Goal: Task Accomplishment & Management: Manage account settings

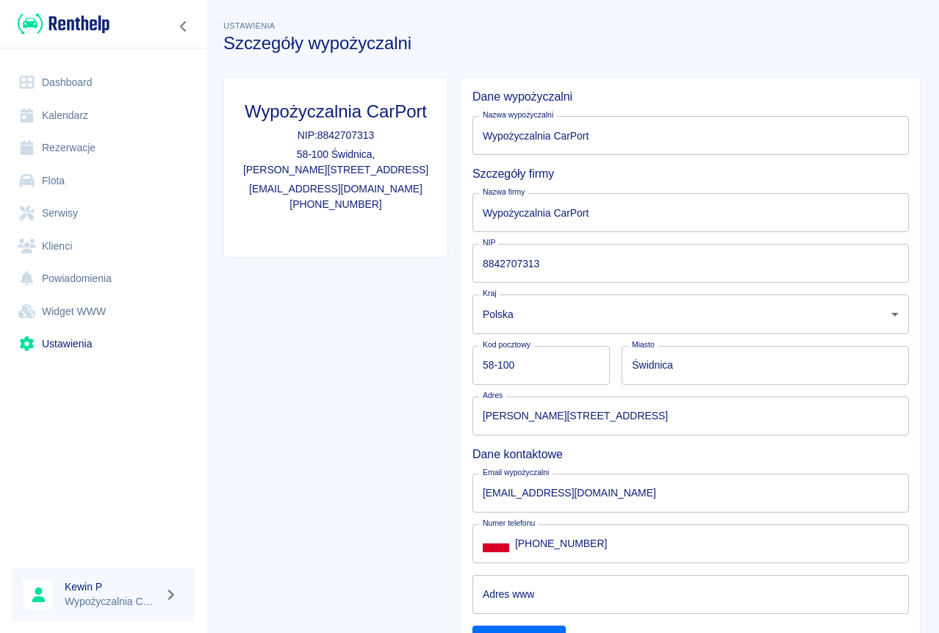
click at [59, 76] on link "Dashboard" at bounding box center [103, 82] width 183 height 33
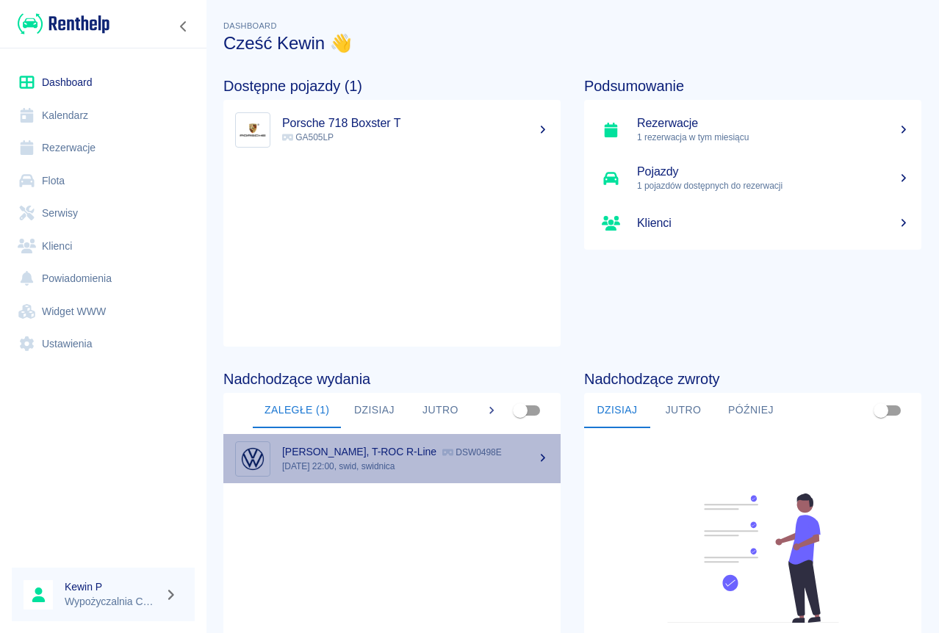
click at [406, 474] on link "[PERSON_NAME], T-ROC R-Line DSW0498E [DATE] 22:00, swid, swidnica" at bounding box center [391, 458] width 337 height 49
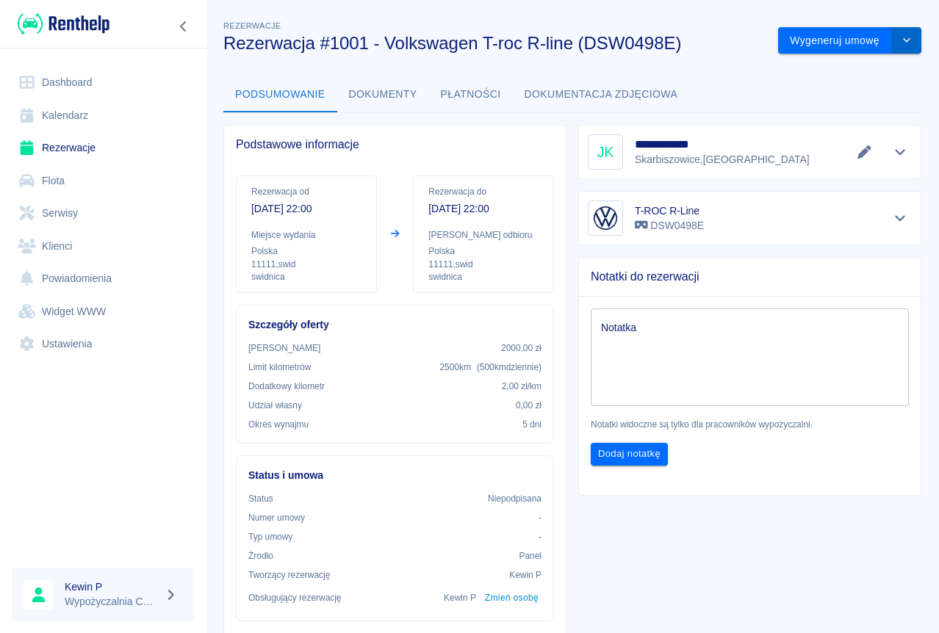
click at [901, 39] on icon "drop-down" at bounding box center [907, 40] width 12 height 10
click at [671, 59] on div "**********" at bounding box center [572, 473] width 733 height 935
click at [898, 46] on button "drop-down" at bounding box center [906, 40] width 29 height 27
click at [382, 70] on div "**********" at bounding box center [572, 473] width 733 height 935
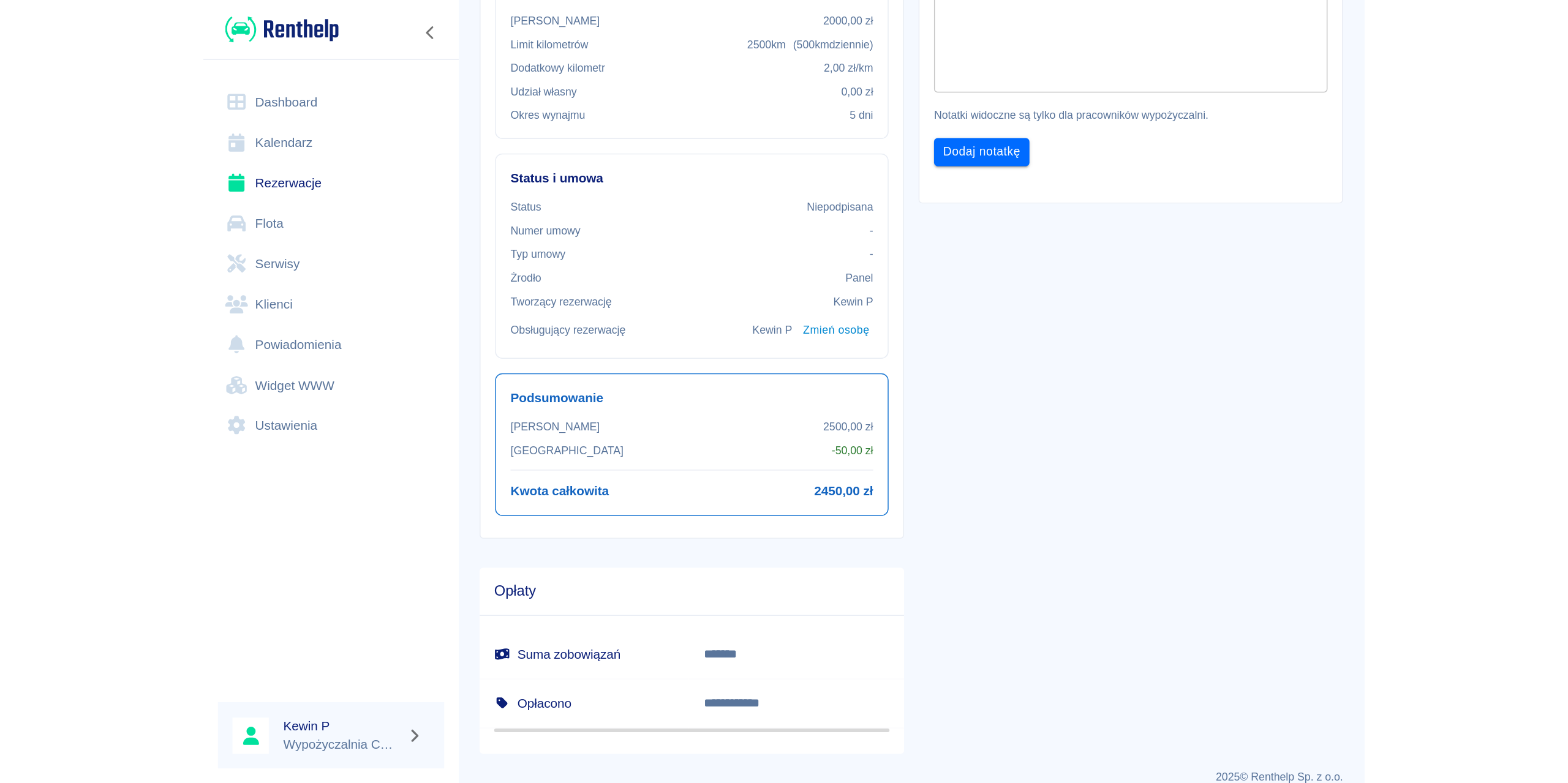
scroll to position [292, 0]
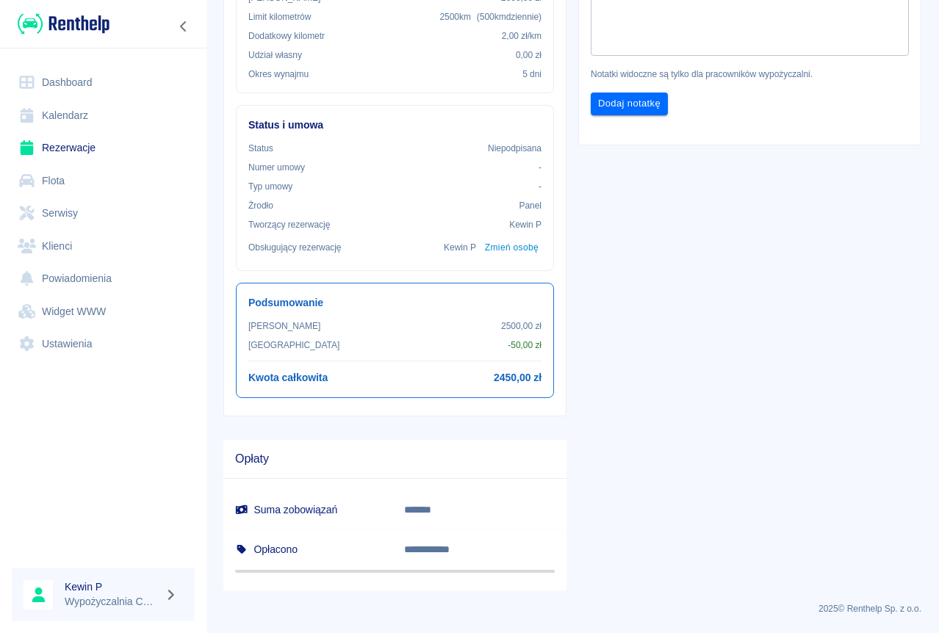
click at [82, 150] on link "Rezerwacje" at bounding box center [103, 147] width 183 height 33
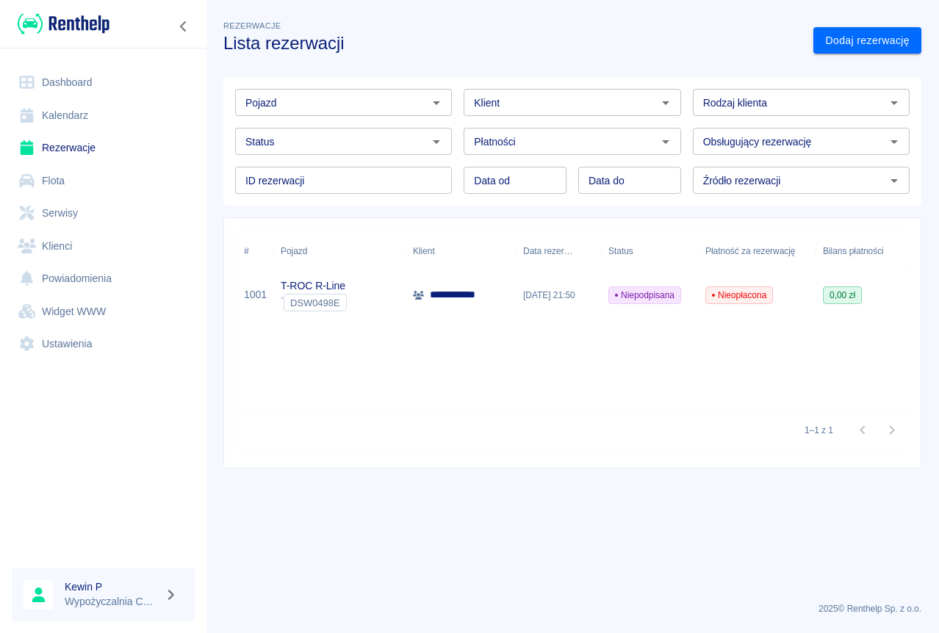
click at [72, 185] on link "Flota" at bounding box center [103, 181] width 183 height 33
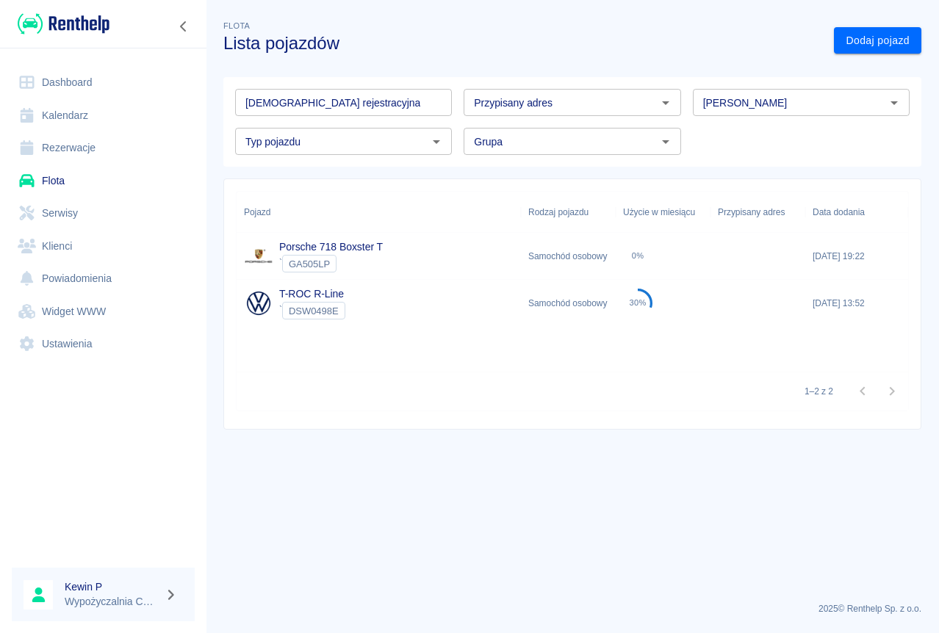
click at [81, 120] on link "Kalendarz" at bounding box center [103, 115] width 183 height 33
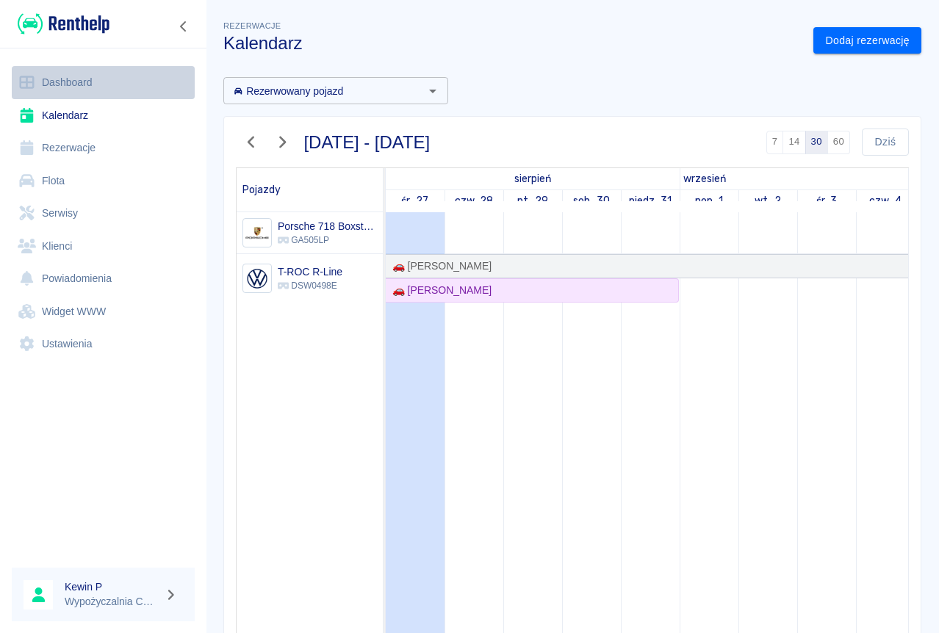
click at [105, 79] on link "Dashboard" at bounding box center [103, 82] width 183 height 33
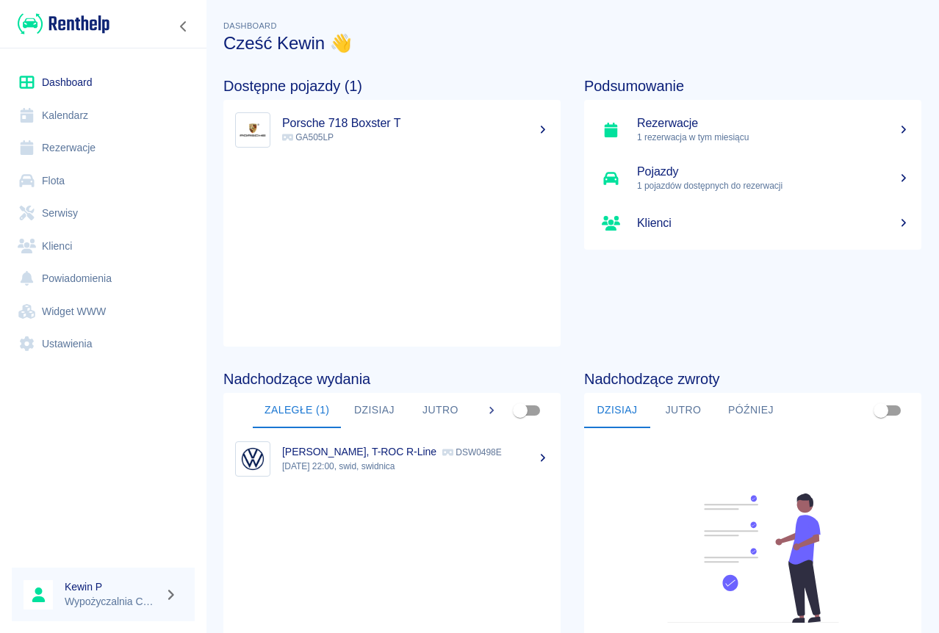
click at [365, 411] on button "Dzisiaj" at bounding box center [374, 410] width 66 height 35
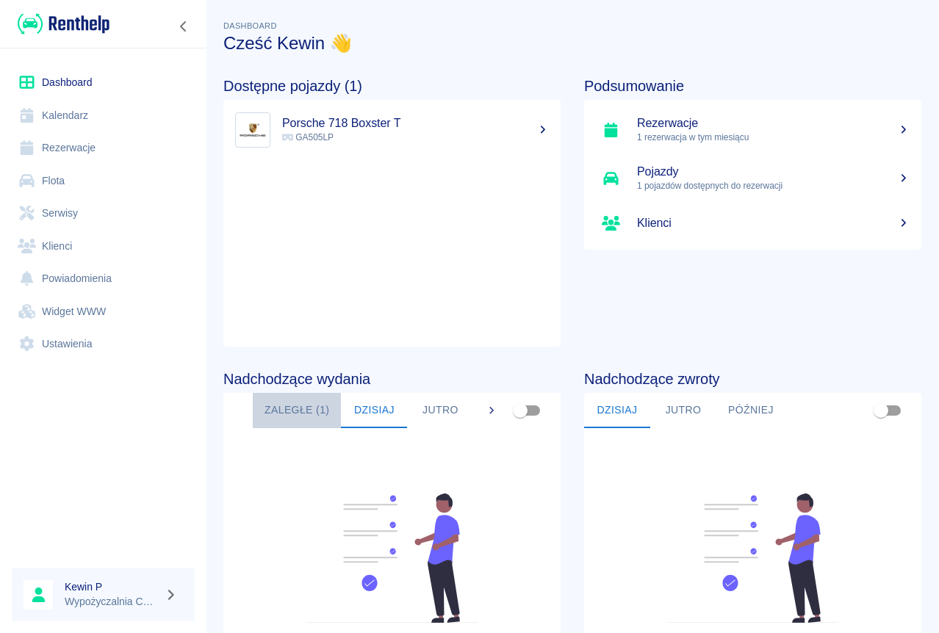
click at [323, 411] on button "Zaległe (1)" at bounding box center [297, 410] width 88 height 35
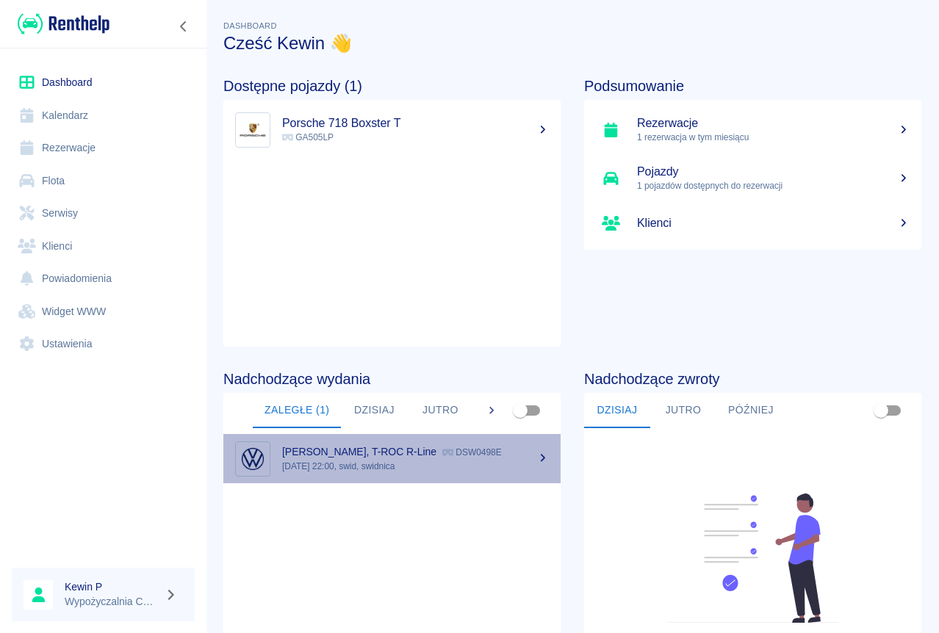
click at [538, 463] on icon at bounding box center [542, 458] width 13 height 10
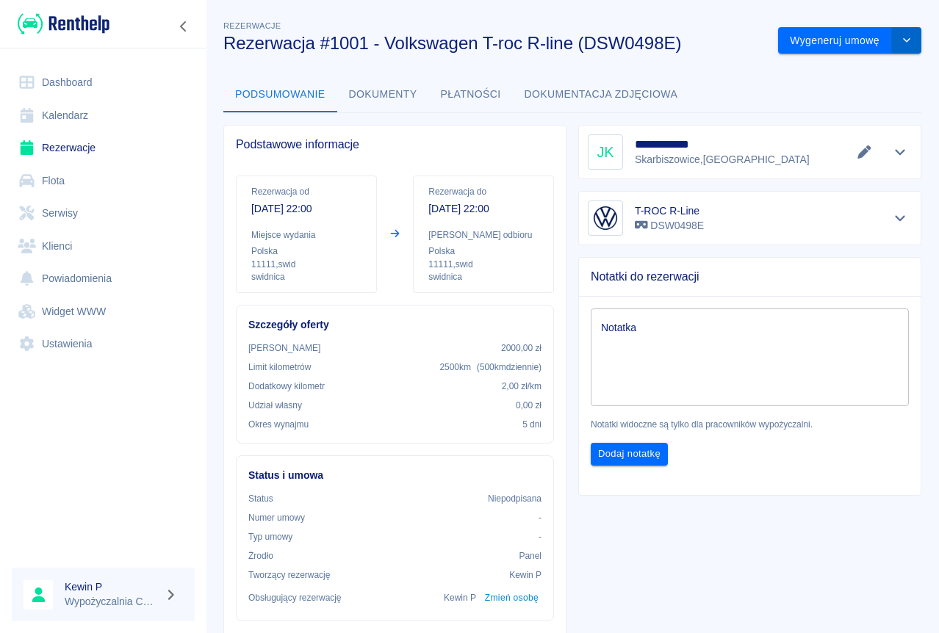
click at [901, 40] on icon "drop-down" at bounding box center [907, 40] width 12 height 10
click at [847, 101] on li "Podgląd umowy" at bounding box center [838, 96] width 119 height 24
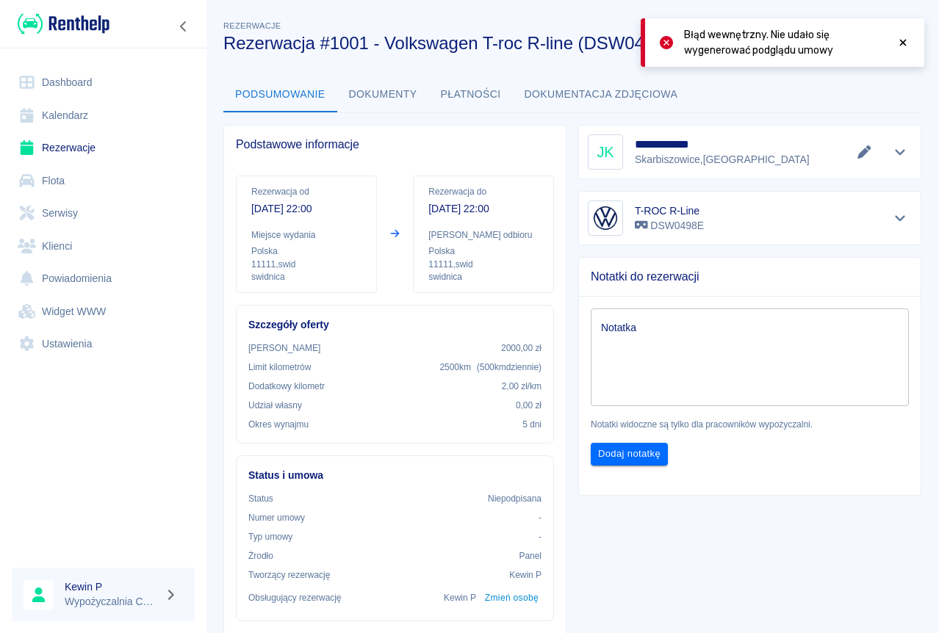
click at [909, 45] on icon at bounding box center [902, 42] width 13 height 10
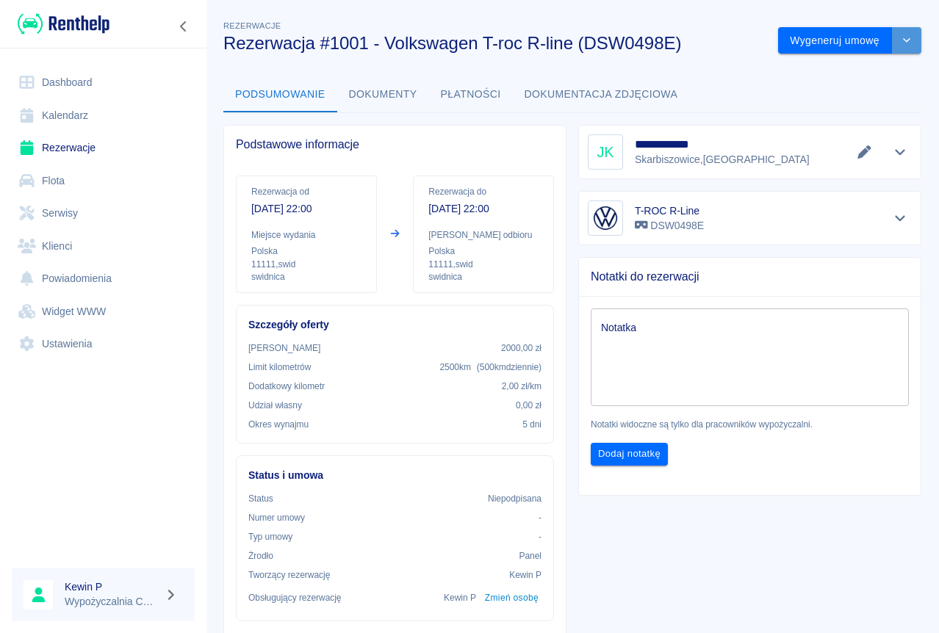
click at [902, 40] on button "drop-down" at bounding box center [906, 40] width 29 height 27
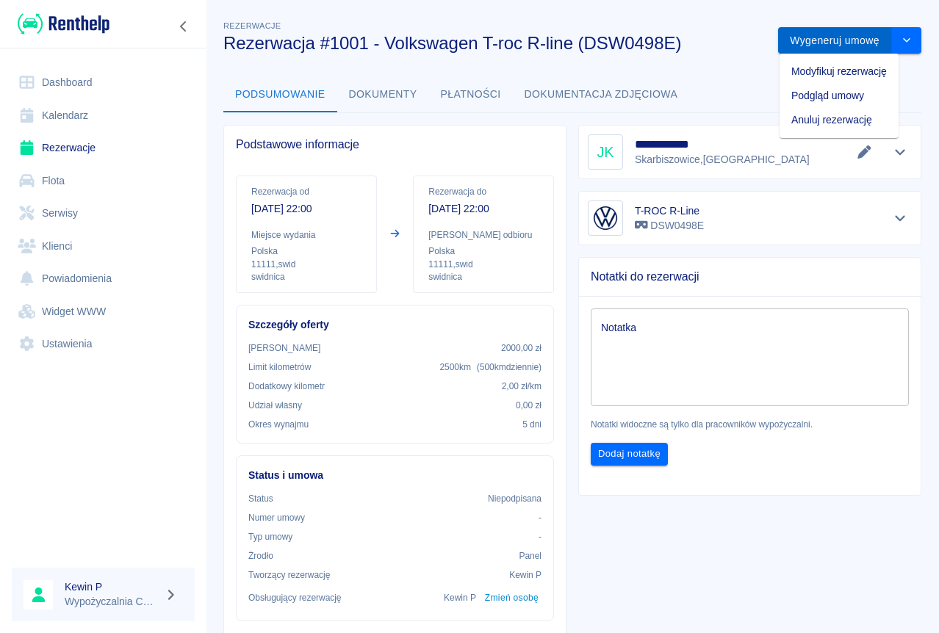
click at [829, 45] on button "Wygeneruj umowę" at bounding box center [835, 40] width 114 height 27
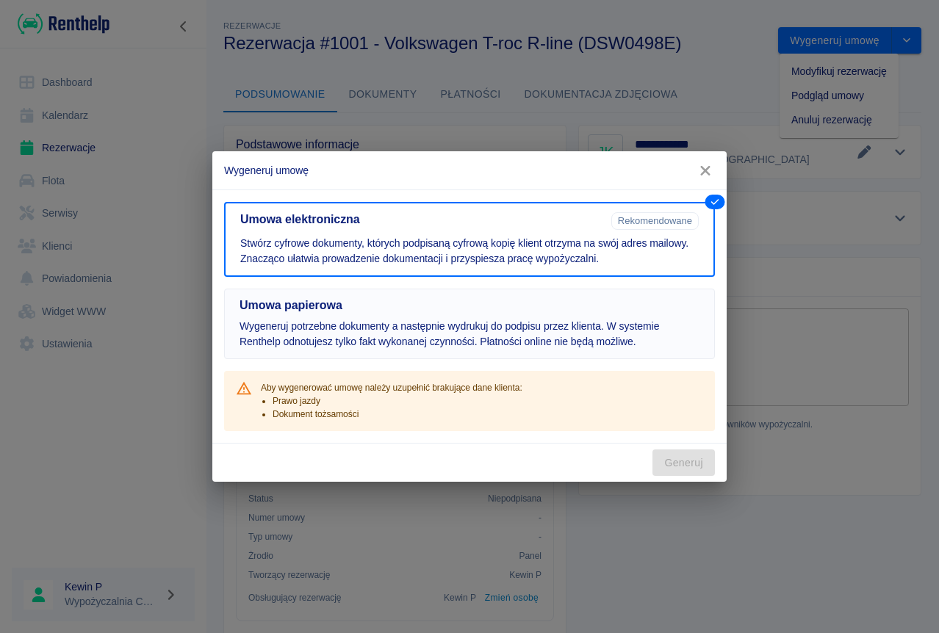
click at [679, 317] on button "Umowa papierowa Wygeneruj potrzebne dokumenty a następnie wydrukuj do podpisu p…" at bounding box center [469, 324] width 491 height 71
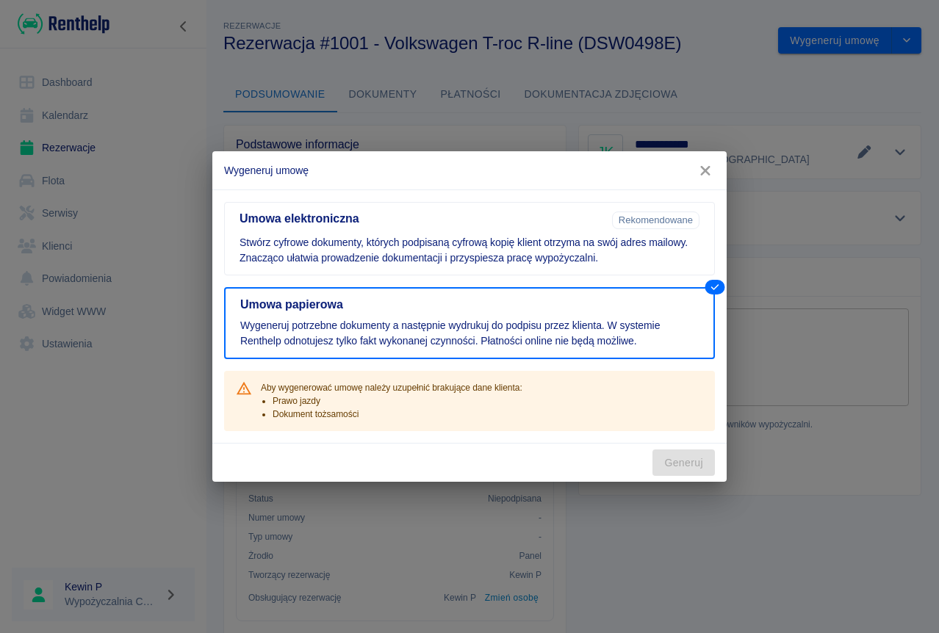
click at [698, 455] on div "Generuj" at bounding box center [469, 463] width 514 height 39
click at [712, 174] on icon "button" at bounding box center [705, 170] width 19 height 15
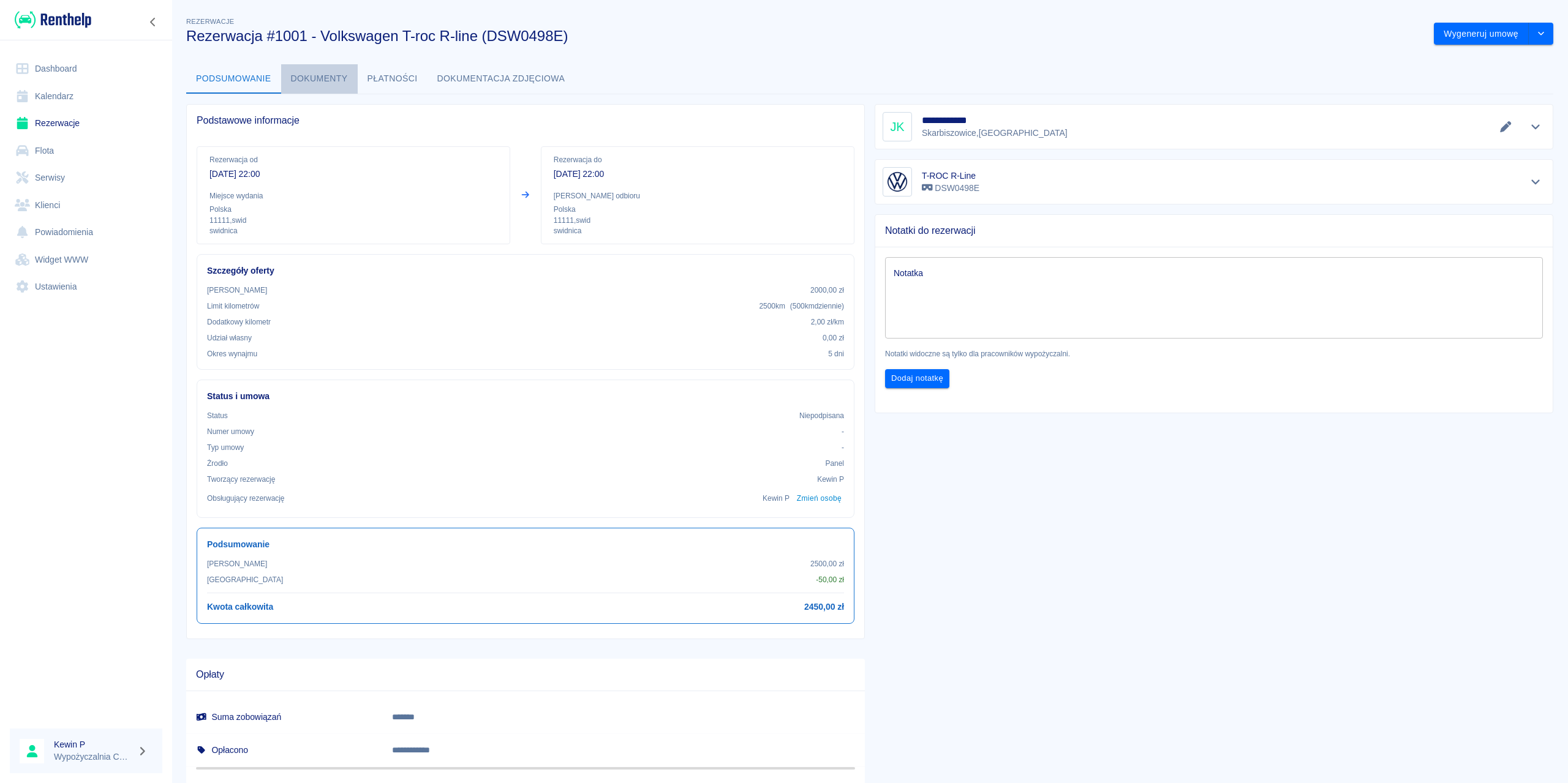
click at [325, 65] on button "Dokumenty" at bounding box center [319, 78] width 77 height 29
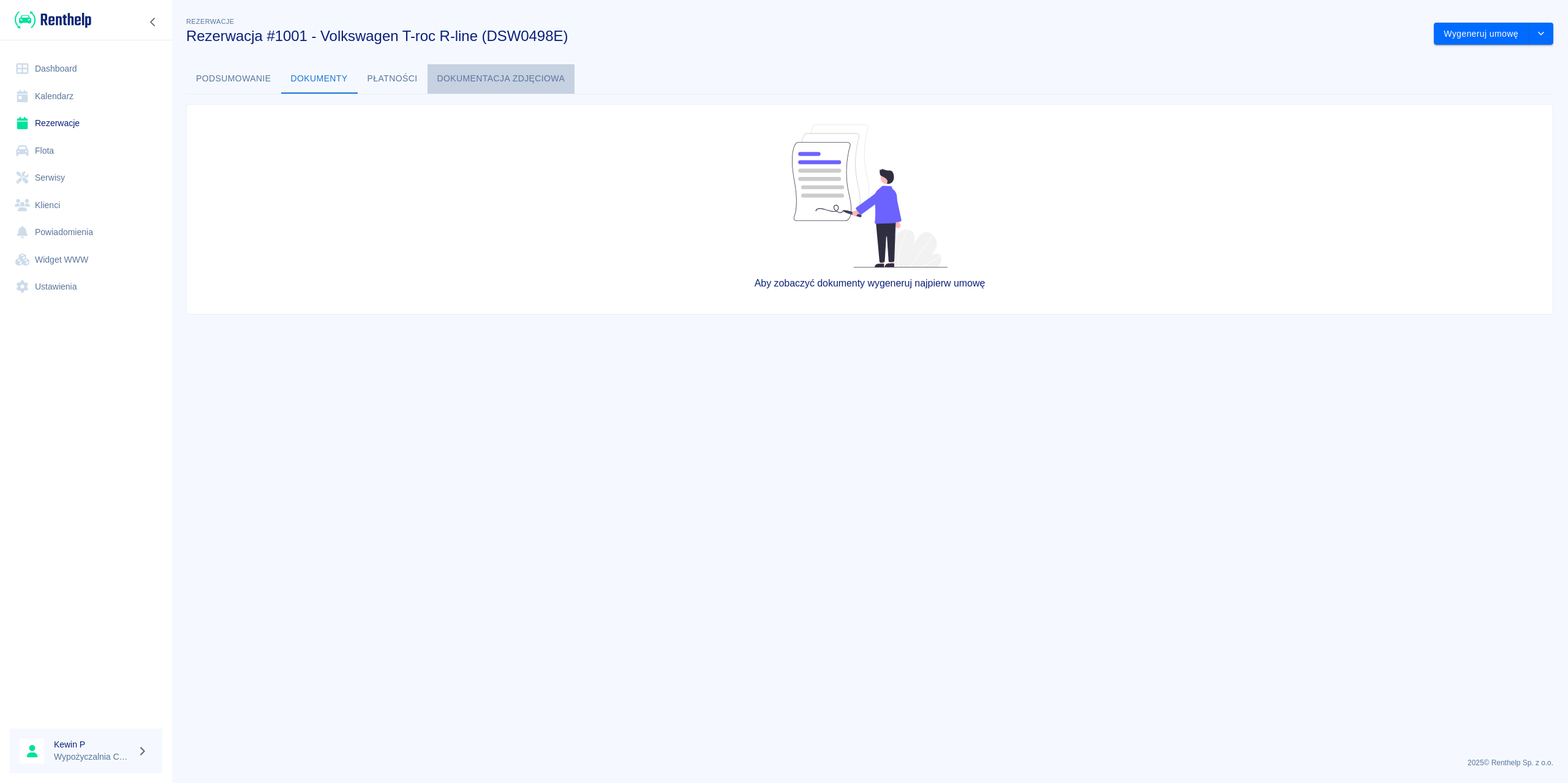
click at [475, 81] on button "Dokumentacja zdjęciowa" at bounding box center [501, 78] width 148 height 29
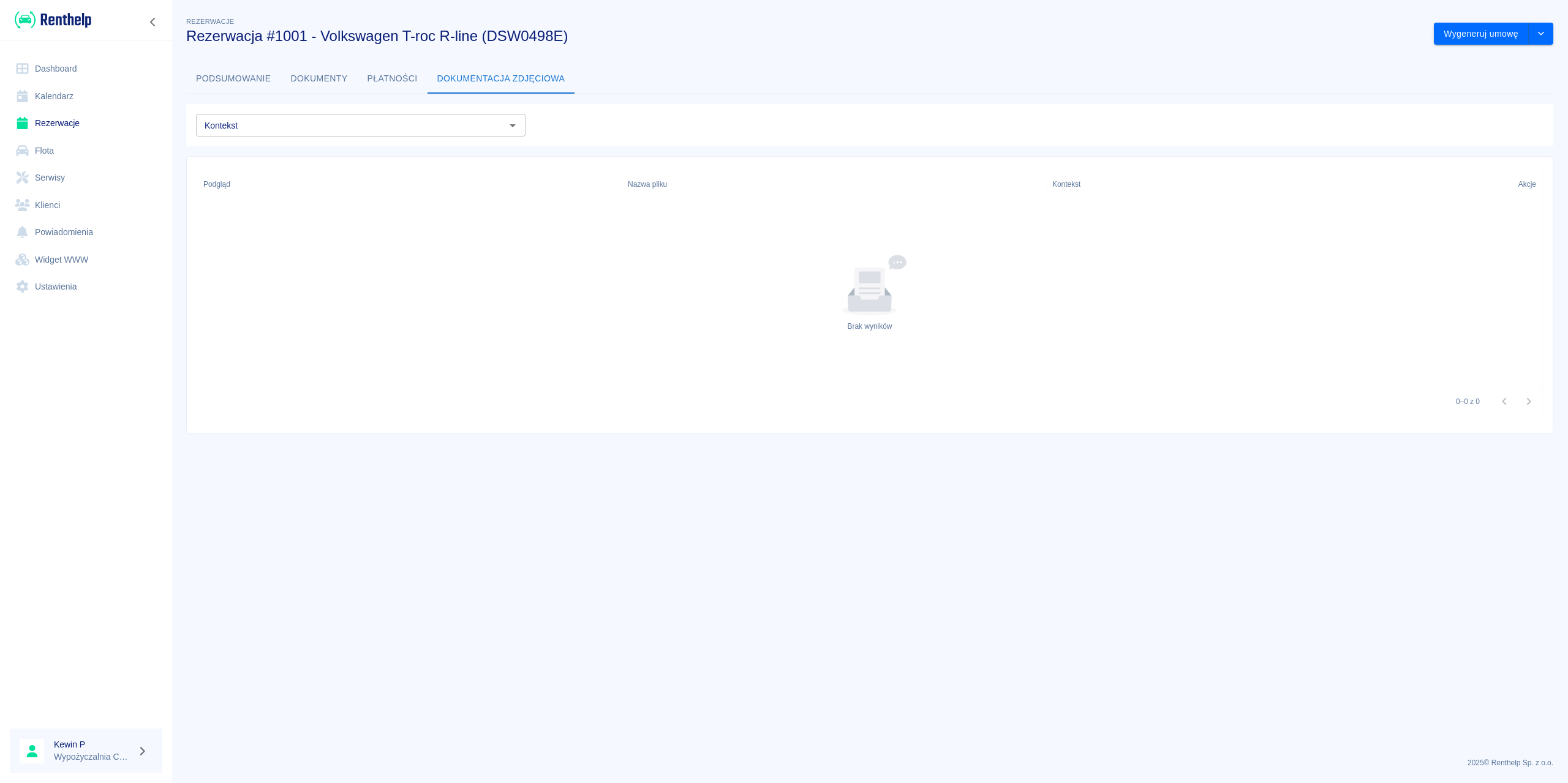
click at [386, 83] on button "Płatności" at bounding box center [393, 78] width 70 height 29
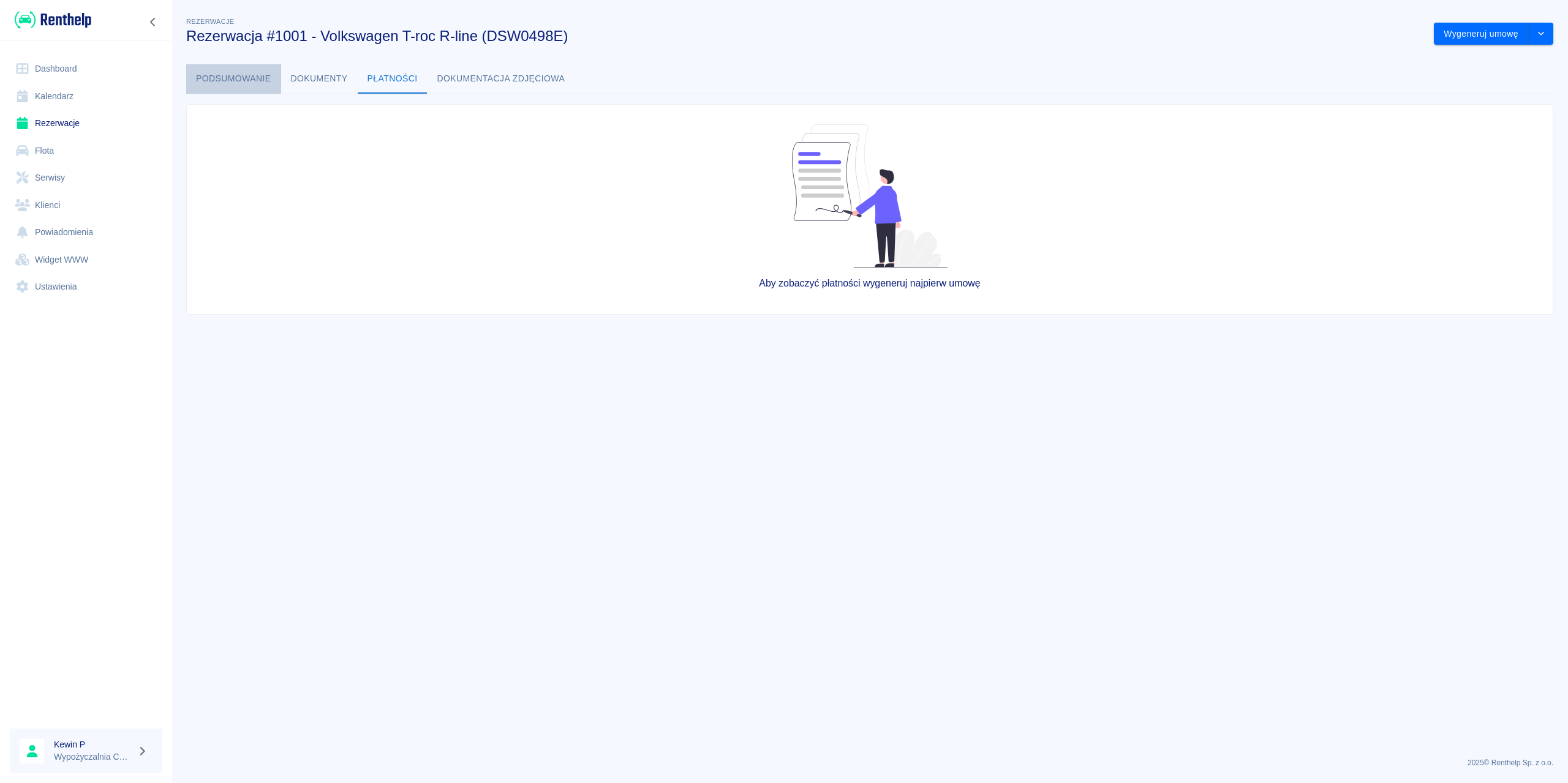
click at [239, 82] on button "Podsumowanie" at bounding box center [234, 78] width 95 height 29
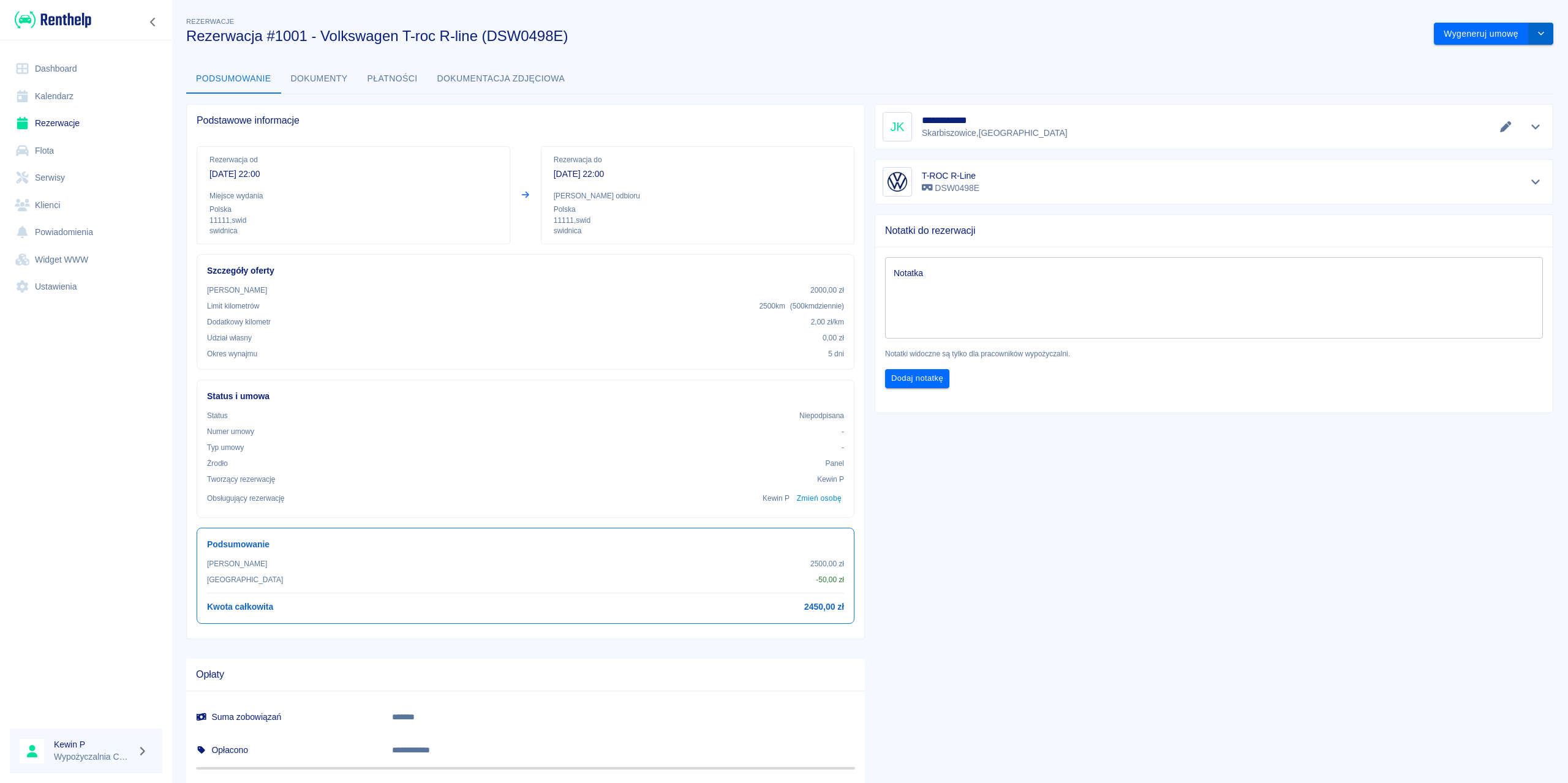
click at [782, 33] on button "drop-down" at bounding box center [1540, 33] width 24 height 23
click at [782, 56] on li "Modyfikuj rezerwację" at bounding box center [1485, 59] width 99 height 20
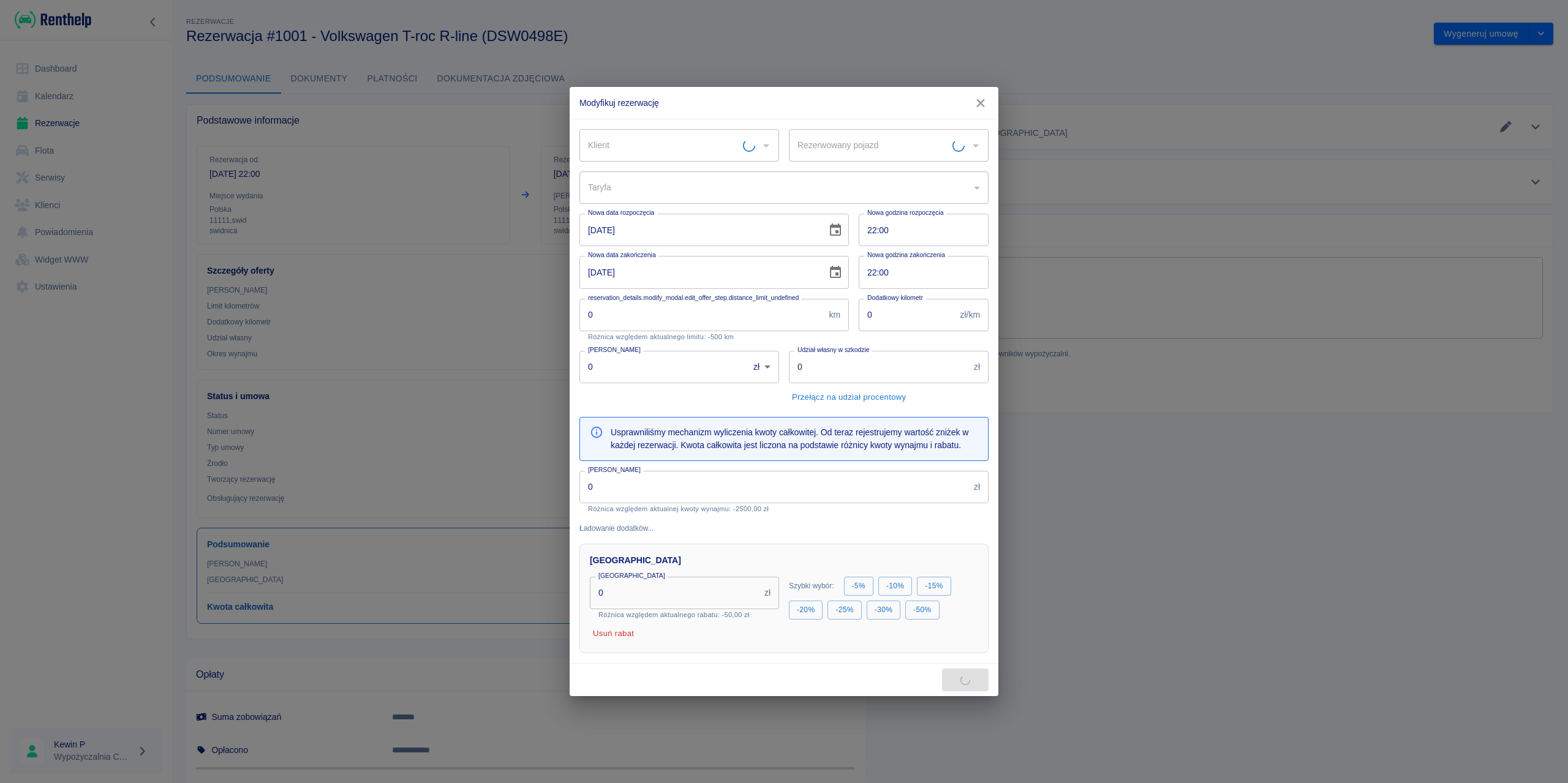
type input "[PERSON_NAME]"
type input "T-ROC R-Line - DSW0498E"
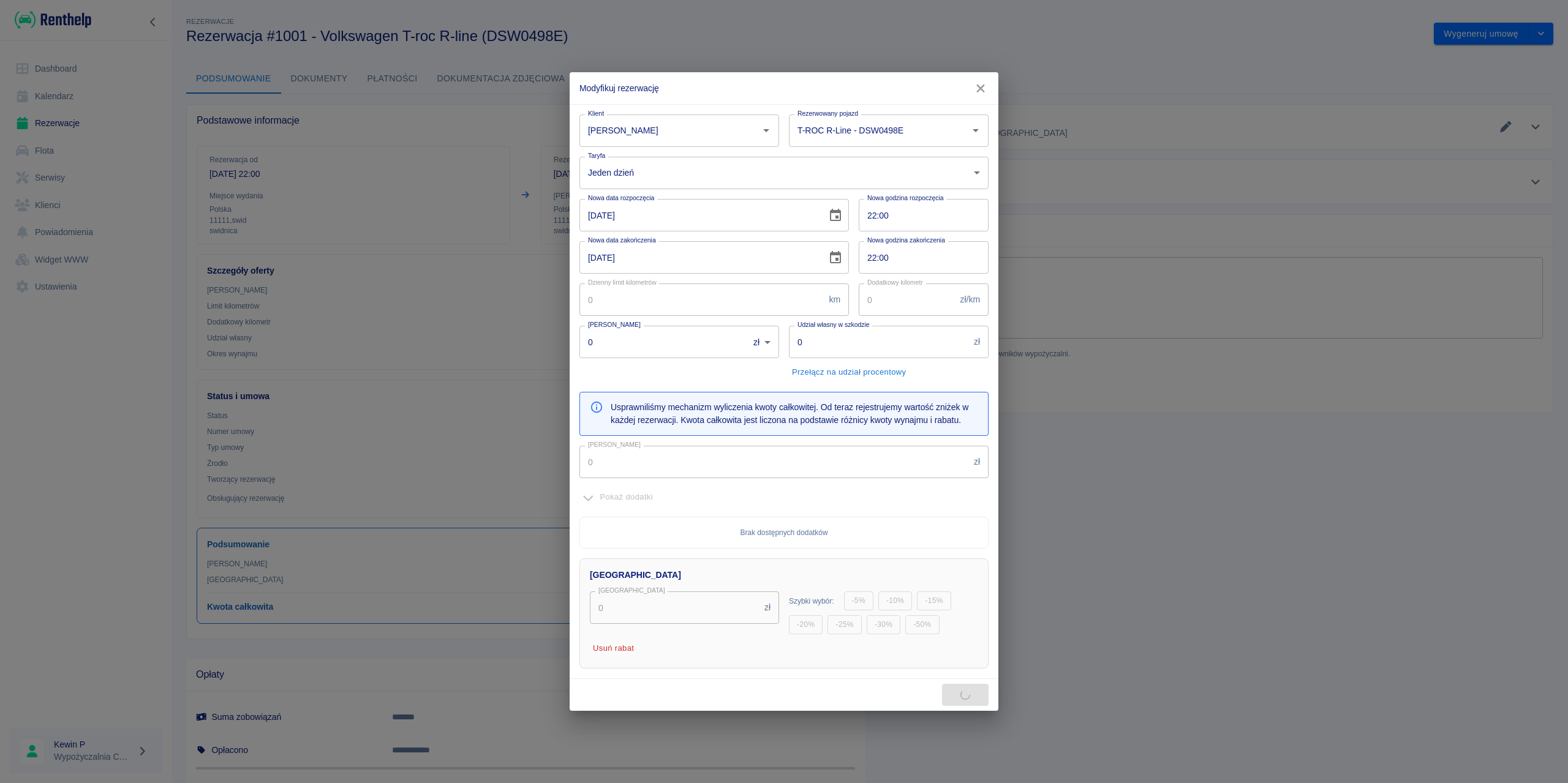
type input "500"
type input "2"
type input "2000"
type input "2500"
type input "50"
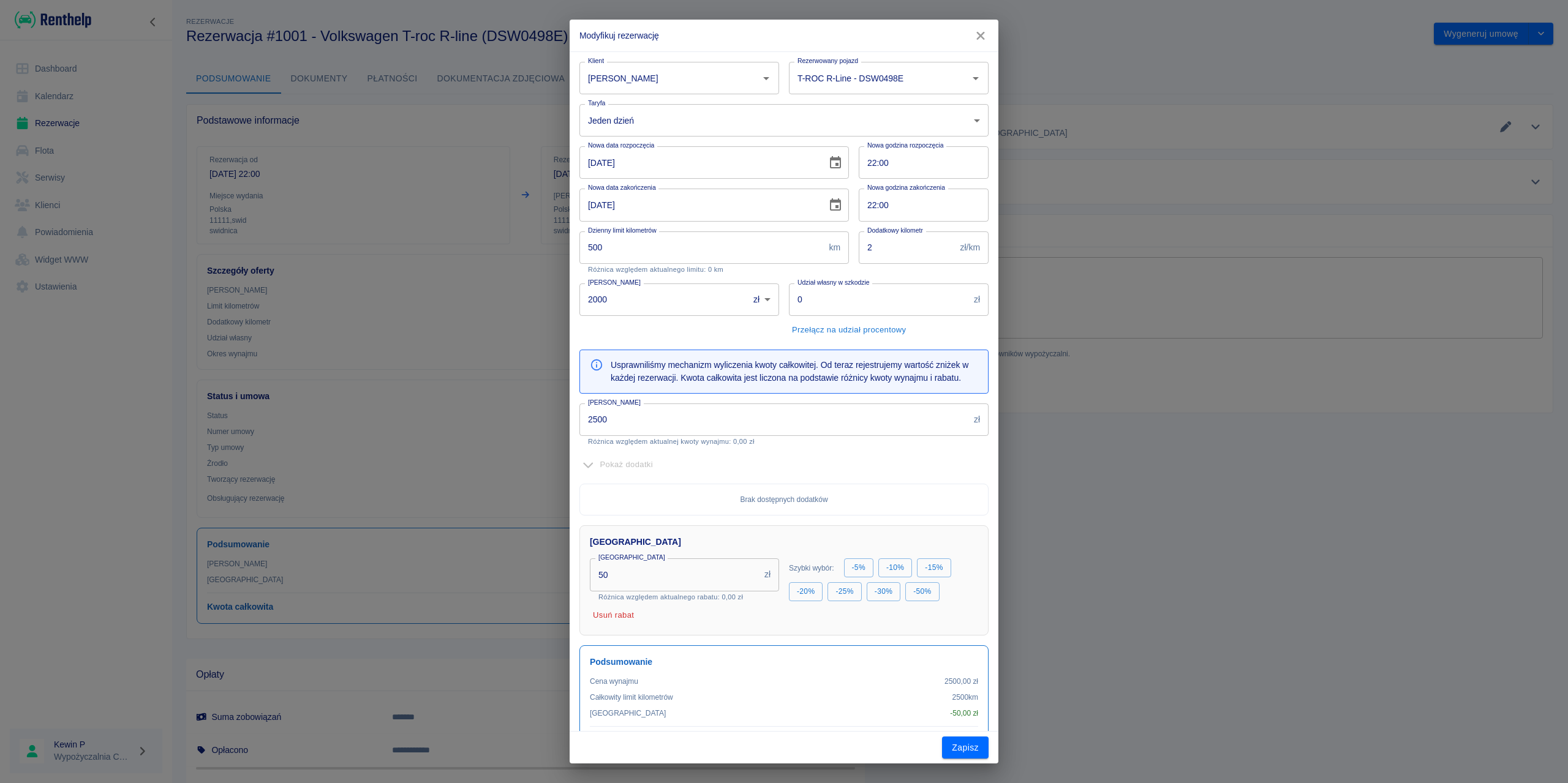
click at [782, 527] on button "Zapisz" at bounding box center [966, 748] width 47 height 23
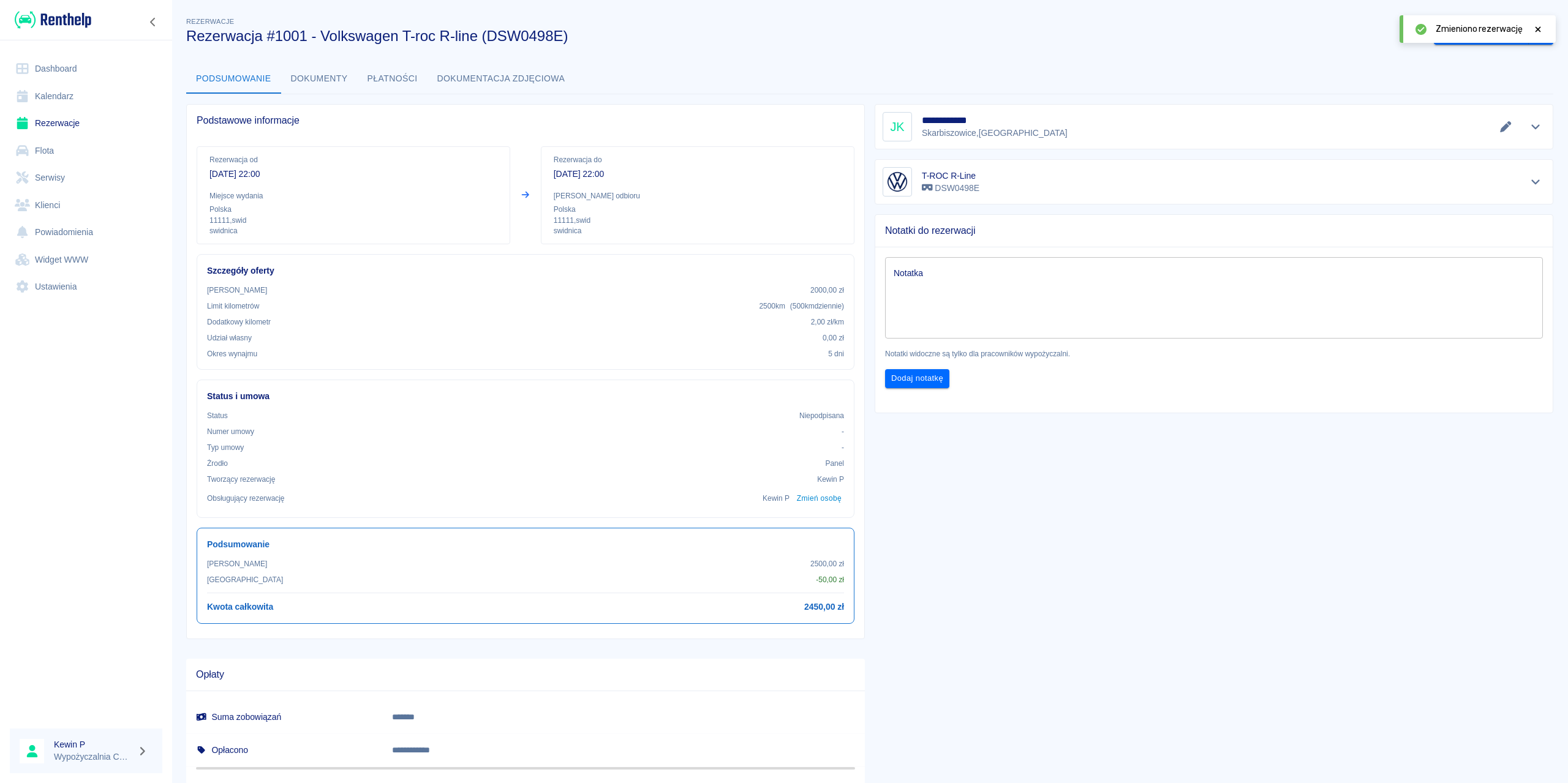
click at [40, 119] on link "Rezerwacje" at bounding box center [86, 123] width 153 height 28
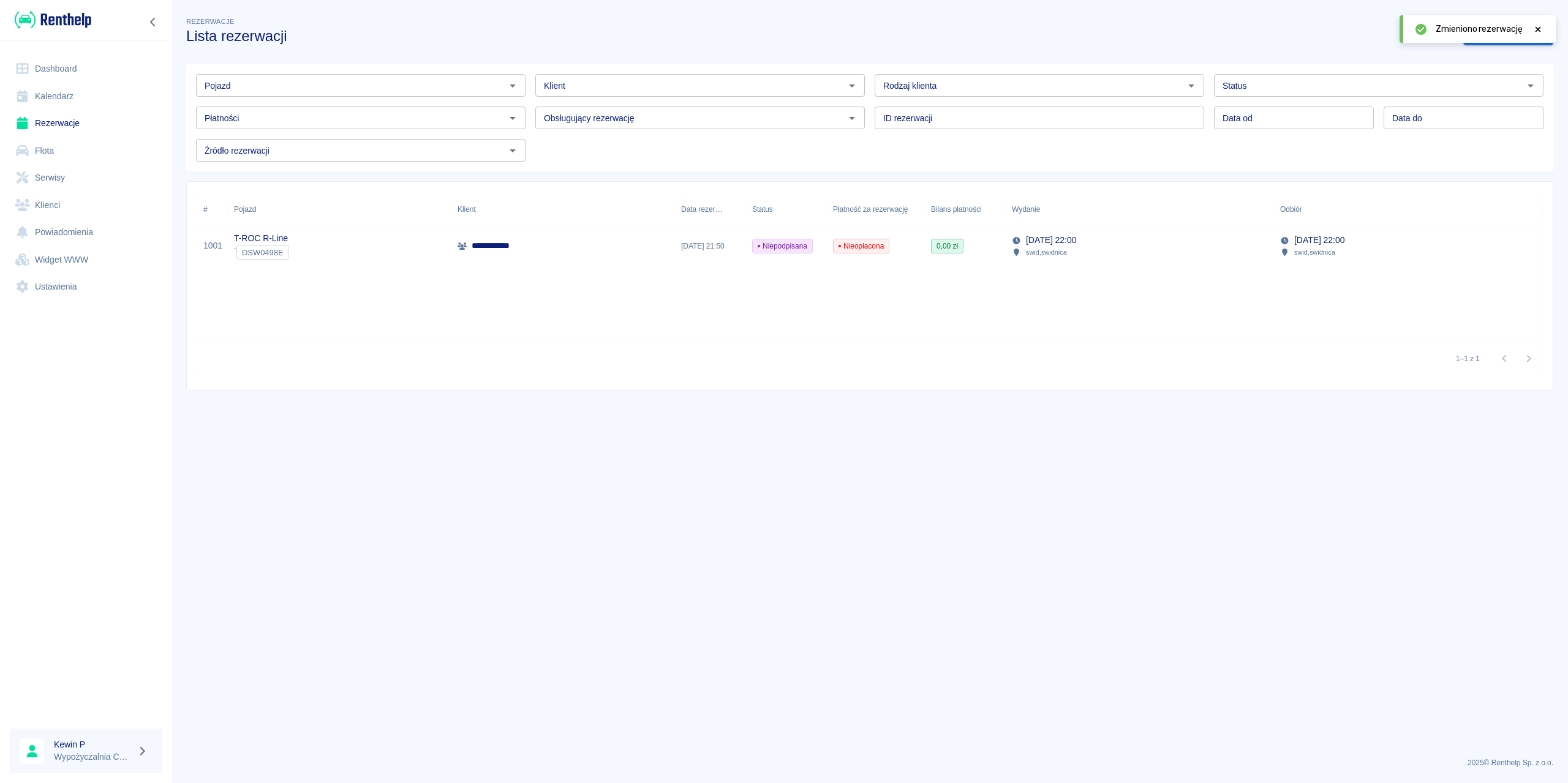
click at [336, 242] on div "T-ROC R-Line ` DSW0498E" at bounding box center [339, 246] width 224 height 39
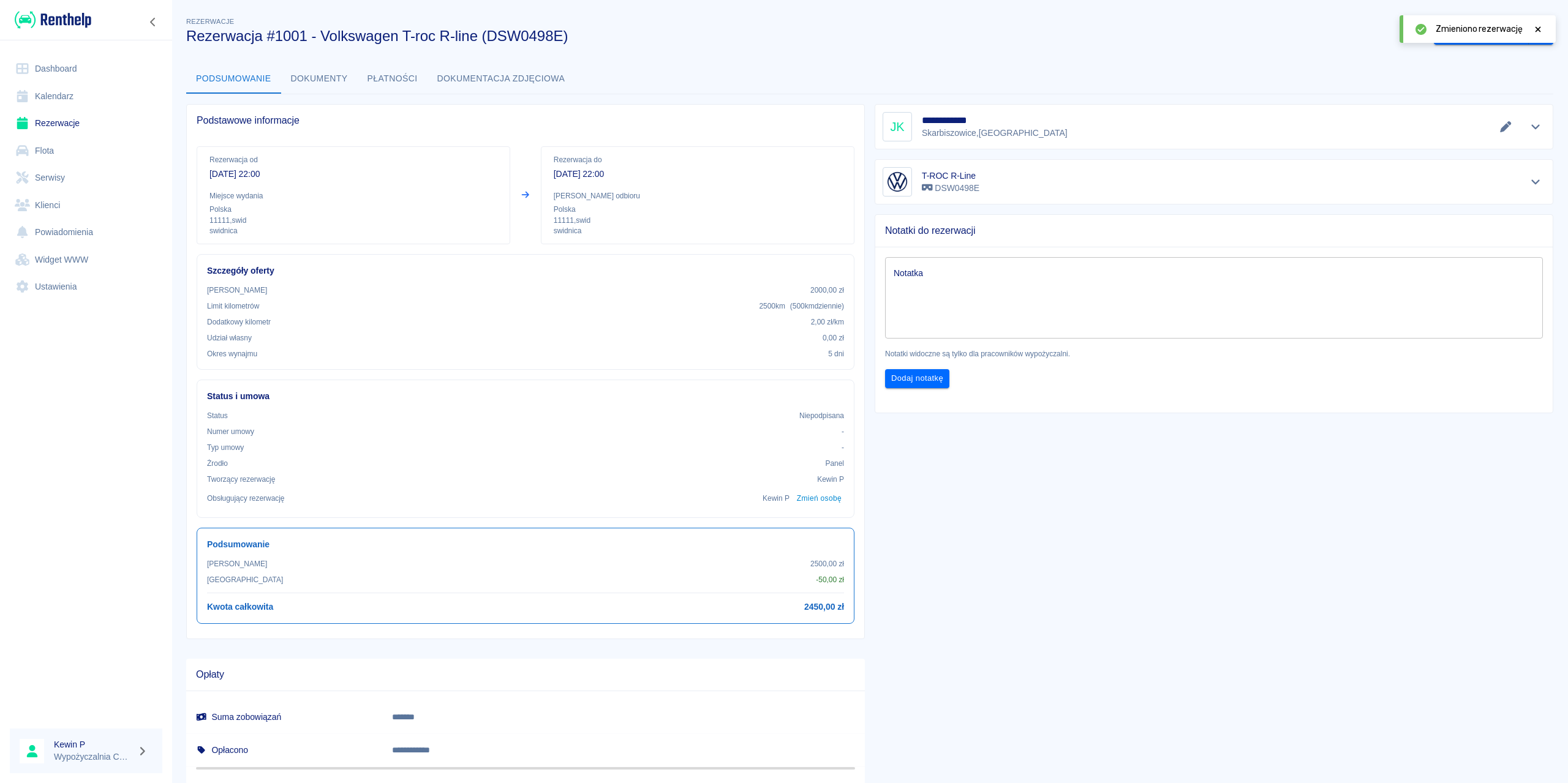
click at [782, 29] on icon at bounding box center [1538, 29] width 11 height 8
click at [782, 40] on button "drop-down" at bounding box center [1540, 33] width 24 height 23
click at [782, 99] on li "Anuluj rezerwację" at bounding box center [1485, 100] width 99 height 20
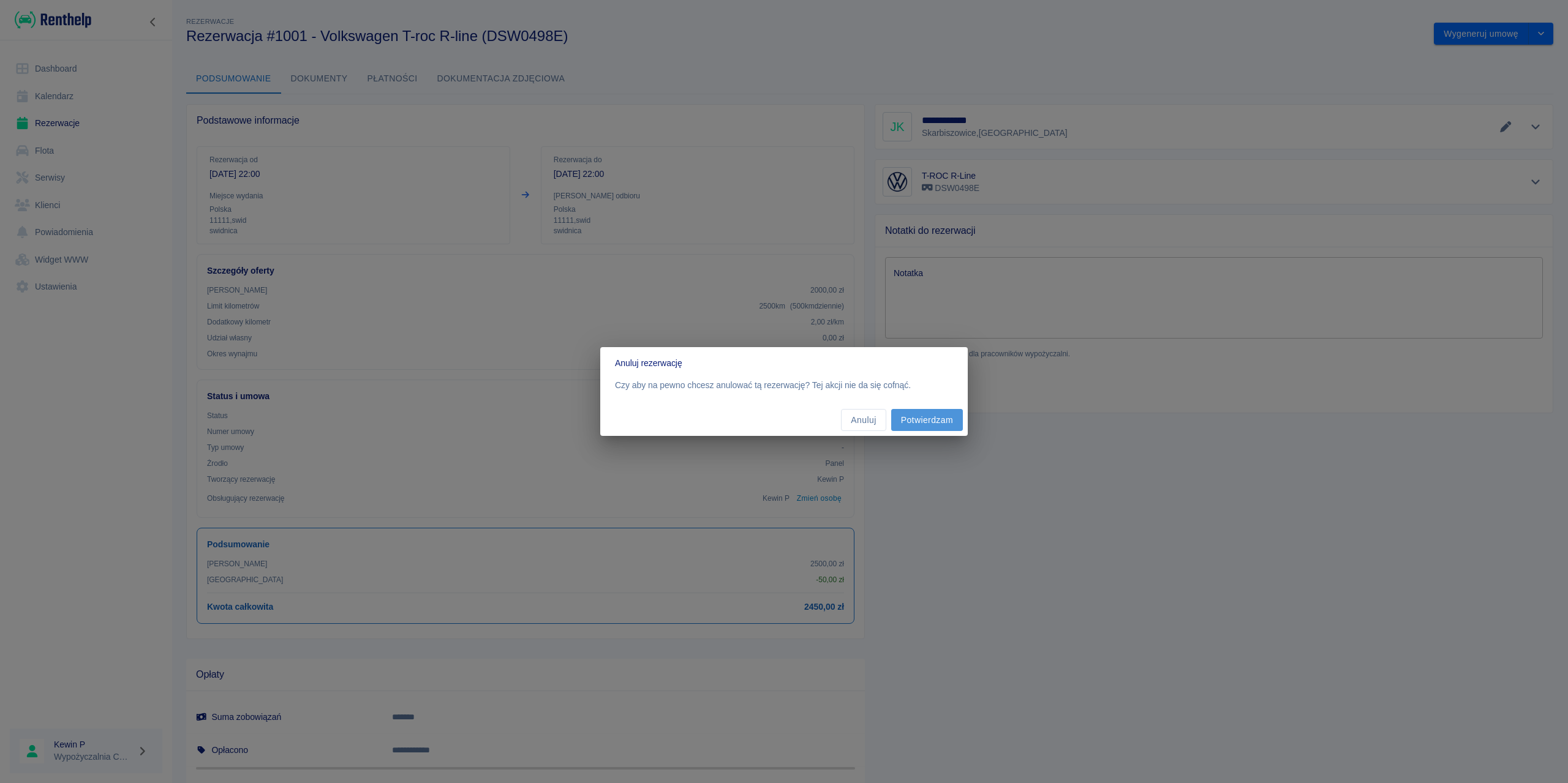
click at [782, 421] on button "Potwierdzam" at bounding box center [927, 420] width 72 height 23
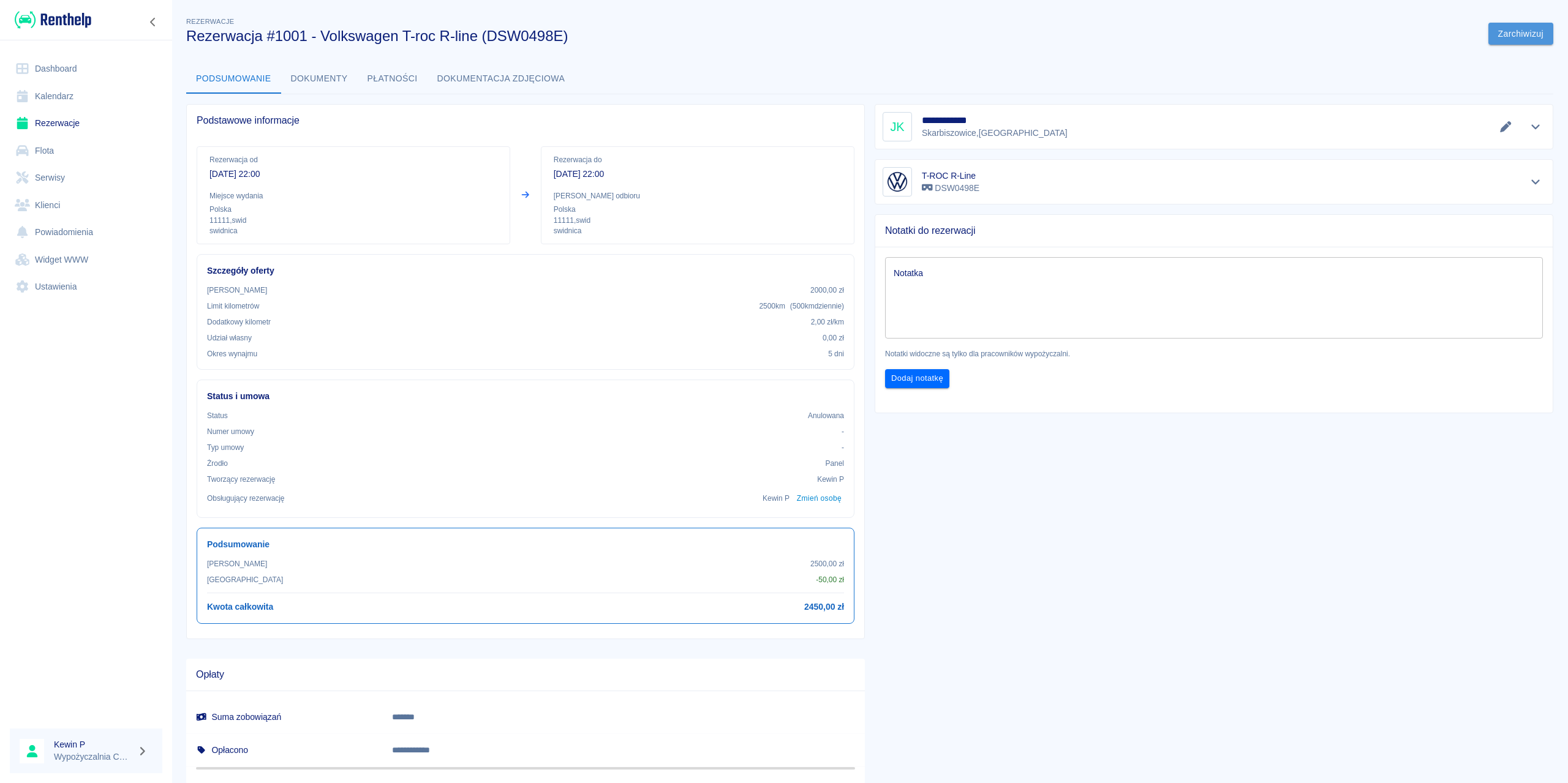
click at [1498, 31] on button "Zarchiwizuj" at bounding box center [1521, 33] width 65 height 23
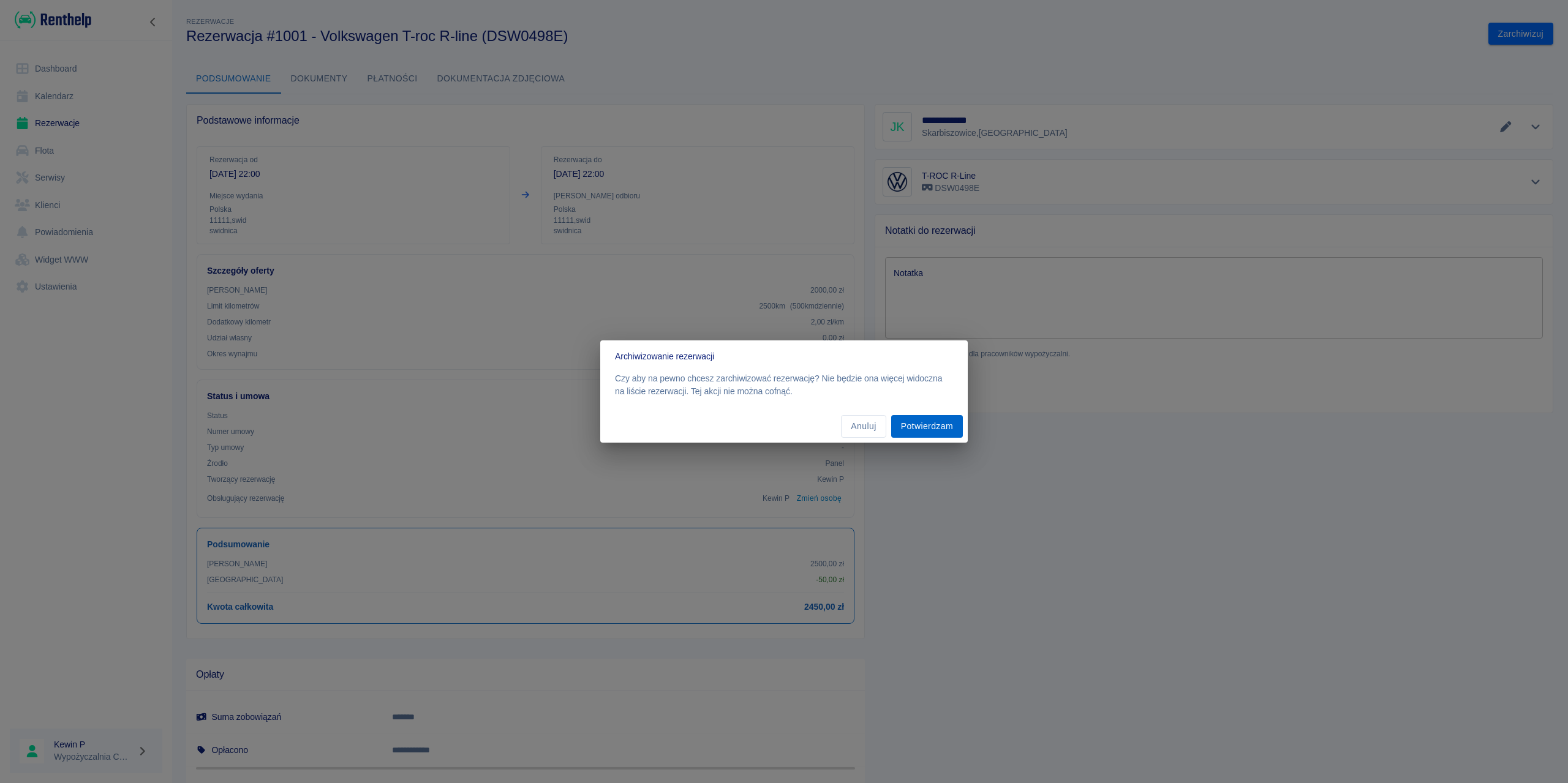
click at [915, 419] on button "Potwierdzam" at bounding box center [927, 426] width 72 height 23
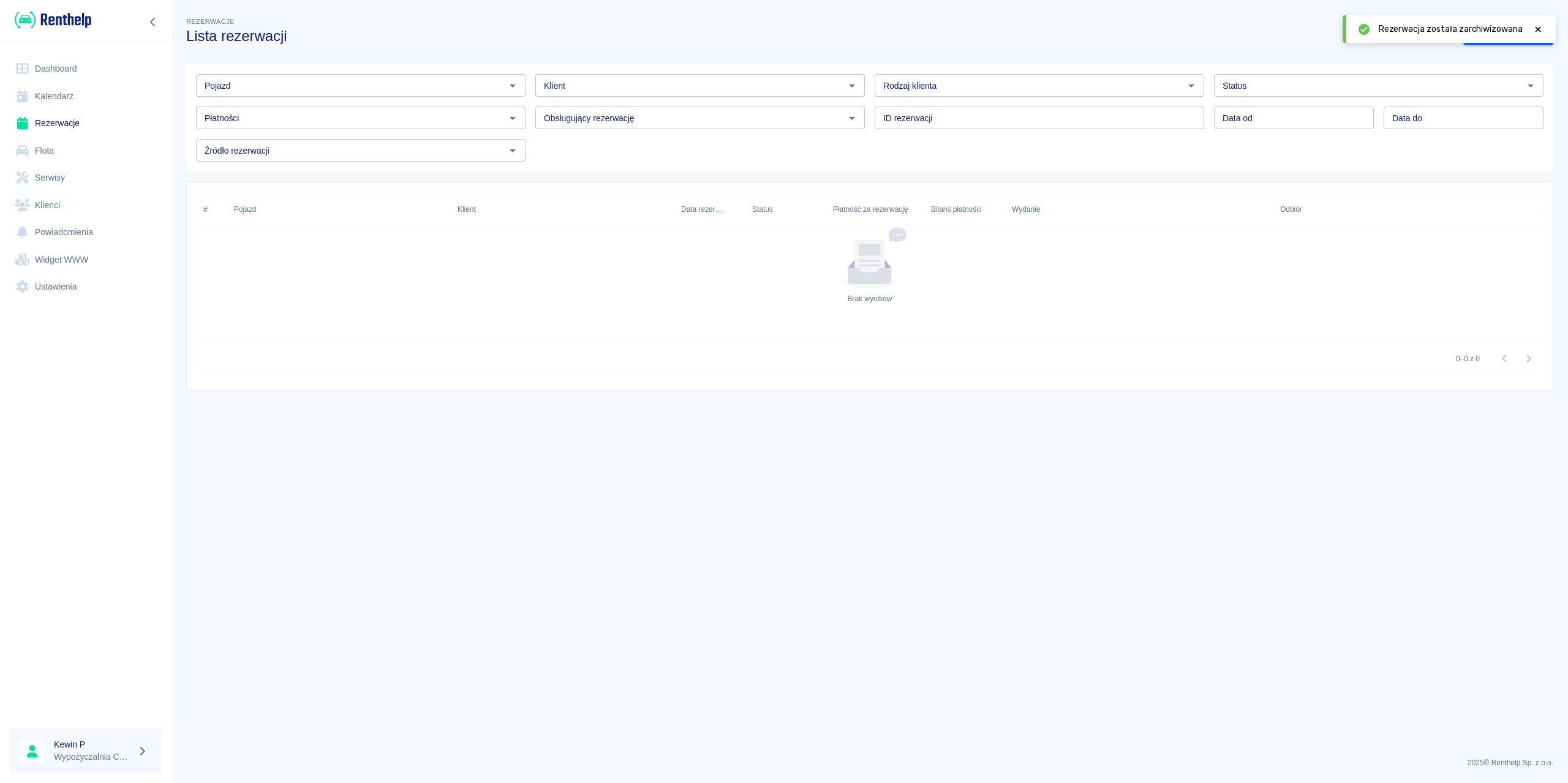
click at [83, 97] on link "Kalendarz" at bounding box center [86, 96] width 153 height 28
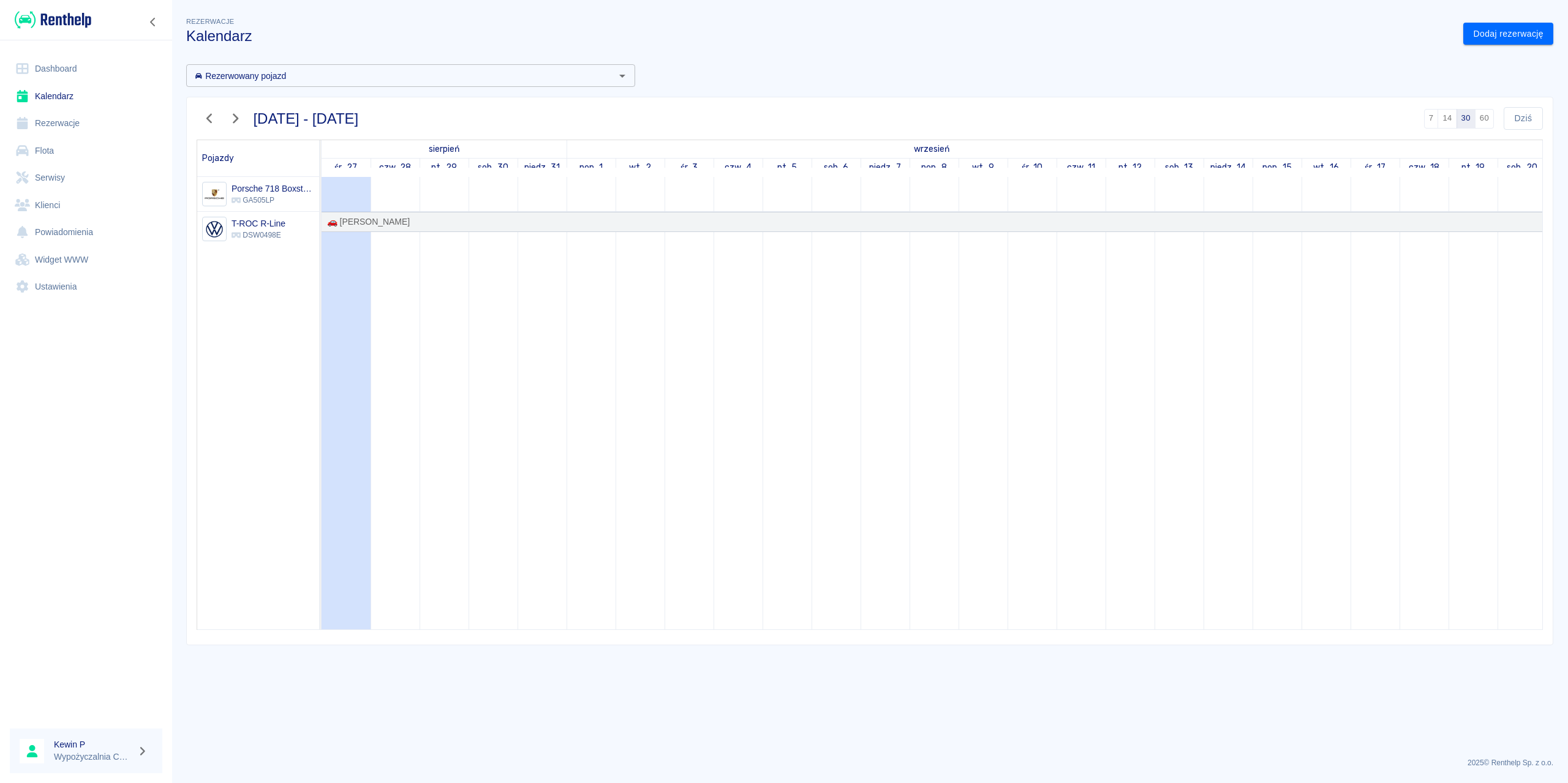
click at [74, 126] on link "Rezerwacje" at bounding box center [86, 123] width 153 height 28
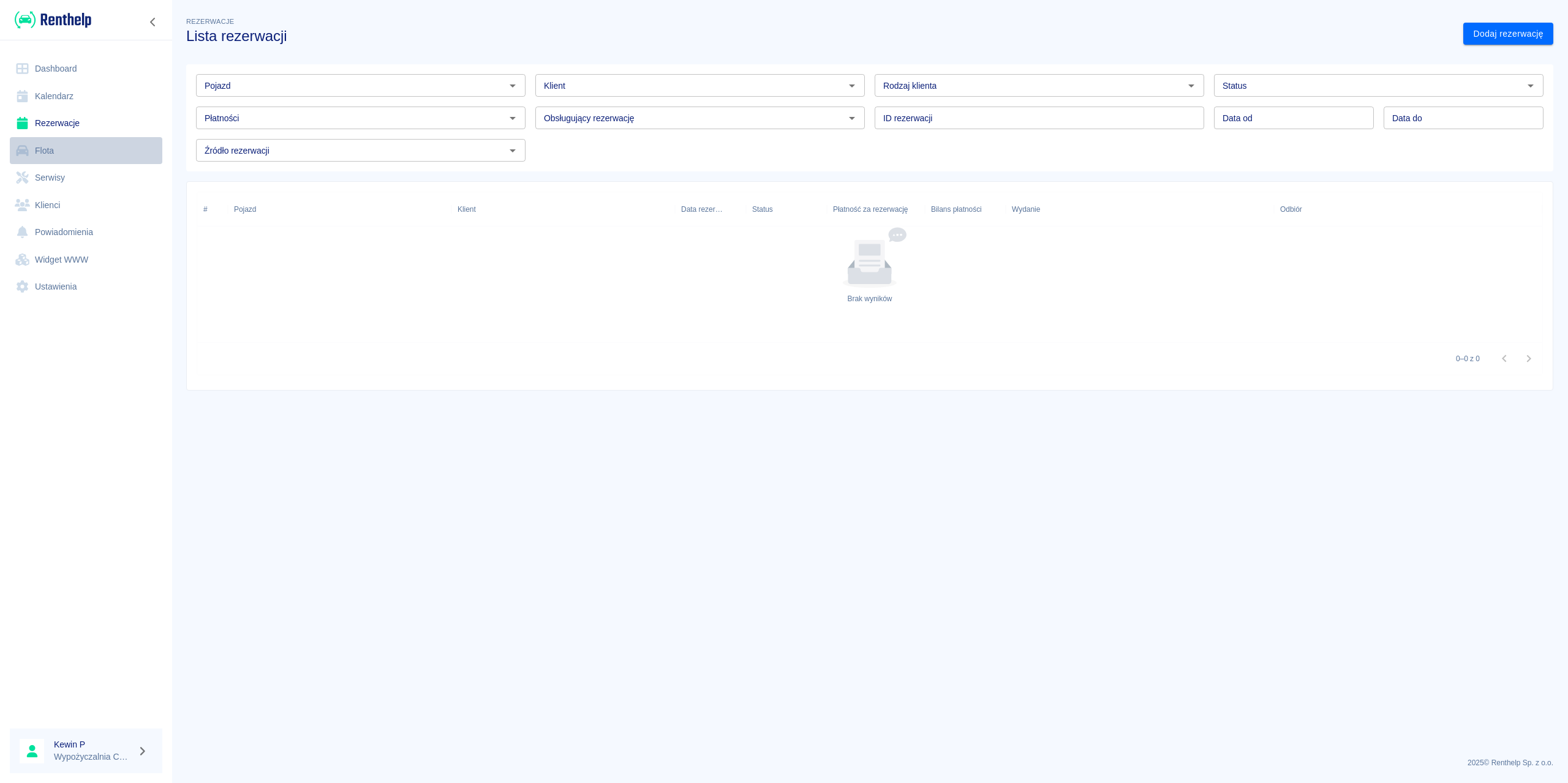
click at [77, 142] on link "Flota" at bounding box center [86, 151] width 153 height 28
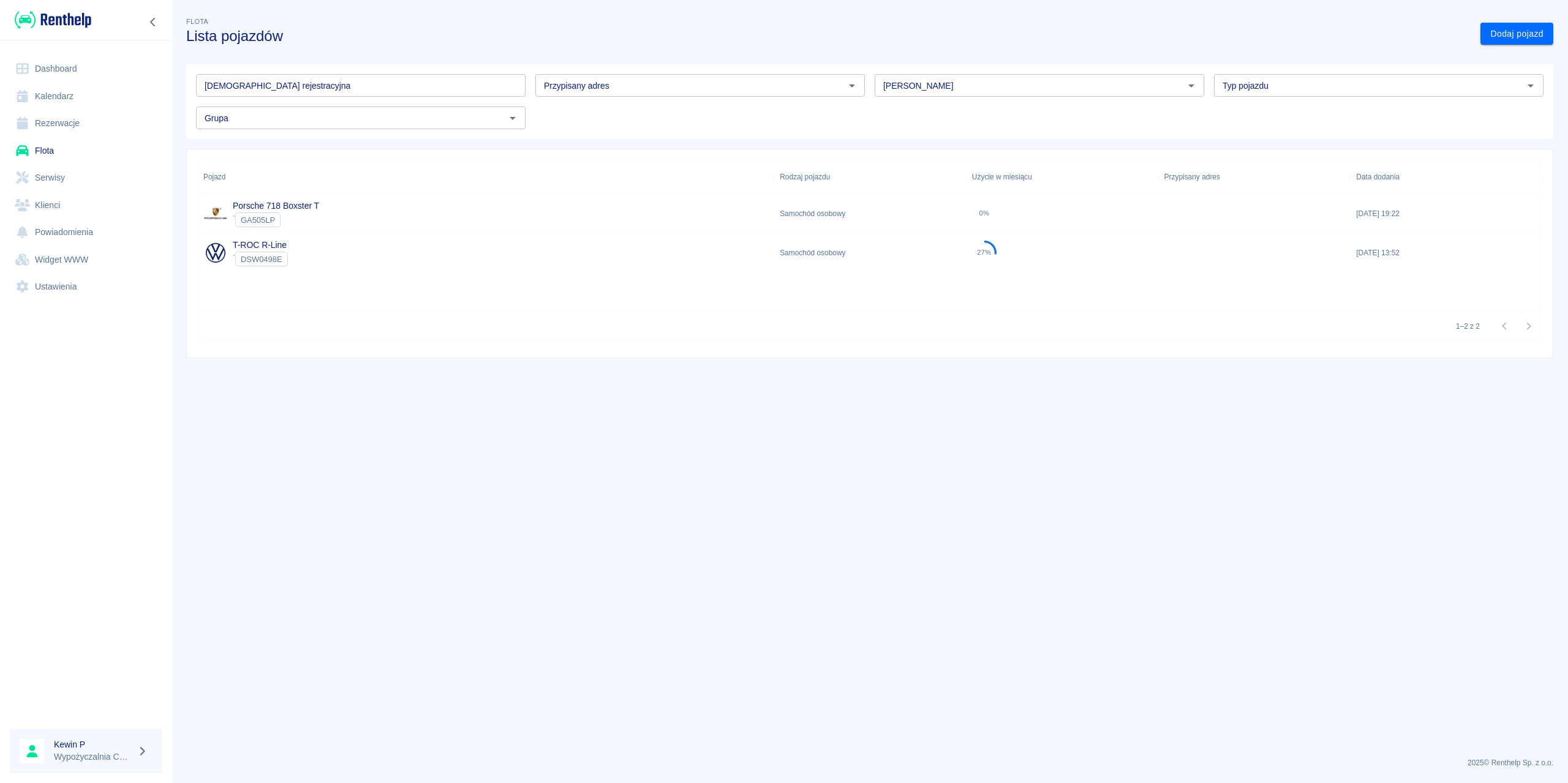
click at [83, 127] on link "Rezerwacje" at bounding box center [86, 123] width 153 height 28
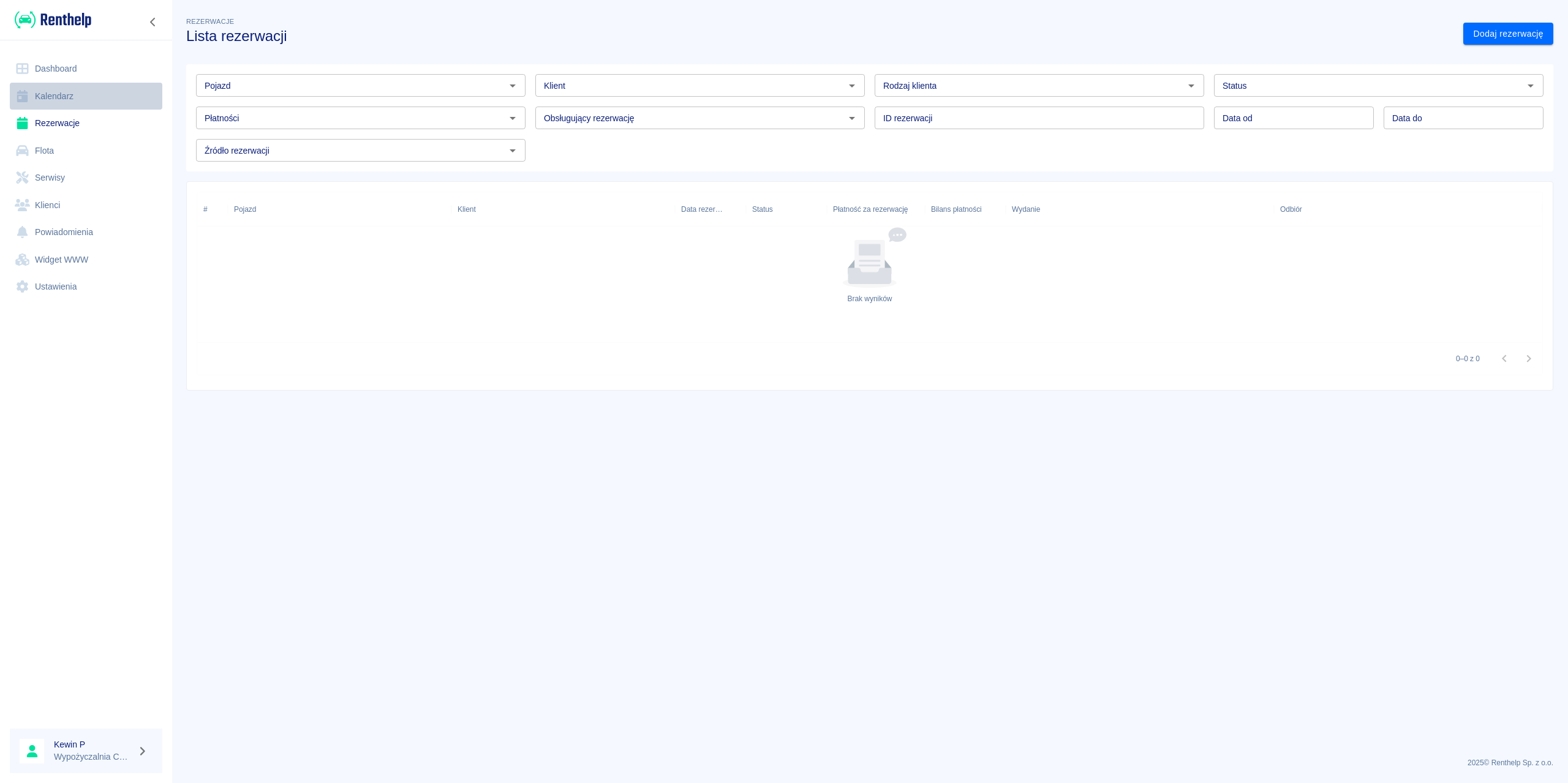
click at [67, 98] on link "Kalendarz" at bounding box center [86, 96] width 153 height 28
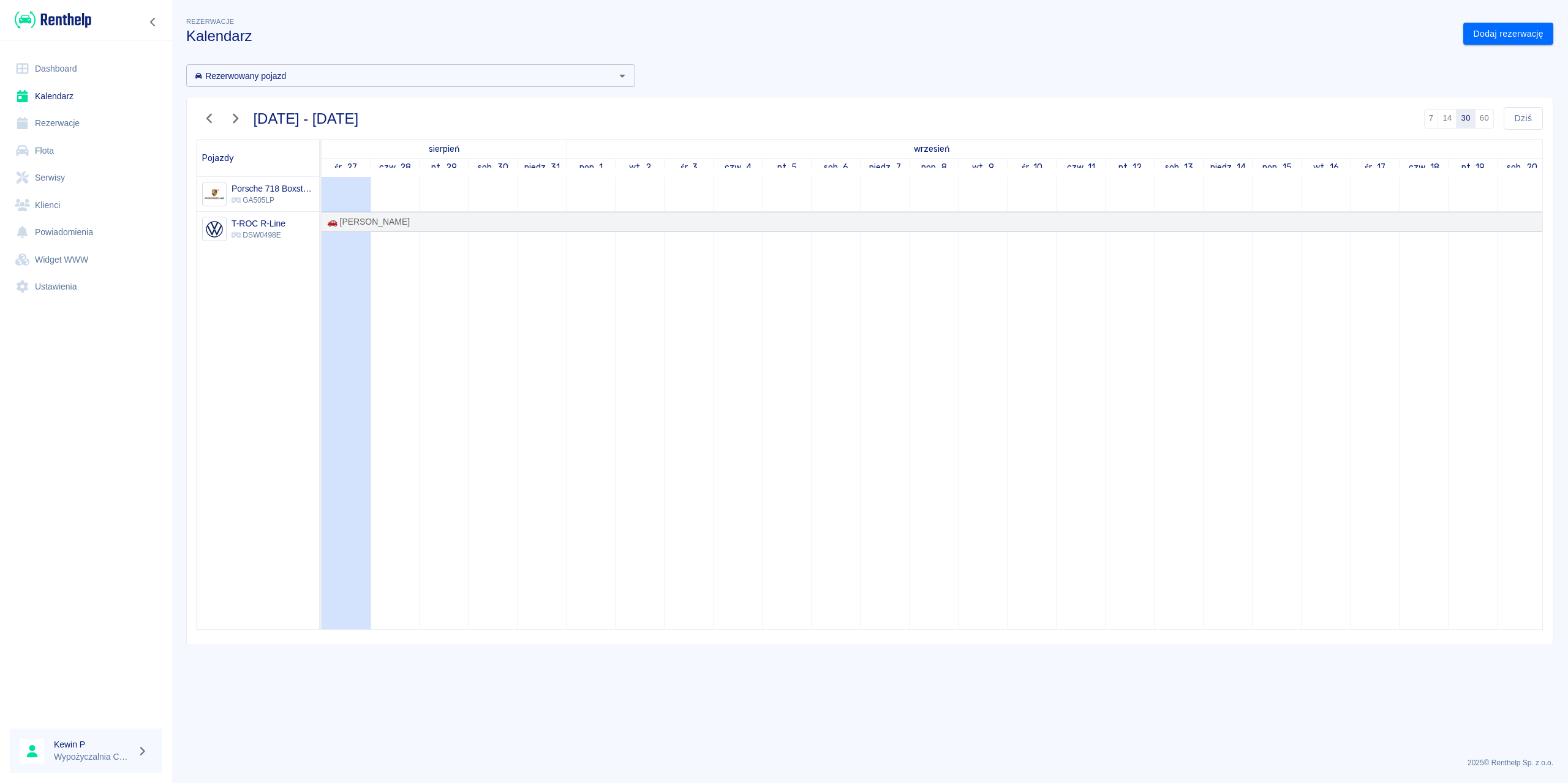
click at [50, 168] on link "Serwisy" at bounding box center [86, 178] width 153 height 28
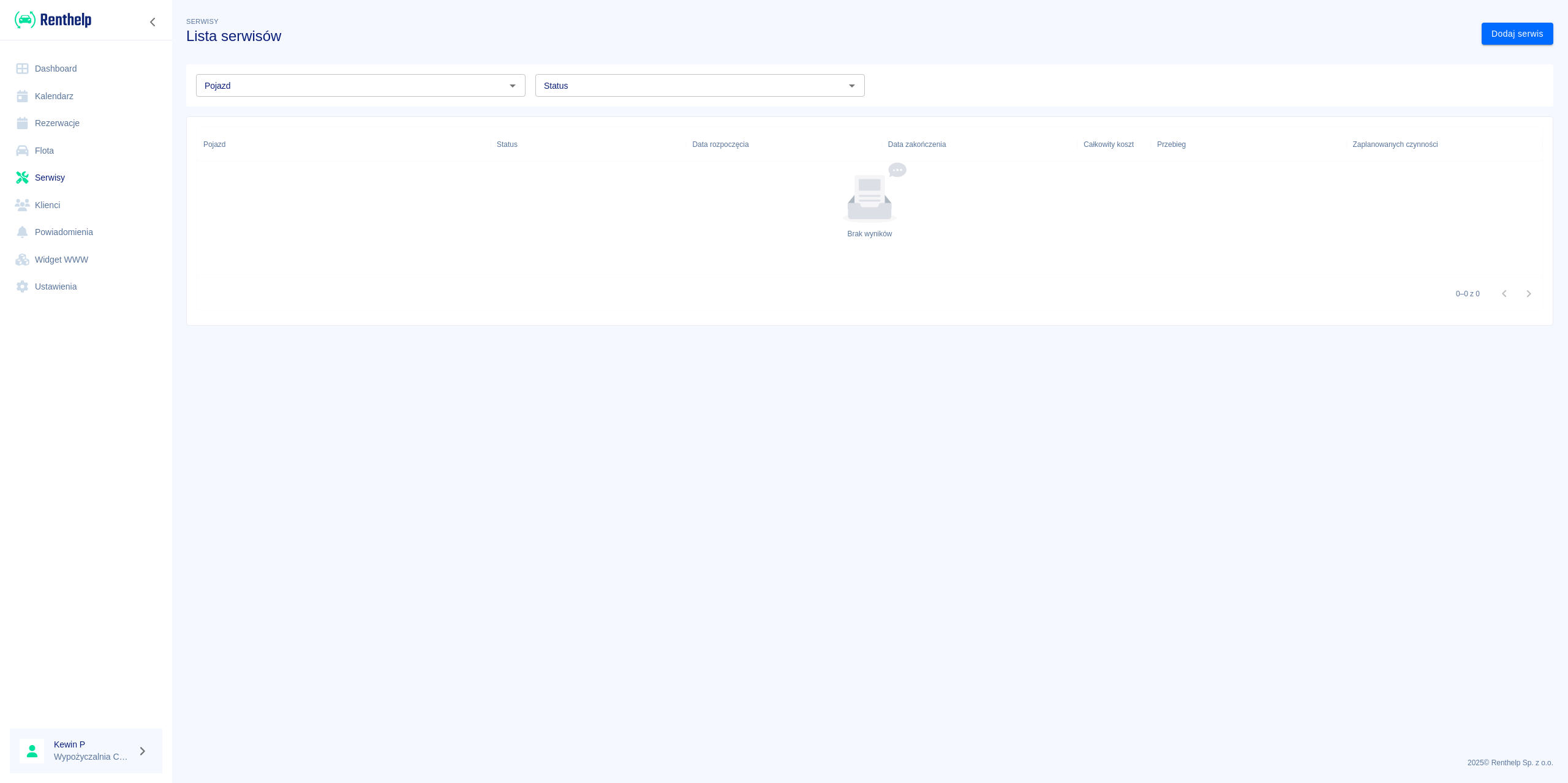
click at [61, 156] on link "Flota" at bounding box center [86, 151] width 153 height 28
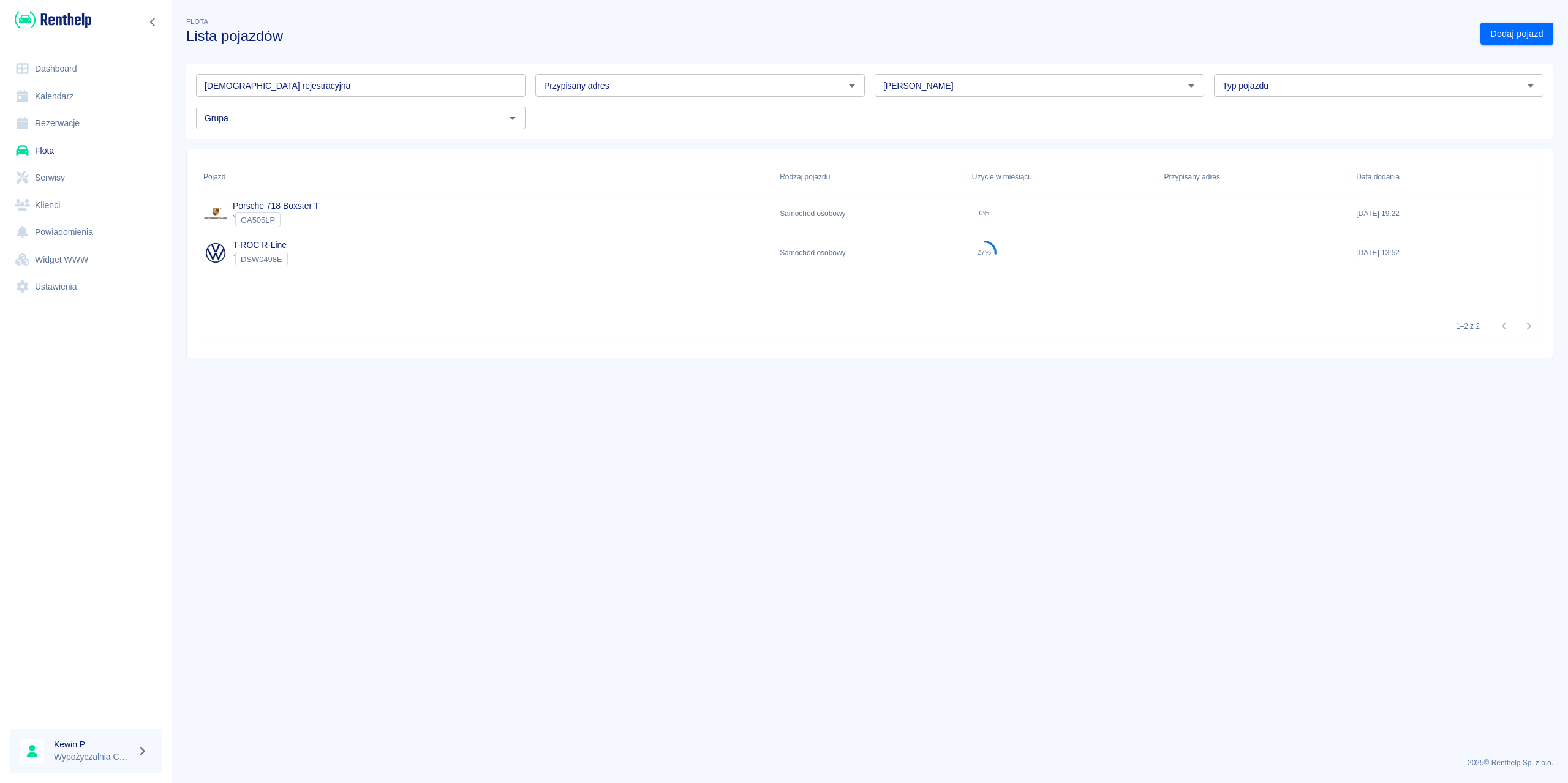
click at [73, 123] on link "Rezerwacje" at bounding box center [86, 123] width 153 height 28
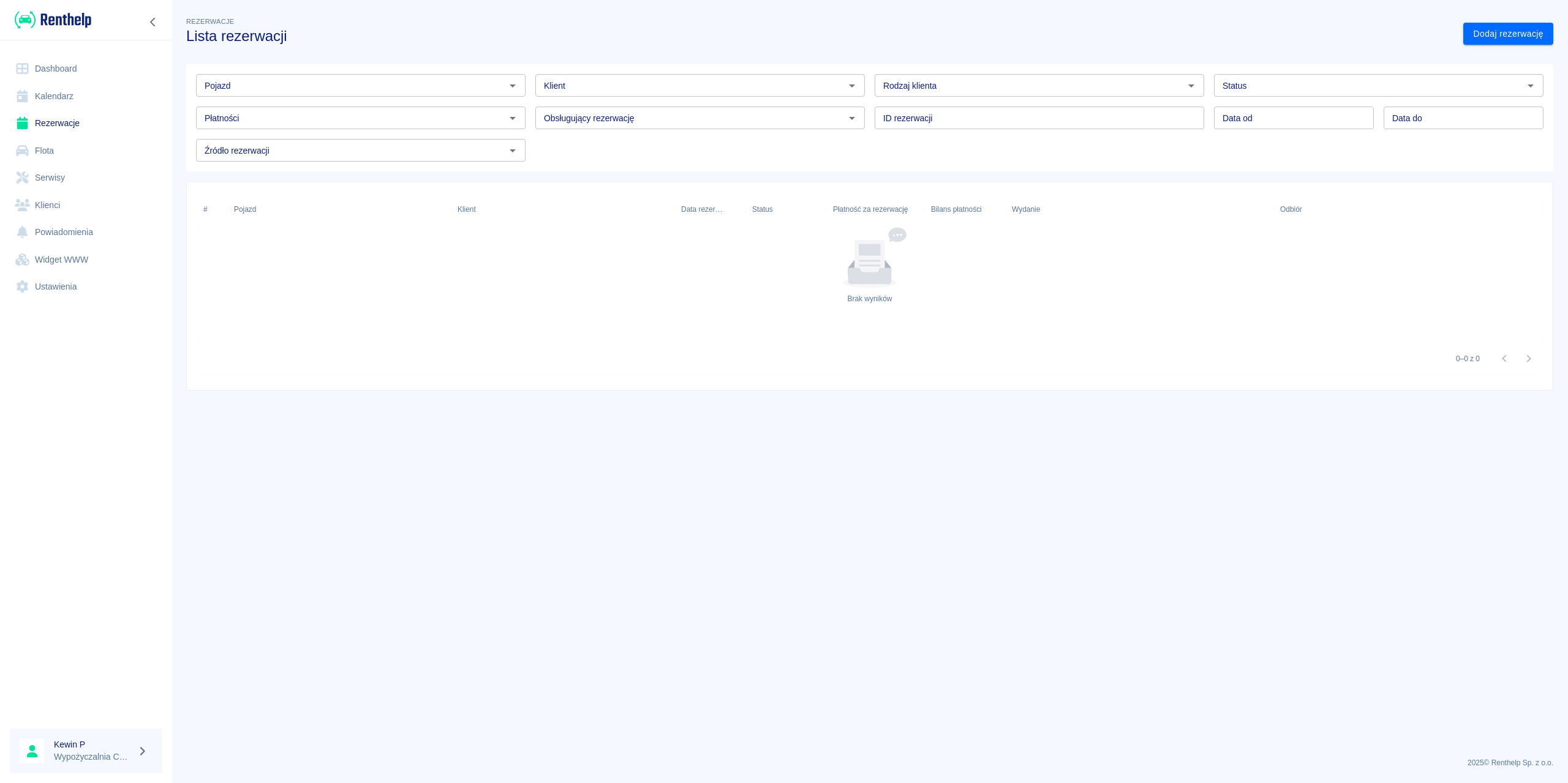
click at [77, 92] on link "Kalendarz" at bounding box center [86, 96] width 153 height 28
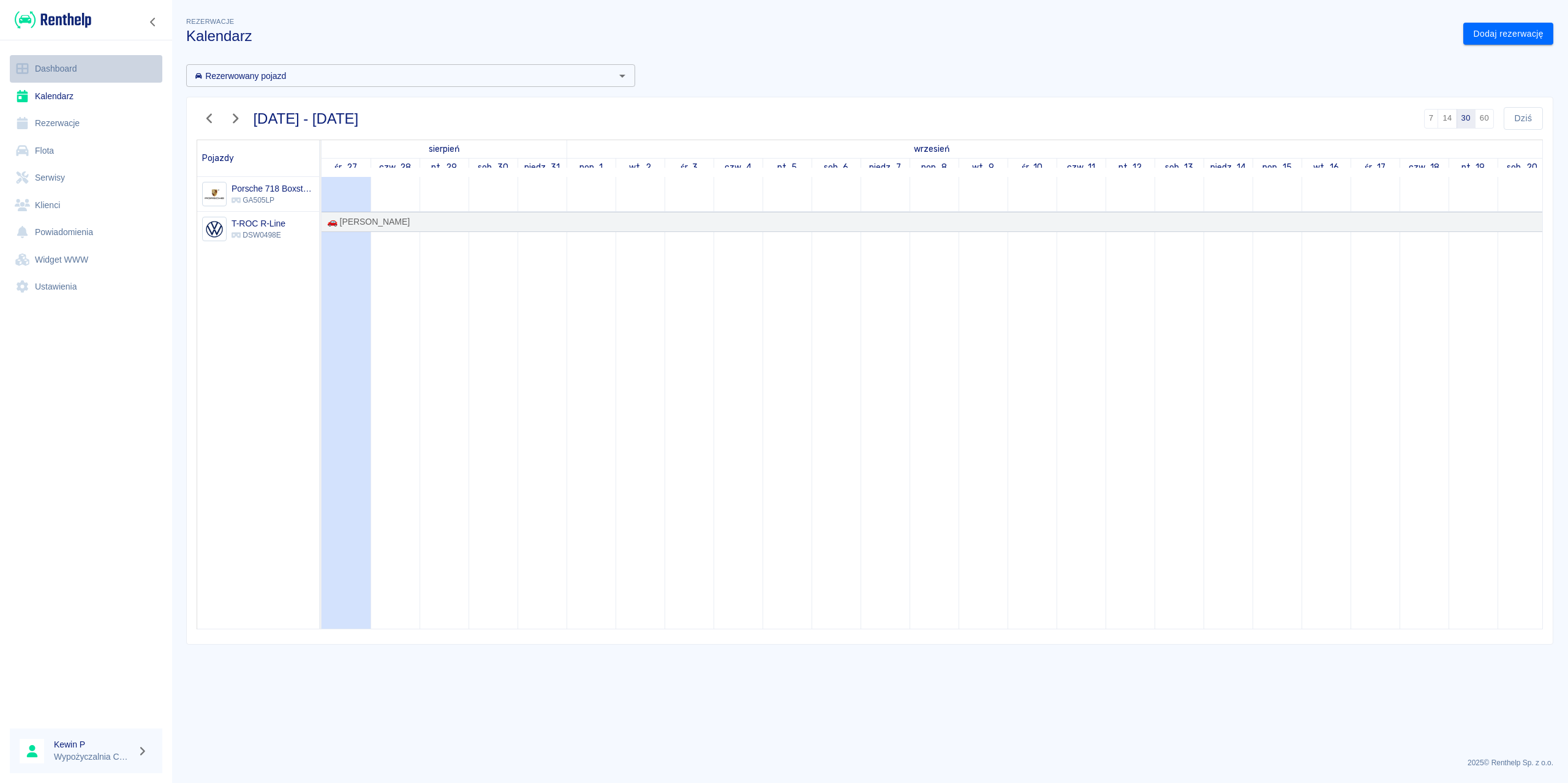
click at [79, 68] on link "Dashboard" at bounding box center [86, 68] width 153 height 28
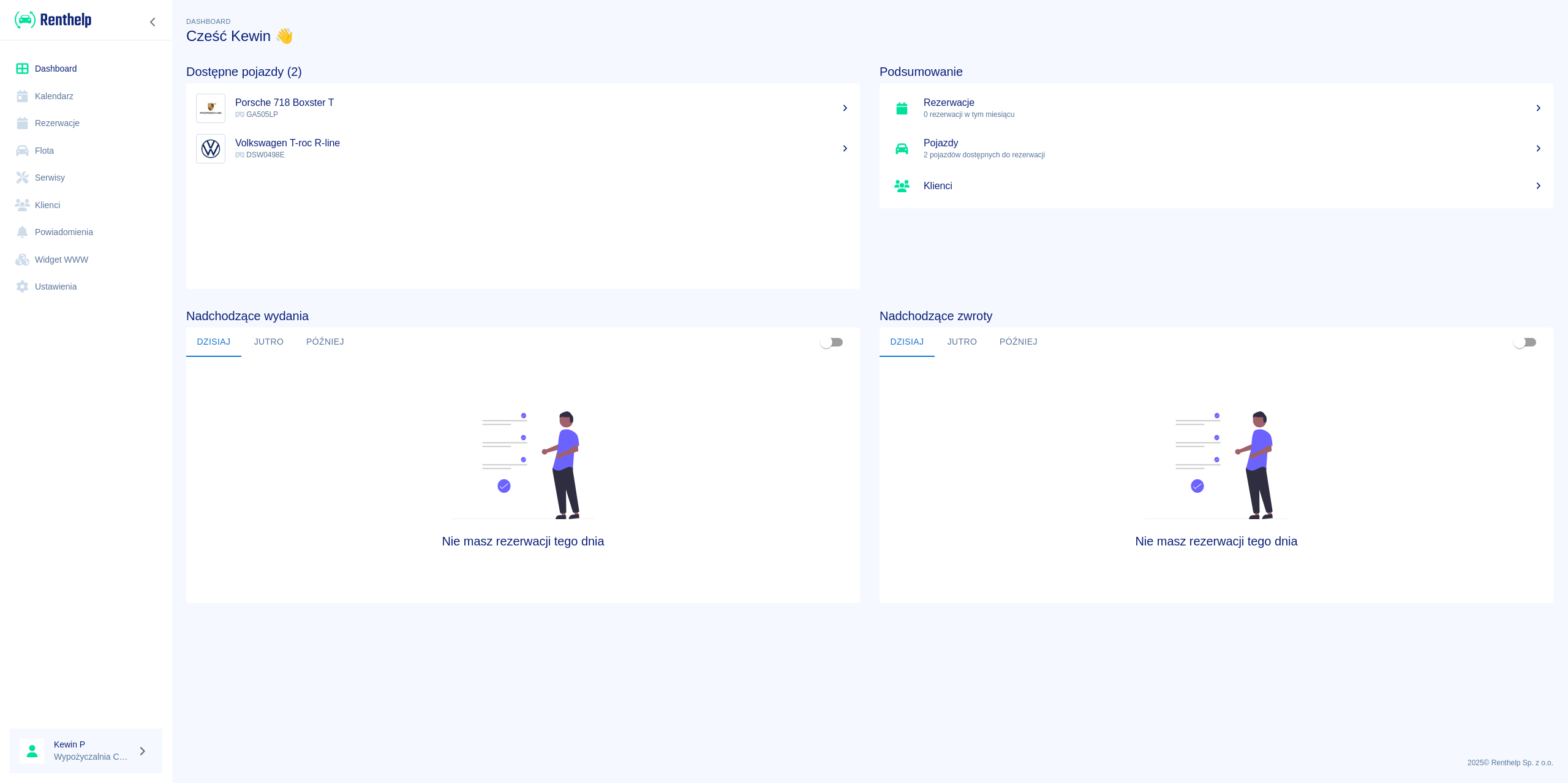
click at [73, 127] on link "Rezerwacje" at bounding box center [86, 123] width 153 height 28
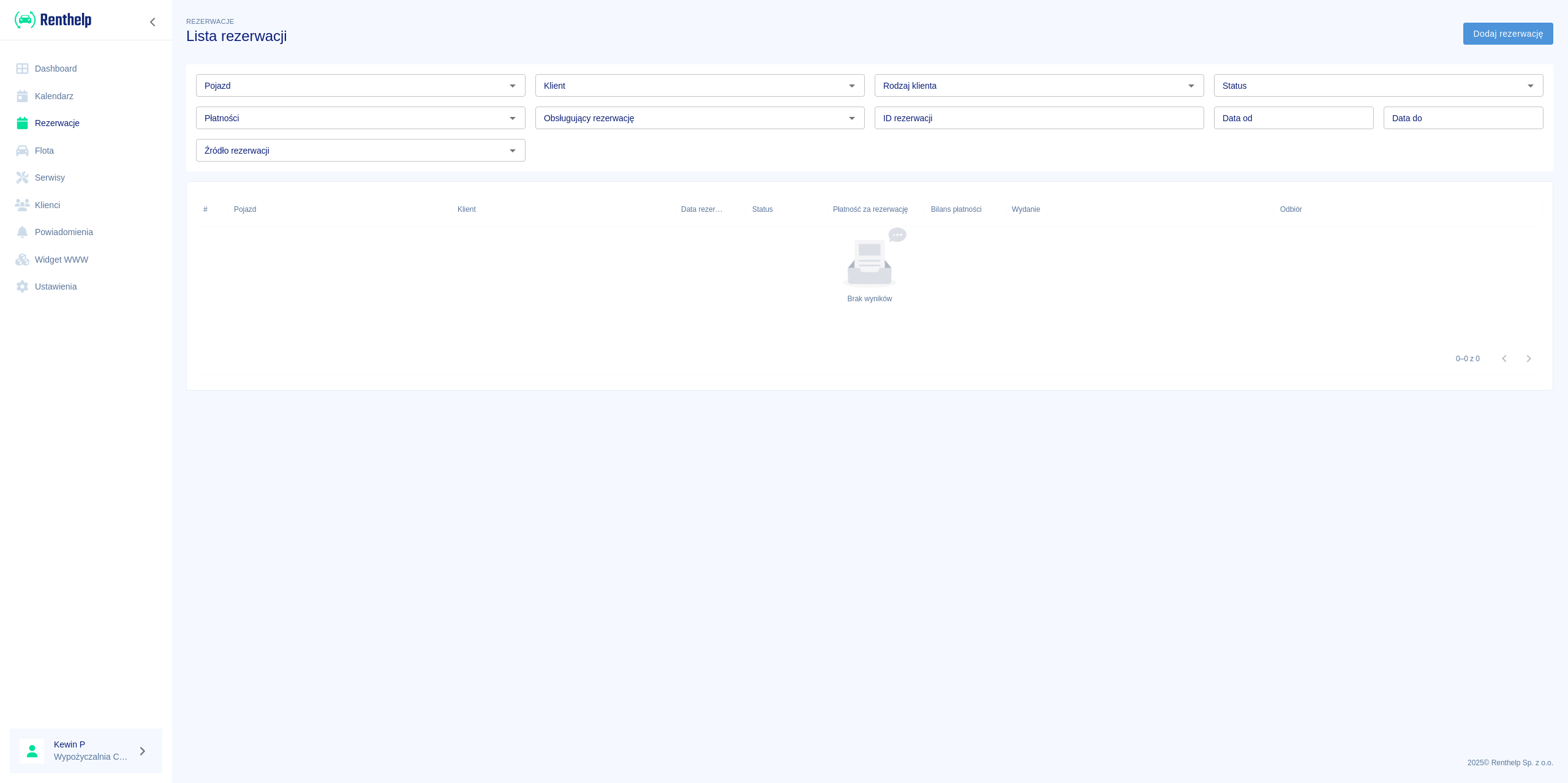
click at [1535, 29] on link "Dodaj rezerwację" at bounding box center [1509, 33] width 90 height 23
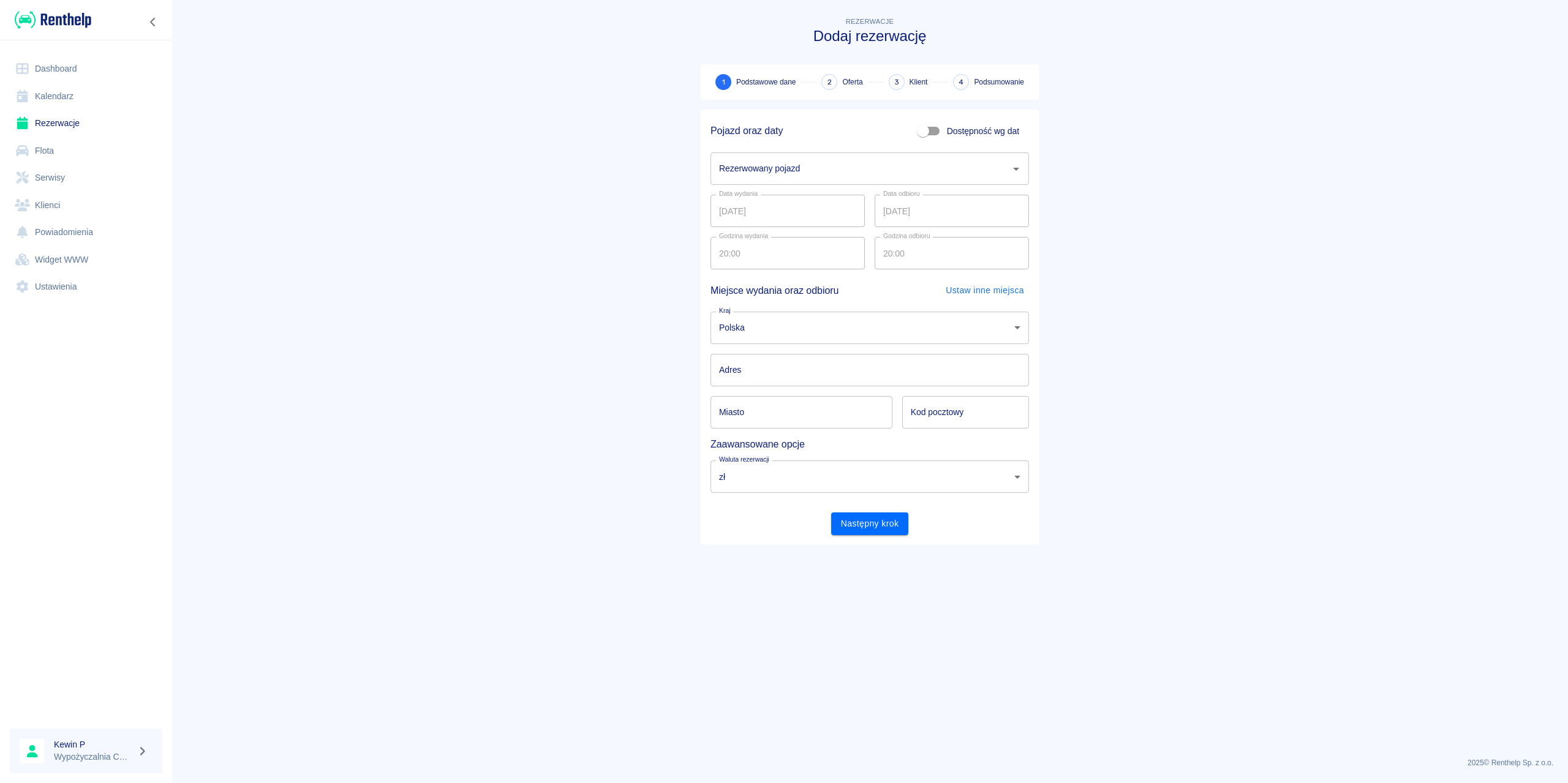
click at [946, 168] on input "Rezerwowany pojazd" at bounding box center [861, 169] width 289 height 22
click at [832, 198] on li "Porsche 718 Boxster T - GA505LP" at bounding box center [870, 200] width 319 height 20
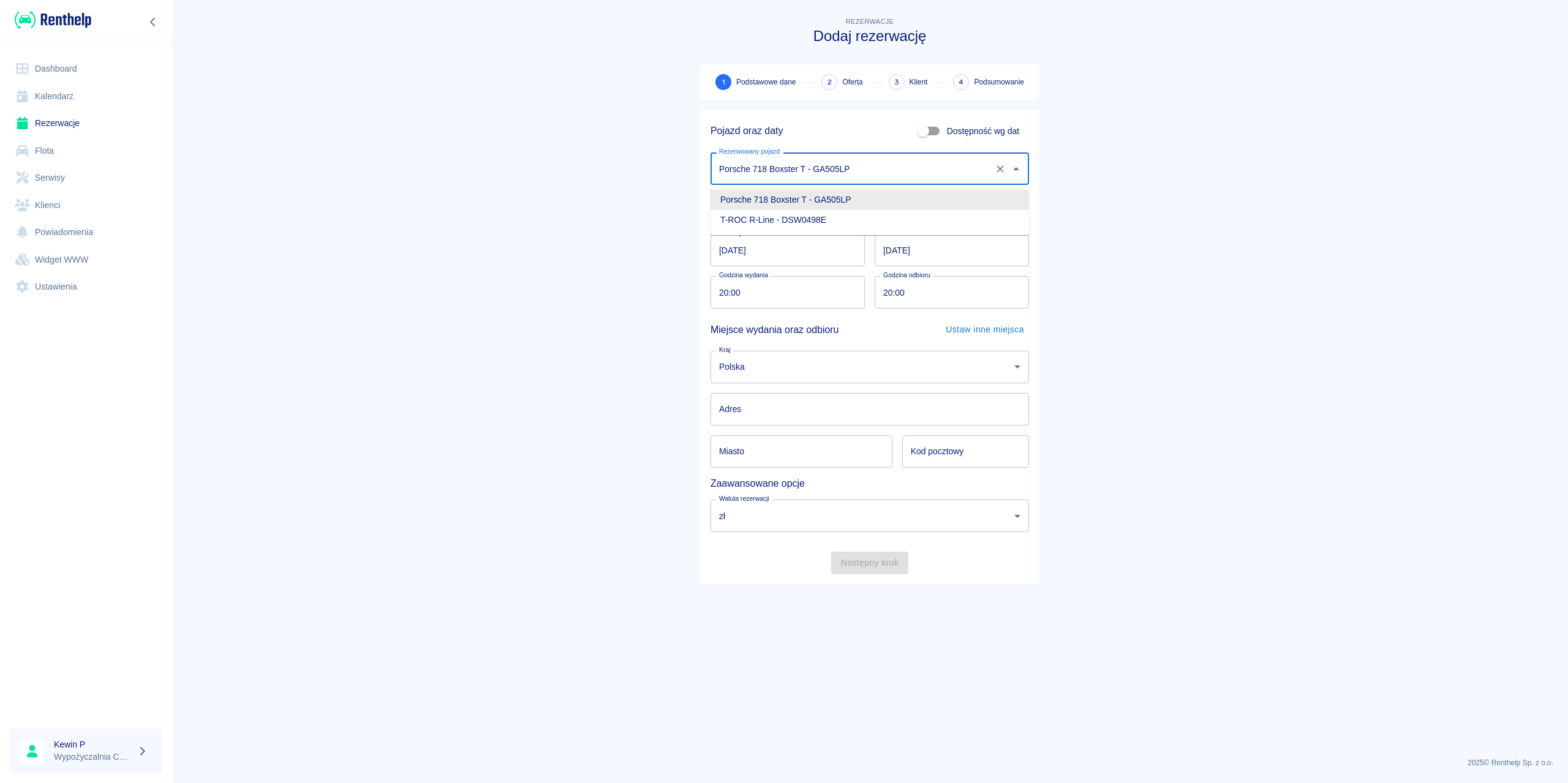
click at [835, 169] on input "Porsche 718 Boxster T - GA505LP" at bounding box center [853, 169] width 274 height 22
click at [791, 207] on li "Porsche 718 Boxster T - GA505LP" at bounding box center [870, 200] width 319 height 20
click at [807, 178] on input "Porsche 718 Boxster T - GA505LP" at bounding box center [853, 169] width 274 height 22
click at [794, 168] on input "Porsche 718 Boxster T - GA505LP" at bounding box center [853, 169] width 274 height 22
click at [616, 163] on main "Rezerwacje Dodaj rezerwację 1 Podstawowe dane 2 Oferta 3 Klient 4 Podsumowanie …" at bounding box center [870, 381] width 1397 height 733
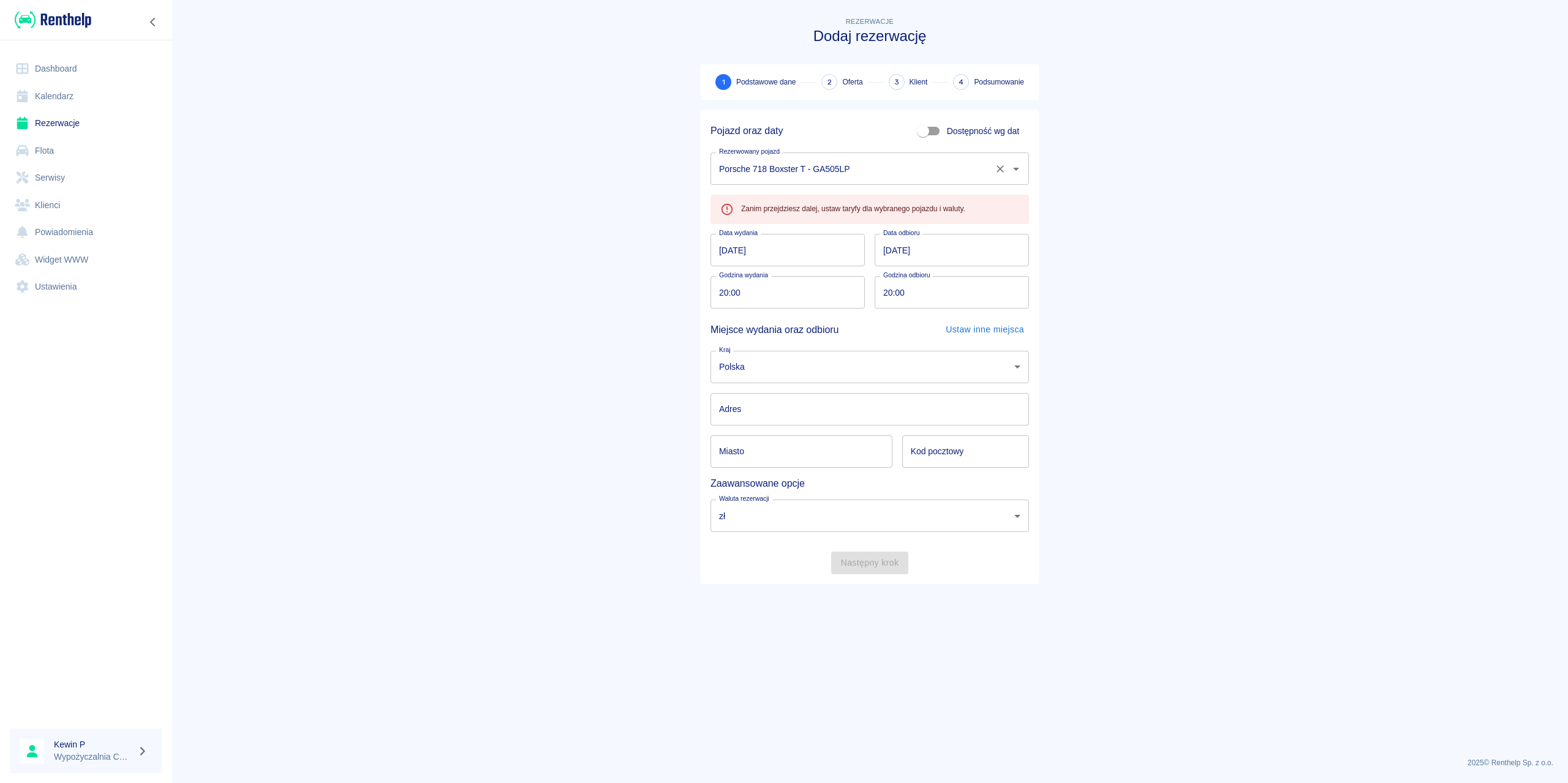
click at [765, 169] on input "Porsche 718 Boxster T - GA505LP" at bounding box center [853, 169] width 274 height 22
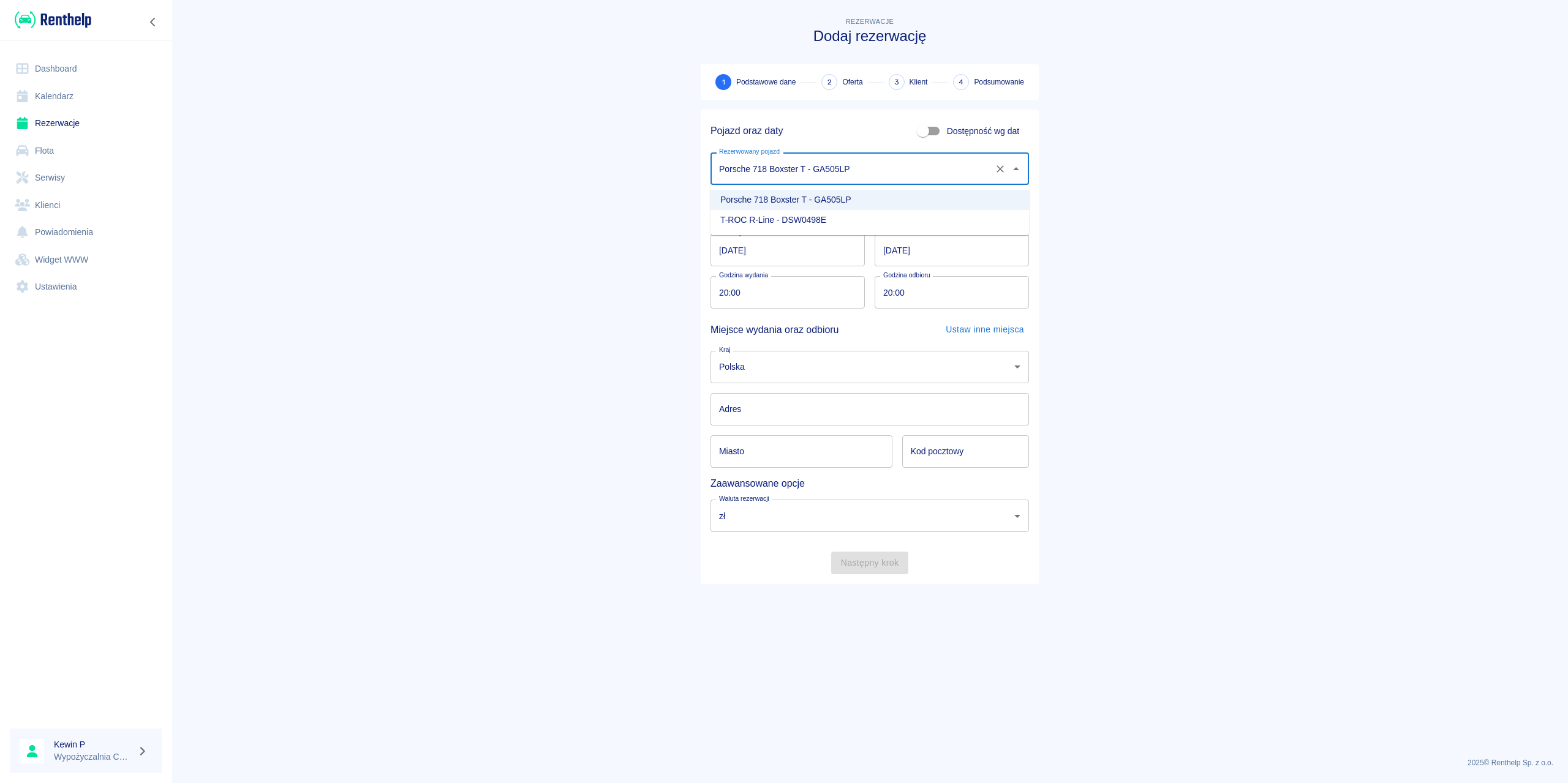
click at [761, 215] on li "T-ROC R-Line - DSW0498E" at bounding box center [870, 220] width 319 height 20
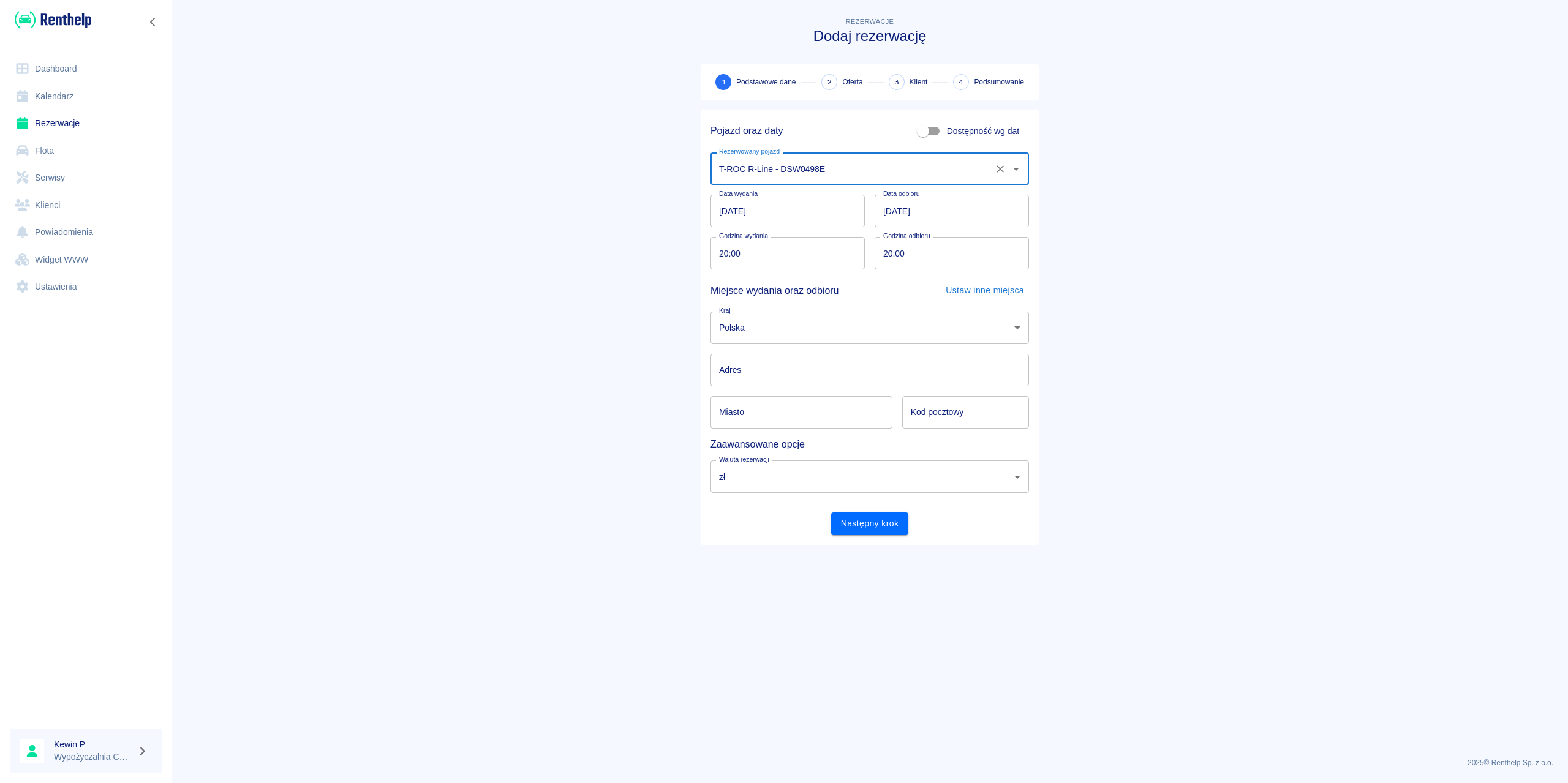
click at [821, 178] on input "T-ROC R-Line - DSW0498E" at bounding box center [853, 169] width 274 height 22
click at [811, 198] on li "Porsche 718 Boxster T - GA505LP" at bounding box center [870, 200] width 319 height 20
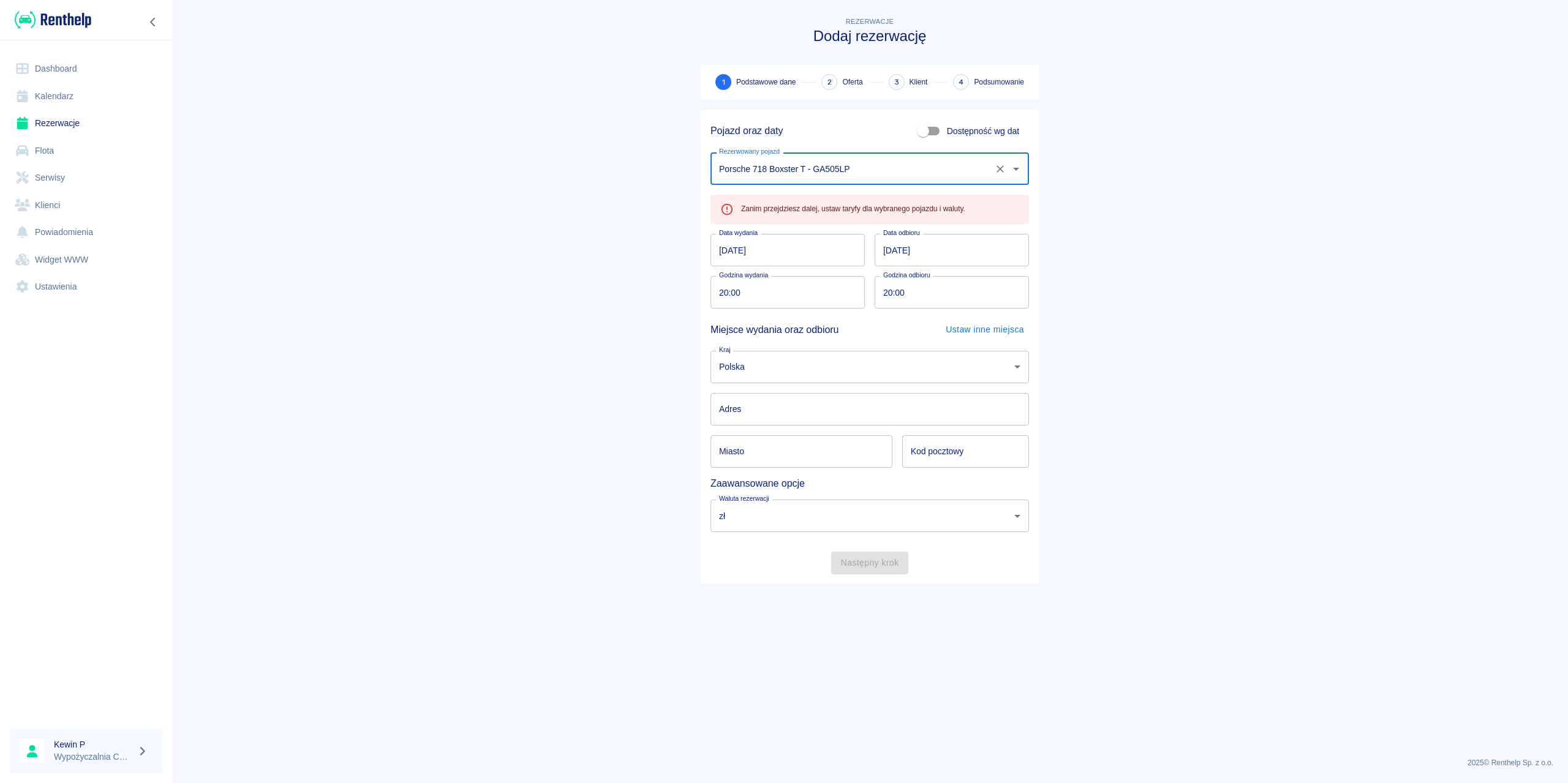
click at [776, 509] on body "Używamy plików Cookies, by zapewnić Ci najlepsze możliwe doświadczenie. Aby dow…" at bounding box center [784, 391] width 1568 height 783
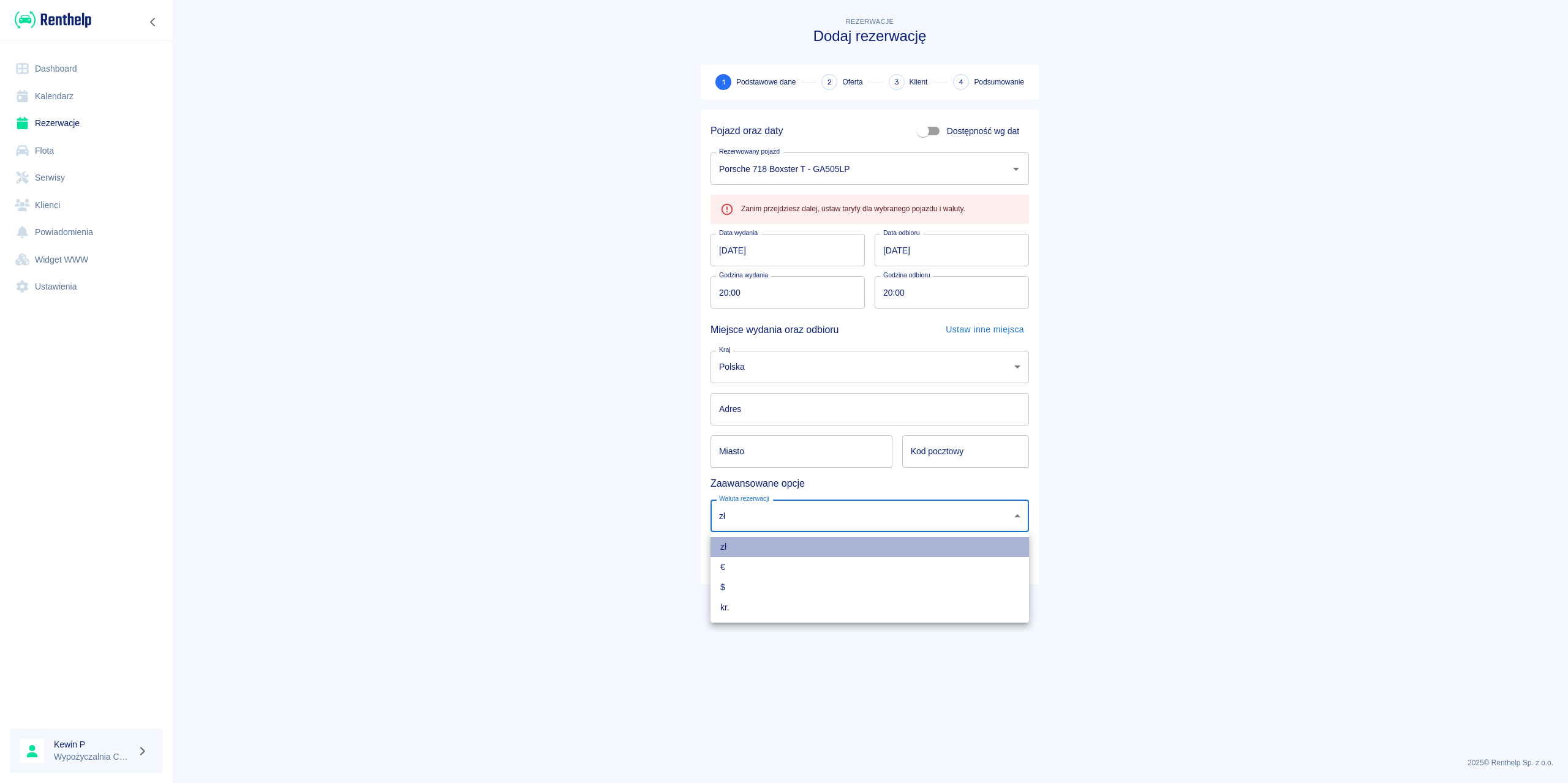
click at [788, 550] on li "zł" at bounding box center [870, 547] width 319 height 20
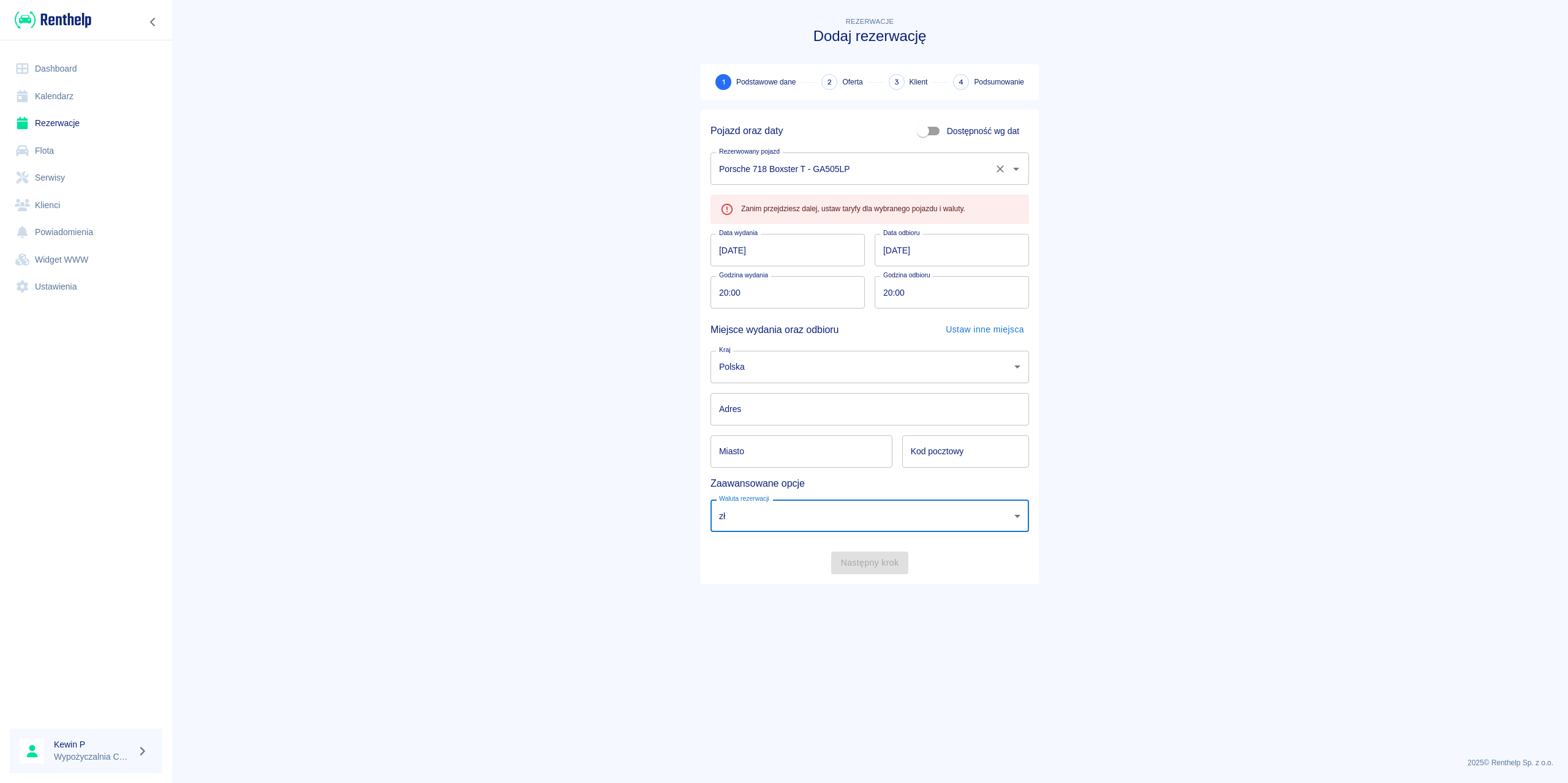
click at [754, 167] on input "Porsche 718 Boxster T - GA505LP" at bounding box center [853, 169] width 274 height 22
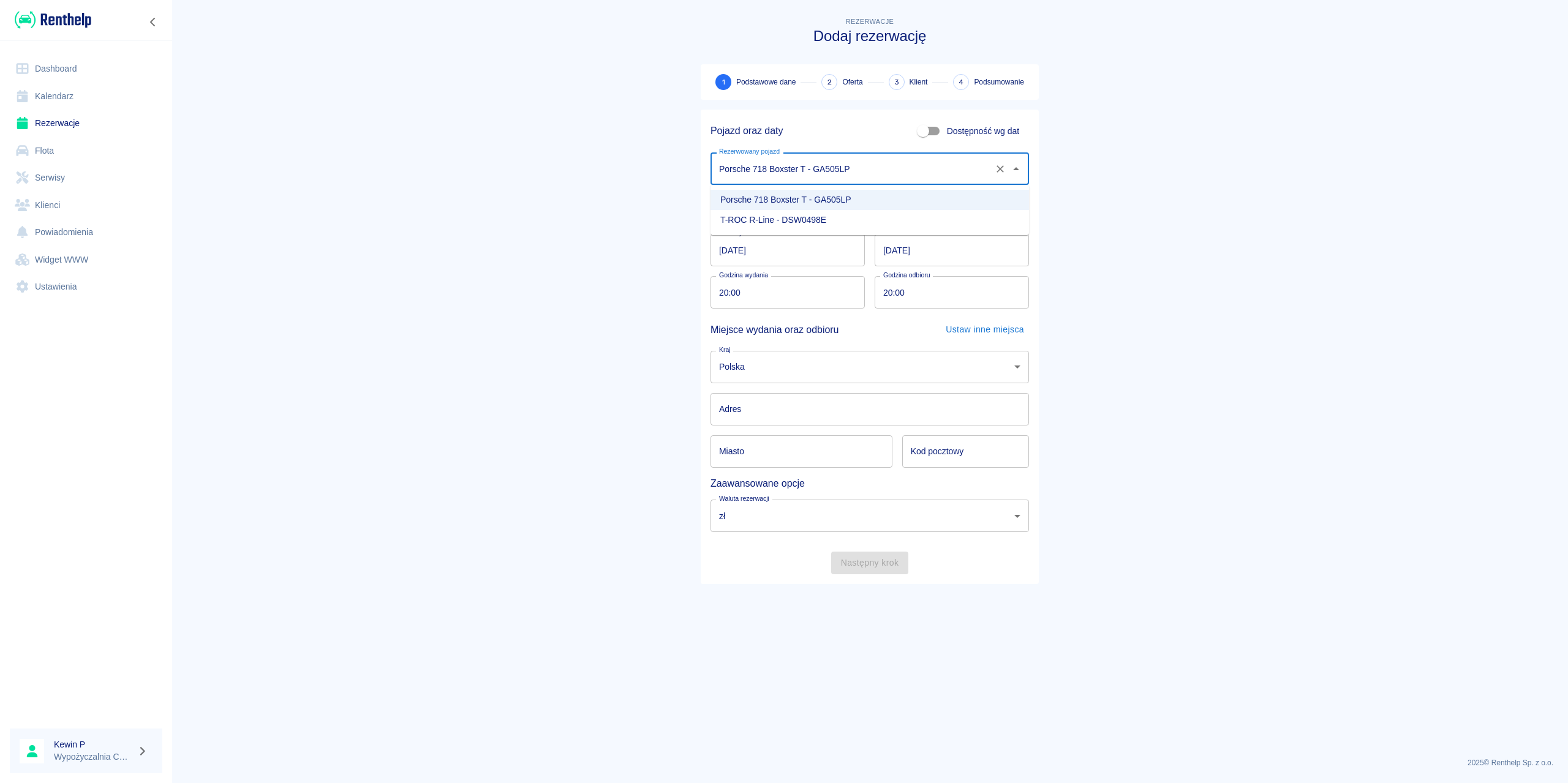
click at [764, 215] on li "T-ROC R-Line - DSW0498E" at bounding box center [870, 220] width 319 height 20
type input "T-ROC R-Line - DSW0498E"
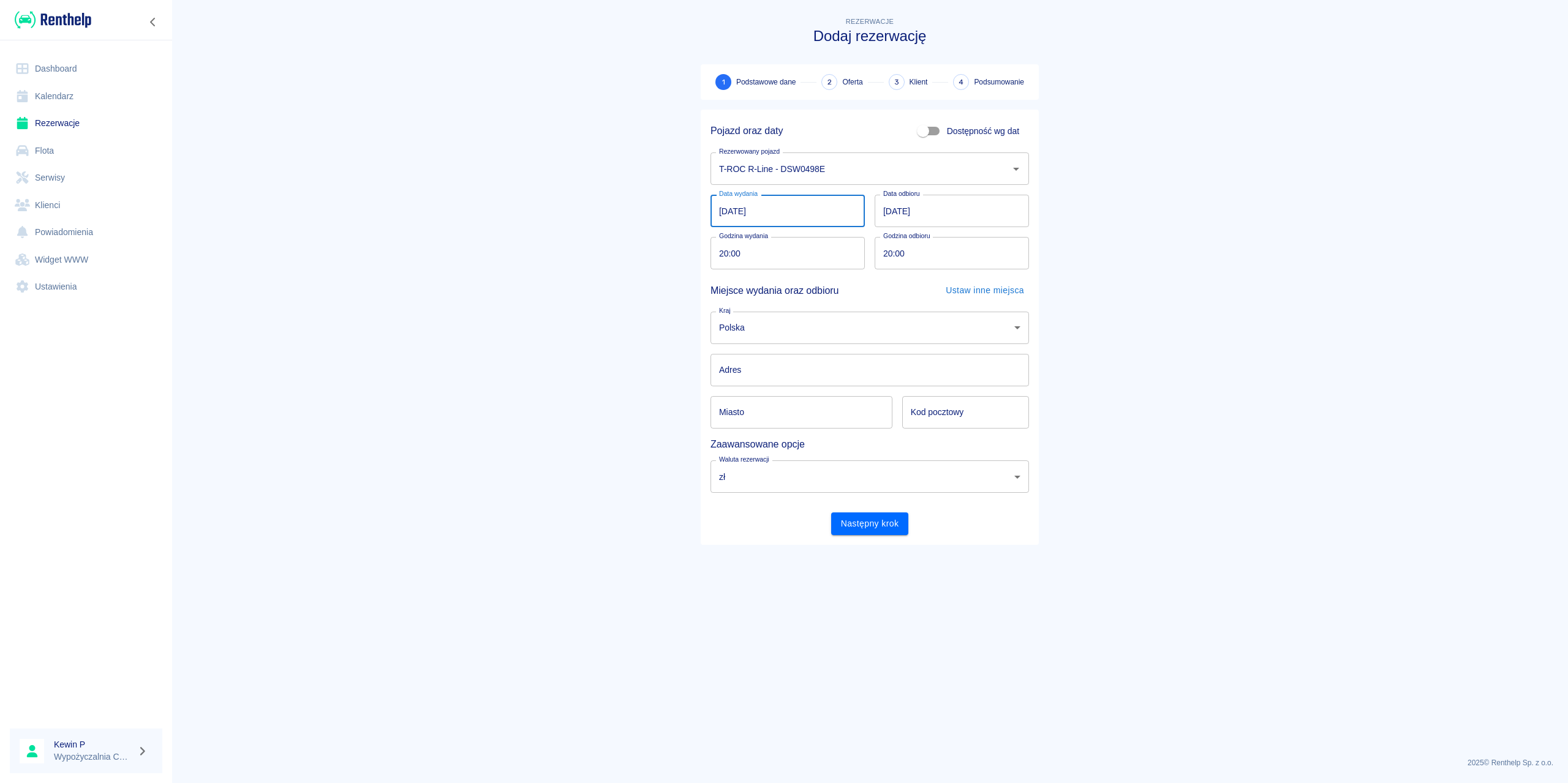
click at [833, 216] on input "27.08.2025" at bounding box center [787, 211] width 154 height 33
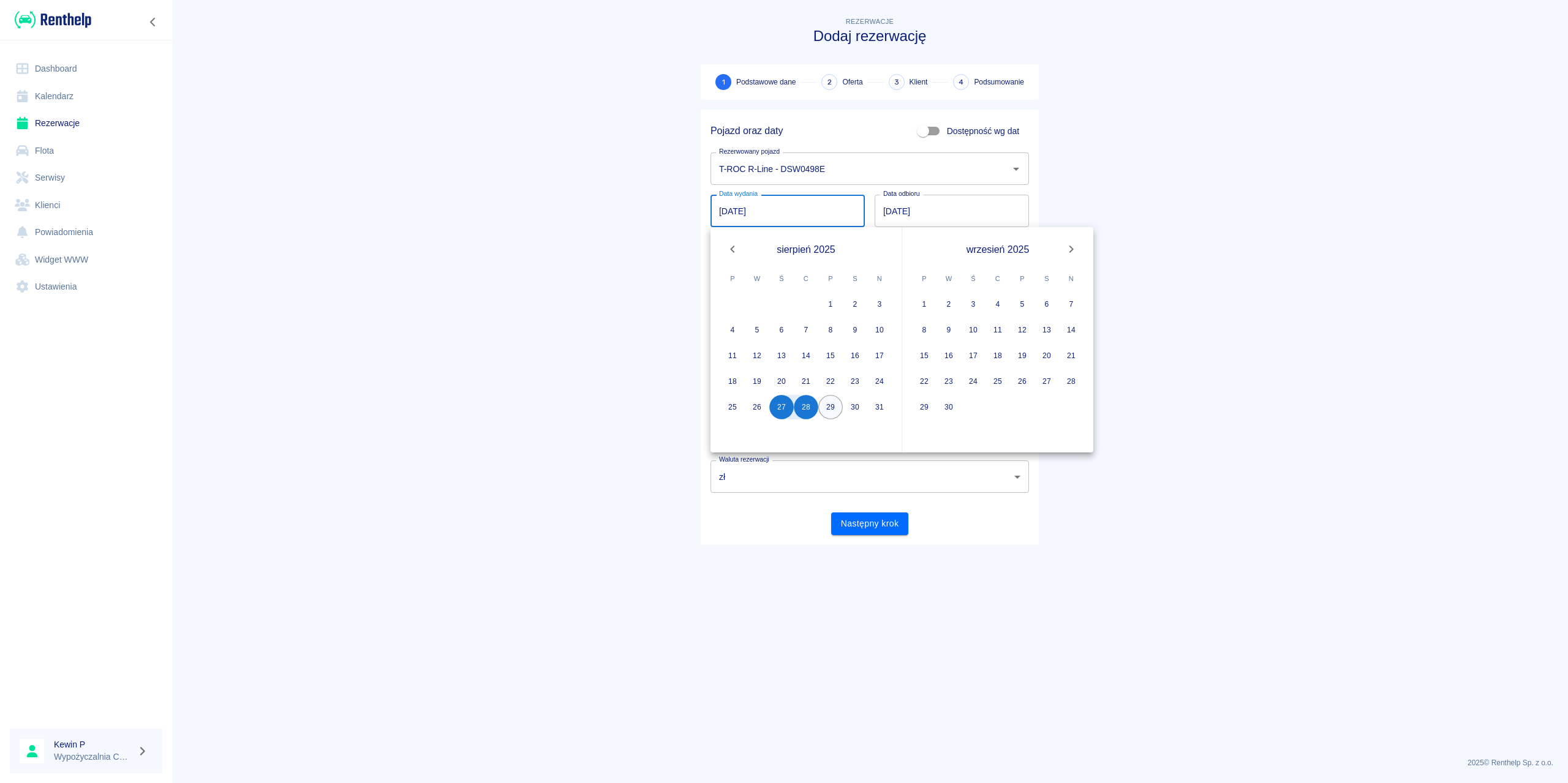
click at [830, 405] on button "29" at bounding box center [830, 407] width 24 height 24
type input "29.08.2025"
type input "DD.MM.YYYY"
drag, startPoint x: 783, startPoint y: 409, endPoint x: 820, endPoint y: 412, distance: 37.1
click at [784, 409] on button "27" at bounding box center [781, 407] width 24 height 24
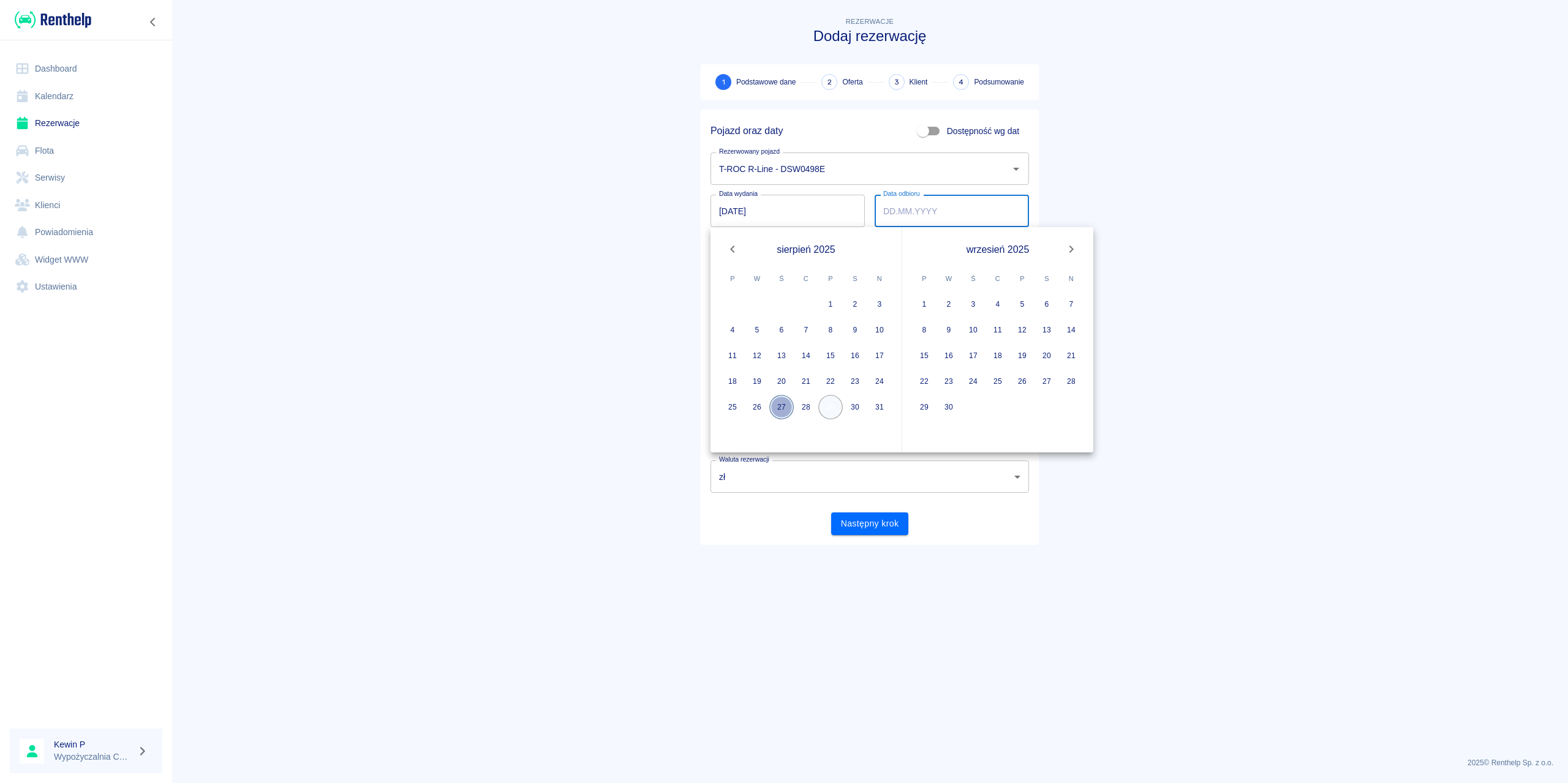
type input "27.08.2025"
click at [832, 412] on button "29" at bounding box center [830, 407] width 24 height 24
type input "29.08.2025"
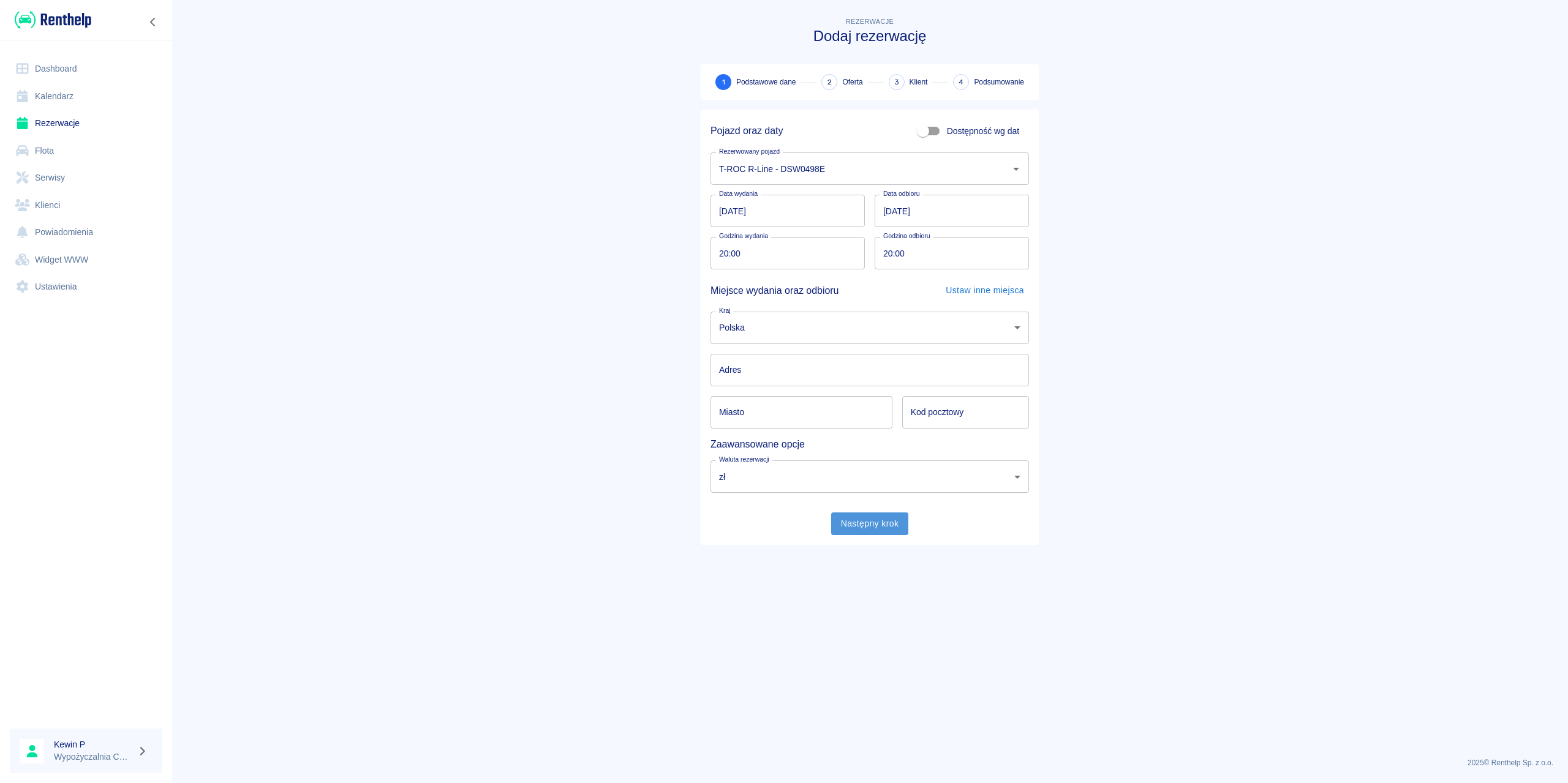
click at [872, 524] on button "Następny krok" at bounding box center [870, 524] width 78 height 23
click at [800, 370] on input "Adres" at bounding box center [870, 370] width 319 height 33
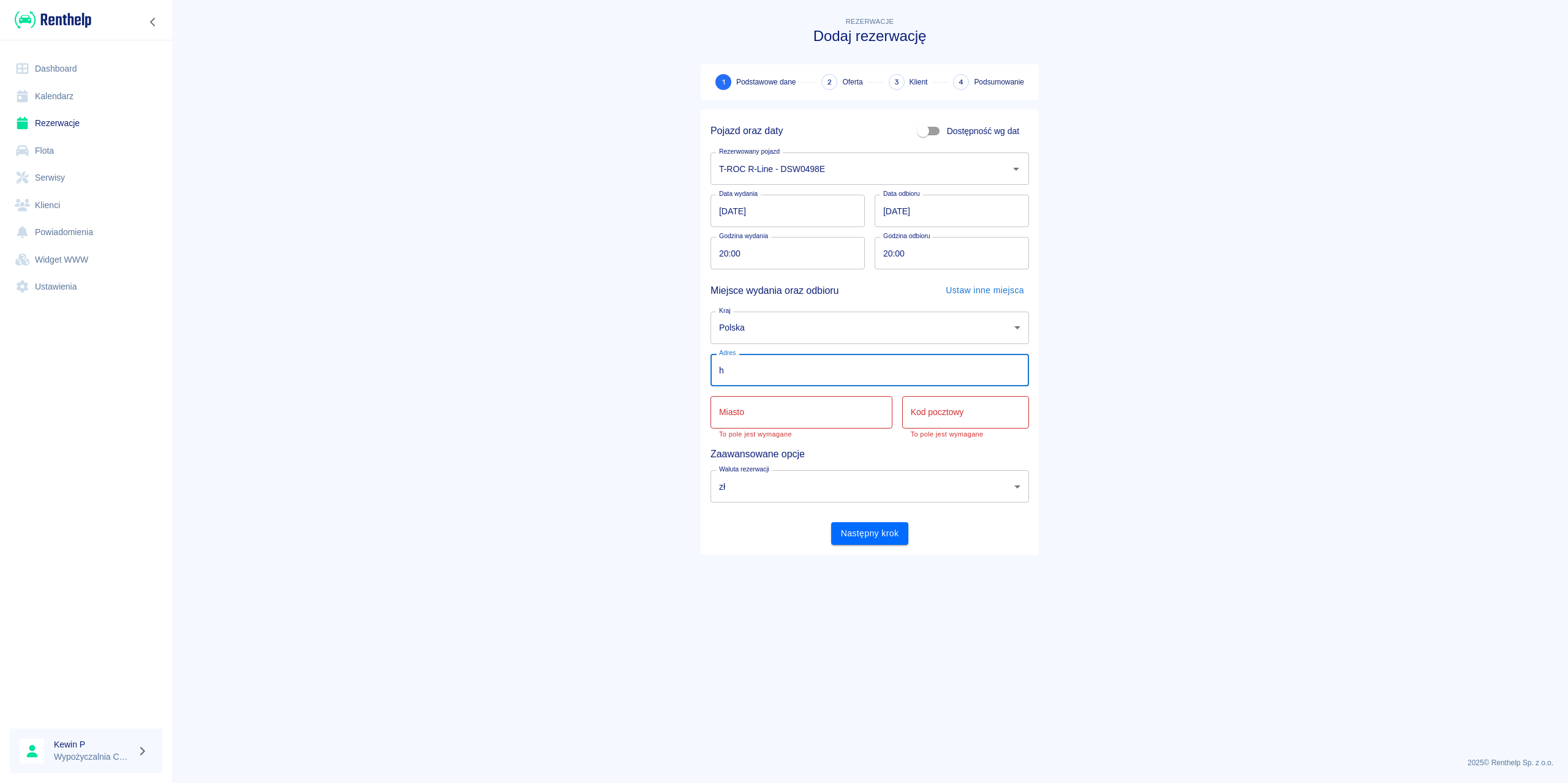
type input "h"
click at [728, 424] on input "Miasto" at bounding box center [802, 412] width 182 height 33
type input "h"
click at [956, 409] on input "Kod pocztowy" at bounding box center [966, 412] width 127 height 33
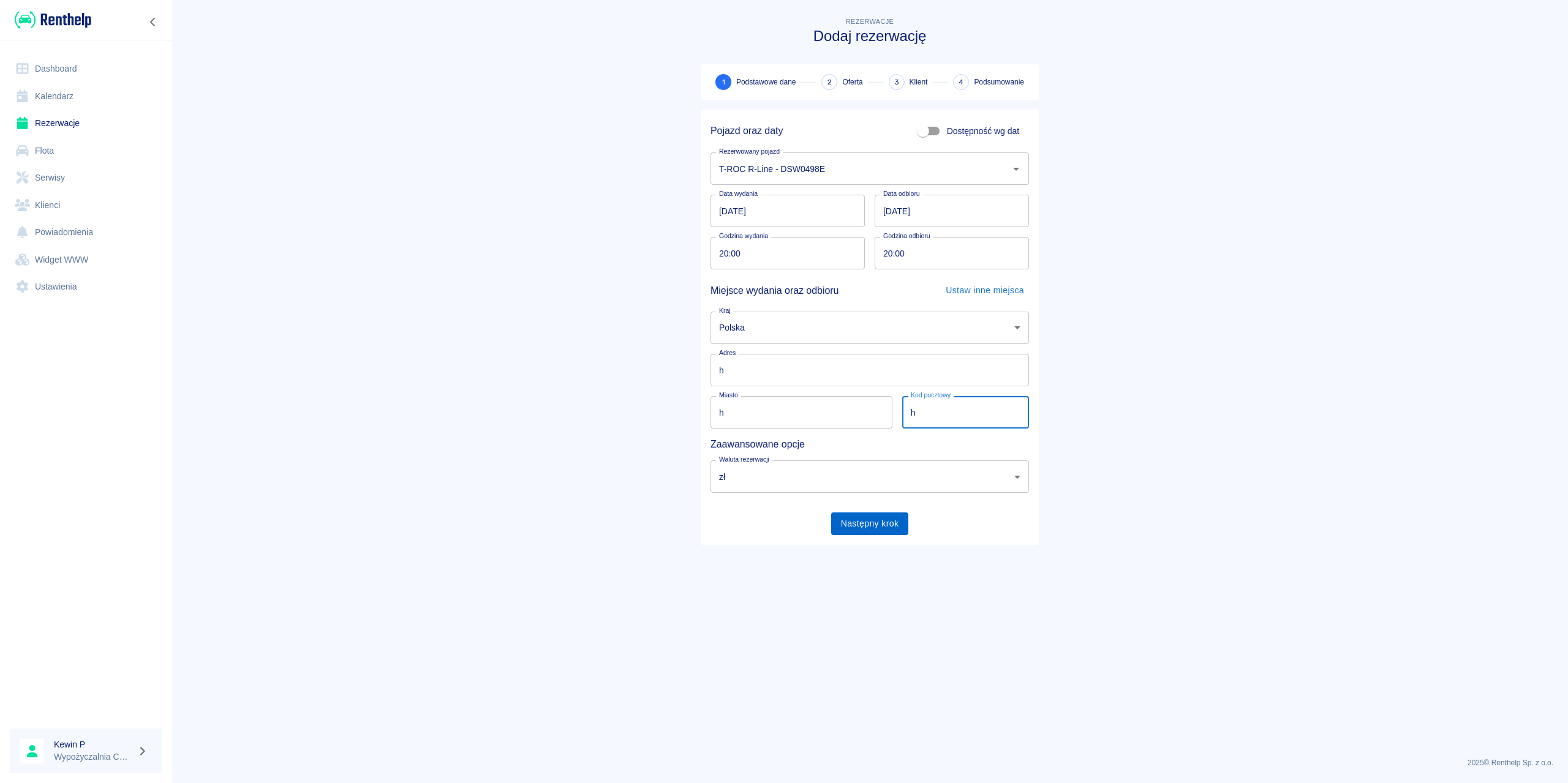
type input "h"
click at [892, 518] on button "Następny krok" at bounding box center [870, 524] width 78 height 23
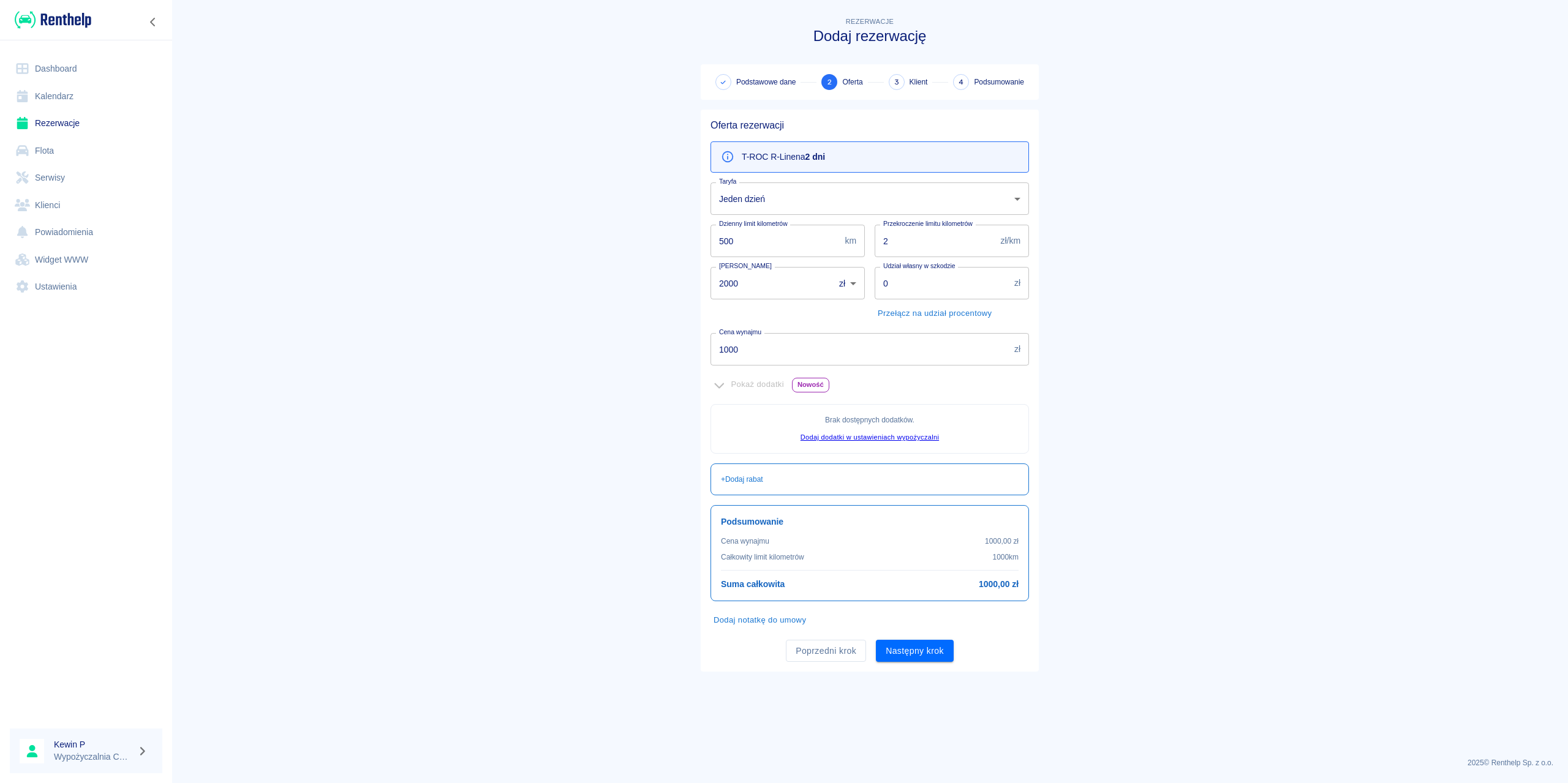
click at [792, 190] on body "Używamy plików Cookies, by zapewnić Ci najlepsze możliwe doświadczenie. Aby dow…" at bounding box center [784, 391] width 1568 height 783
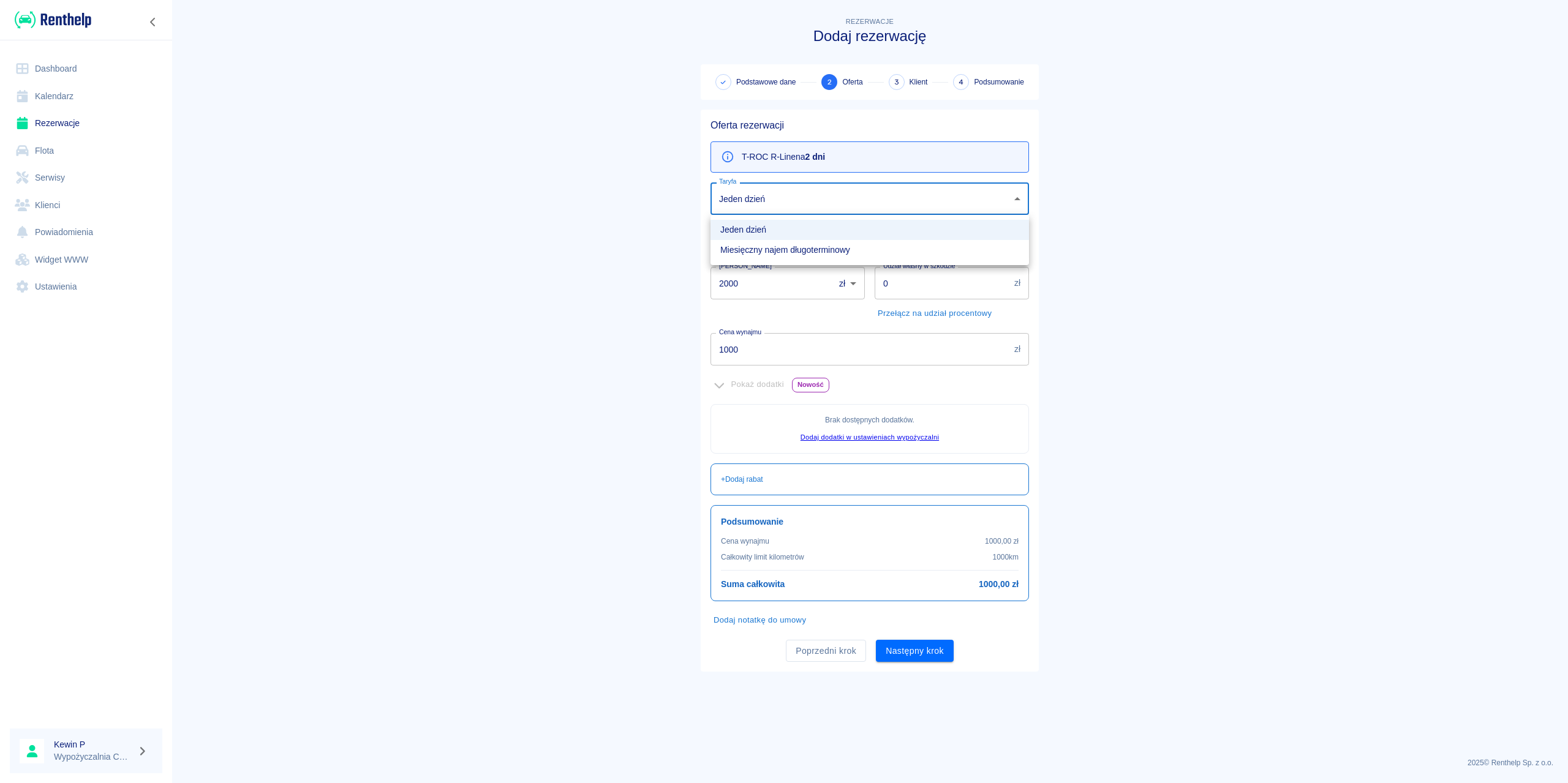
click at [668, 201] on div at bounding box center [784, 391] width 1568 height 783
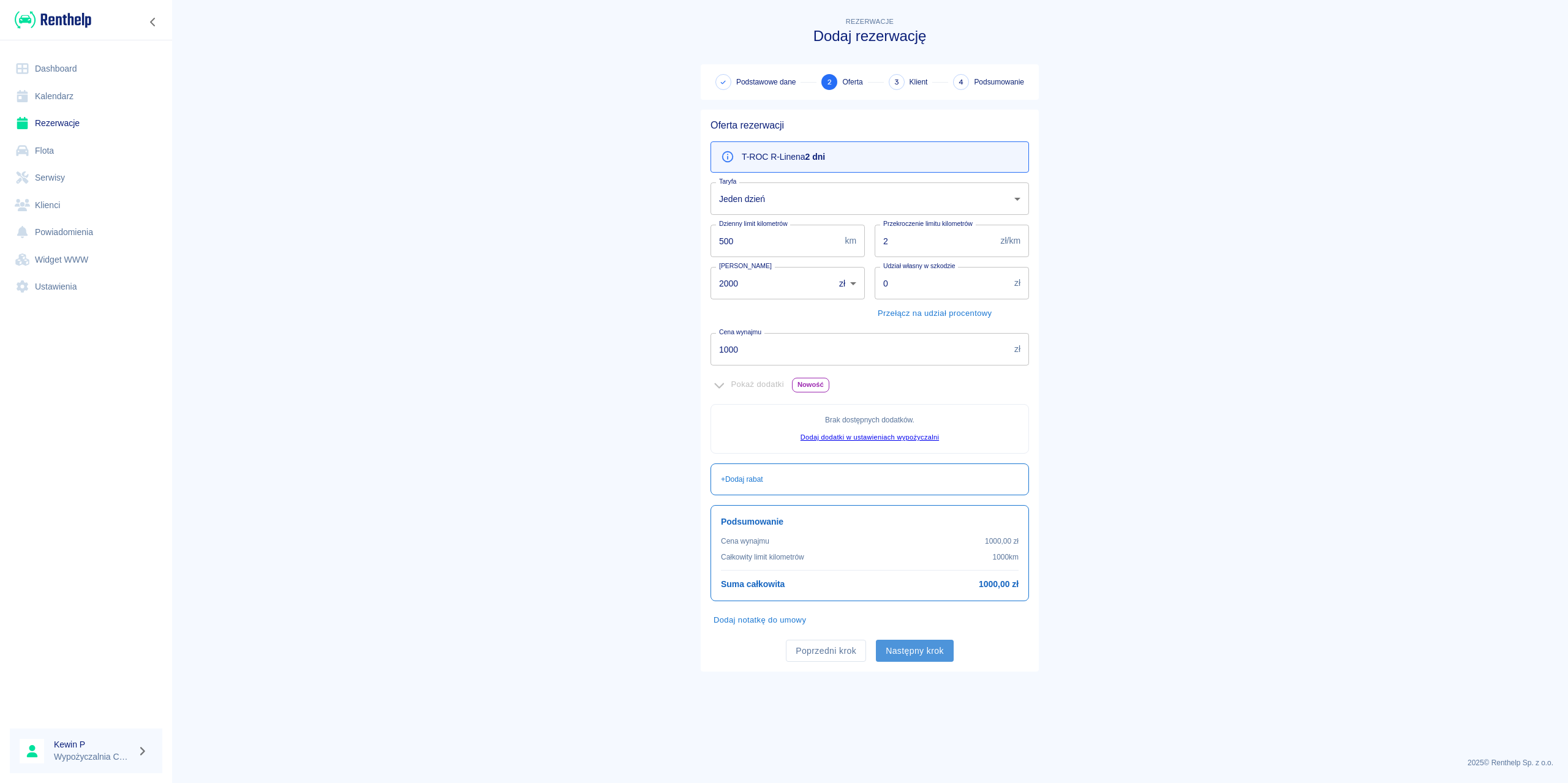
click at [908, 654] on button "Następny krok" at bounding box center [914, 651] width 78 height 23
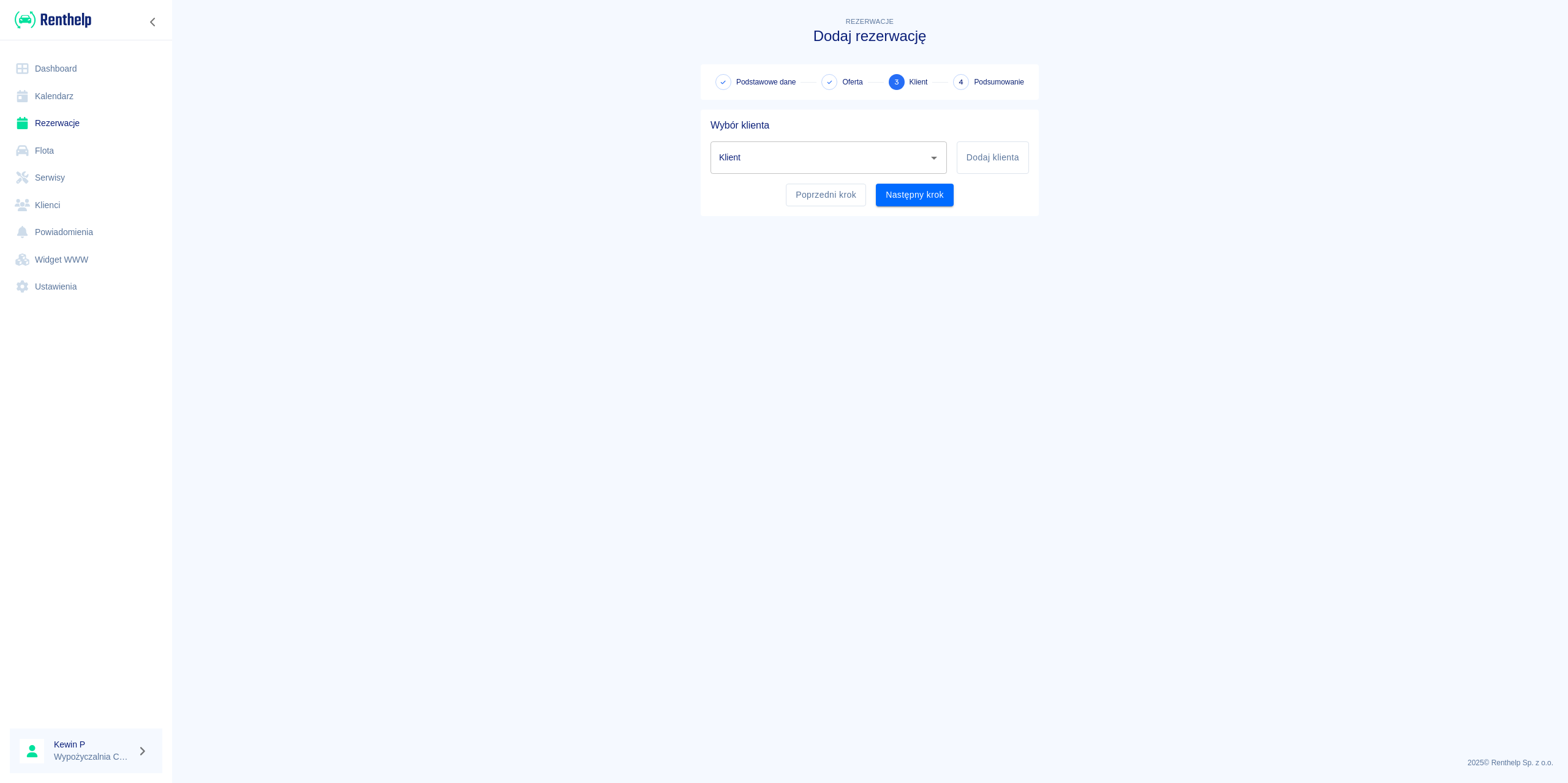
click at [926, 162] on div at bounding box center [933, 158] width 16 height 18
click at [942, 160] on div "Klient" at bounding box center [829, 158] width 237 height 33
click at [884, 178] on ul "jan kowalski (+48123454152)" at bounding box center [829, 189] width 237 height 30
click at [882, 180] on li "jan kowalski (+48123454152)" at bounding box center [829, 188] width 237 height 20
type input "jan kowalski (+48123454152)"
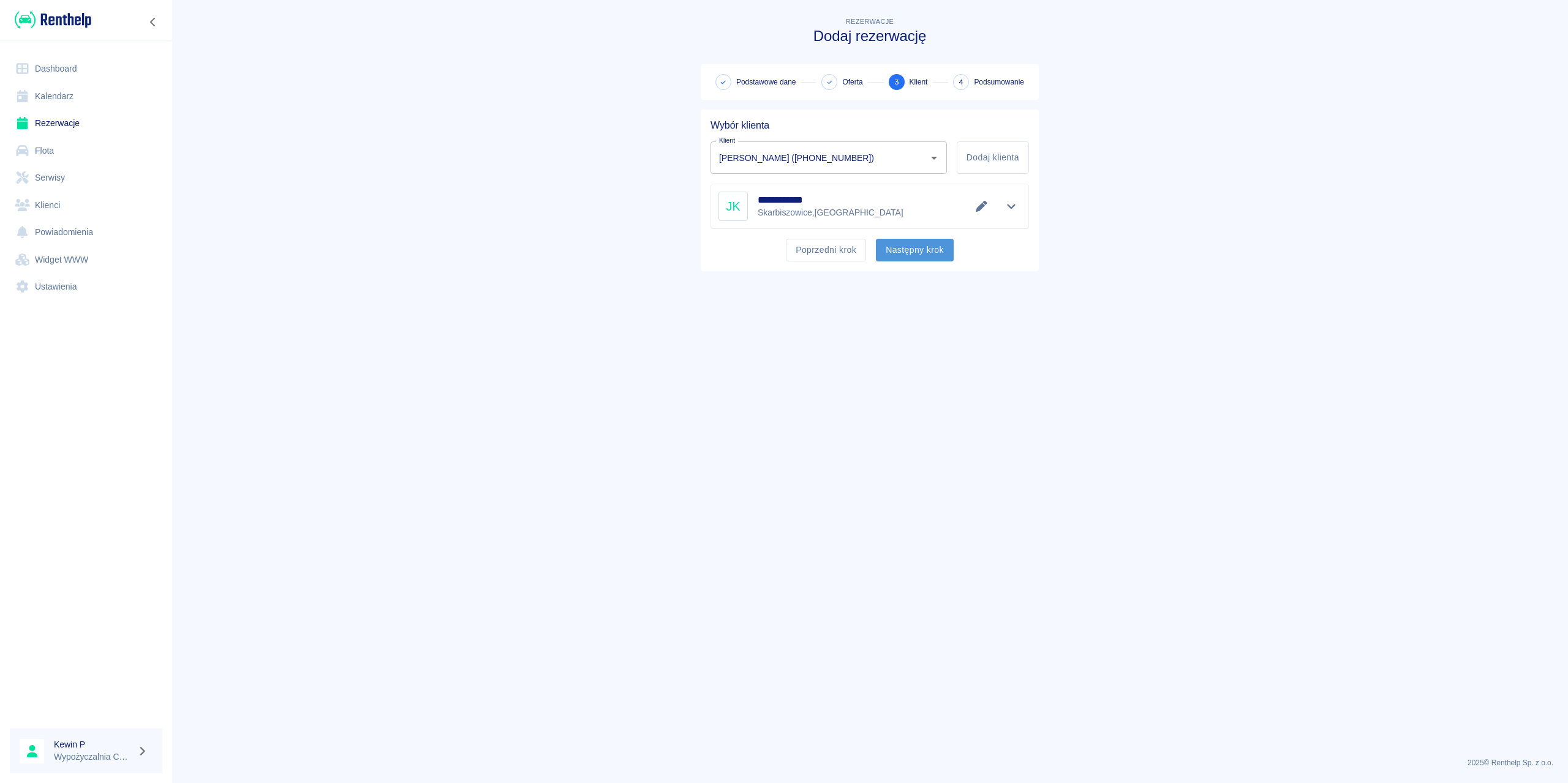
click at [912, 250] on button "Następny krok" at bounding box center [914, 249] width 78 height 23
click at [927, 250] on button "Następny krok" at bounding box center [914, 249] width 78 height 23
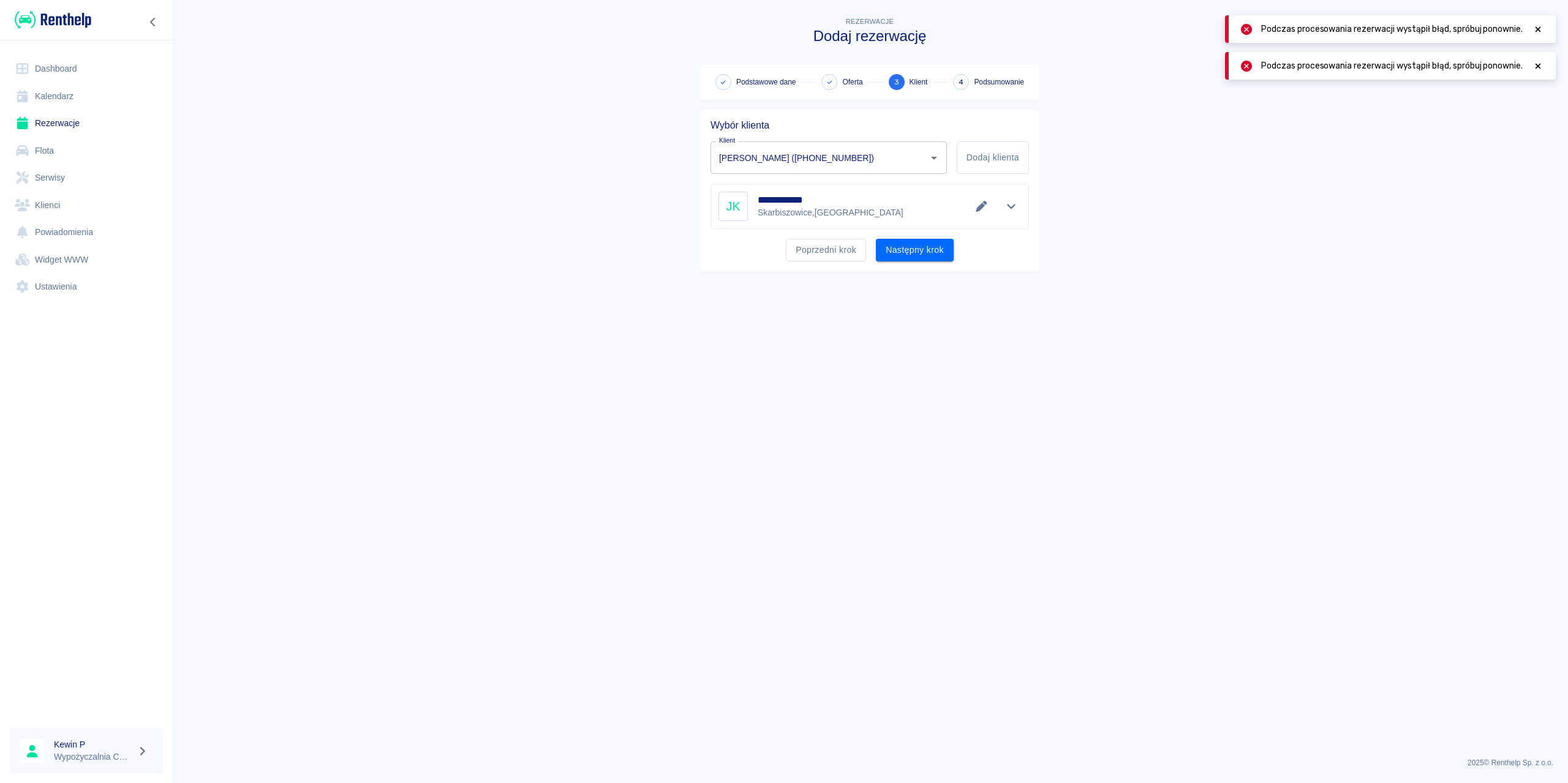
click at [840, 216] on p "Skarbiszowice , Tułowice" at bounding box center [831, 213] width 146 height 13
click at [832, 255] on button "Poprzedni krok" at bounding box center [826, 249] width 80 height 23
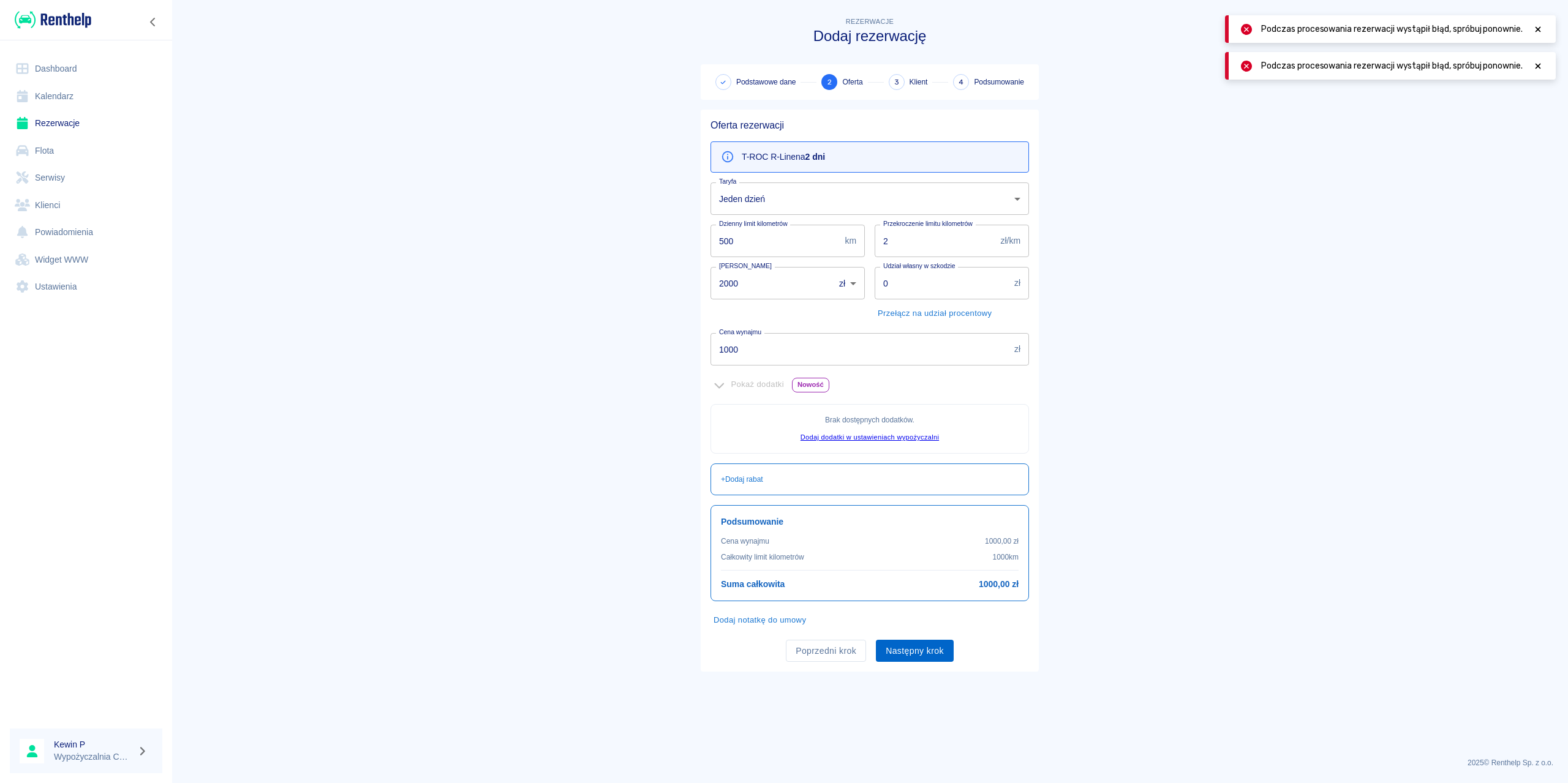
click at [907, 654] on button "Następny krok" at bounding box center [914, 651] width 78 height 23
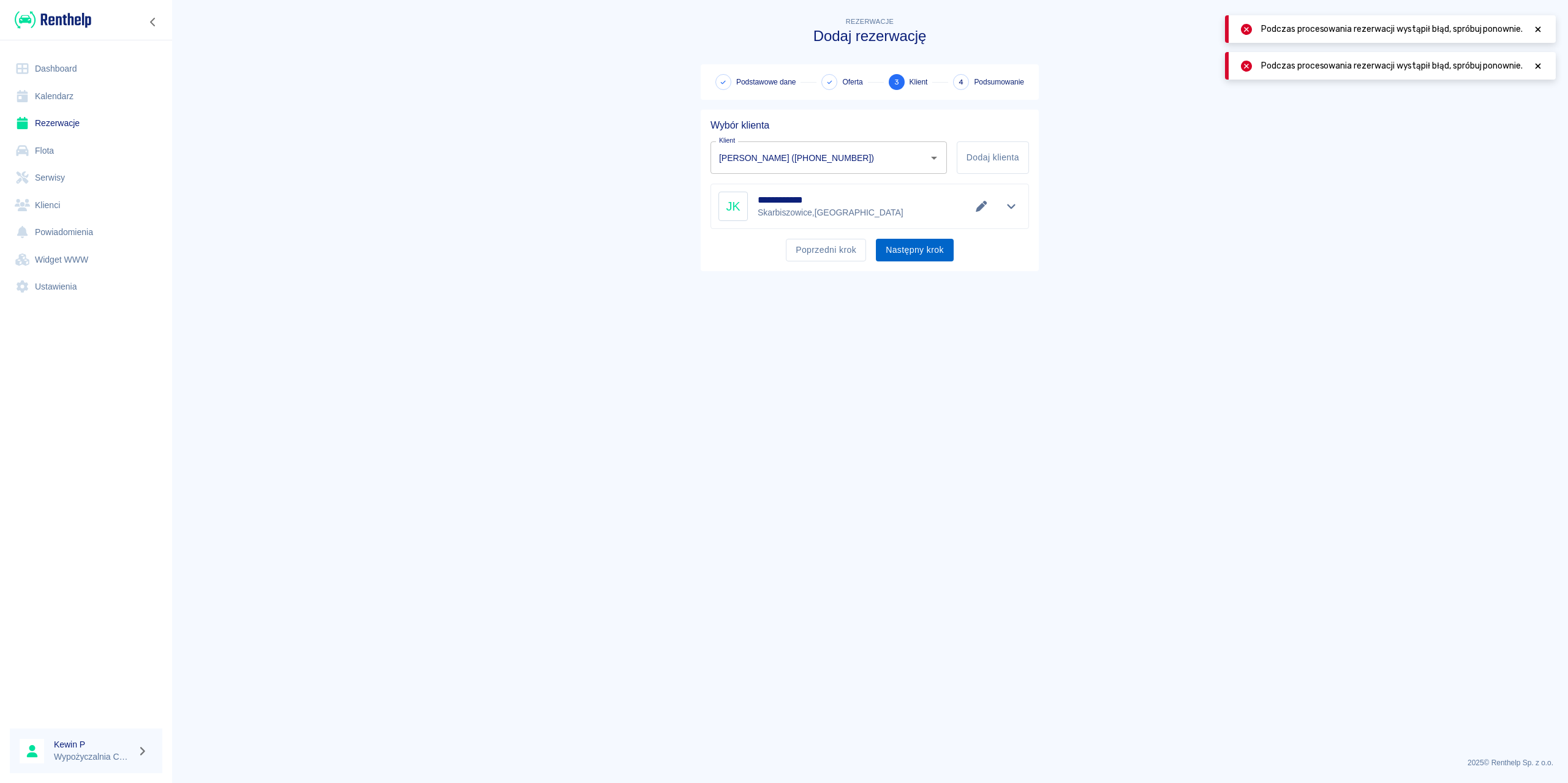
click at [927, 255] on button "Następny krok" at bounding box center [914, 249] width 78 height 23
click at [852, 252] on button "Poprzedni krok" at bounding box center [826, 249] width 80 height 23
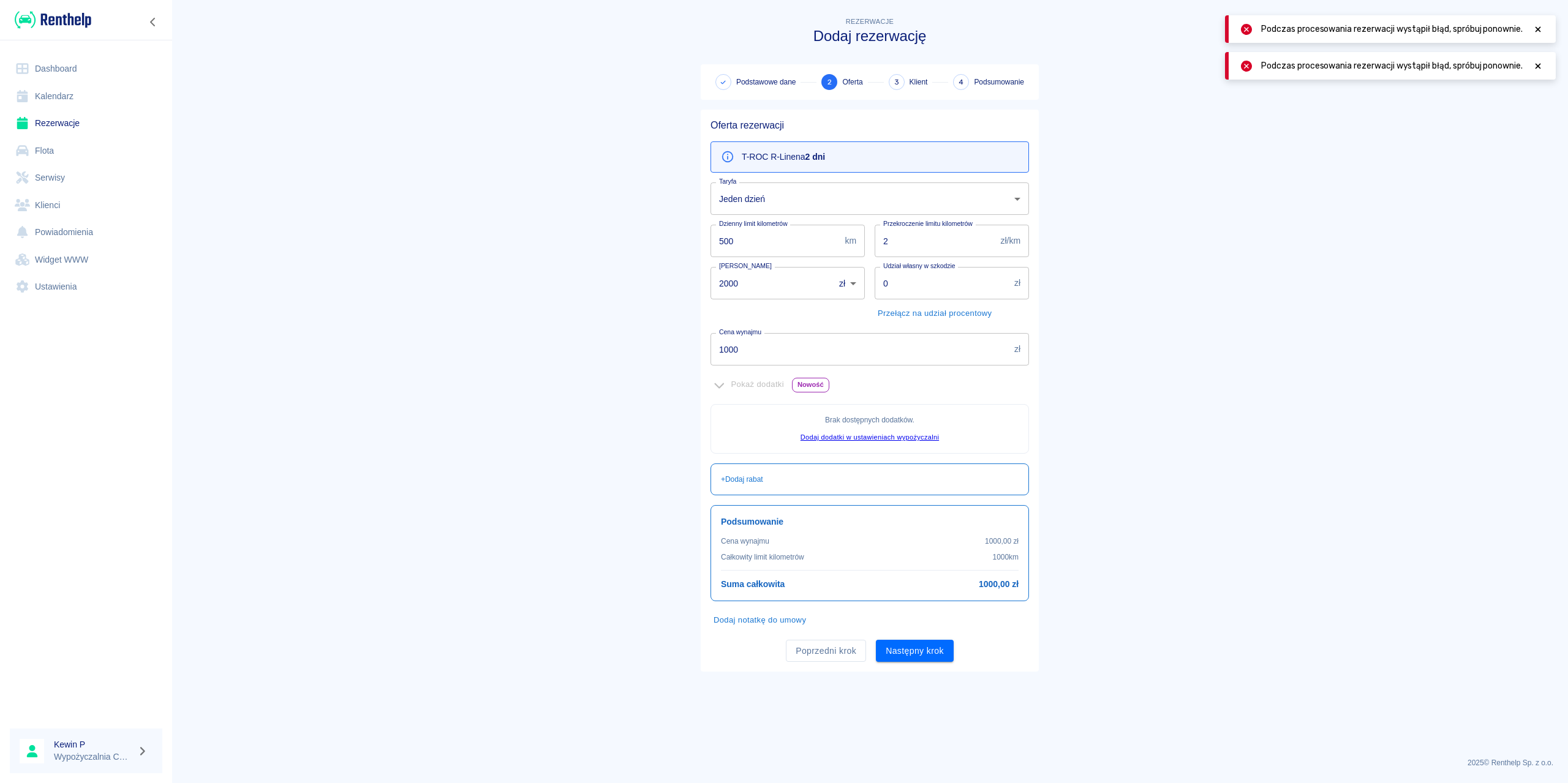
drag, startPoint x: 809, startPoint y: 654, endPoint x: 813, endPoint y: 648, distance: 7.2
click at [811, 652] on button "Poprzedni krok" at bounding box center [826, 651] width 80 height 23
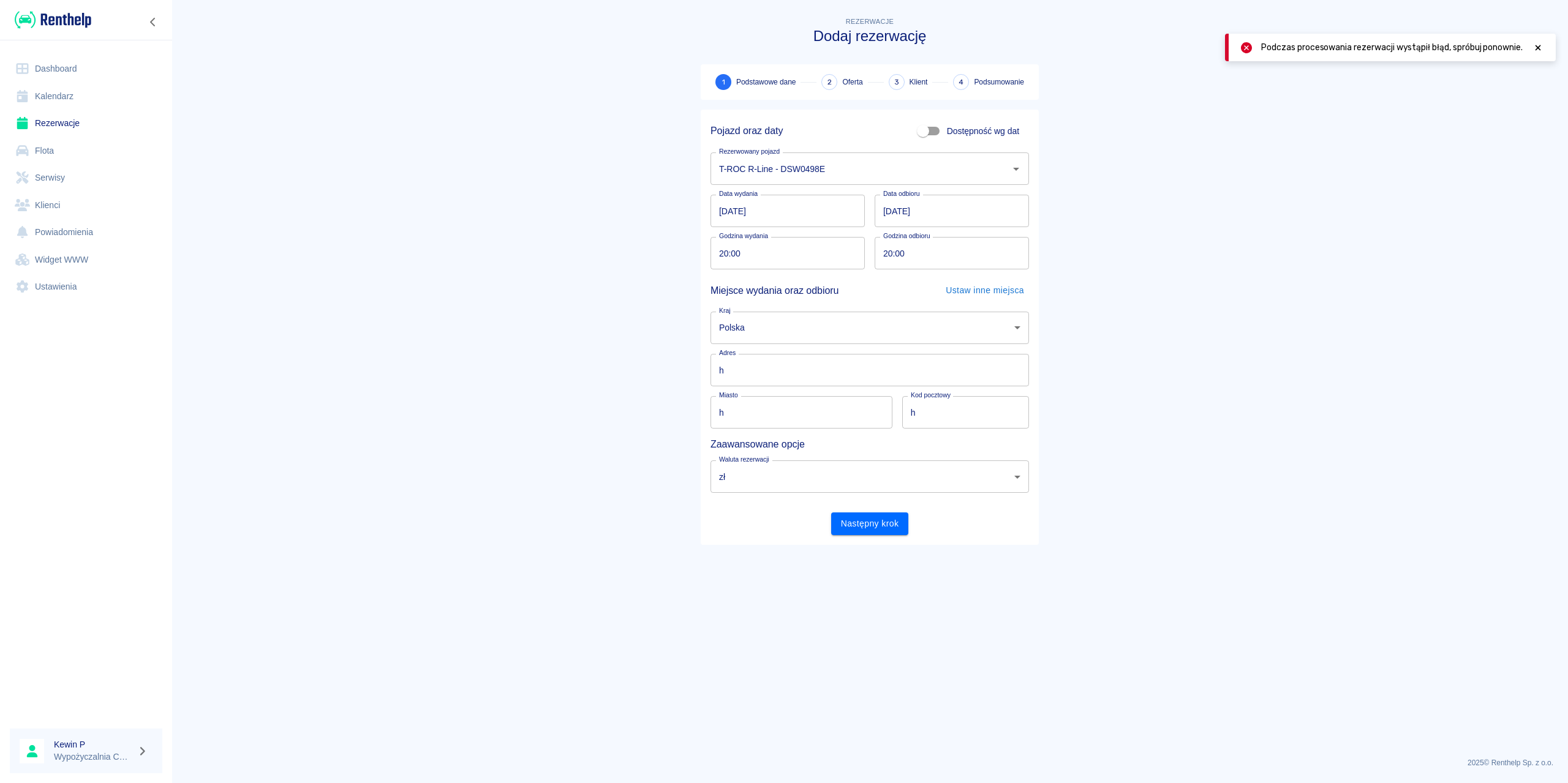
click at [917, 409] on input "h" at bounding box center [966, 412] width 127 height 33
type input "1"
click at [882, 513] on button "Następny krok" at bounding box center [870, 524] width 78 height 23
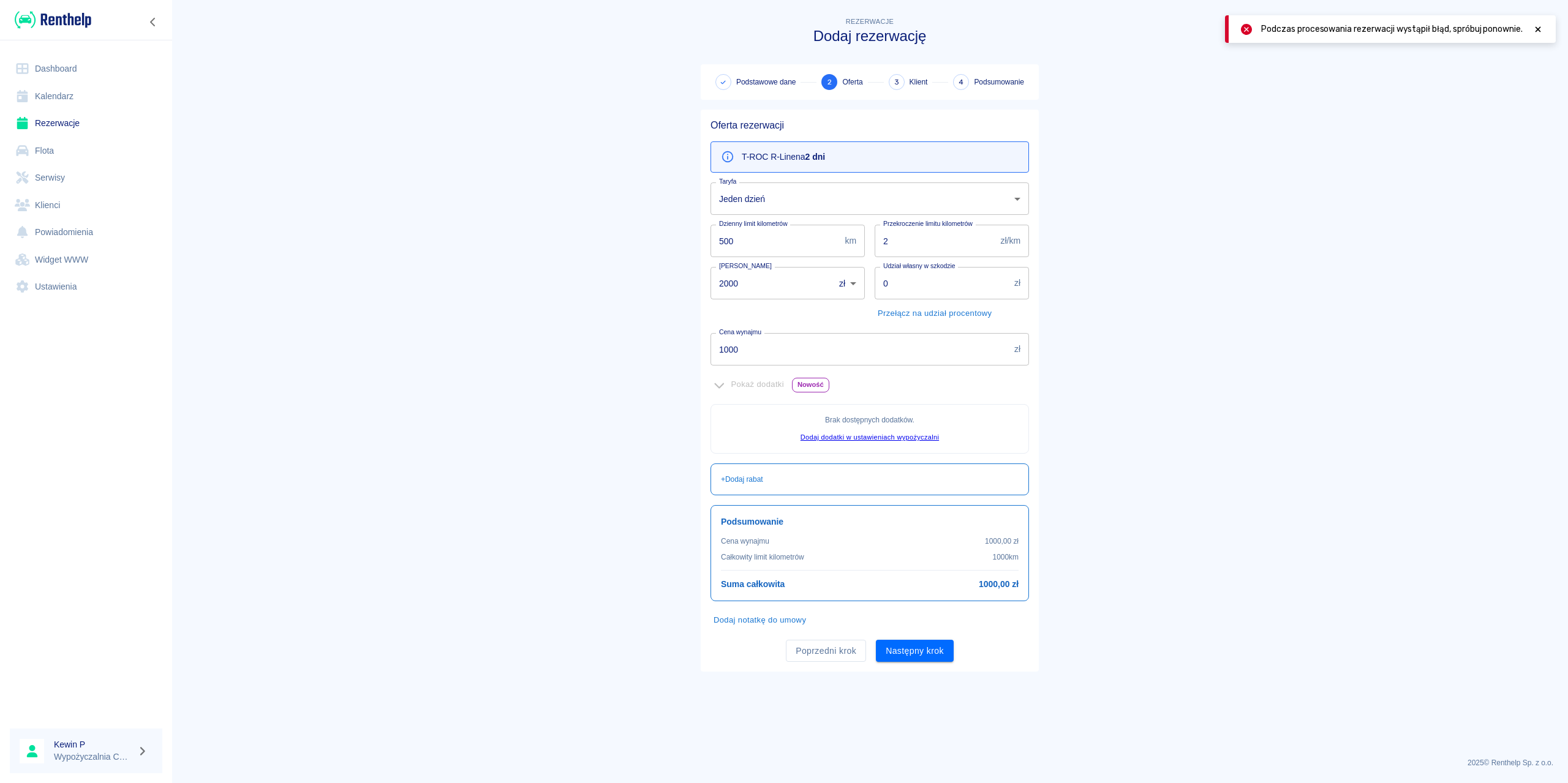
click at [907, 647] on button "Następny krok" at bounding box center [914, 651] width 78 height 23
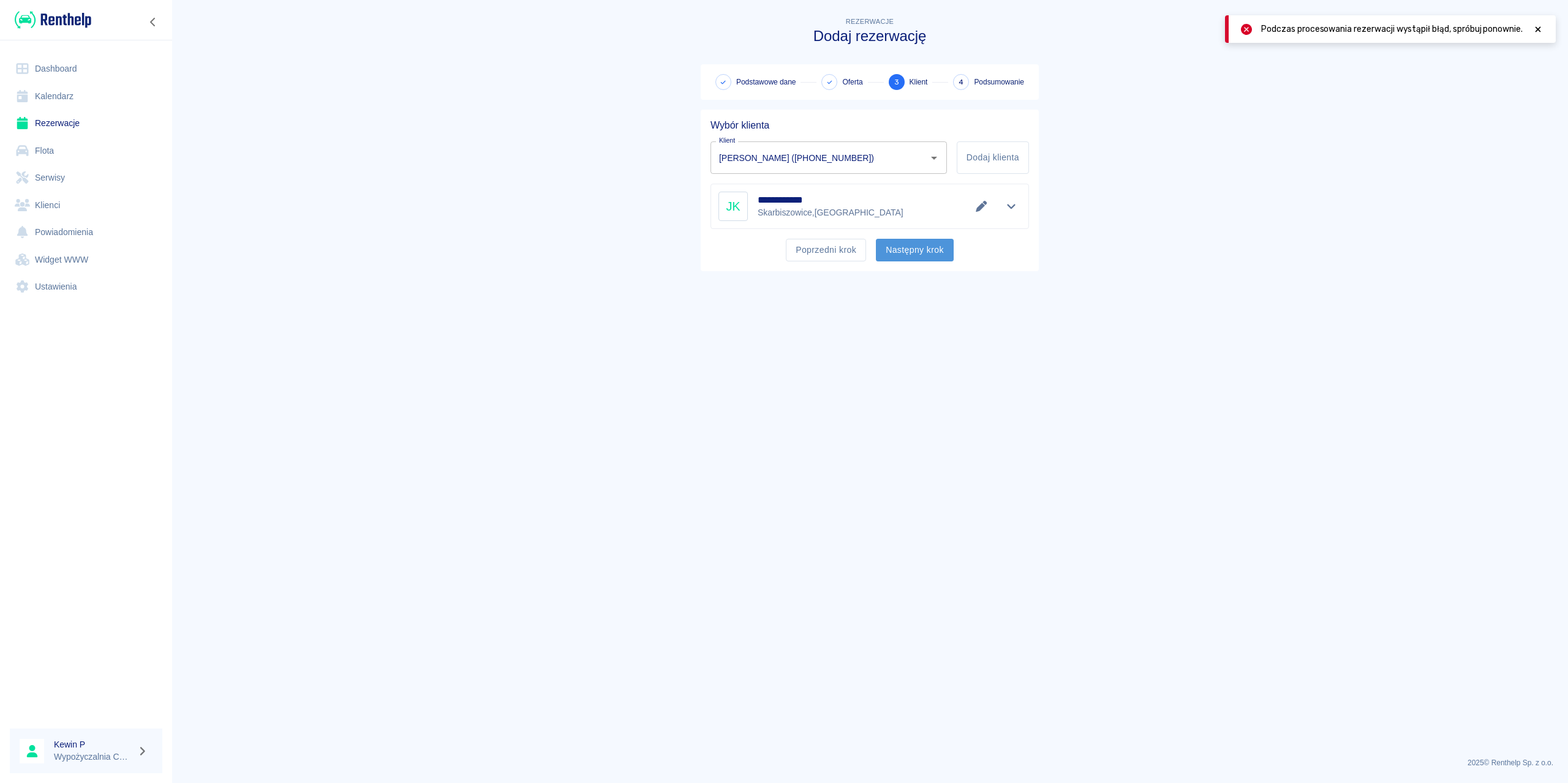
click at [898, 245] on button "Następny krok" at bounding box center [914, 249] width 78 height 23
click at [857, 253] on button "Poprzedni krok" at bounding box center [826, 249] width 80 height 23
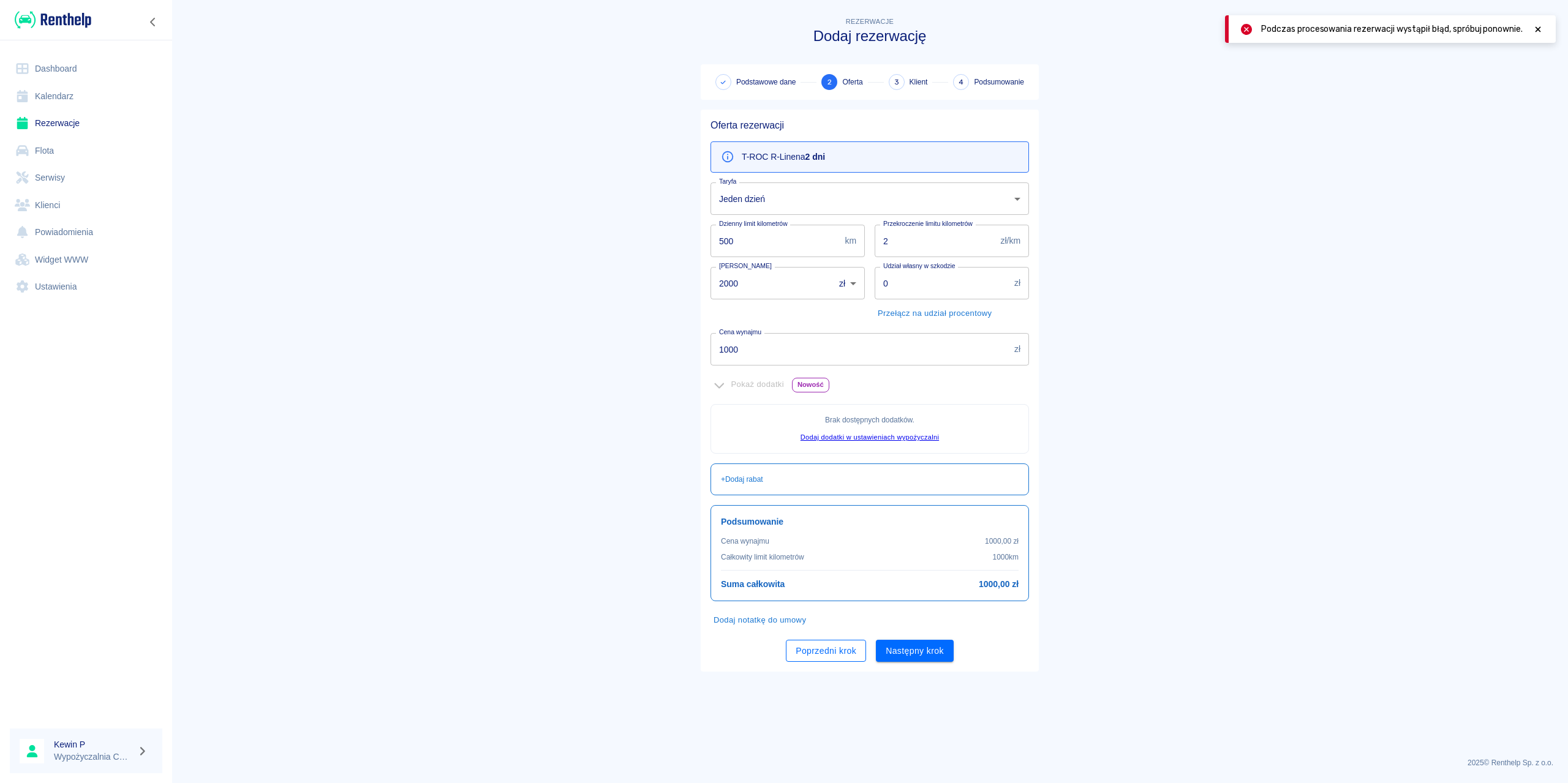
click at [845, 645] on button "Poprzedni krok" at bounding box center [826, 651] width 80 height 23
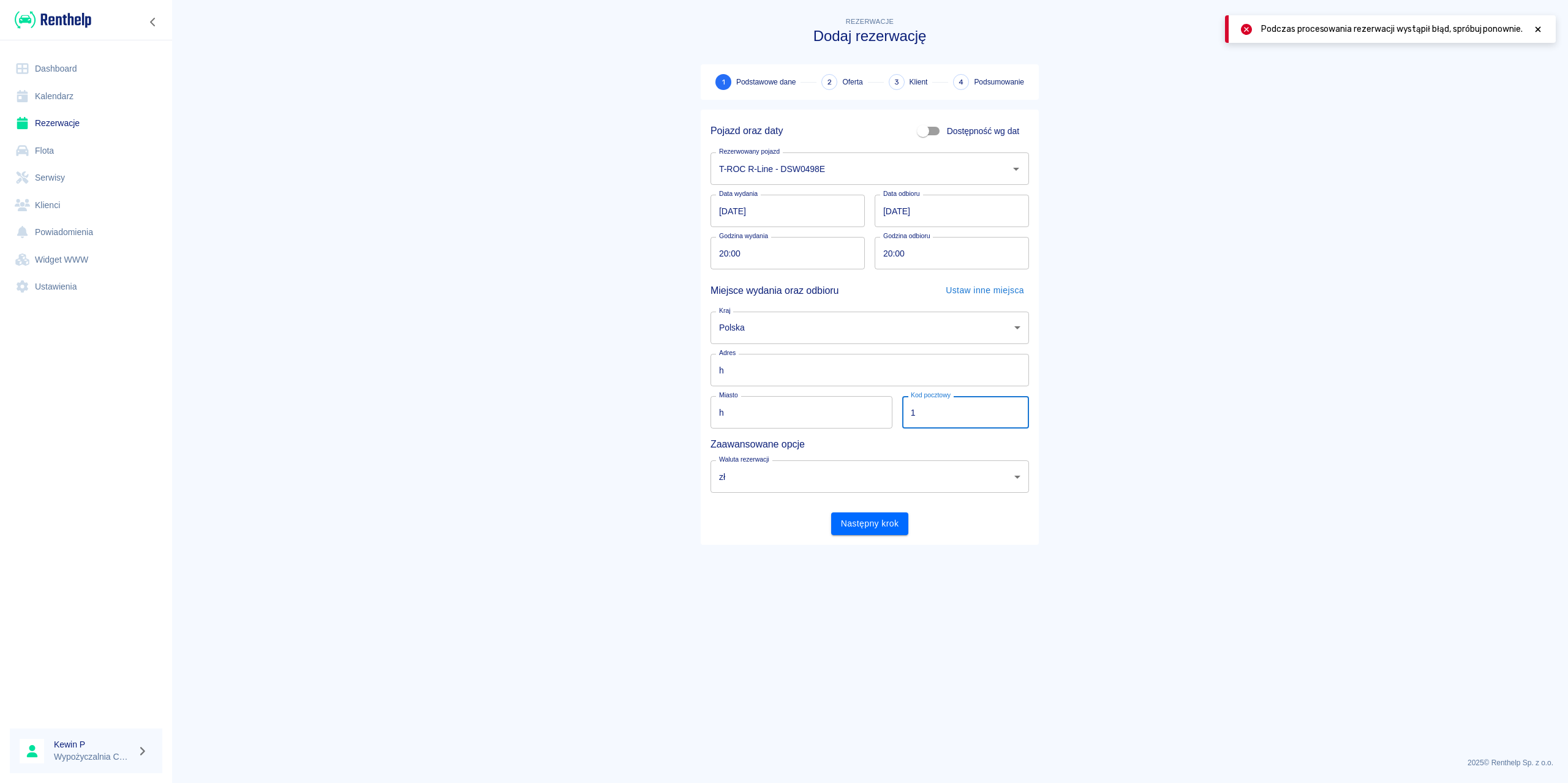
drag, startPoint x: 927, startPoint y: 402, endPoint x: 878, endPoint y: 401, distance: 49.0
click at [878, 401] on div "Pojazd oraz daty Dostępność wg dat Rezerwowany pojazd T-ROC R-Line - DSW0498E R…" at bounding box center [865, 322] width 329 height 426
type input "58-100"
click at [867, 538] on div "Pojazd oraz daty Dostępność wg dat Rezerwowany pojazd T-ROC R-Line - DSW0498E R…" at bounding box center [869, 327] width 338 height 435
click at [873, 525] on button "Następny krok" at bounding box center [870, 524] width 78 height 23
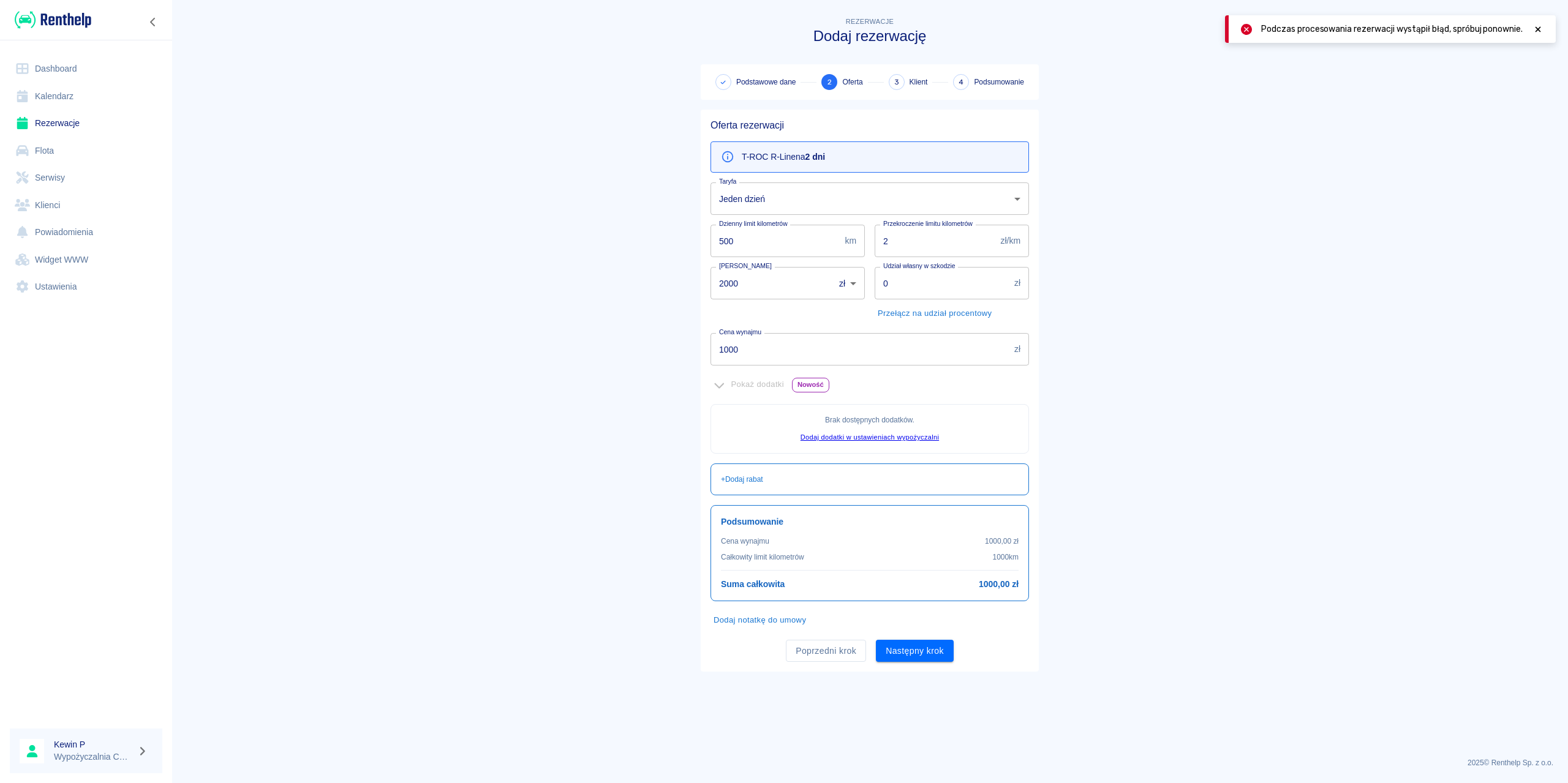
click at [902, 649] on button "Następny krok" at bounding box center [914, 651] width 78 height 23
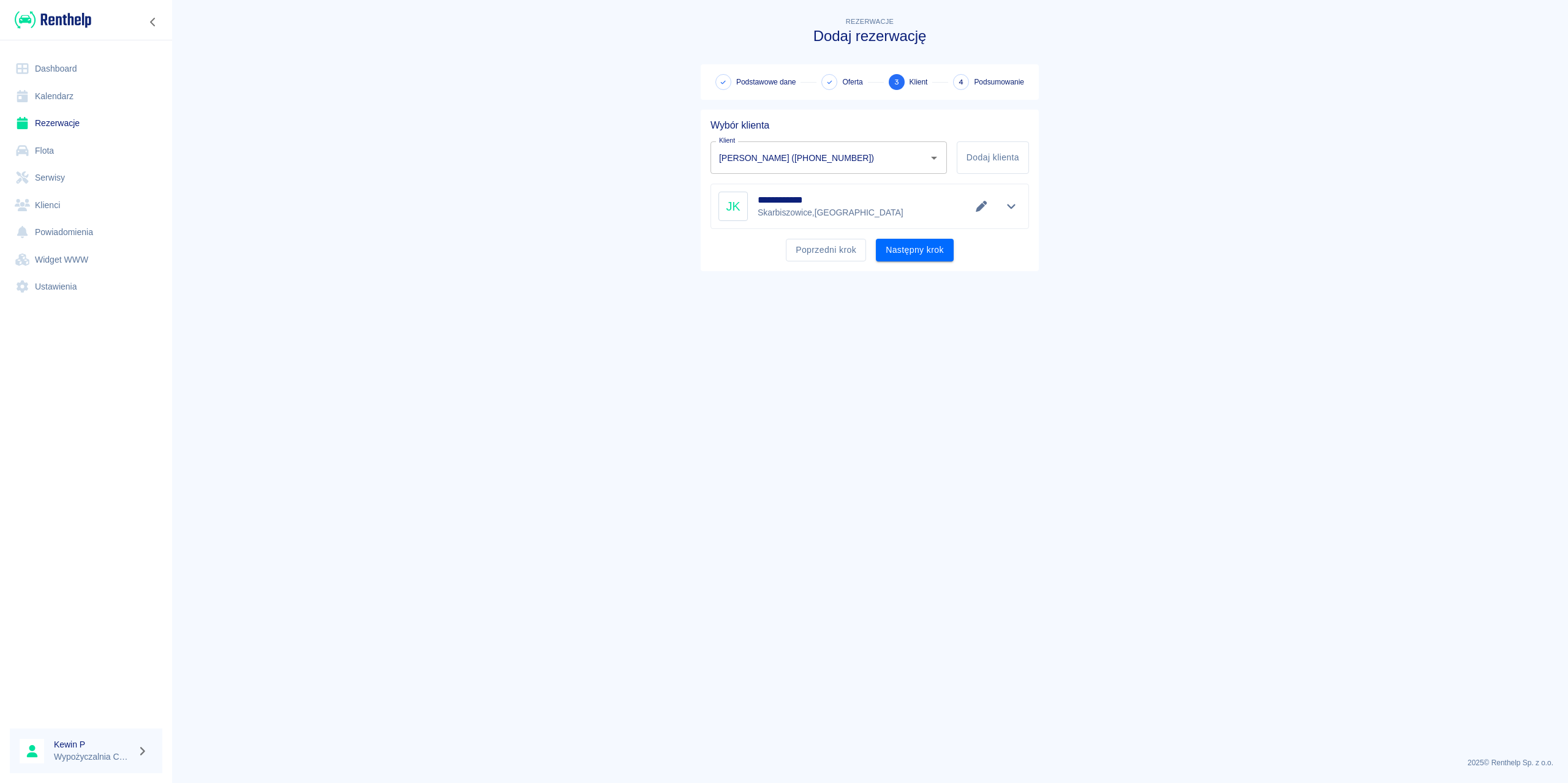
click at [922, 238] on div "Poprzedni krok Następny krok" at bounding box center [865, 245] width 329 height 33
click at [916, 246] on button "Następny krok" at bounding box center [914, 249] width 78 height 23
click at [852, 254] on button "Poprzedni krok" at bounding box center [826, 249] width 80 height 23
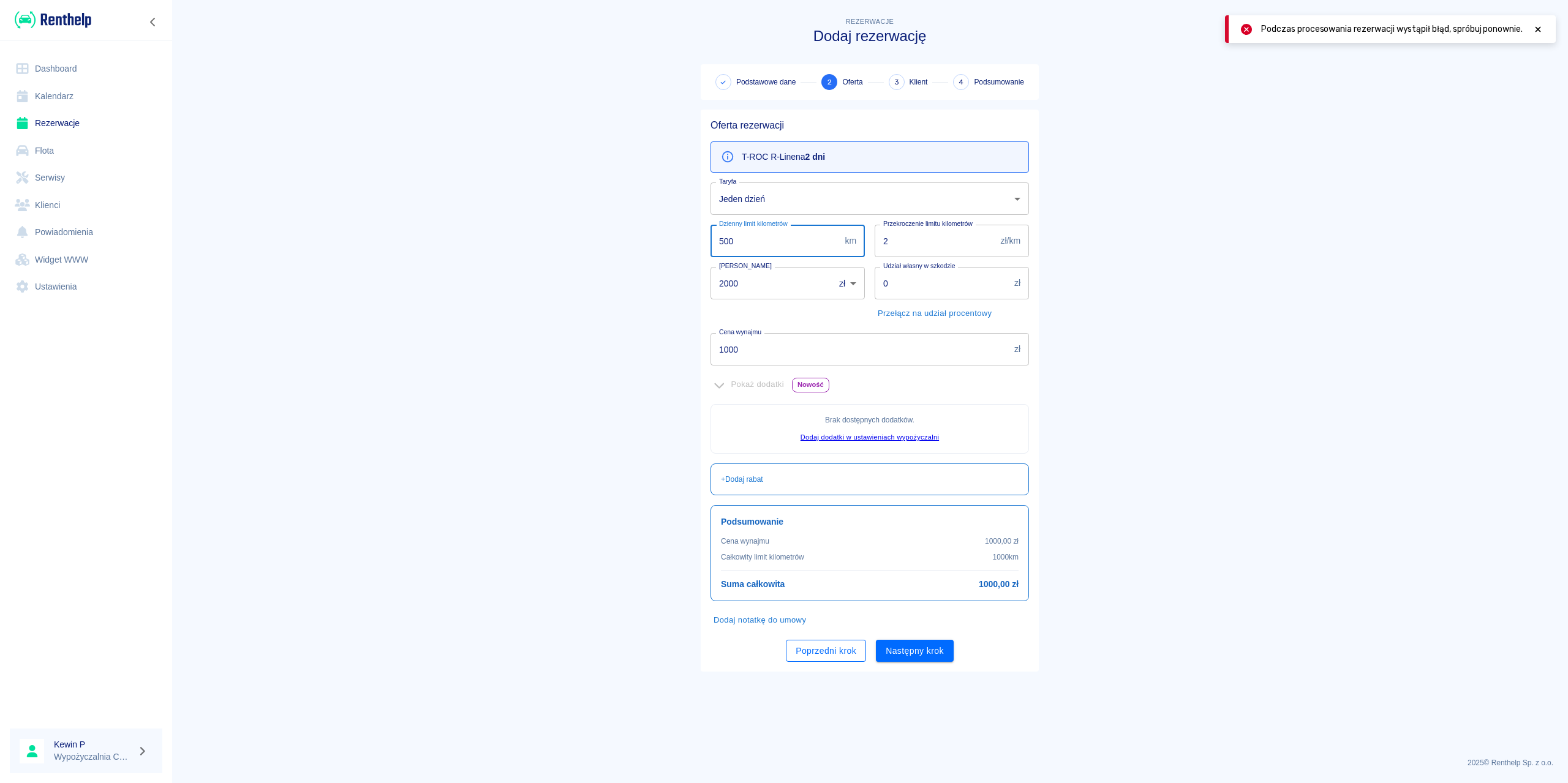
click at [834, 645] on button "Poprzedni krok" at bounding box center [826, 651] width 80 height 23
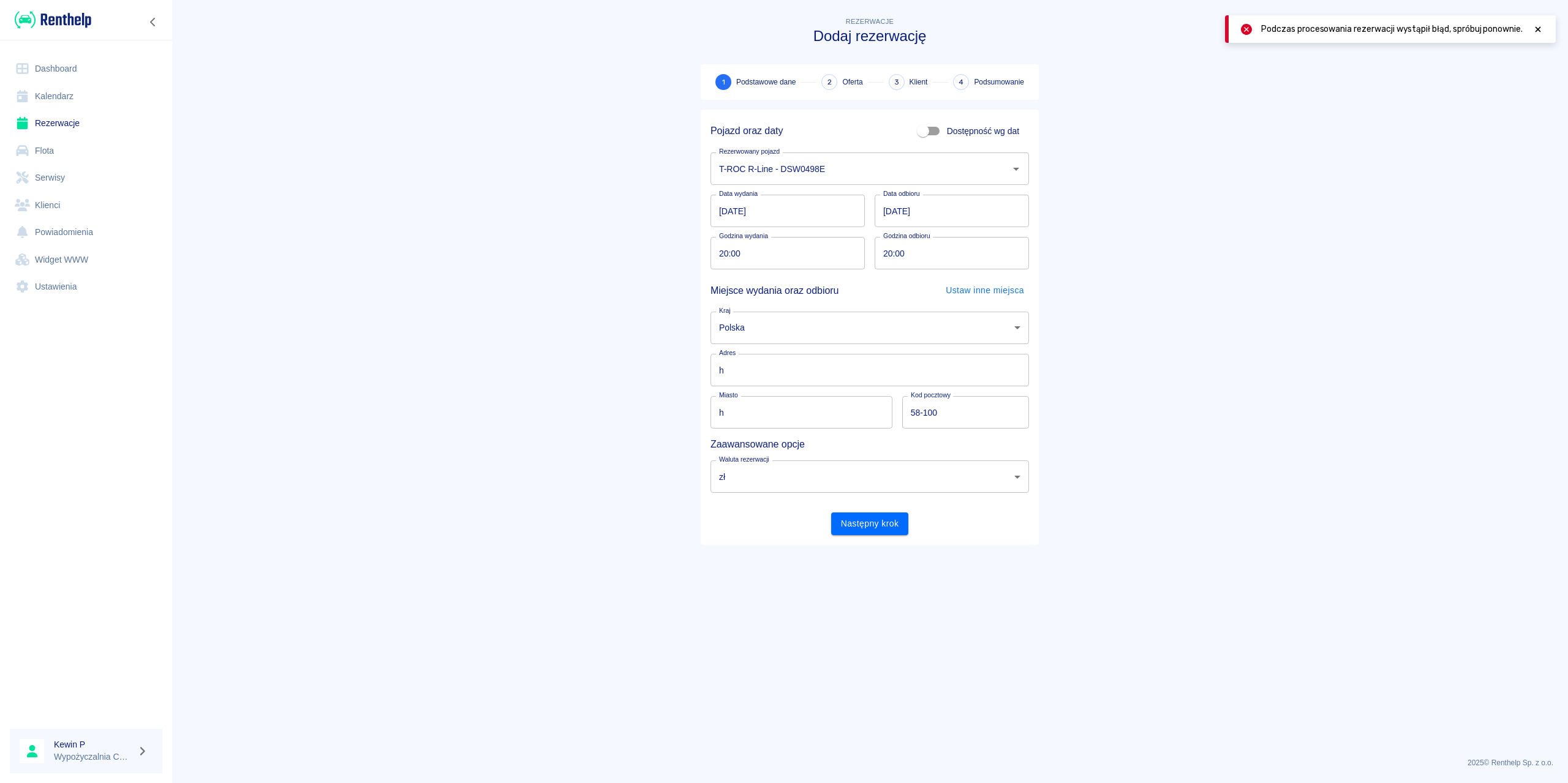
click at [794, 379] on input "h" at bounding box center [870, 370] width 319 height 33
drag, startPoint x: 768, startPoint y: 379, endPoint x: 666, endPoint y: 379, distance: 102.0
click at [664, 382] on main "Rezerwacje Dodaj rezerwację 1 Podstawowe dane 2 Oferta 3 Klient 4 Podsumowanie …" at bounding box center [870, 381] width 1397 height 733
drag, startPoint x: 767, startPoint y: 373, endPoint x: 645, endPoint y: 363, distance: 122.4
click at [645, 363] on main "Rezerwacje Dodaj rezerwację 1 Podstawowe dane 2 Oferta 3 Klient 4 Podsumowanie …" at bounding box center [870, 381] width 1397 height 733
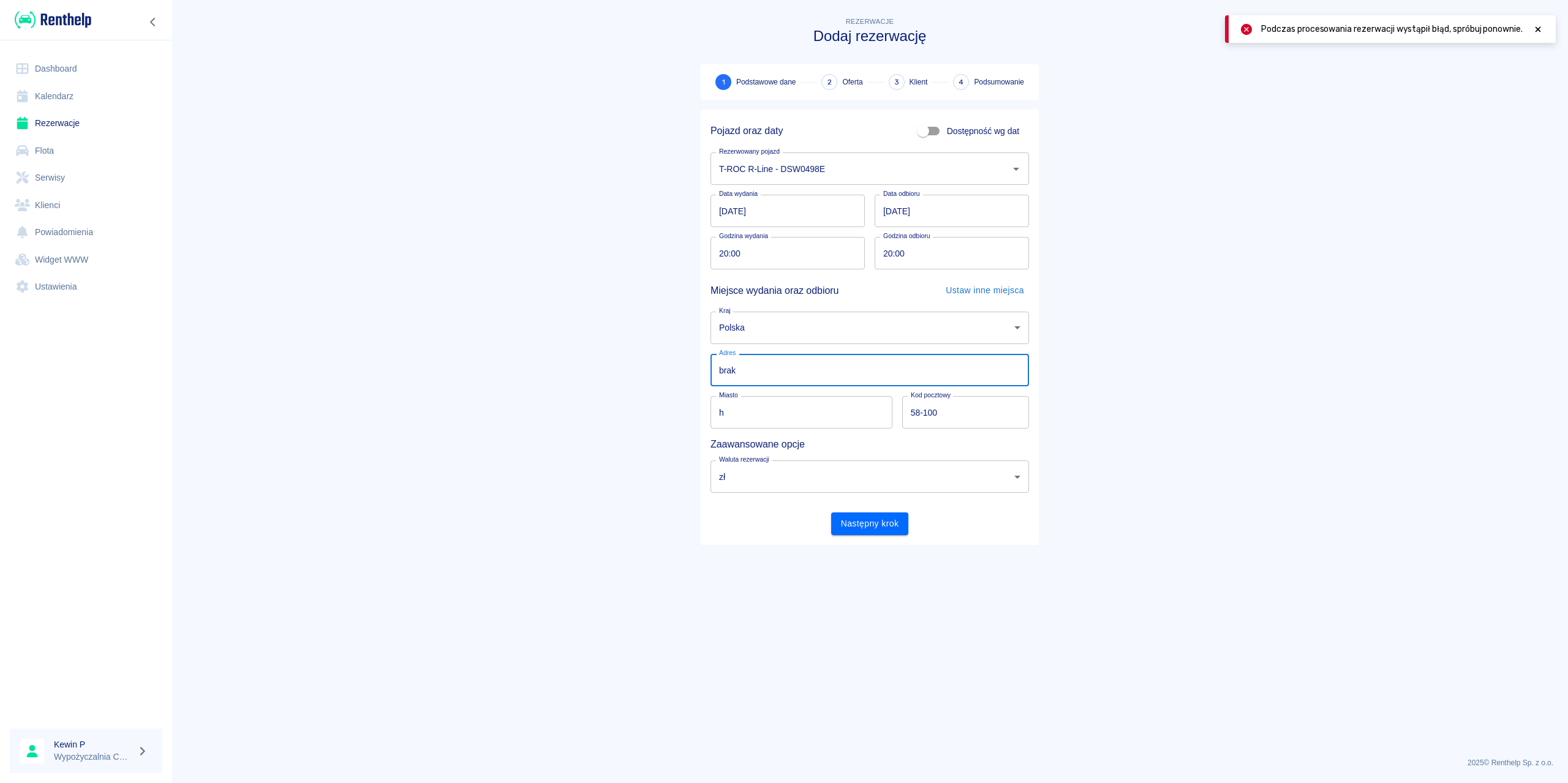
type input "brak"
drag, startPoint x: 779, startPoint y: 412, endPoint x: 666, endPoint y: 385, distance: 116.2
click at [666, 385] on main "Rezerwacje Dodaj rezerwację 1 Podstawowe dane 2 Oferta 3 Klient 4 Podsumowanie …" at bounding box center [870, 381] width 1397 height 733
type input "brak"
drag, startPoint x: 978, startPoint y: 416, endPoint x: 796, endPoint y: 408, distance: 182.2
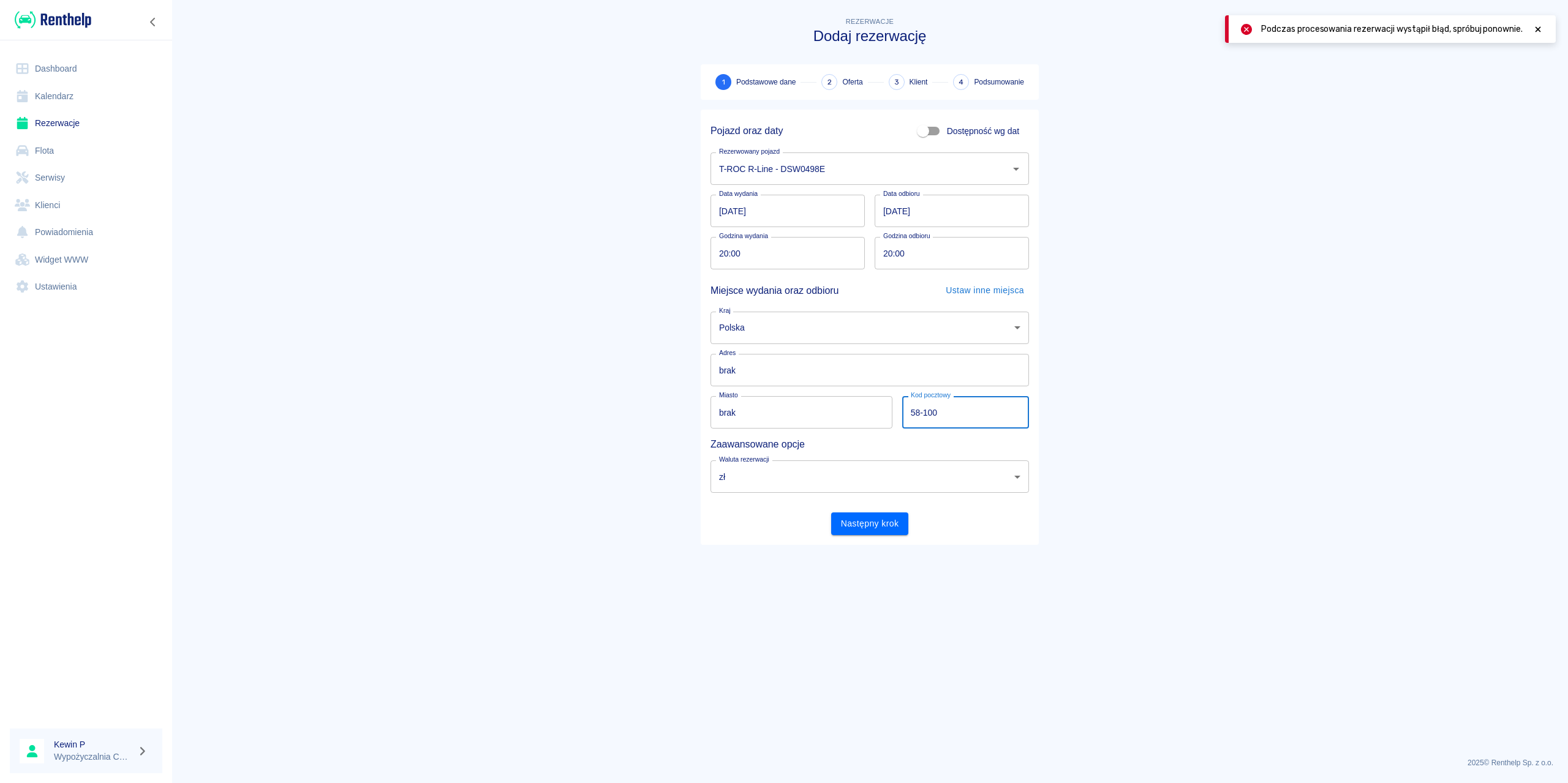
click at [820, 416] on div "Pojazd oraz daty Dostępność wg dat Rezerwowany pojazd T-ROC R-Line - DSW0498E R…" at bounding box center [865, 322] width 329 height 426
type input "brak"
click at [608, 469] on main "Rezerwacje Dodaj rezerwację 1 Podstawowe dane 2 Oferta 3 Klient 4 Podsumowanie …" at bounding box center [870, 381] width 1397 height 733
click at [858, 525] on button "Następny krok" at bounding box center [870, 524] width 78 height 23
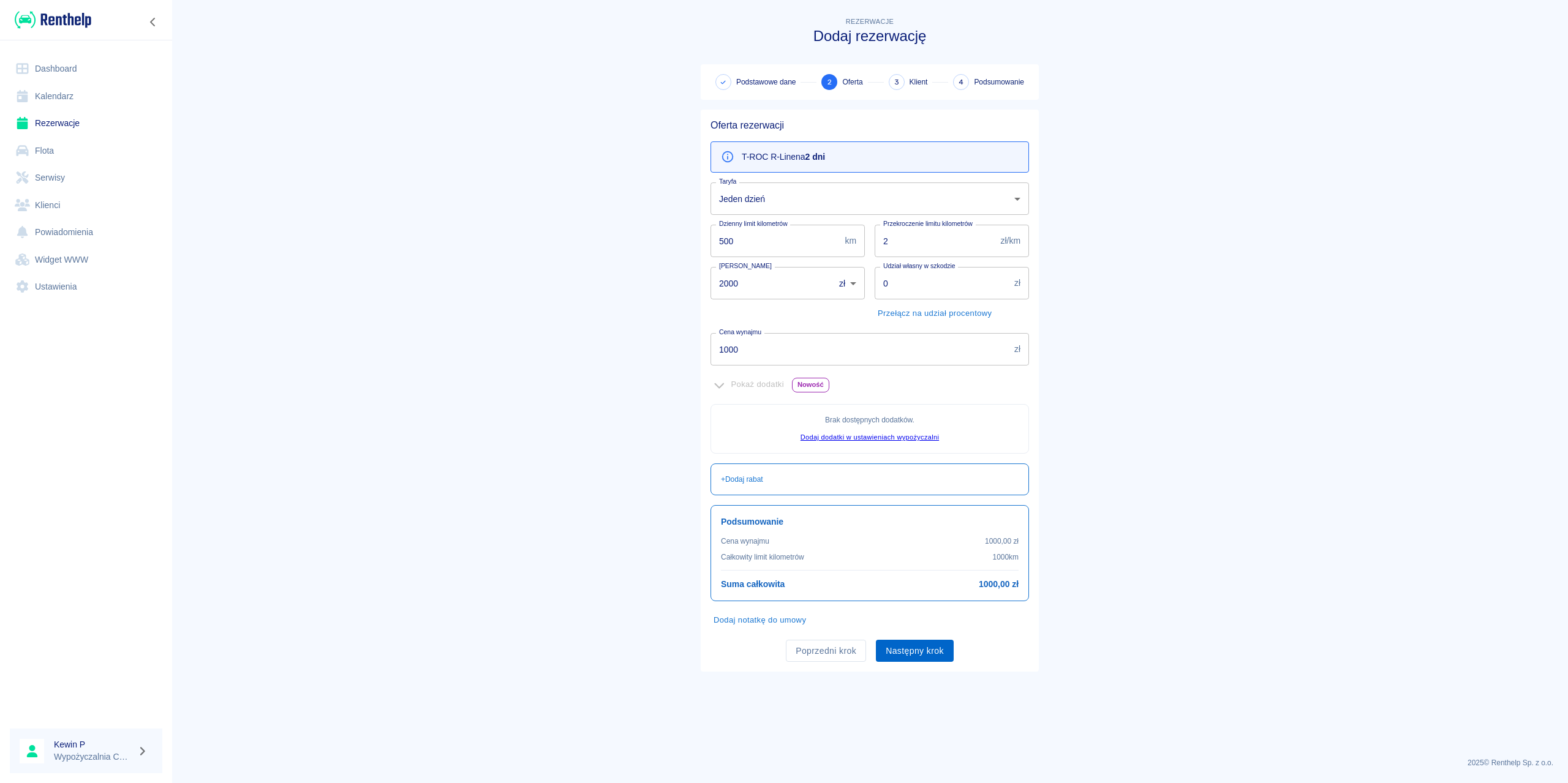
click at [920, 645] on button "Następny krok" at bounding box center [914, 651] width 78 height 23
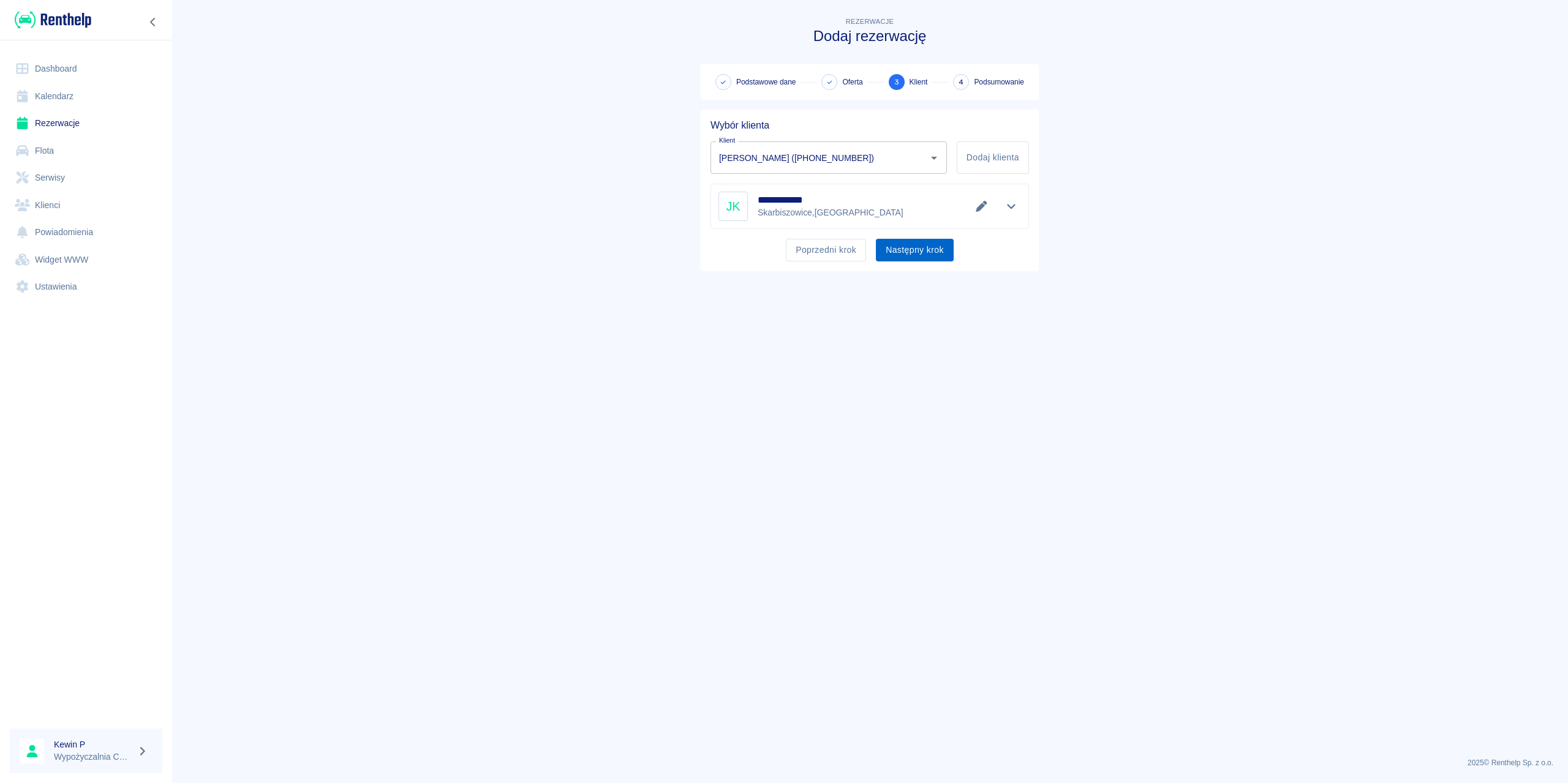
click at [899, 256] on button "Następny krok" at bounding box center [914, 249] width 78 height 23
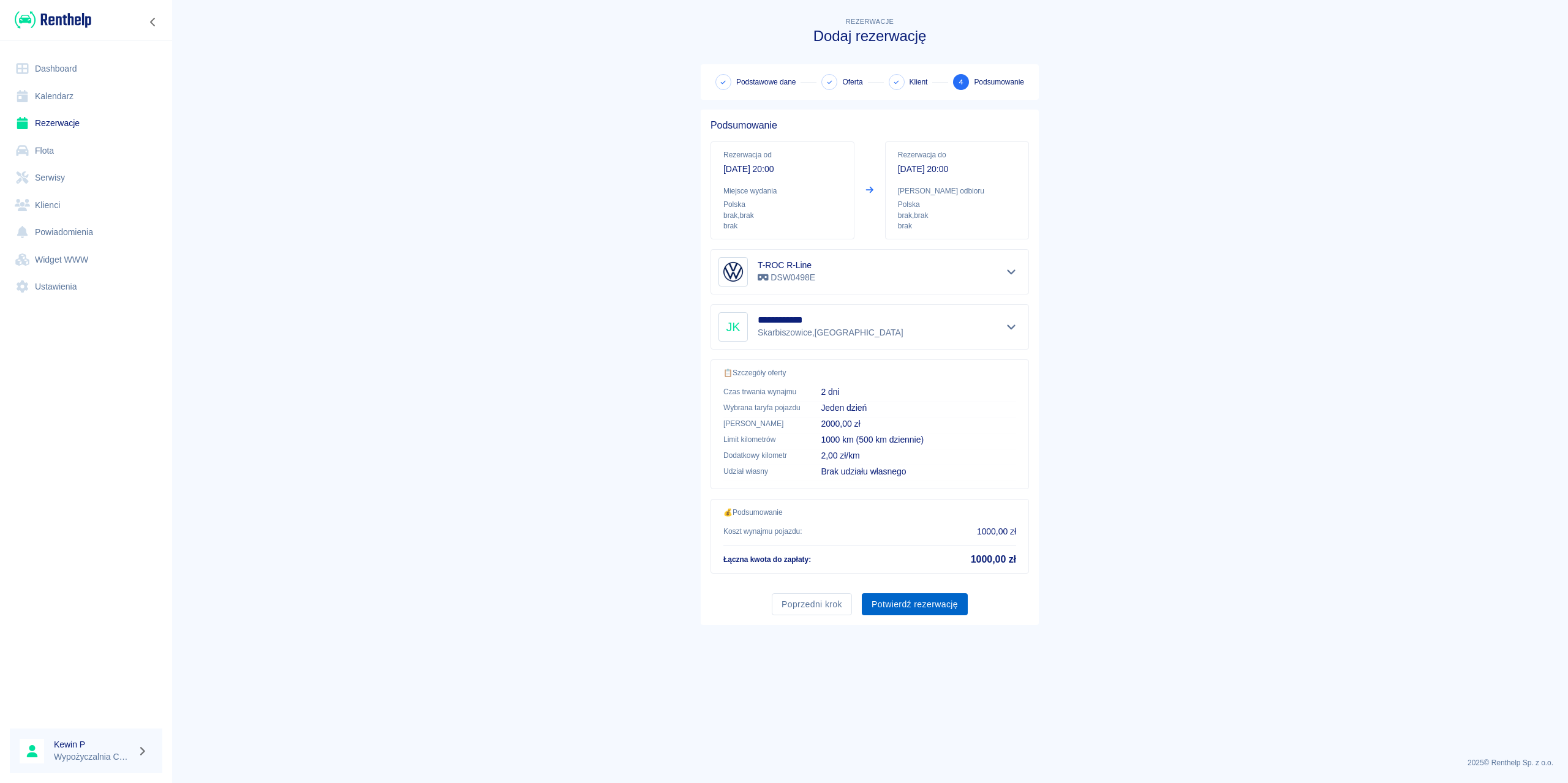
click at [905, 602] on button "Potwierdź rezerwację" at bounding box center [914, 605] width 106 height 23
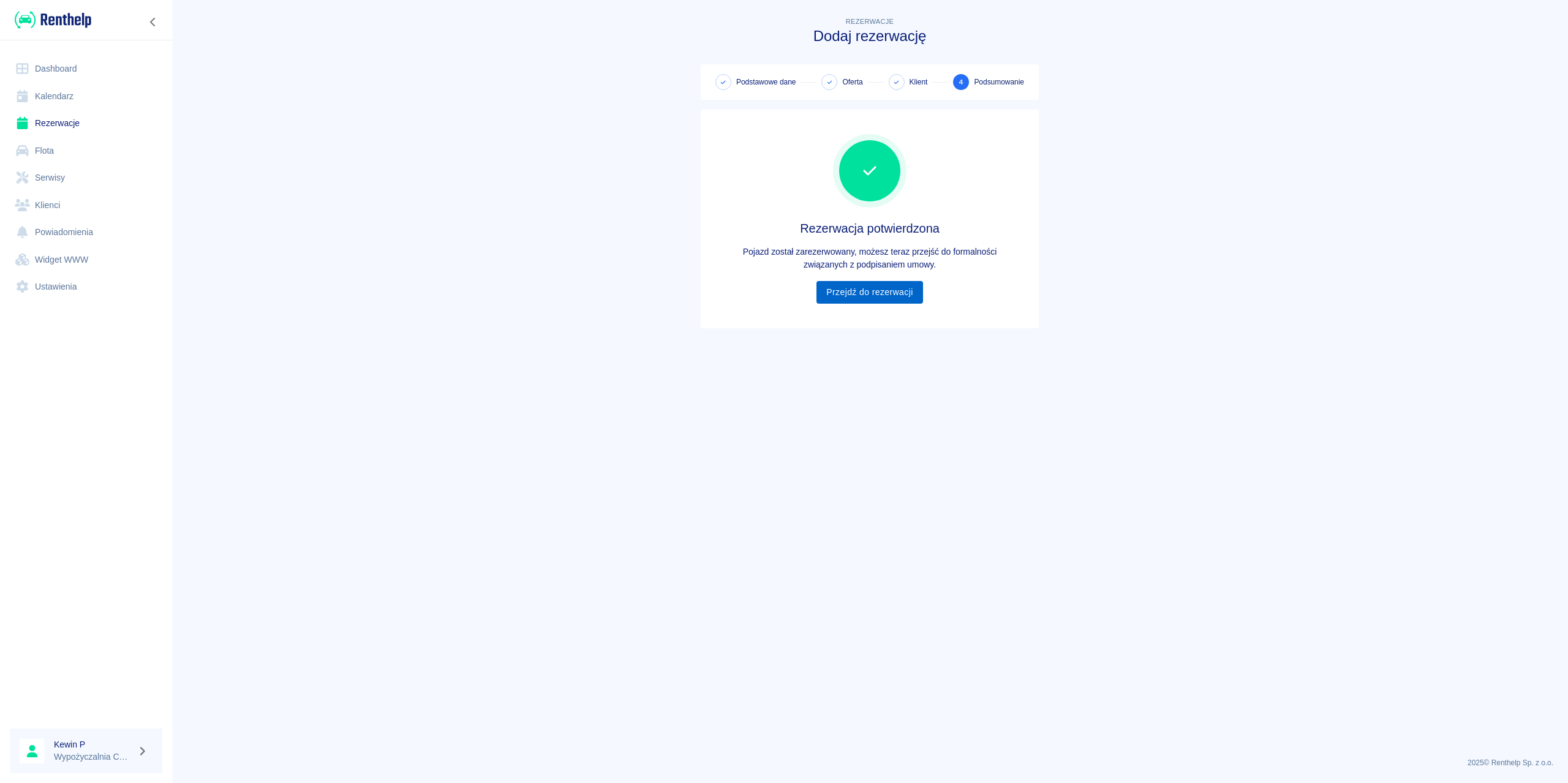
click at [848, 300] on link "Przejdź do rezerwacji" at bounding box center [869, 292] width 106 height 23
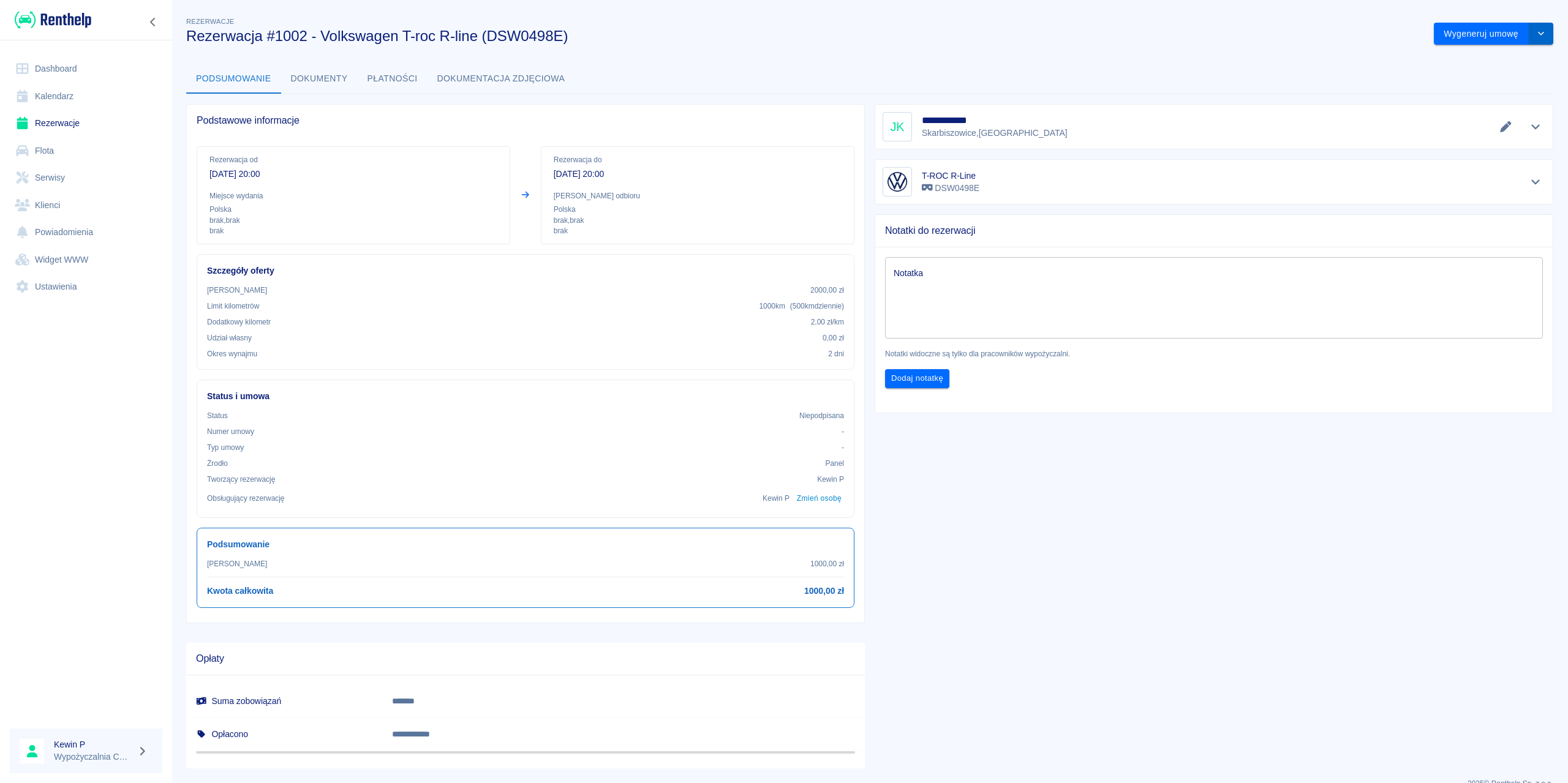
click at [1536, 33] on icon "drop-down" at bounding box center [1541, 33] width 10 height 8
click at [1508, 65] on li "Modyfikuj rezerwację" at bounding box center [1485, 59] width 99 height 20
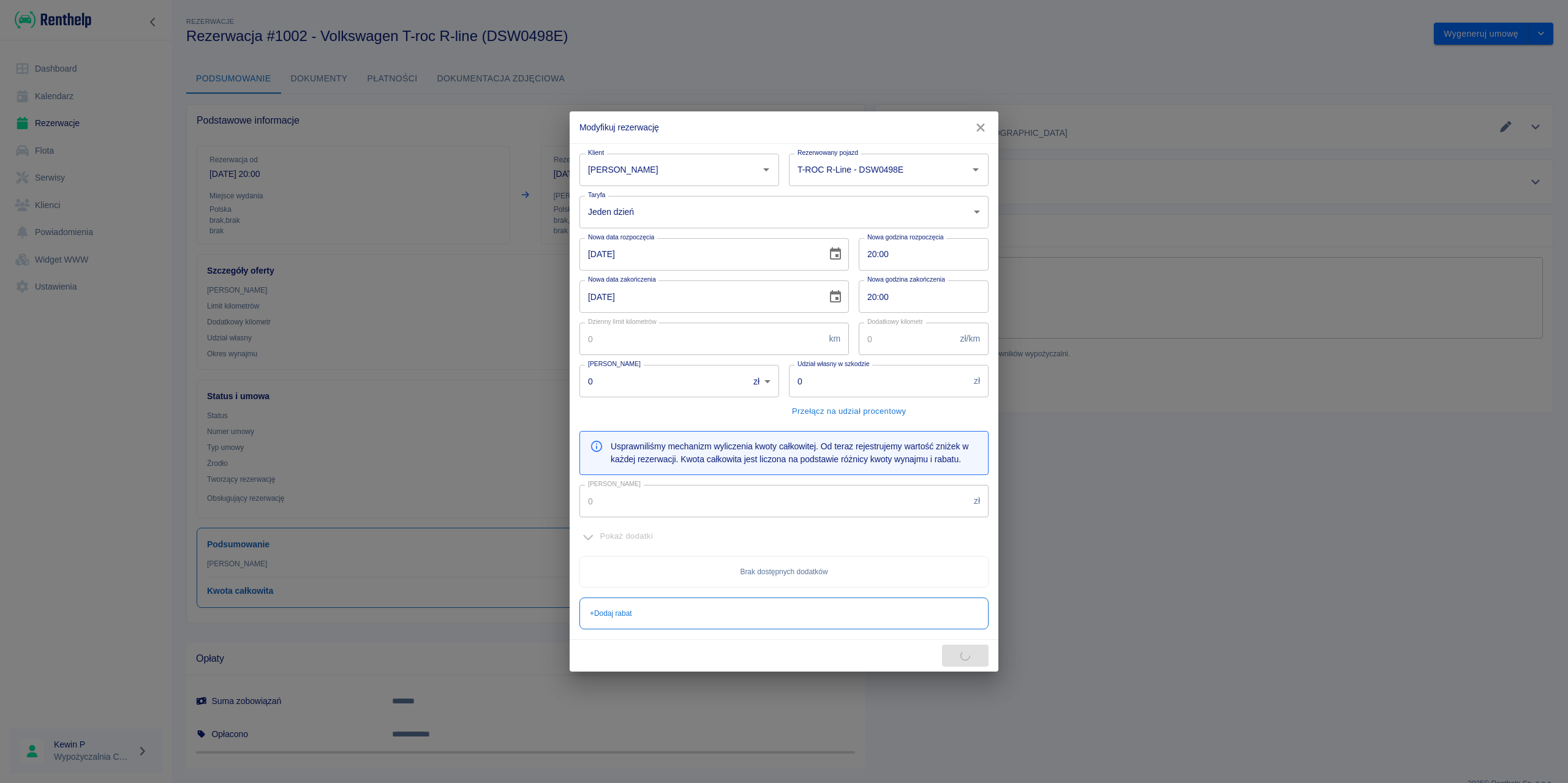
type input "500"
type input "2"
type input "2000"
type input "1000"
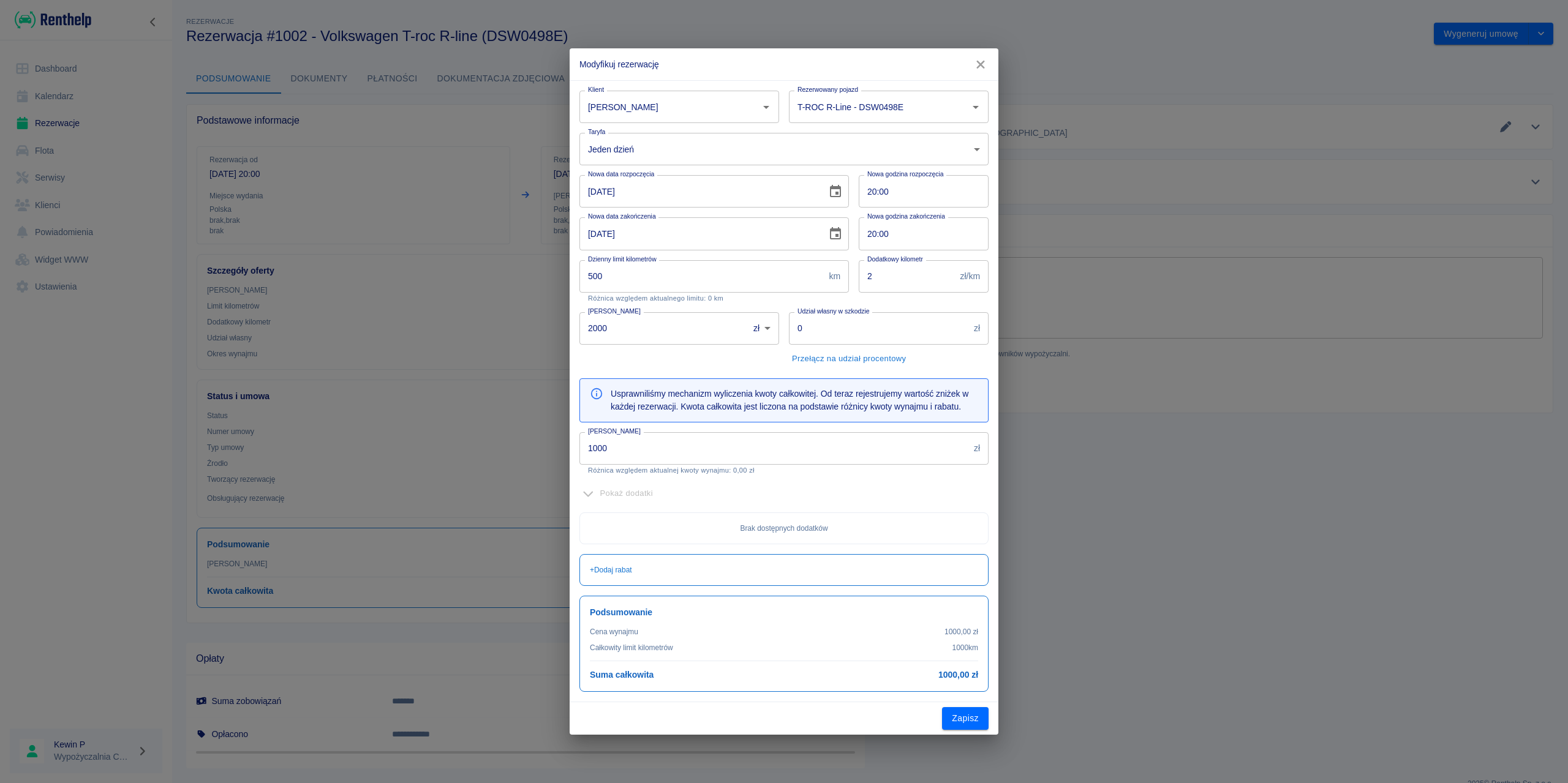
drag, startPoint x: 963, startPoint y: 719, endPoint x: 962, endPoint y: 712, distance: 7.1
click at [963, 719] on button "Zapisz" at bounding box center [966, 718] width 47 height 23
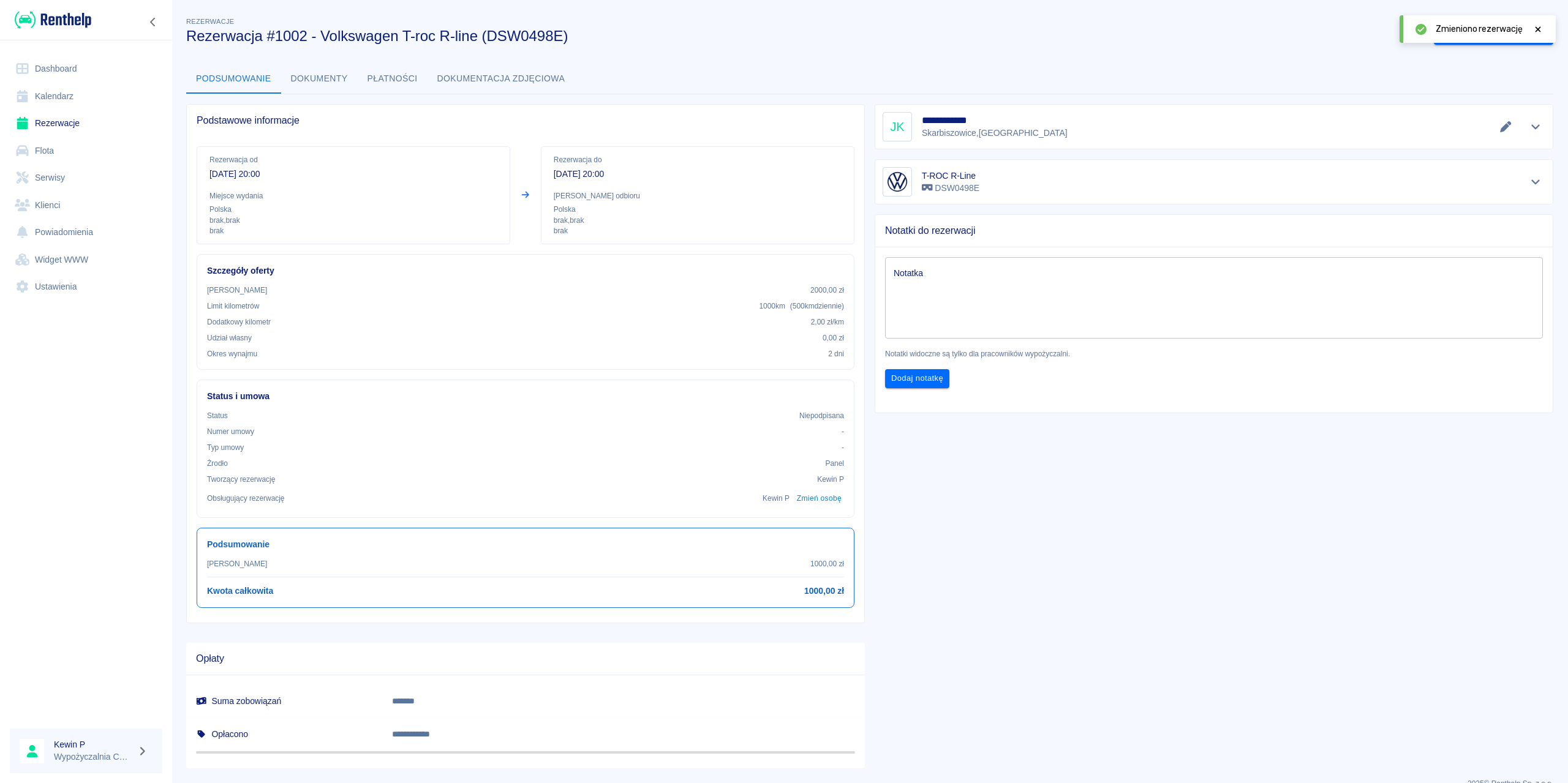
click at [1545, 28] on div "Zmieniono rezerwację" at bounding box center [1477, 28] width 156 height 28
click at [1539, 28] on icon at bounding box center [1538, 29] width 11 height 8
click at [331, 78] on button "Dokumenty" at bounding box center [319, 78] width 77 height 29
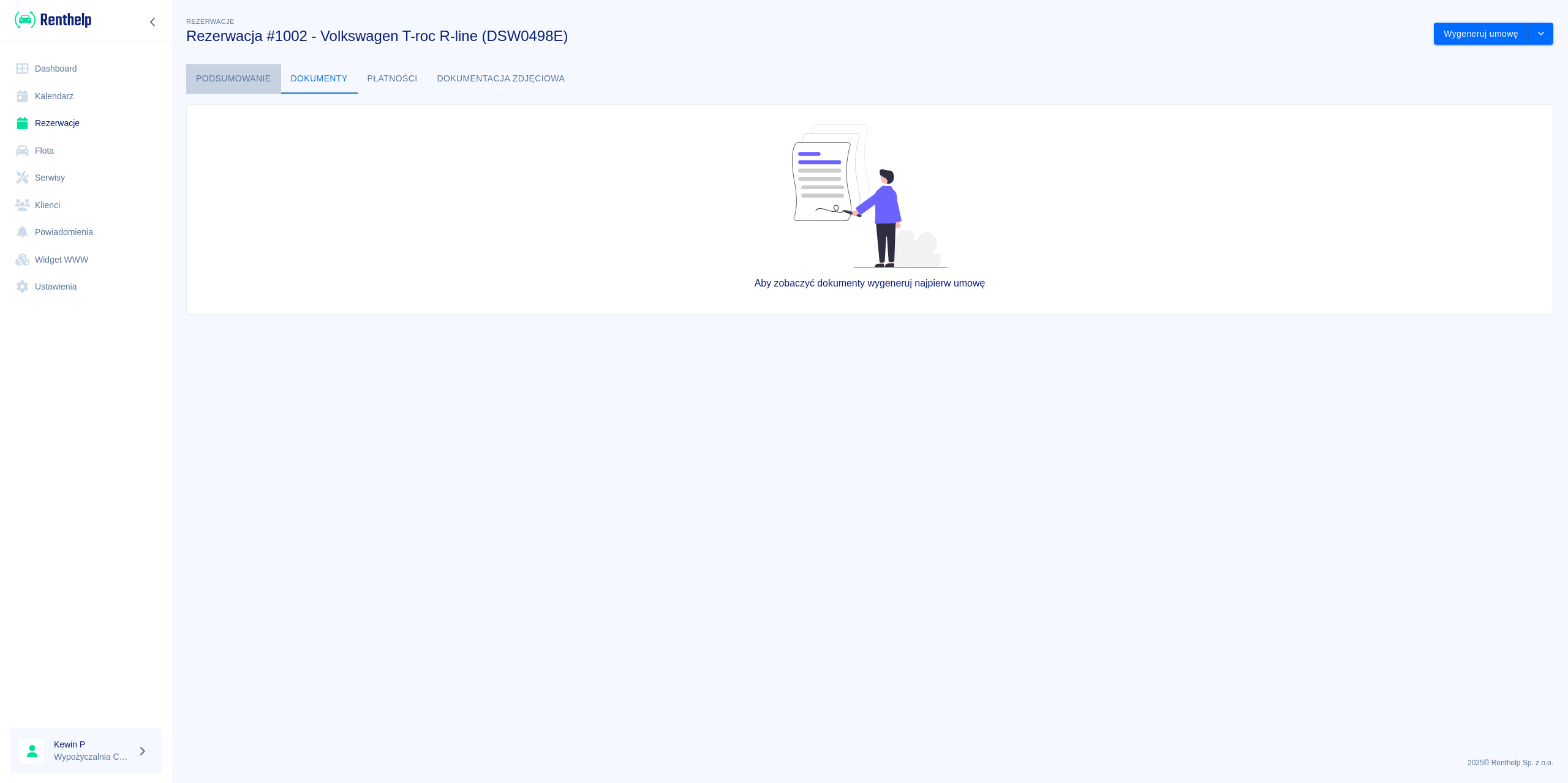
click at [244, 79] on button "Podsumowanie" at bounding box center [234, 78] width 95 height 29
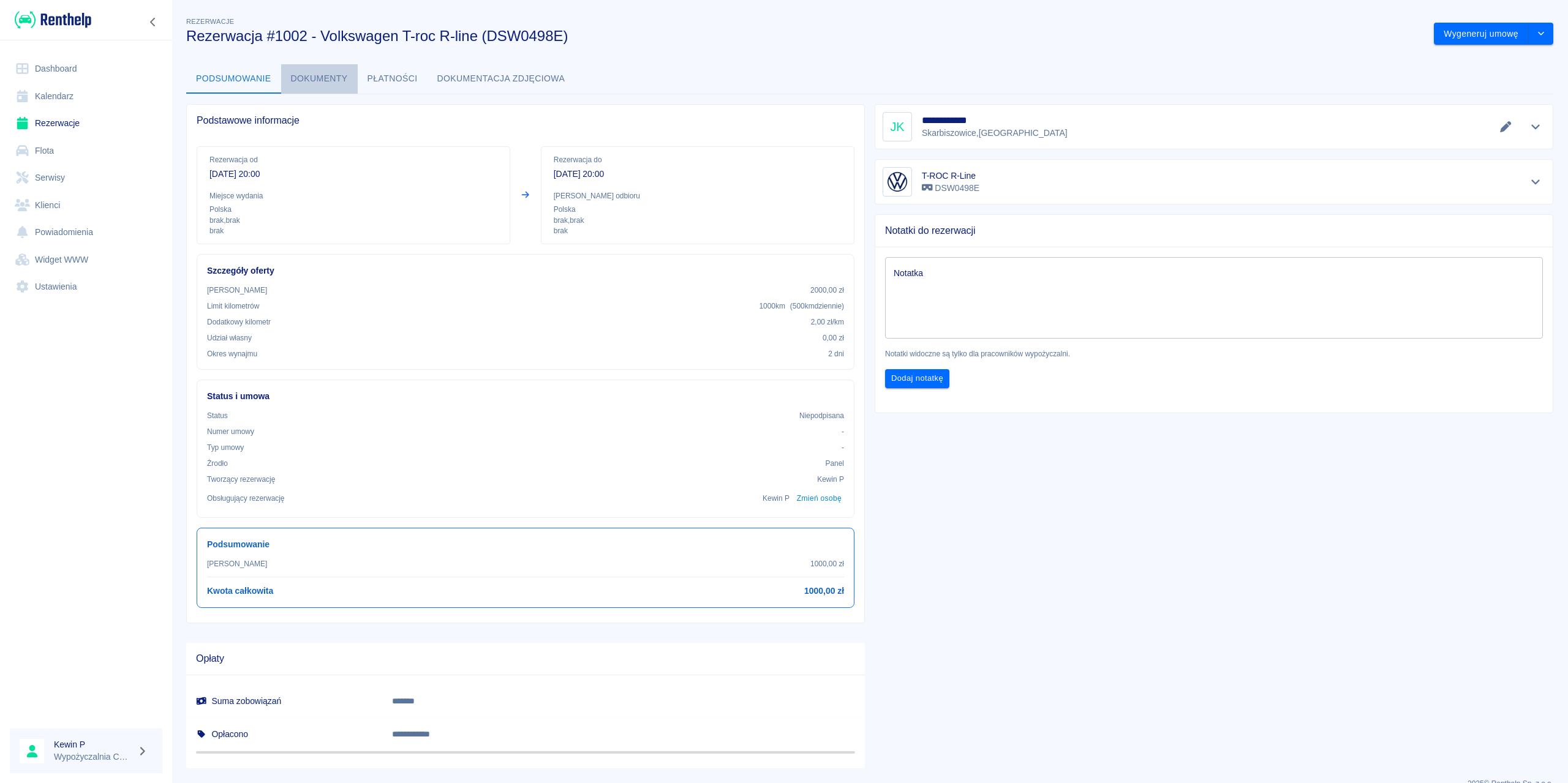
click at [307, 74] on button "Dokumenty" at bounding box center [319, 78] width 77 height 29
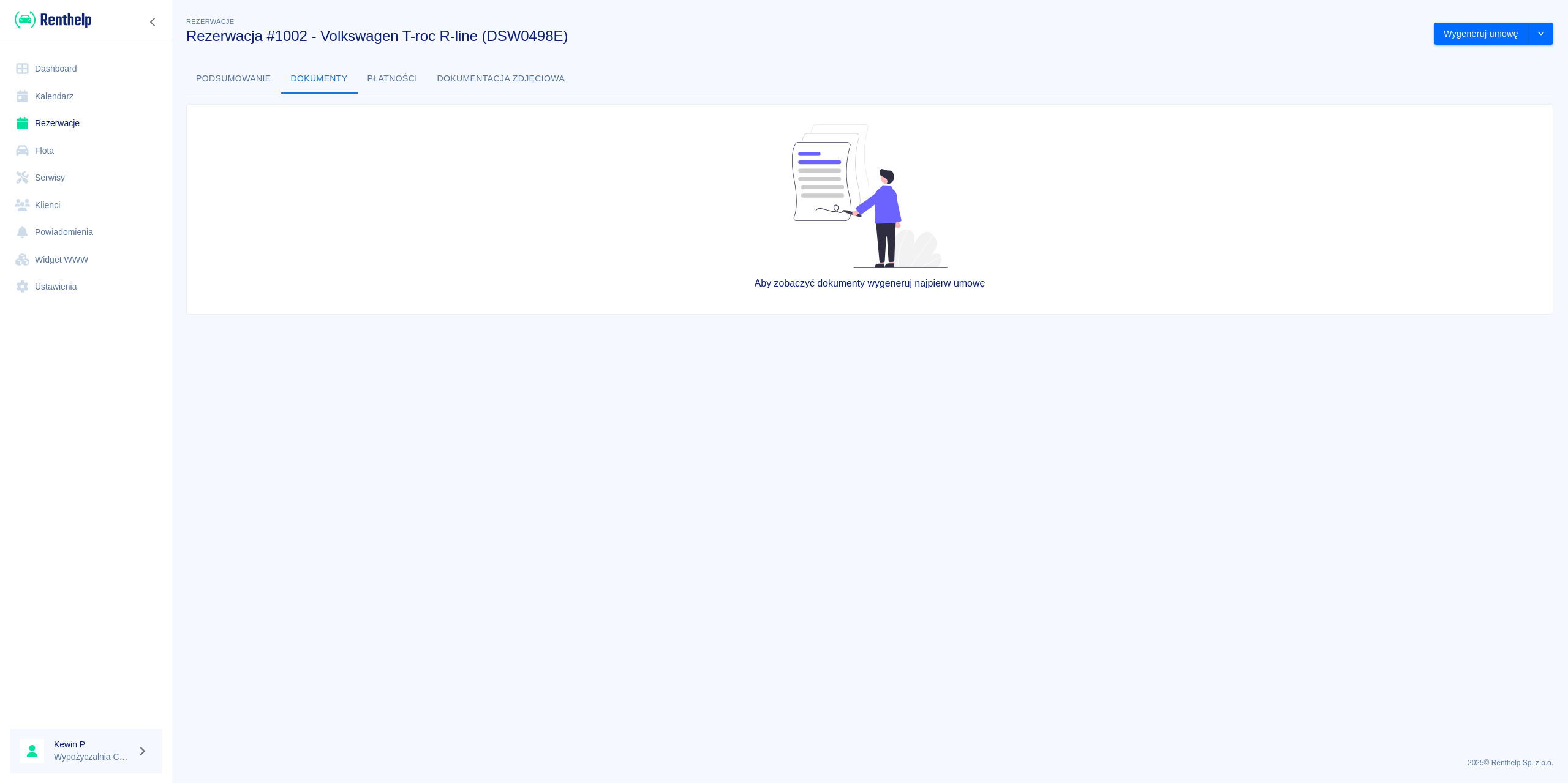
click at [374, 73] on button "Płatności" at bounding box center [393, 78] width 70 height 29
click at [453, 81] on button "Dokumentacja zdjęciowa" at bounding box center [501, 78] width 148 height 29
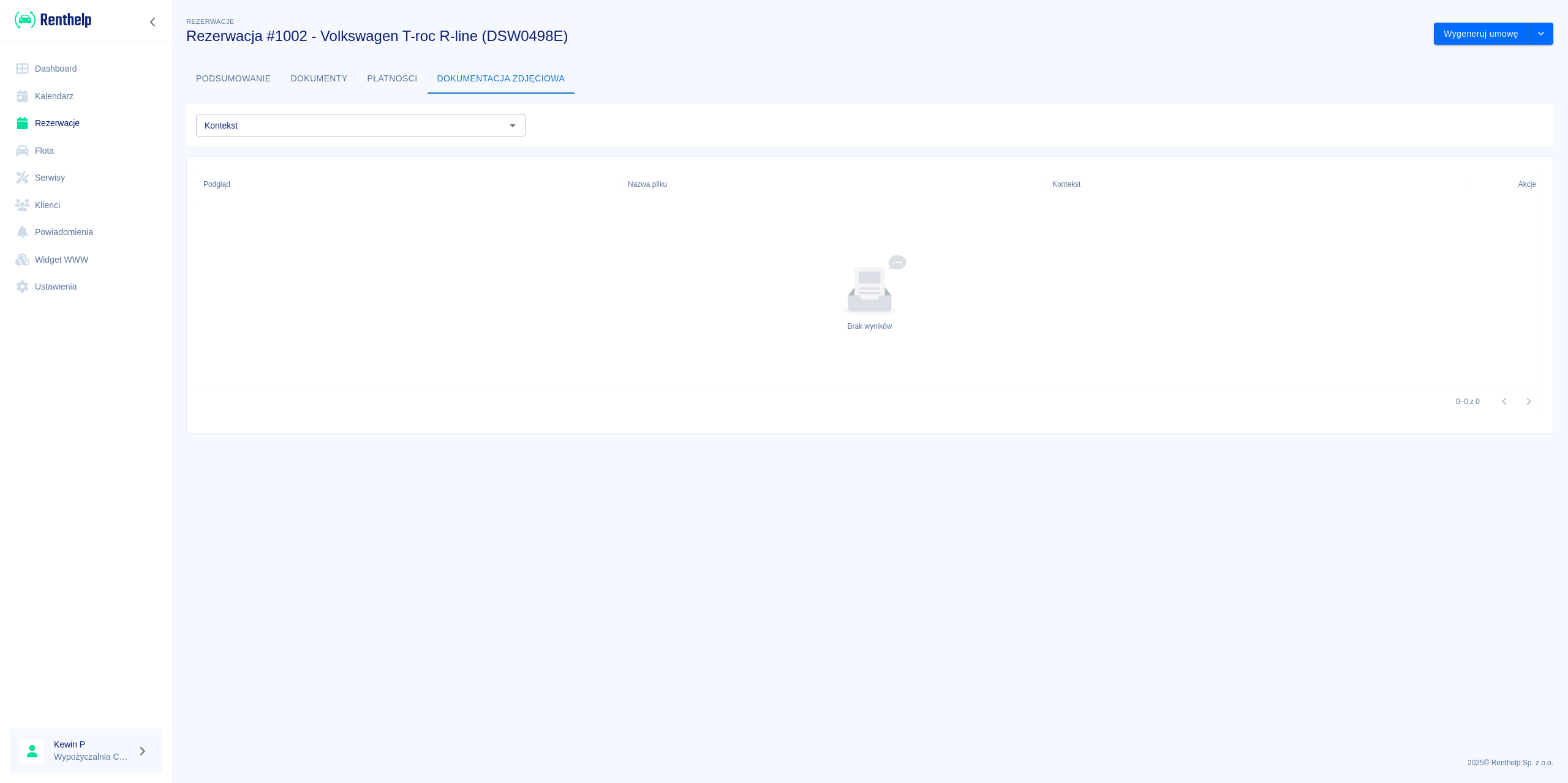
click at [242, 78] on button "Podsumowanie" at bounding box center [234, 78] width 95 height 29
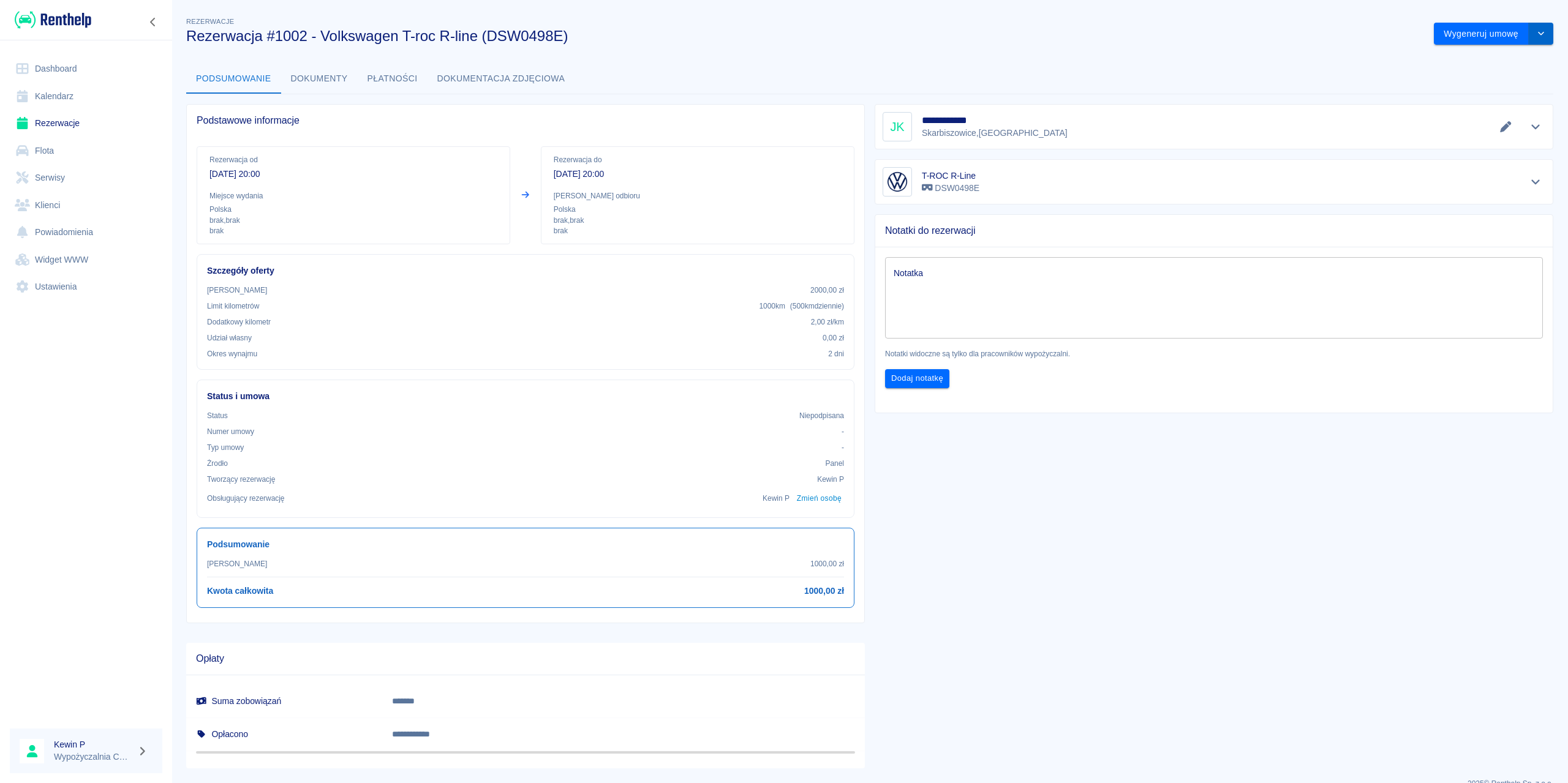
click at [1544, 40] on div "**********" at bounding box center [870, 387] width 1397 height 764
click at [1473, 36] on button "Wygeneruj umowę" at bounding box center [1482, 33] width 95 height 23
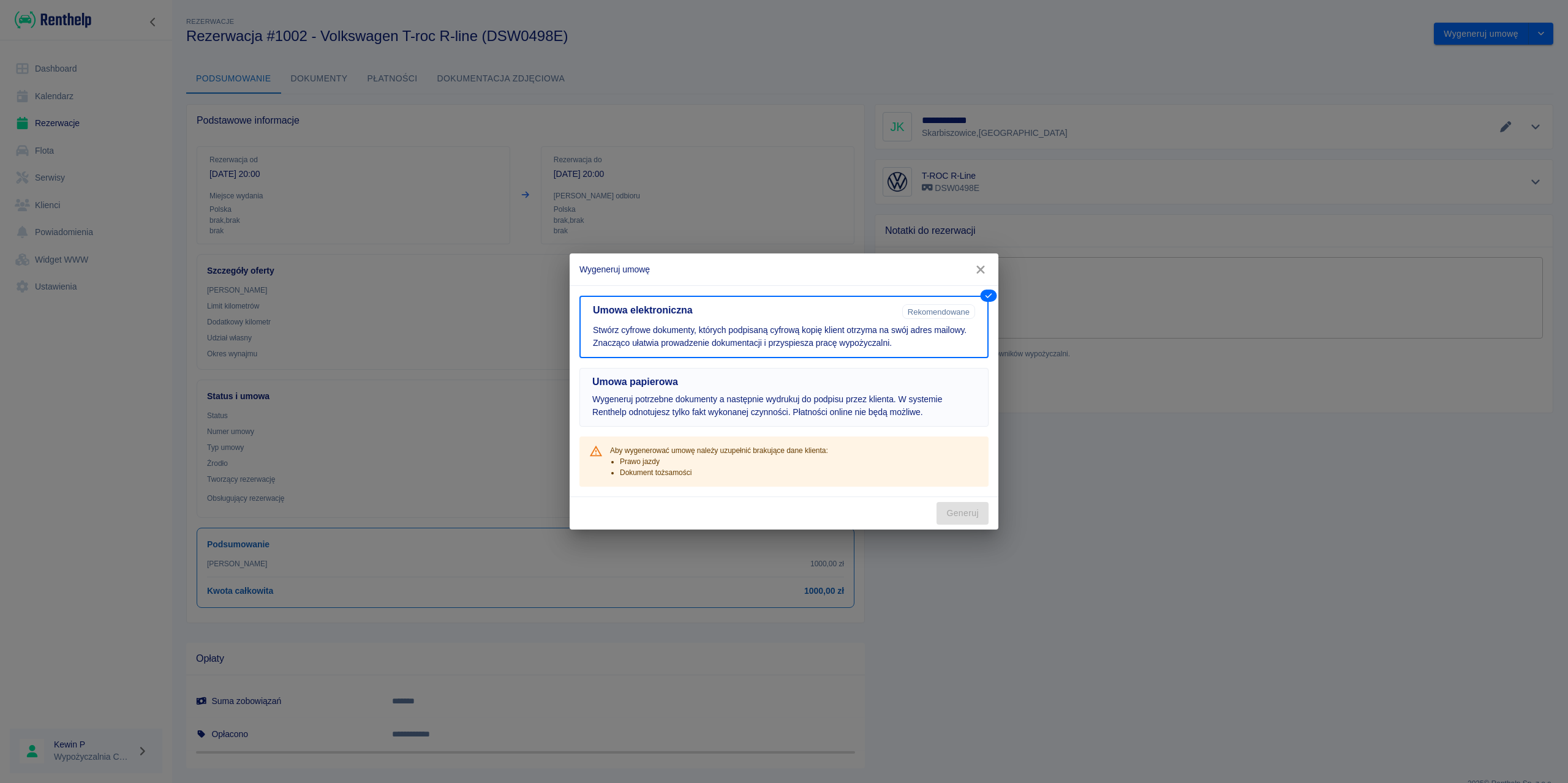
click at [857, 394] on p "Wygeneruj potrzebne dokumenty a następnie wydrukuj do podpisu przez klienta. W …" at bounding box center [784, 406] width 384 height 26
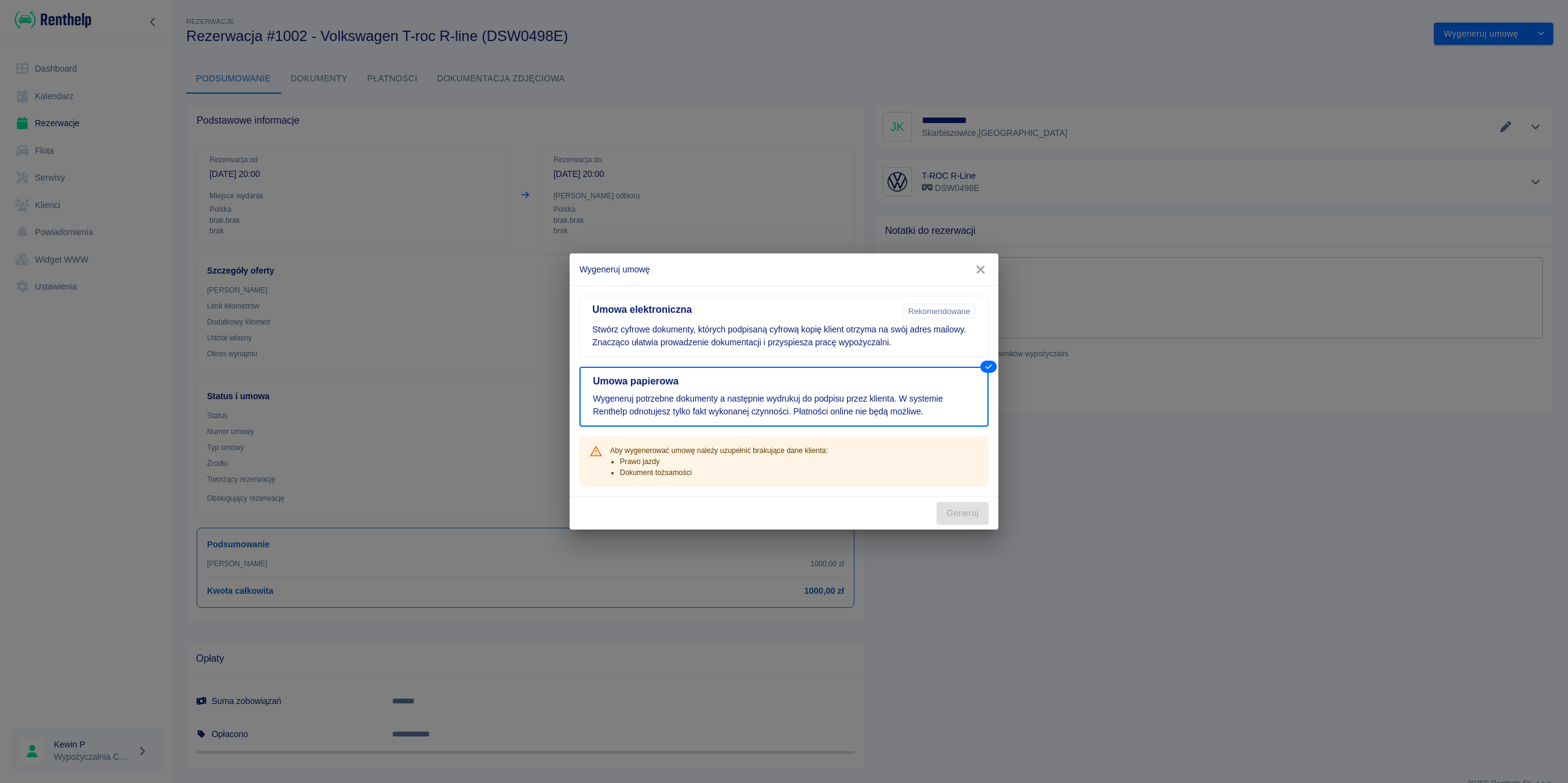
click at [983, 269] on icon "button" at bounding box center [981, 270] width 8 height 8
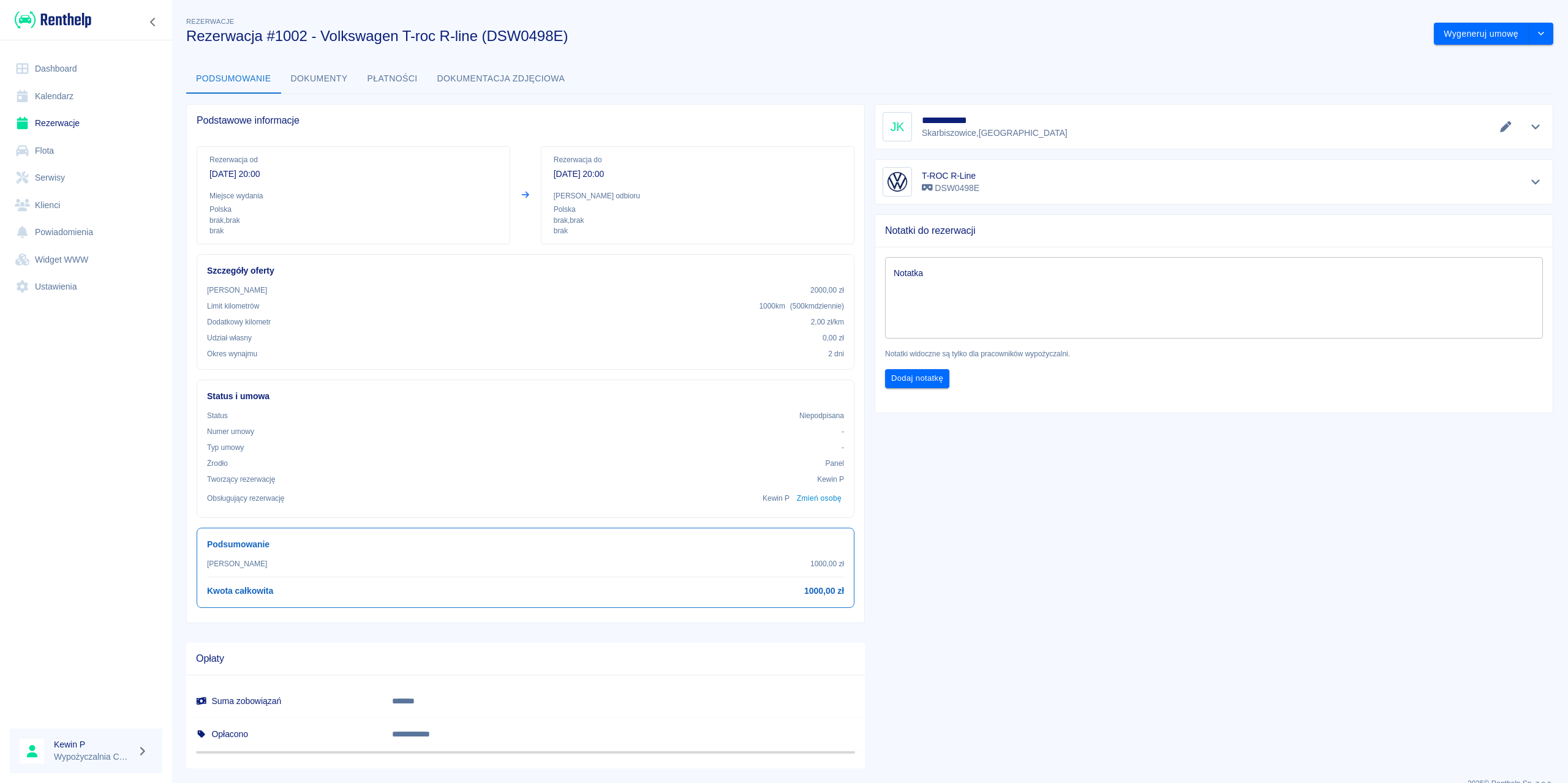
click at [25, 288] on icon at bounding box center [23, 286] width 12 height 13
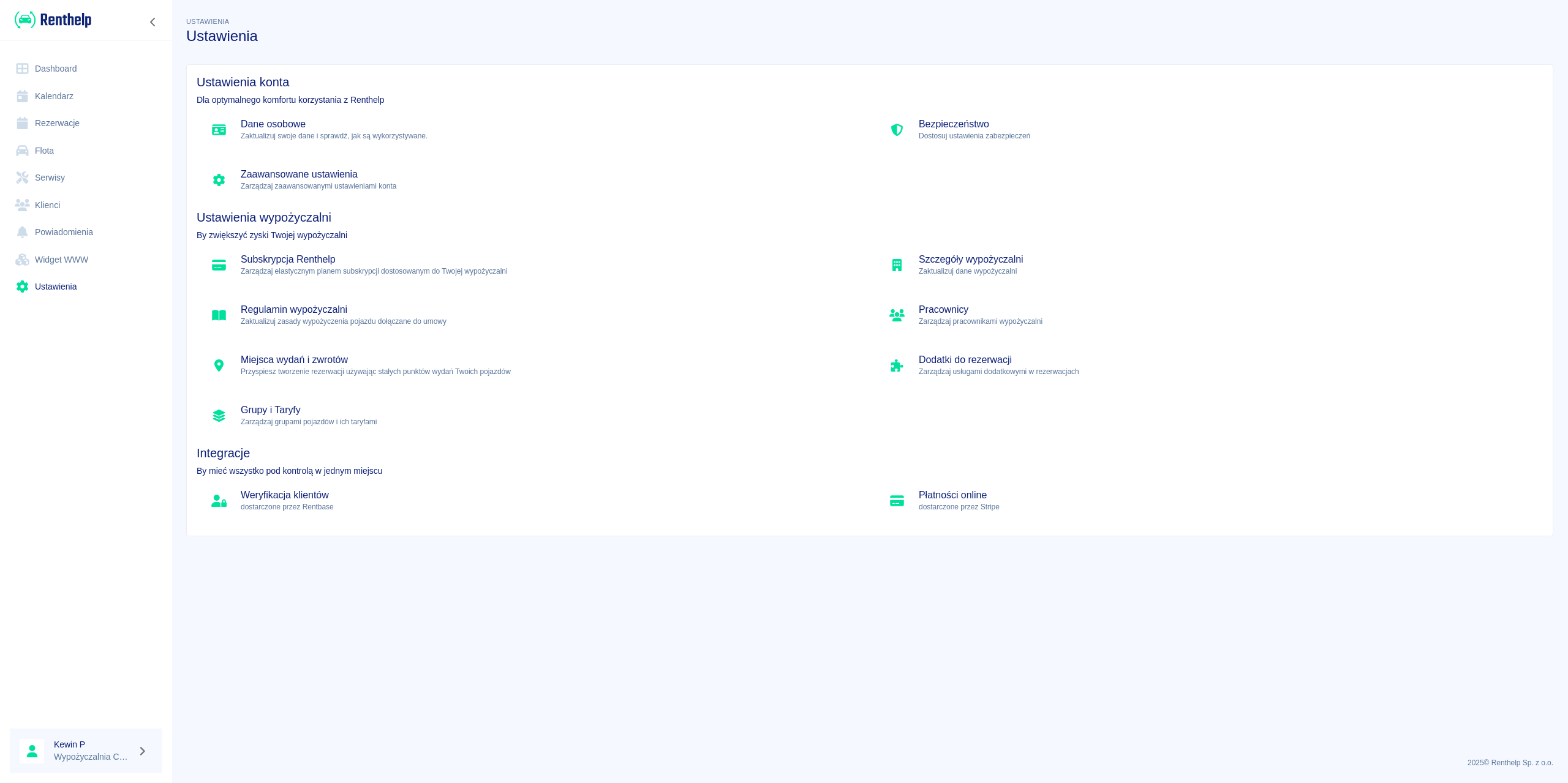
click at [289, 184] on p "Zarządzaj zaawansowanymi ustawieniami konta" at bounding box center [548, 186] width 615 height 11
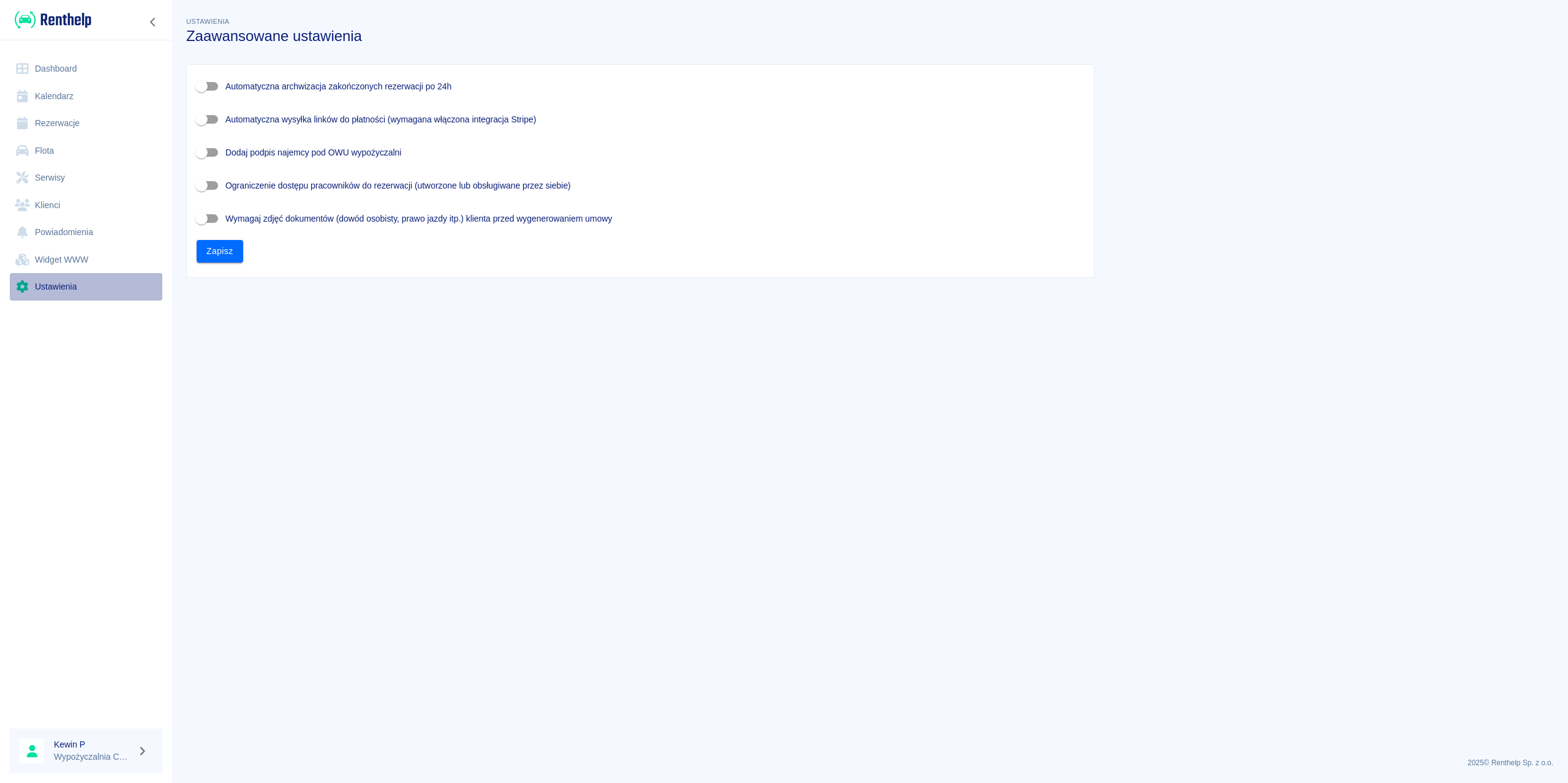
click at [77, 279] on link "Ustawienia" at bounding box center [86, 287] width 153 height 28
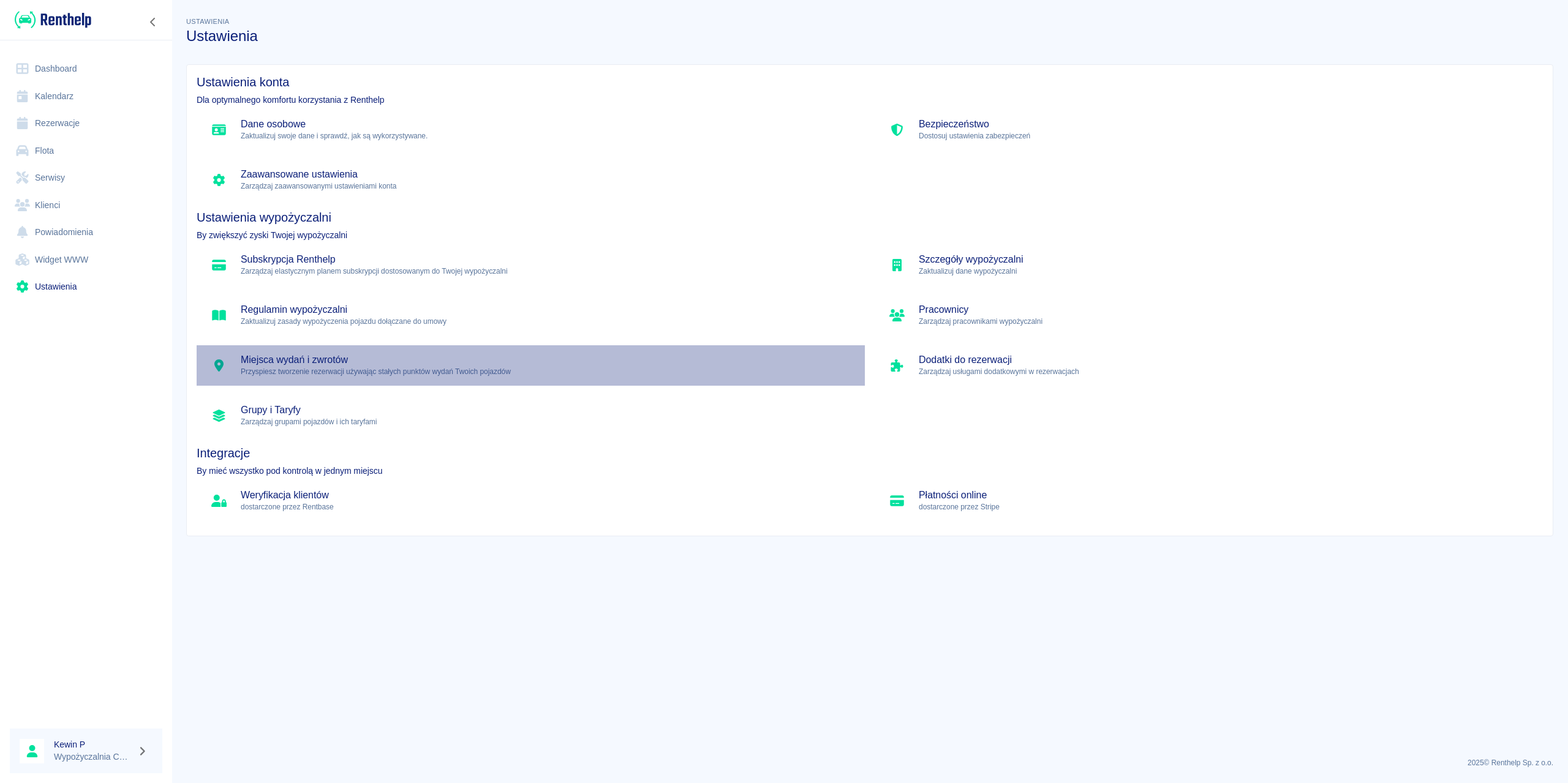
click at [308, 355] on h5 "Miejsca wydań i zwrotów" at bounding box center [548, 360] width 615 height 13
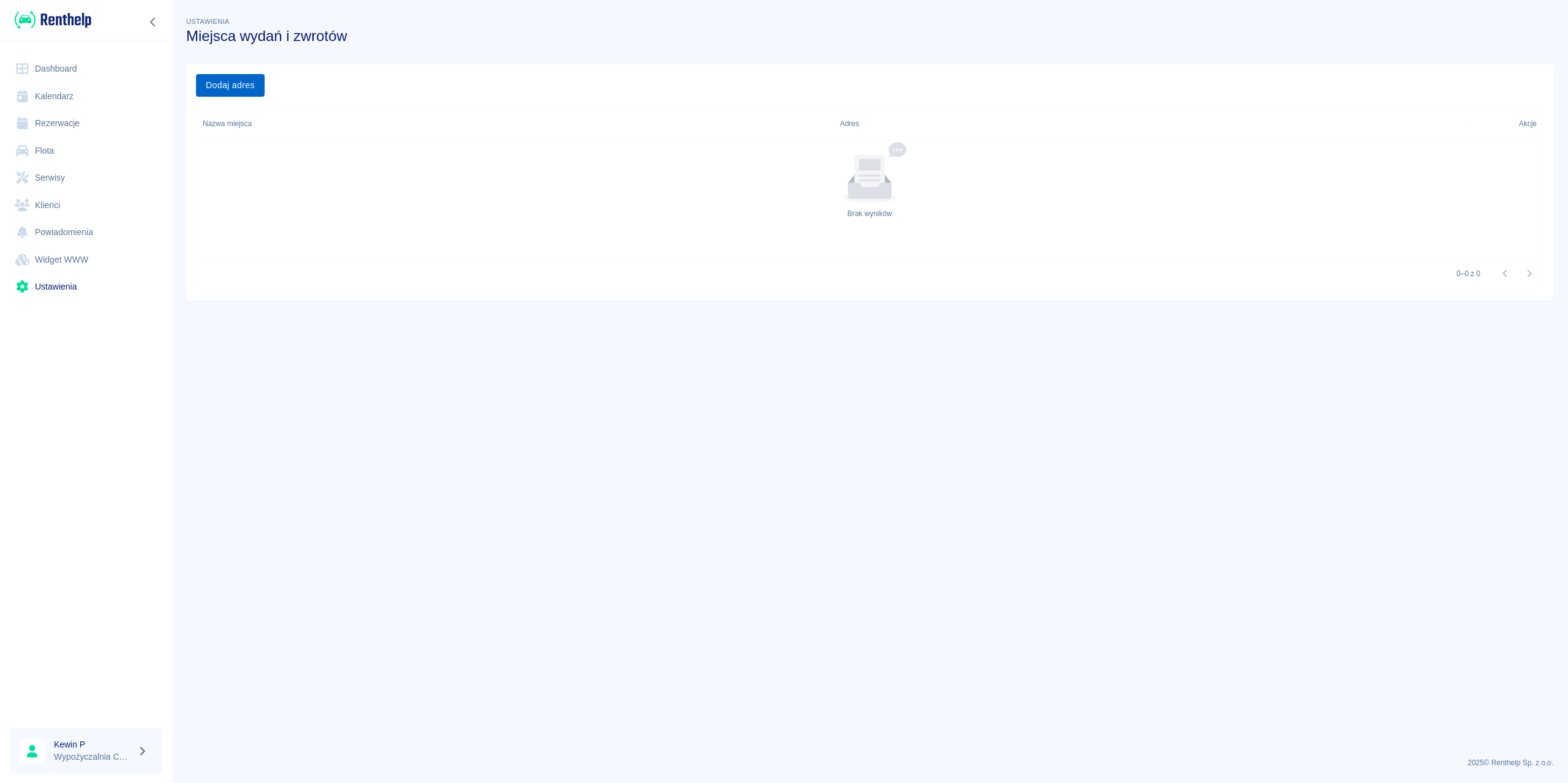
click at [214, 82] on button "Dodaj adres" at bounding box center [230, 85] width 68 height 23
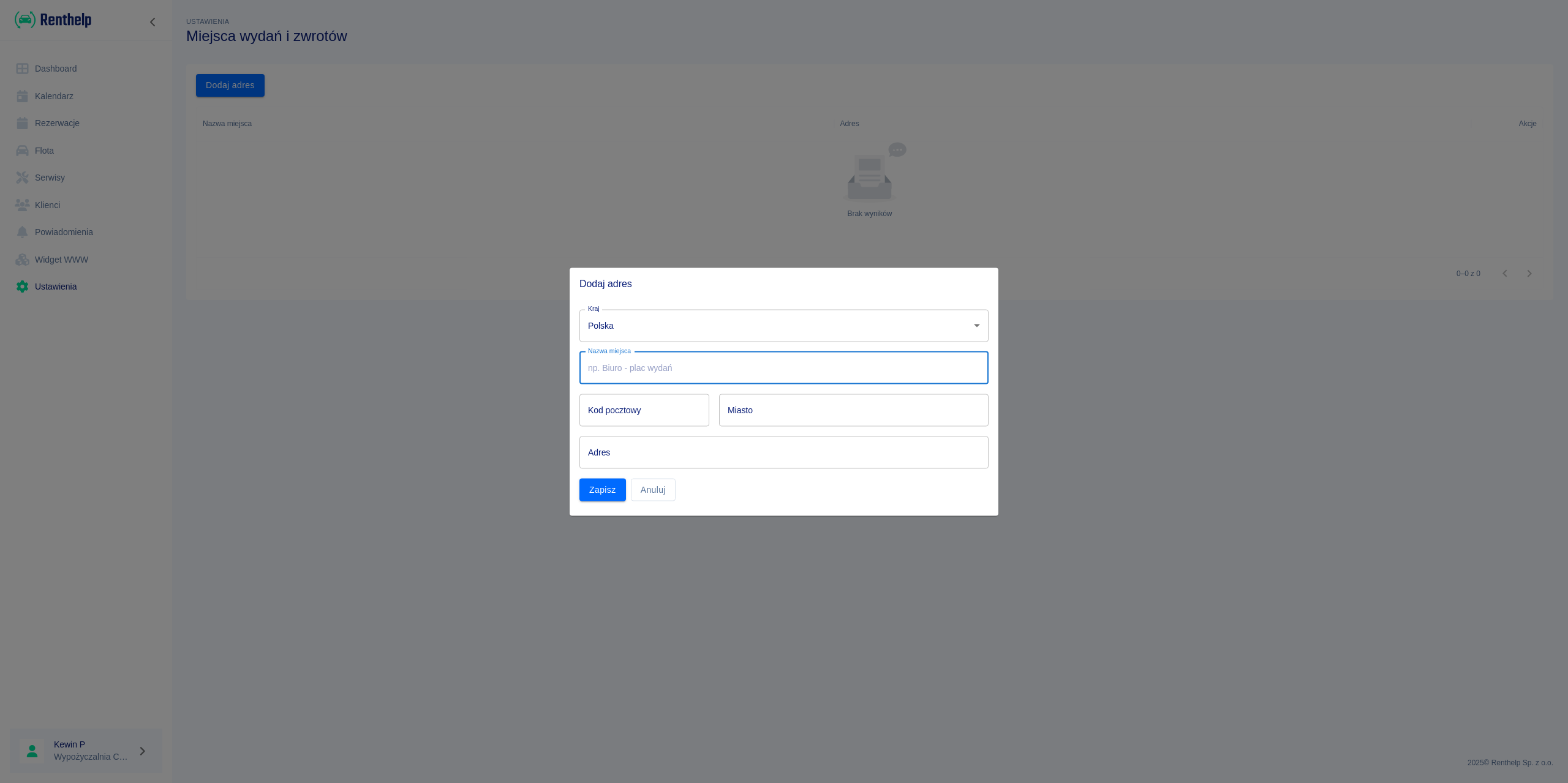
click at [643, 366] on input "Nazwa miejsca" at bounding box center [784, 368] width 410 height 33
type input "N"
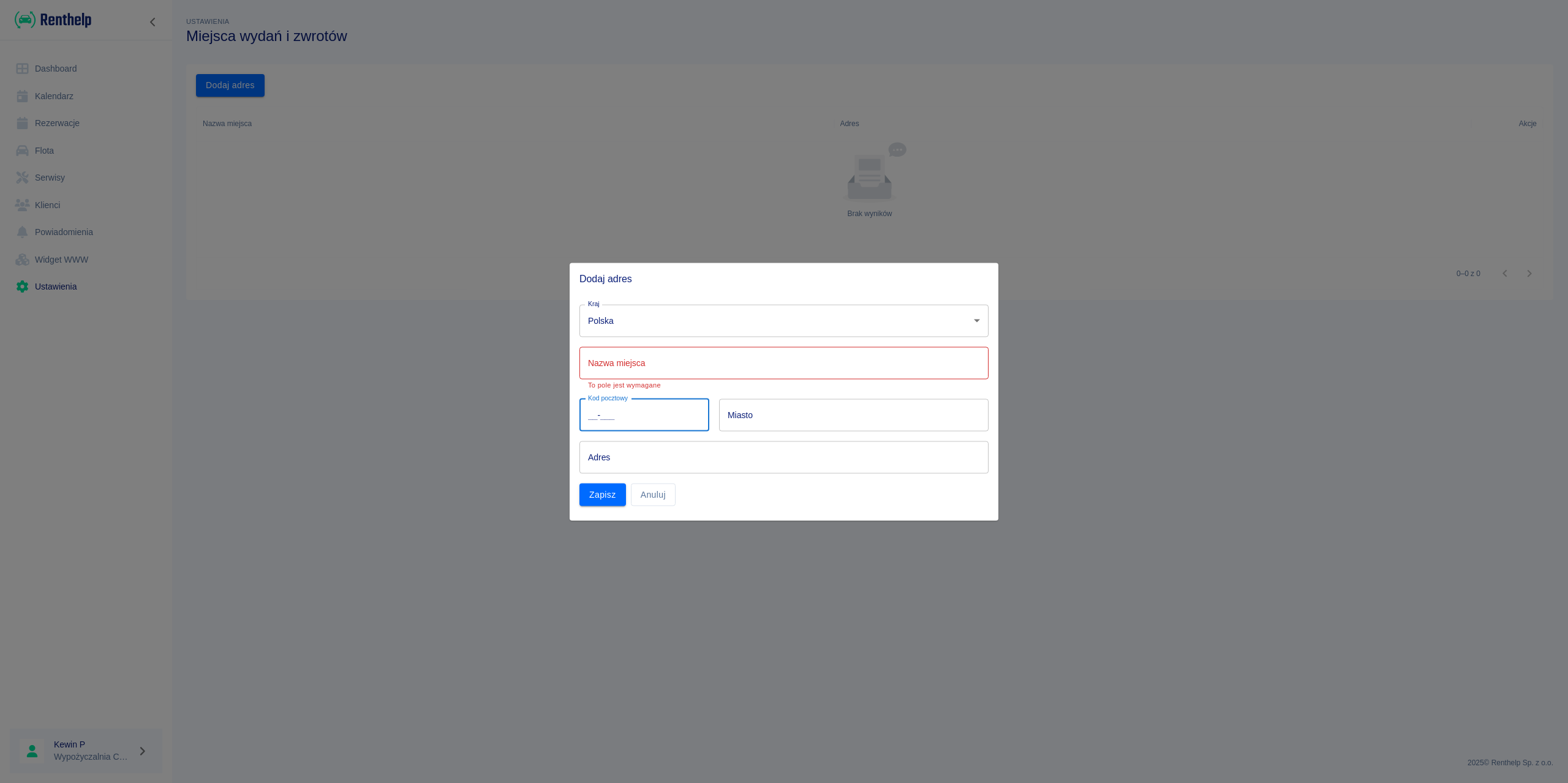
click at [646, 404] on input "__-___" at bounding box center [645, 414] width 130 height 33
type input "58-100"
click at [770, 414] on input "Miasto" at bounding box center [853, 414] width 269 height 33
type input "s"
type input "Świdnica"
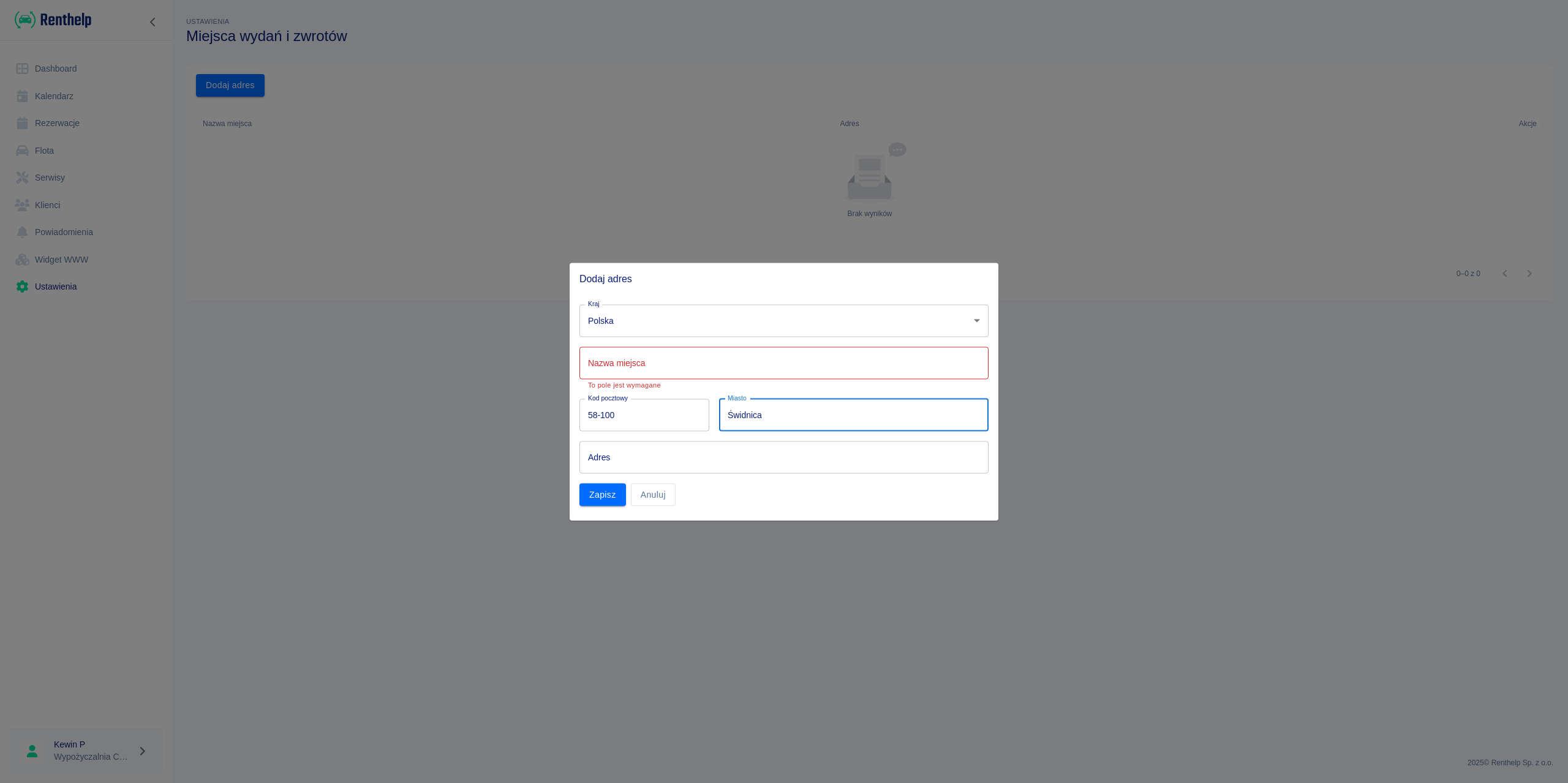
click at [682, 457] on input "Adres" at bounding box center [784, 457] width 410 height 33
drag, startPoint x: 595, startPoint y: 457, endPoint x: 580, endPoint y: 456, distance: 15.0
click at [580, 456] on input "Wokulskiego 4a" at bounding box center [784, 457] width 410 height 33
type input "[PERSON_NAME][STREET_ADDRESS]"
click at [747, 495] on div "Zapisz Anuluj" at bounding box center [781, 492] width 415 height 28
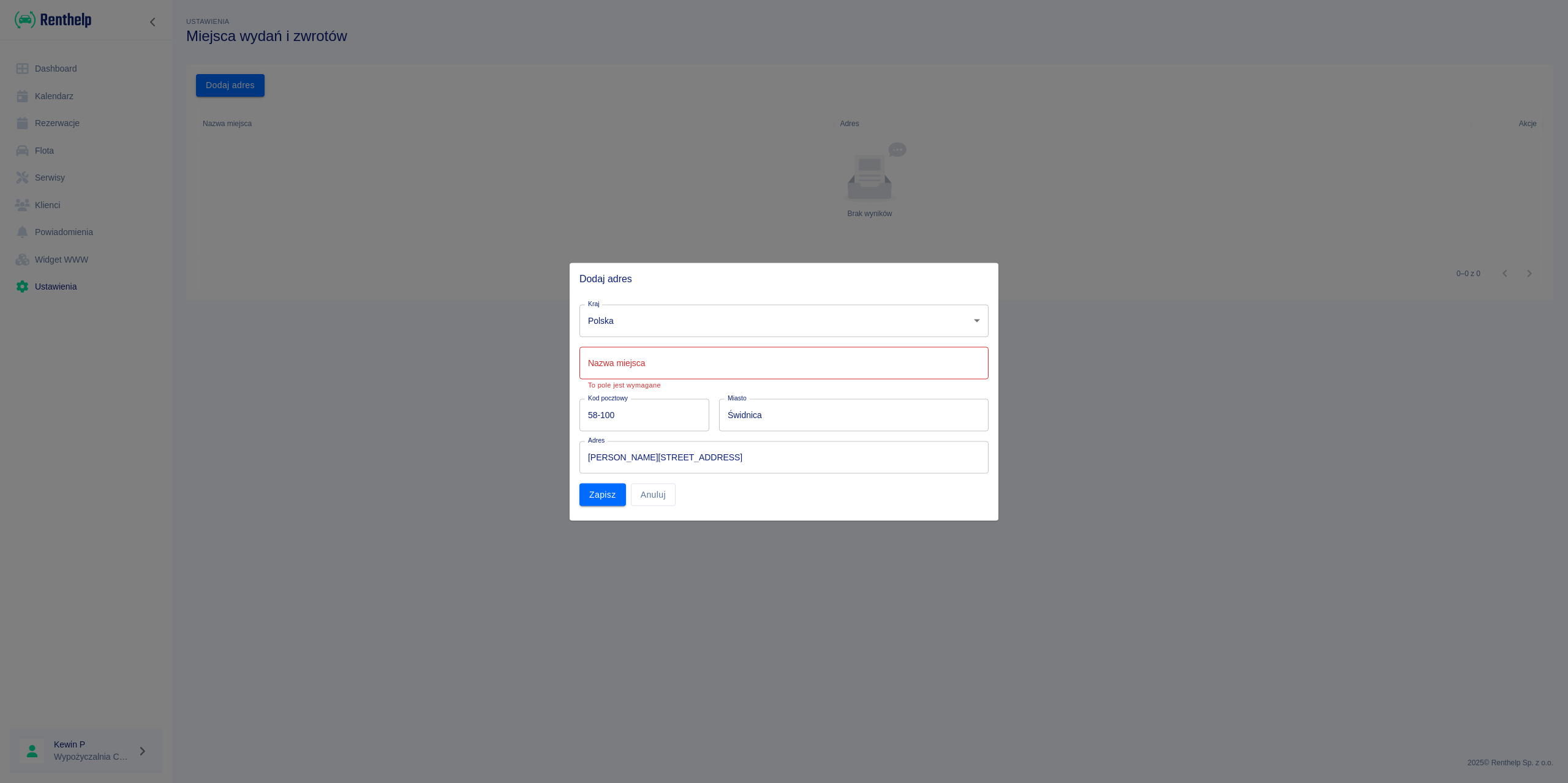
click at [645, 360] on input "Nazwa miejsca" at bounding box center [784, 363] width 410 height 33
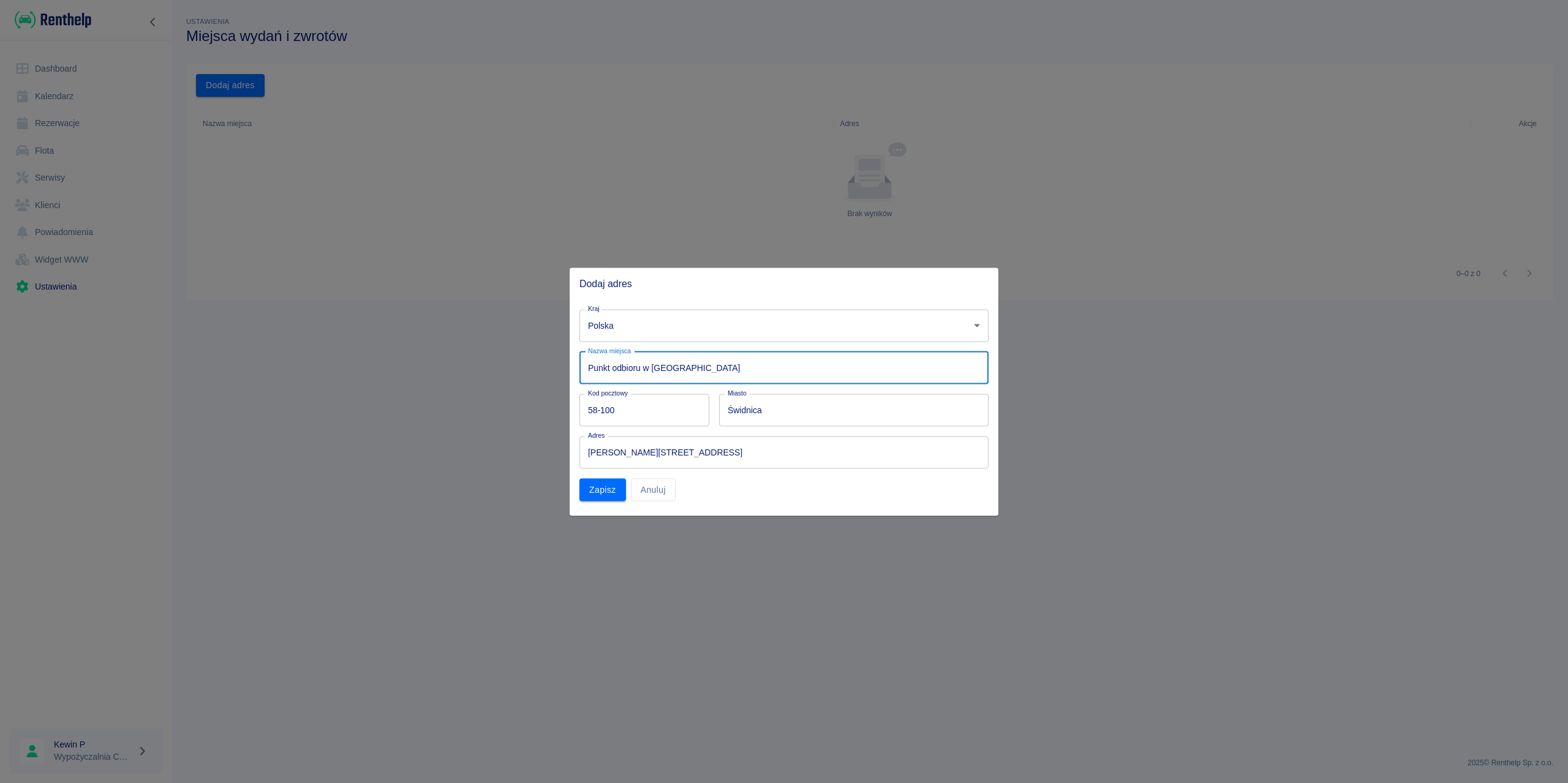
type input "Punkt odbioru w hotelu Noclegi Kolonia"
click at [591, 489] on button "Zapisz" at bounding box center [603, 489] width 47 height 23
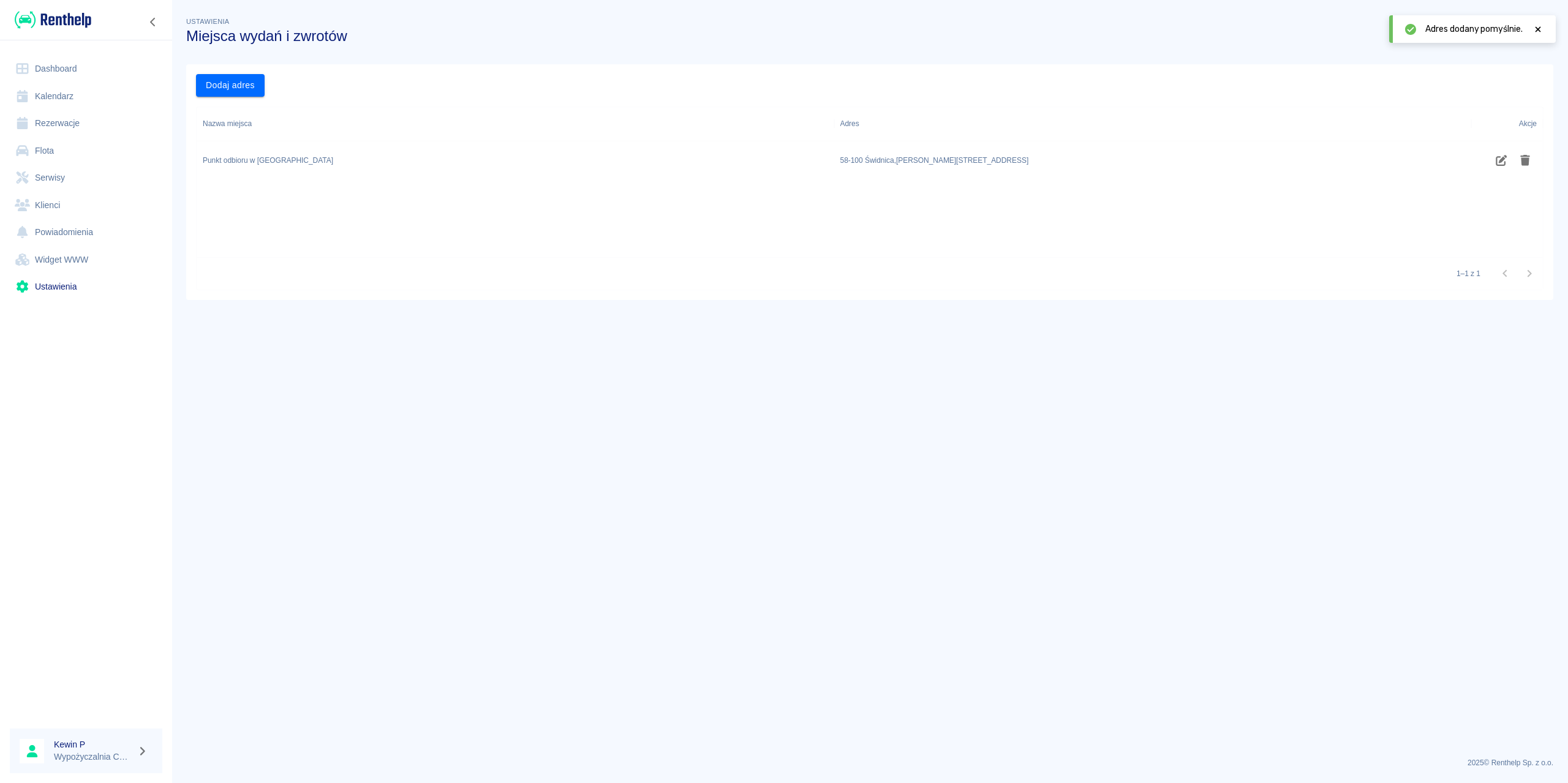
click at [73, 119] on link "Rezerwacje" at bounding box center [86, 123] width 153 height 28
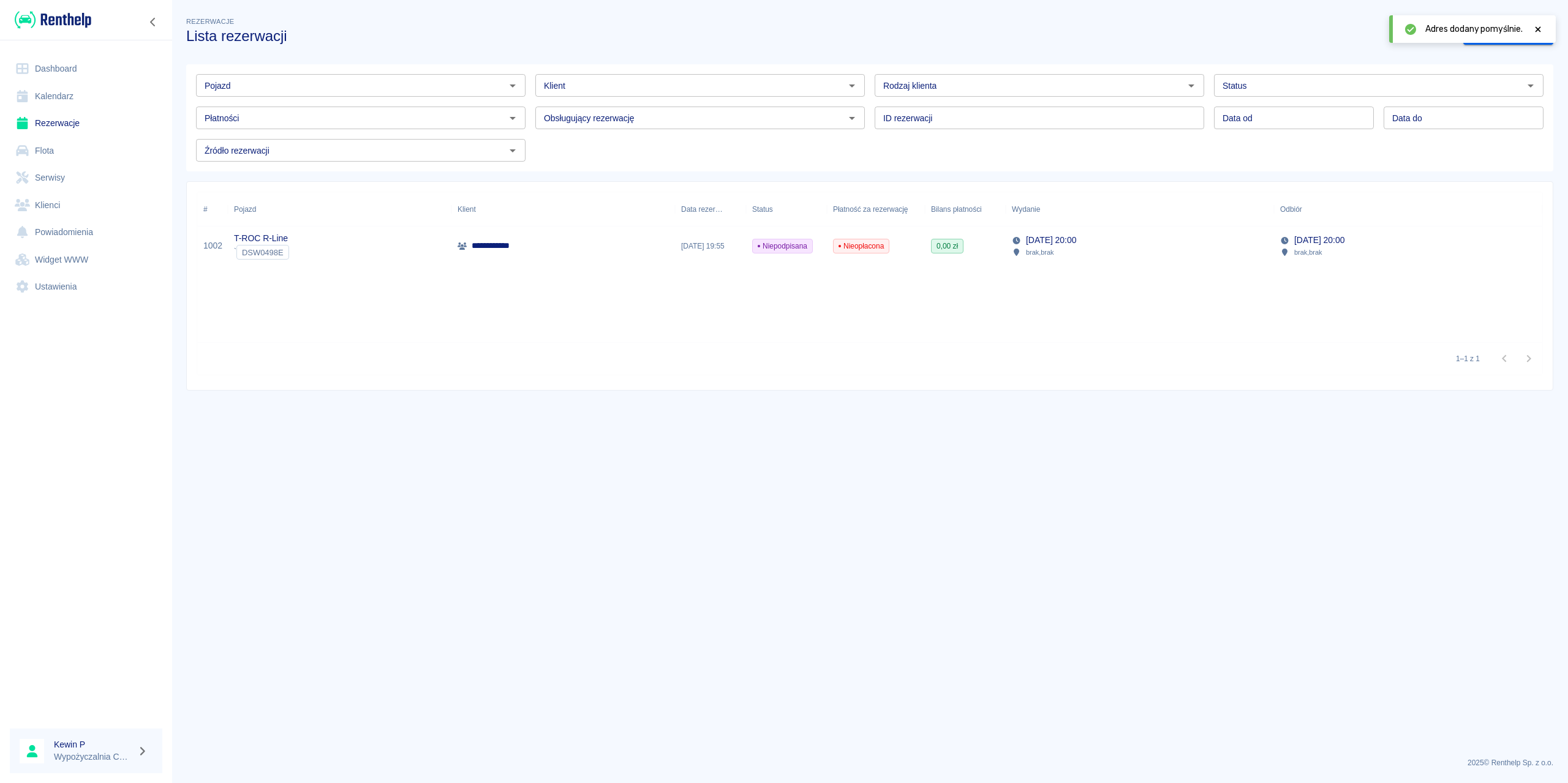
drag, startPoint x: 313, startPoint y: 243, endPoint x: 331, endPoint y: 232, distance: 21.1
click at [331, 232] on div "T-ROC R-Line ` DSW0498E" at bounding box center [339, 246] width 224 height 39
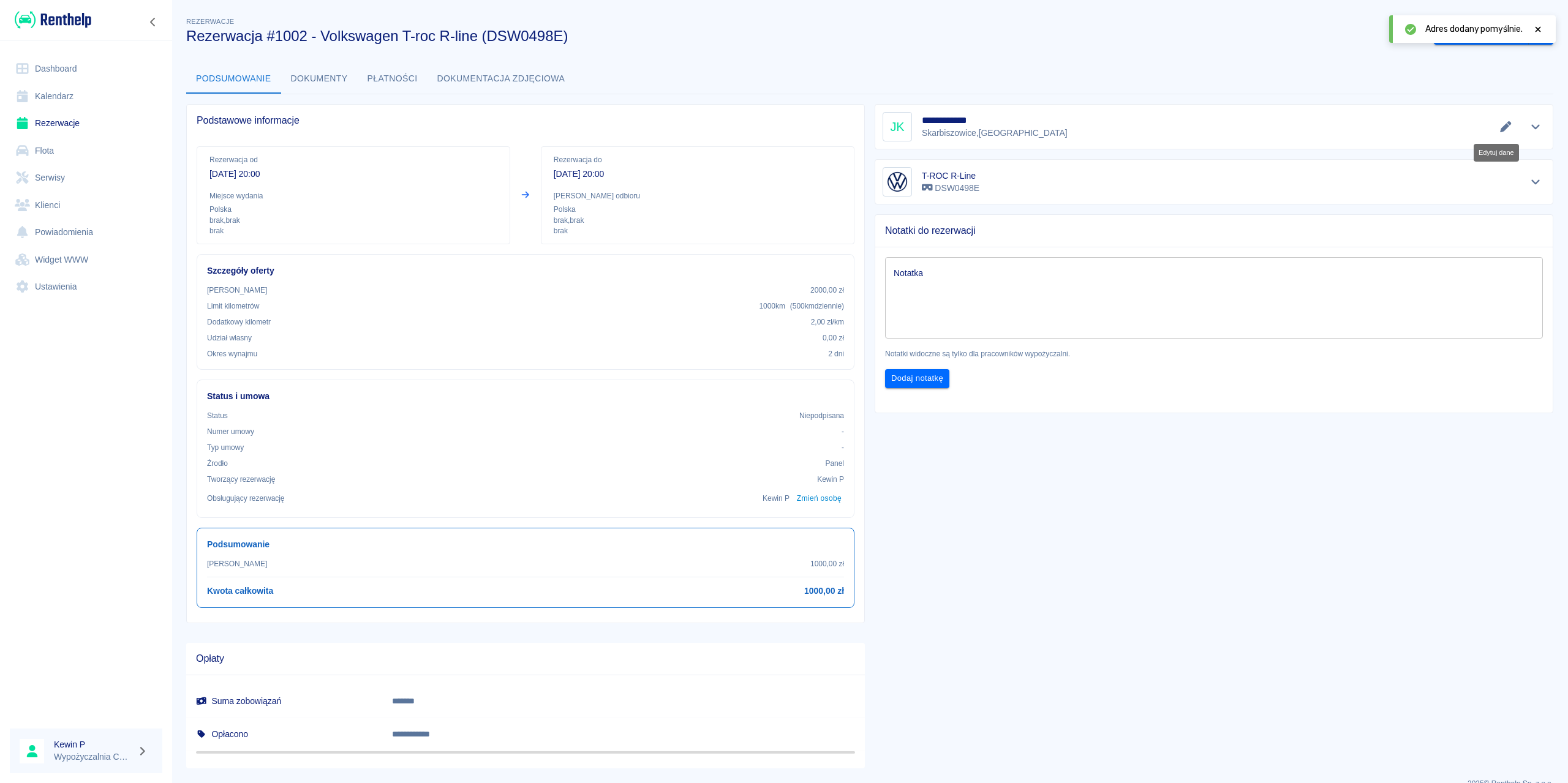
click at [1496, 133] on button "Edytuj dane" at bounding box center [1506, 127] width 20 height 18
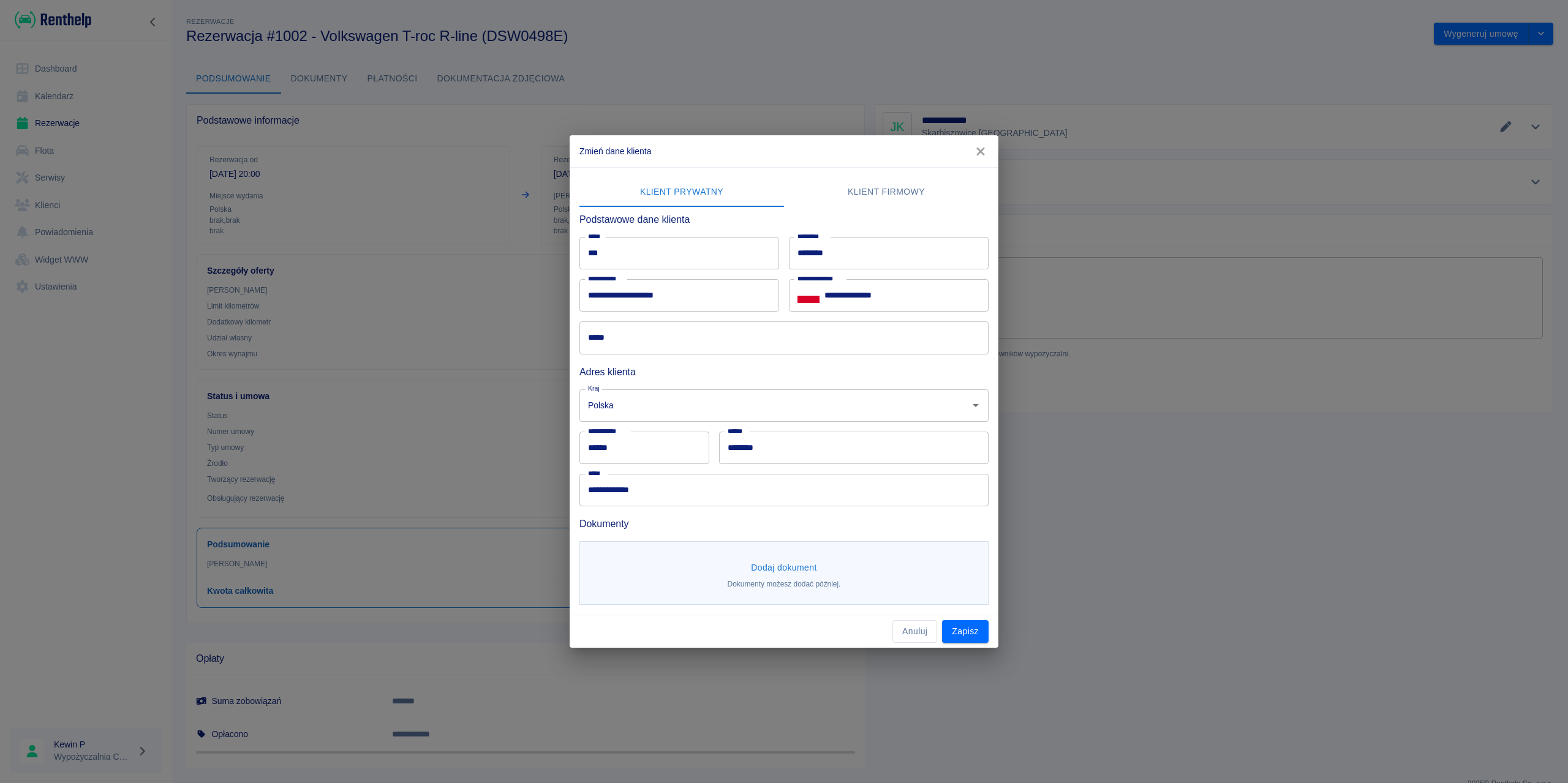
click at [877, 183] on button "Klient firmowy" at bounding box center [886, 192] width 204 height 29
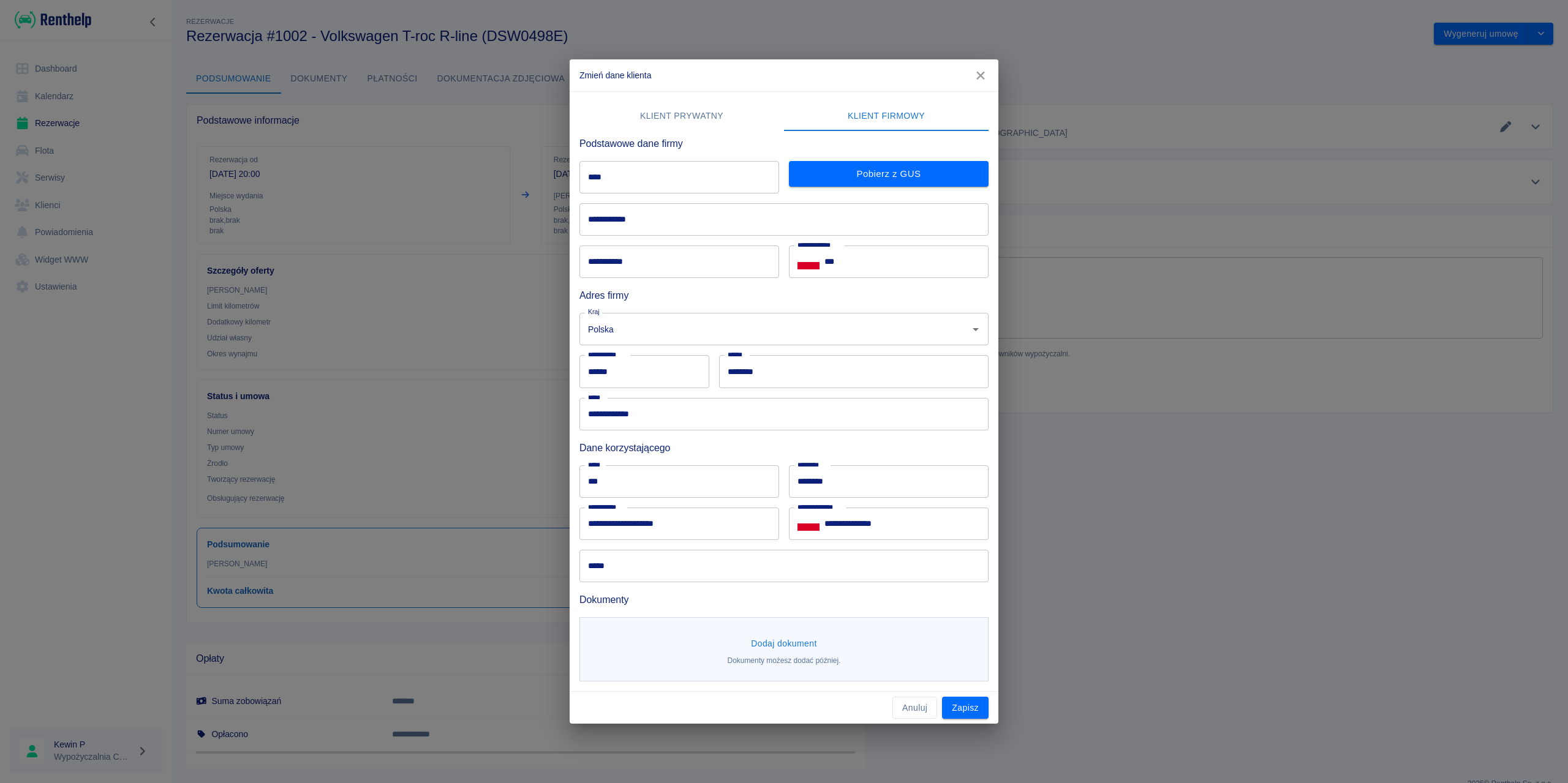
click at [707, 118] on button "Klient prywatny" at bounding box center [681, 116] width 204 height 29
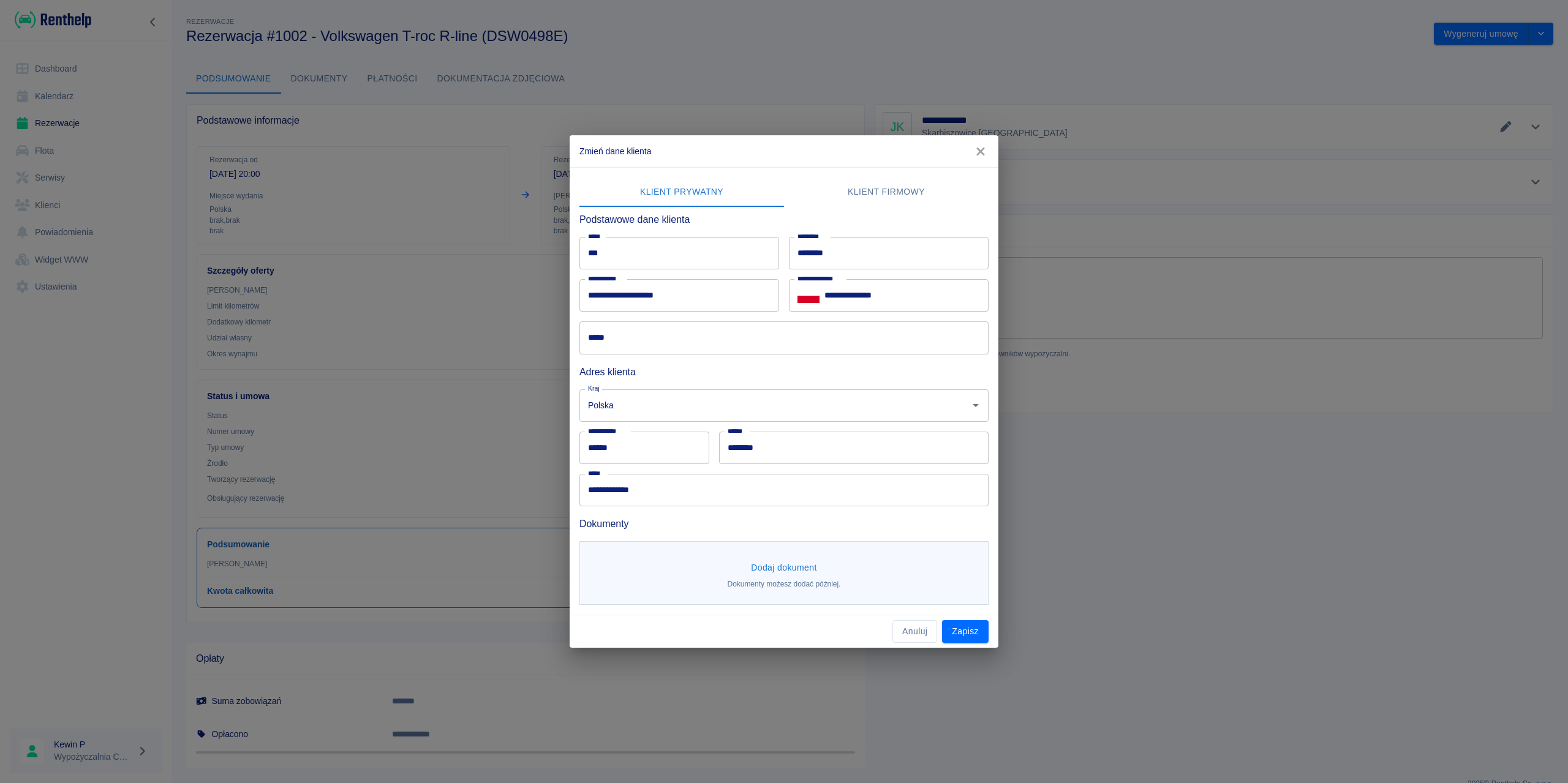
click at [807, 563] on button "Dodaj dokument" at bounding box center [784, 568] width 76 height 23
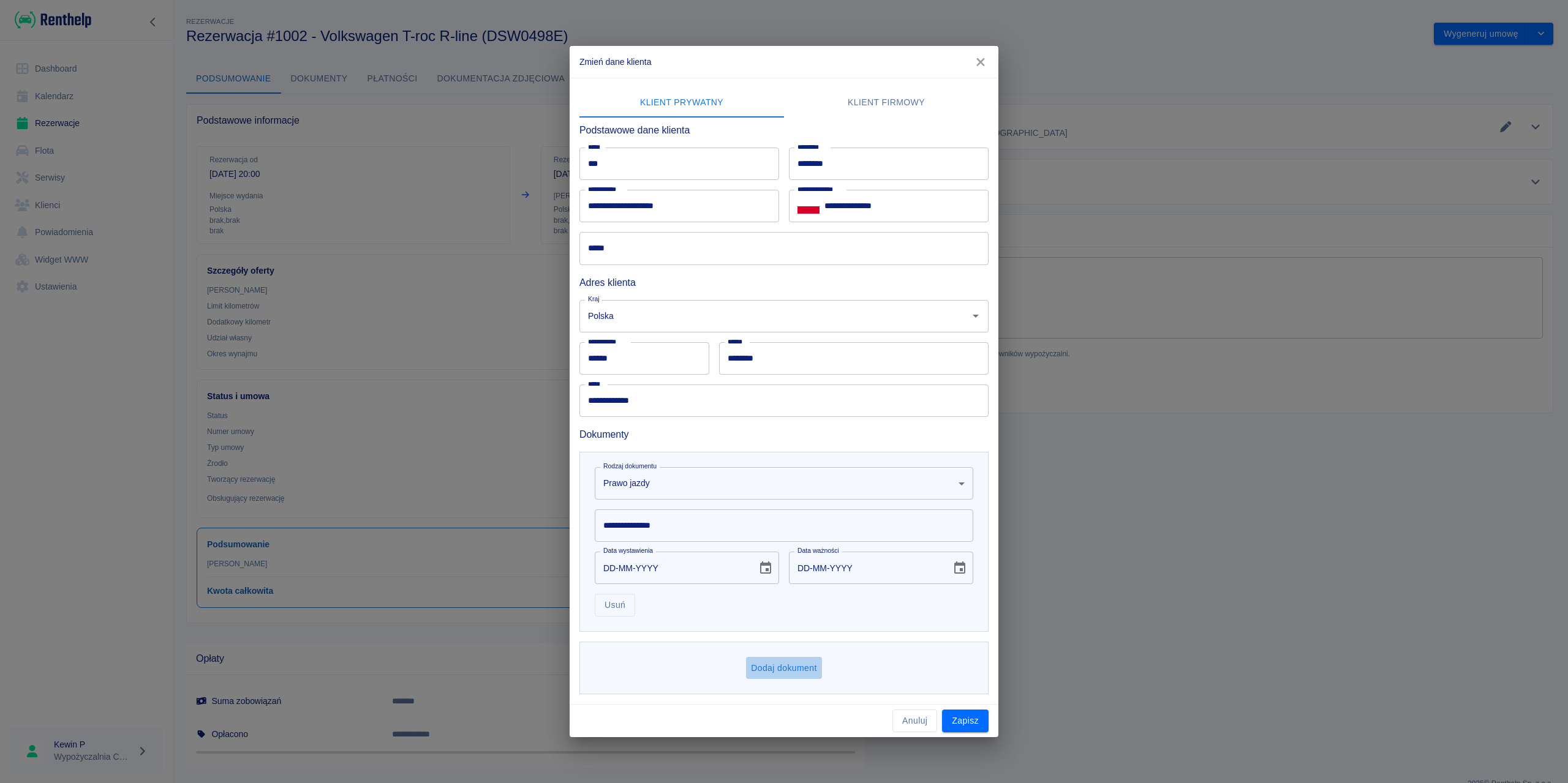
click at [771, 665] on button "Dodaj dokument" at bounding box center [784, 668] width 76 height 23
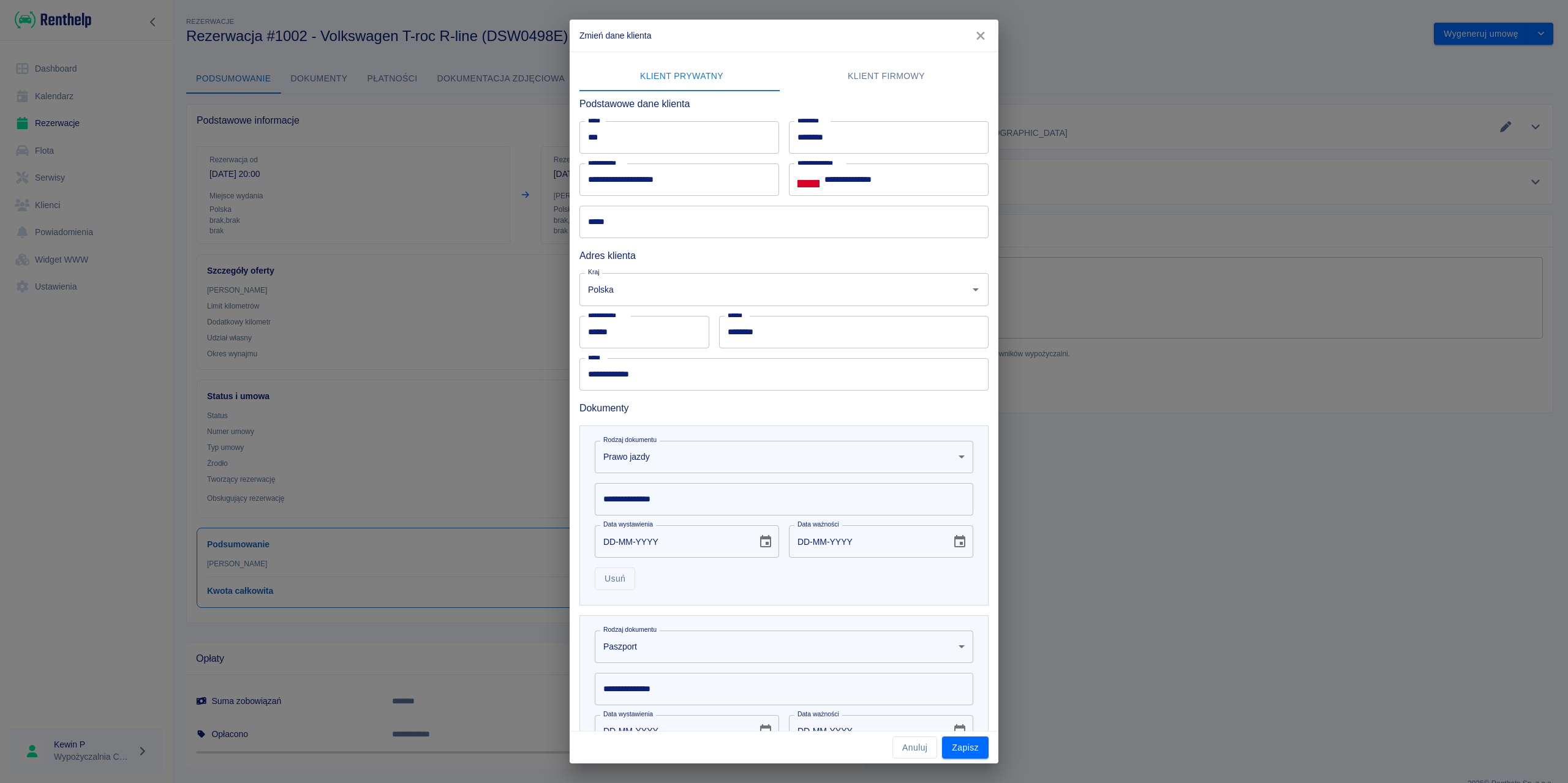
click at [686, 466] on body "Używamy plików Cookies, by zapewnić Ci najlepsze możliwe doświadczenie. Aby dow…" at bounding box center [784, 391] width 1568 height 783
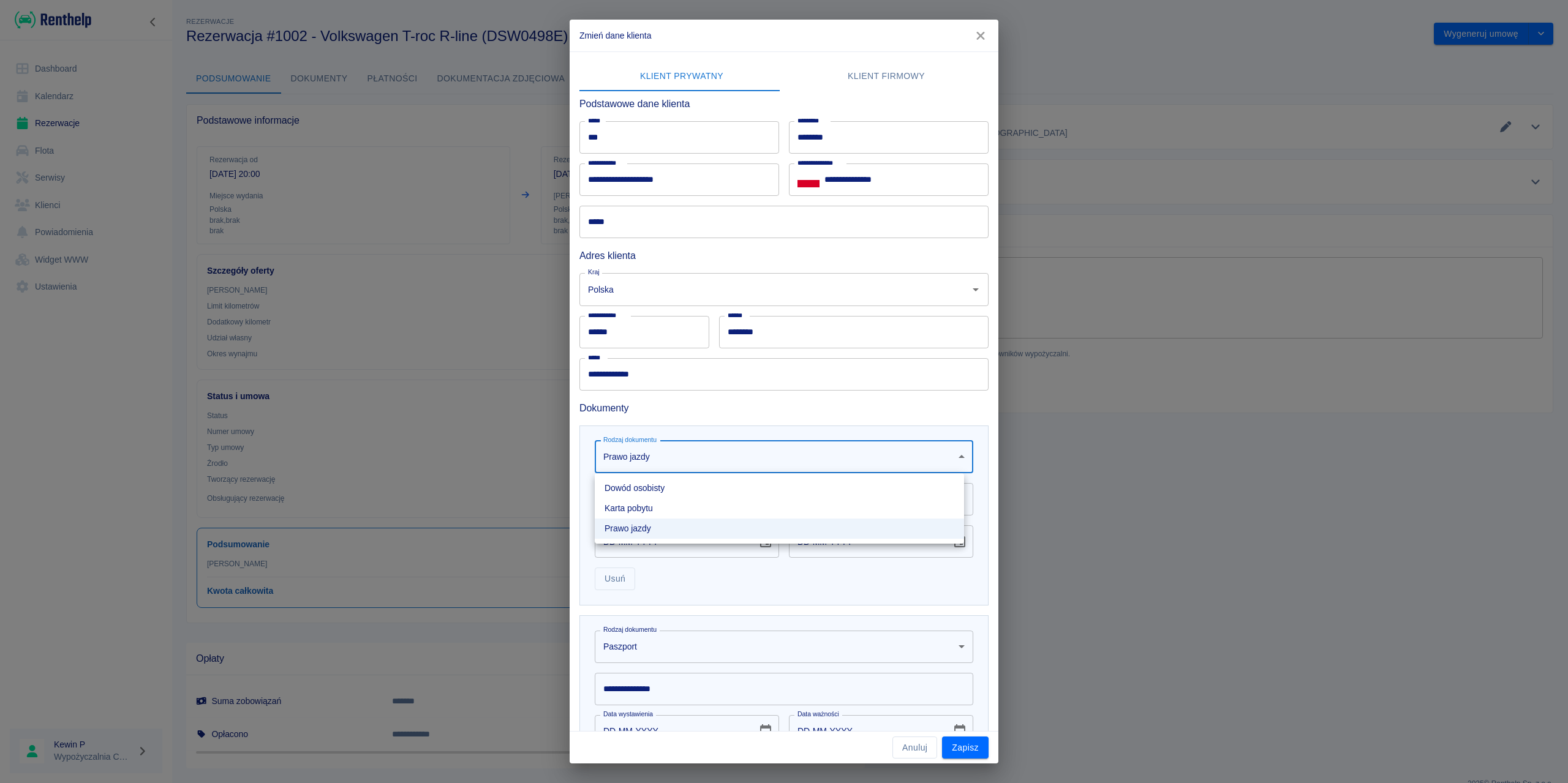
click at [625, 419] on div at bounding box center [784, 391] width 1568 height 783
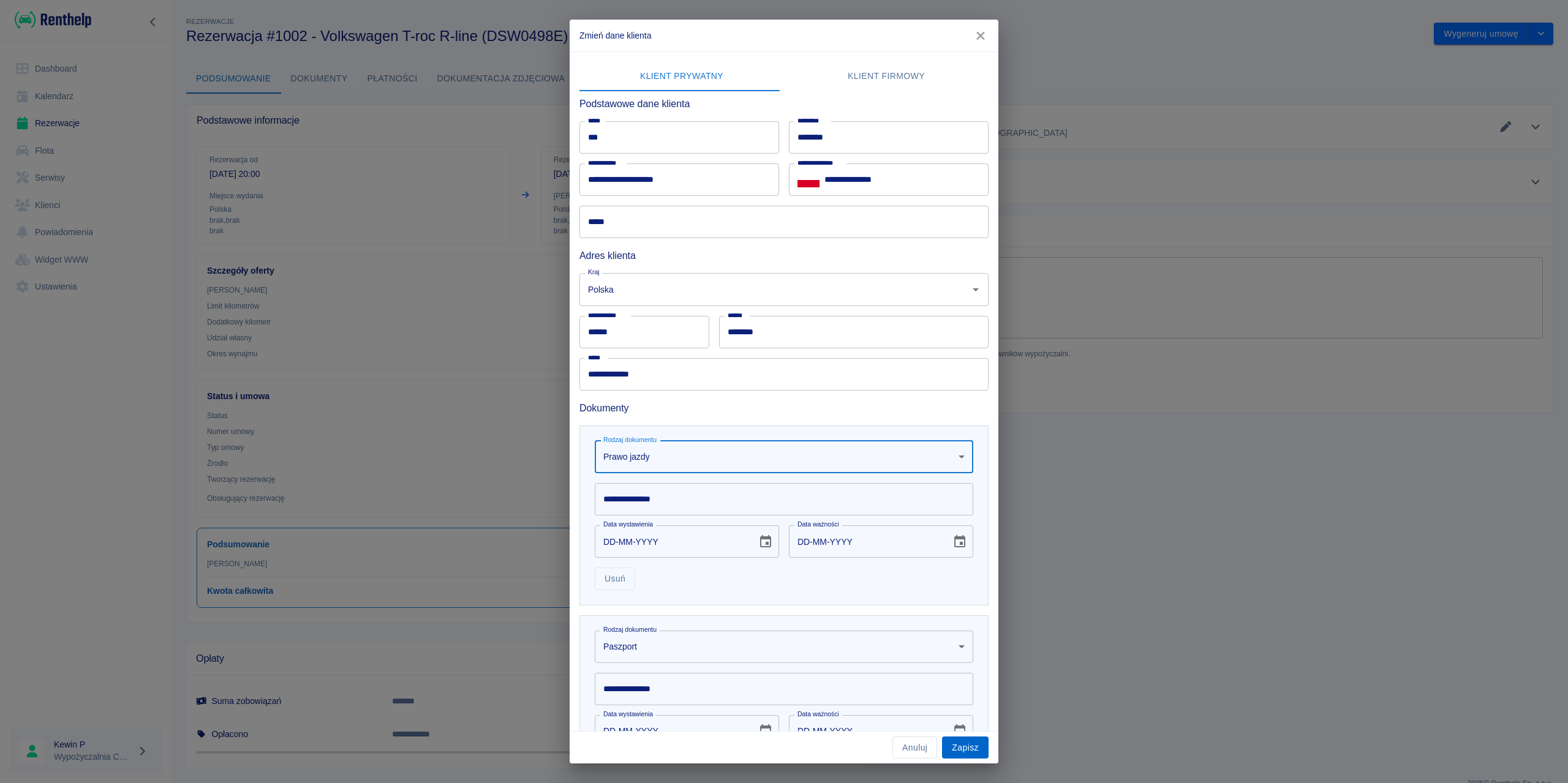
click at [966, 751] on button "Zapisz" at bounding box center [966, 748] width 47 height 23
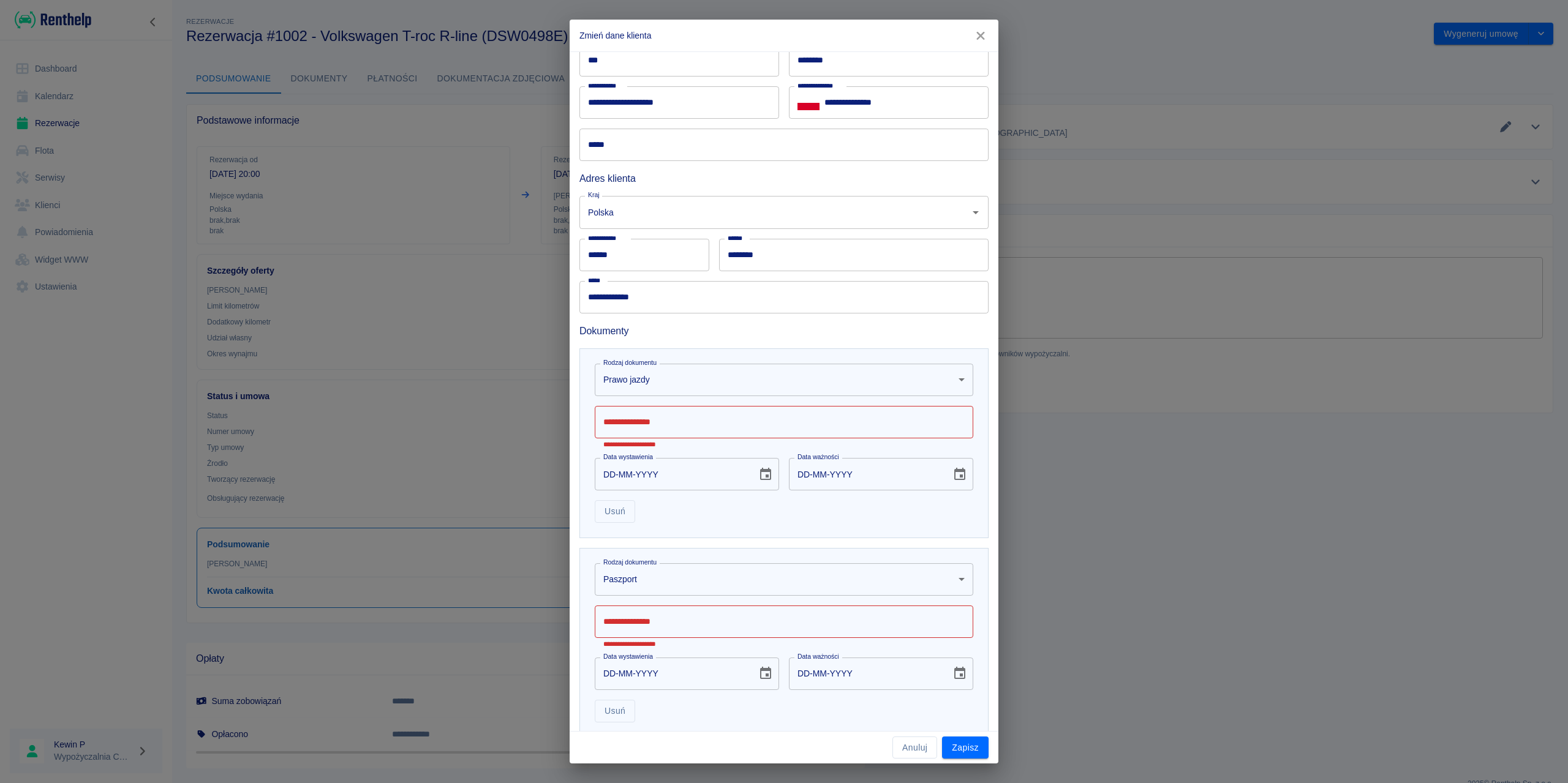
scroll to position [82, 0]
click at [680, 420] on input "**********" at bounding box center [784, 418] width 379 height 33
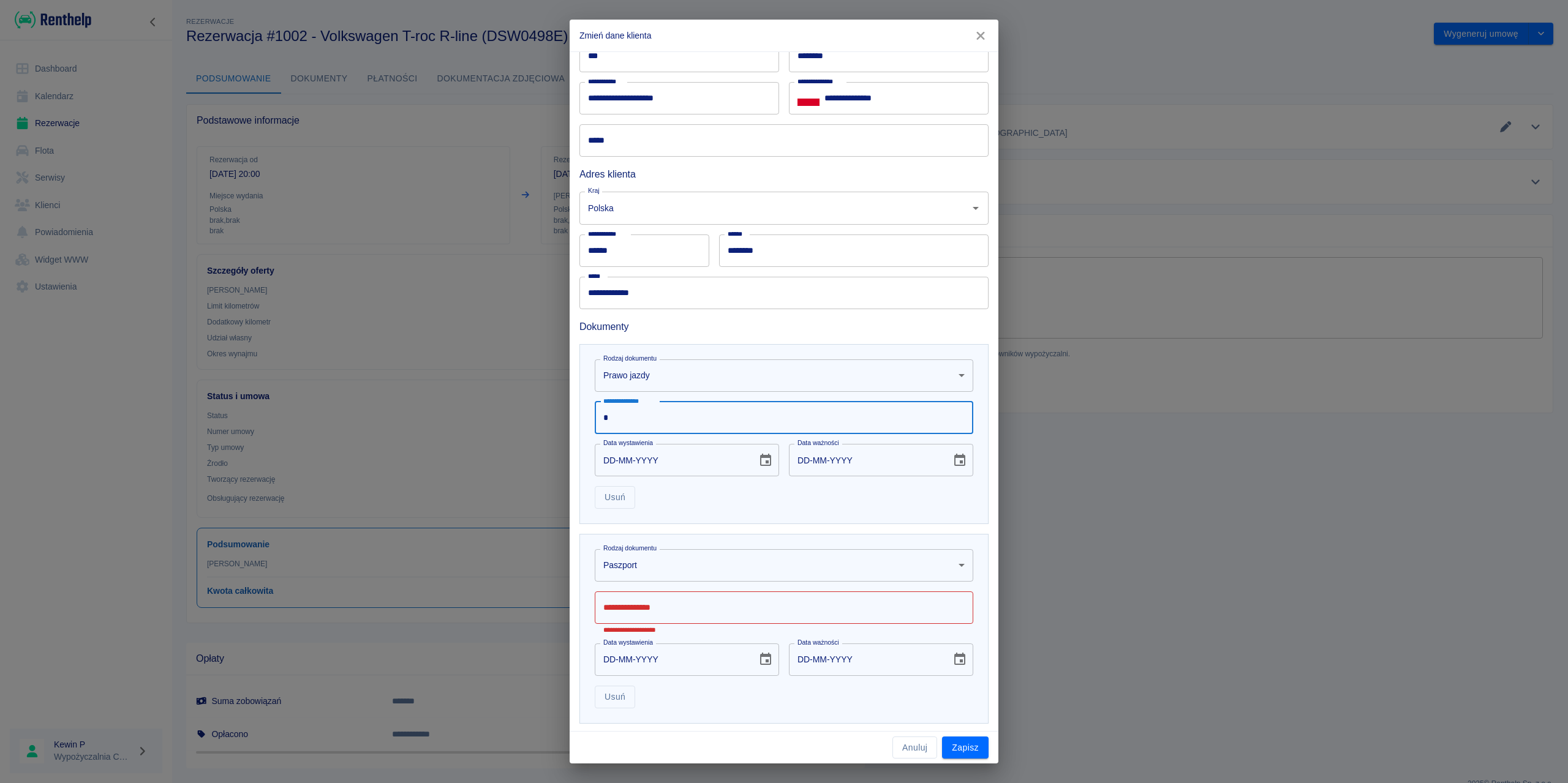
type input "*"
click at [675, 599] on input "**********" at bounding box center [784, 608] width 379 height 33
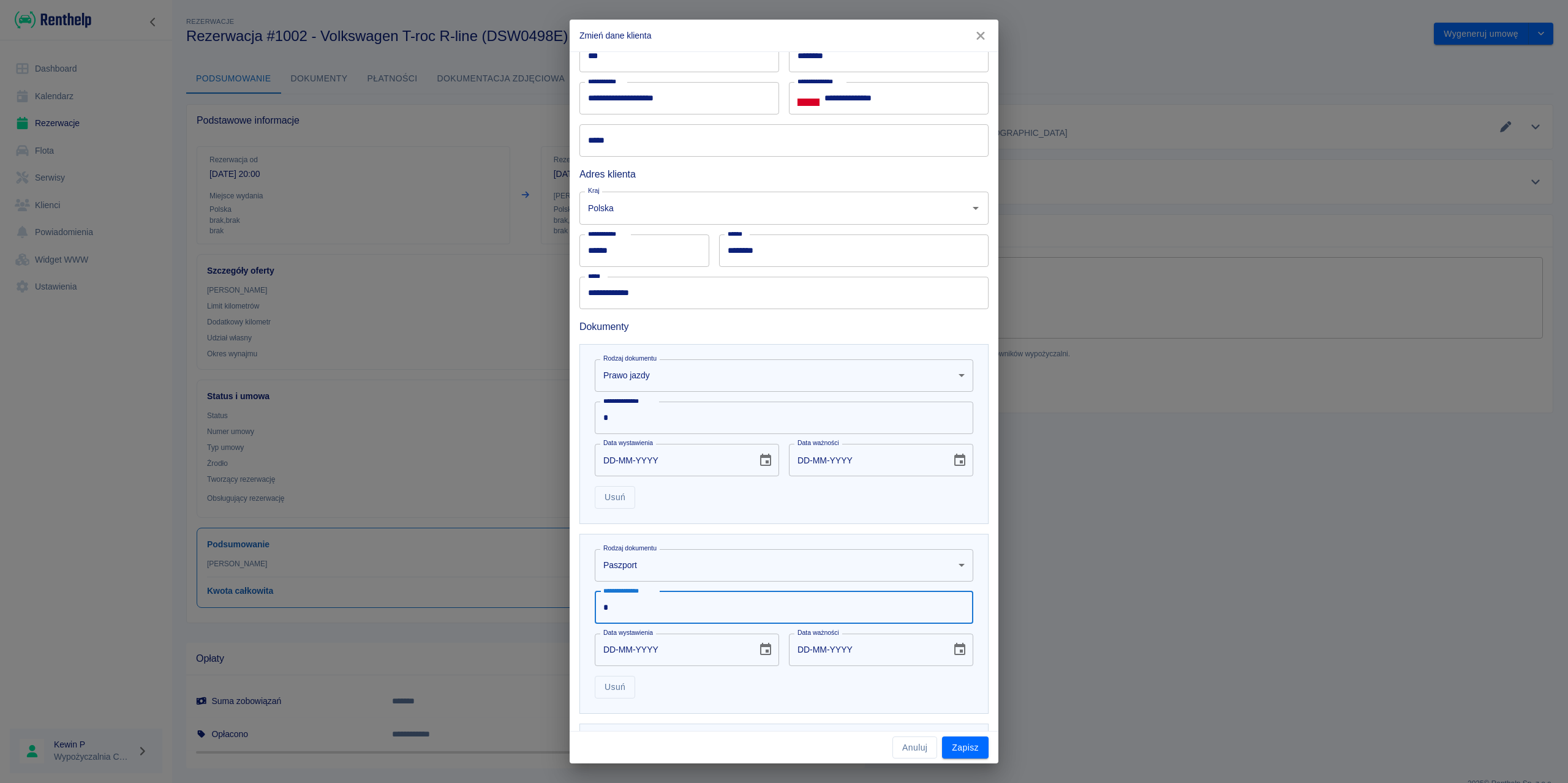
type input "*"
click at [988, 740] on button "Zapisz" at bounding box center [966, 748] width 47 height 23
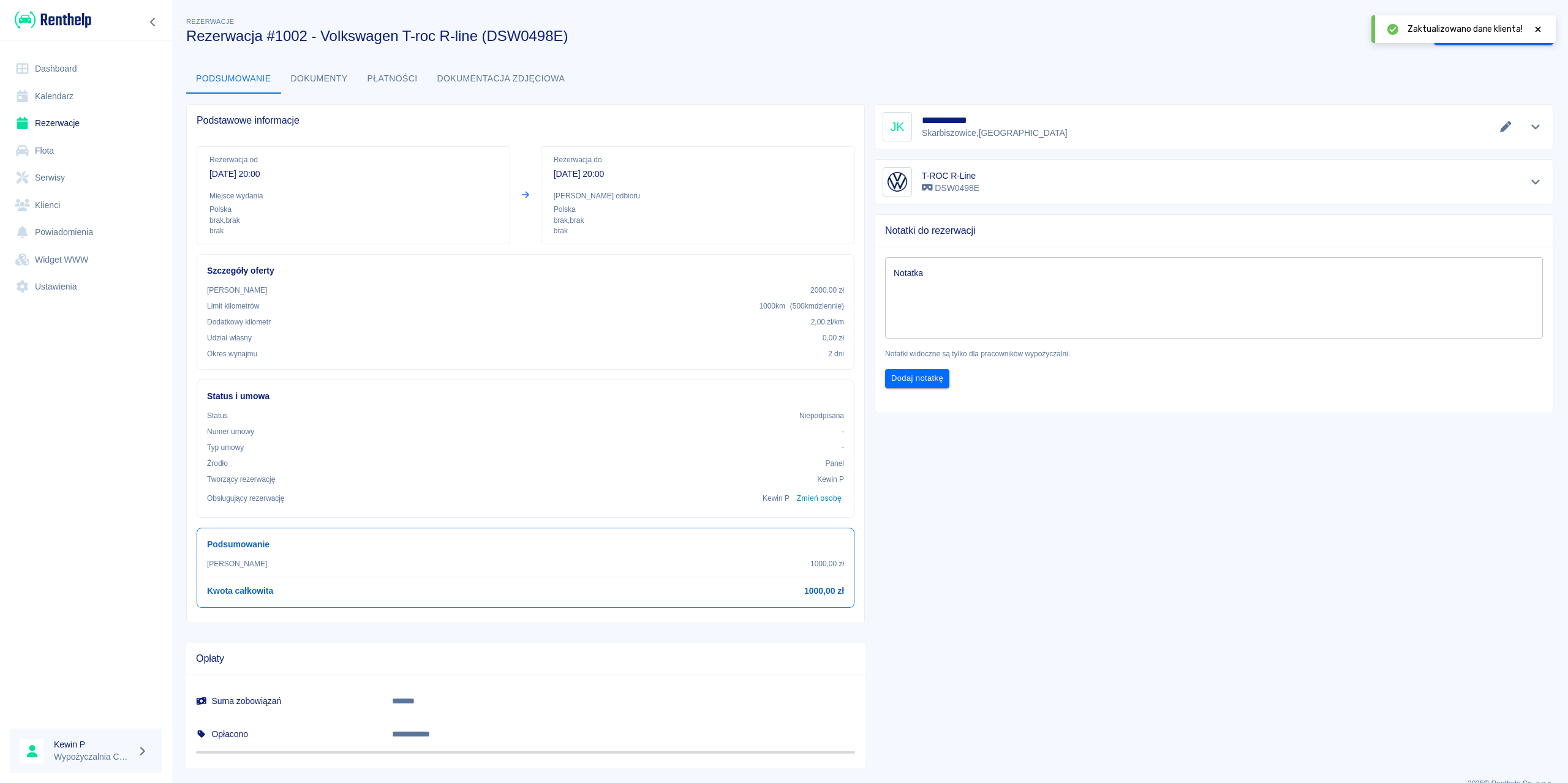
click at [1539, 28] on icon at bounding box center [1538, 29] width 6 height 6
click at [1492, 36] on button "Wygeneruj umowę" at bounding box center [1482, 33] width 95 height 23
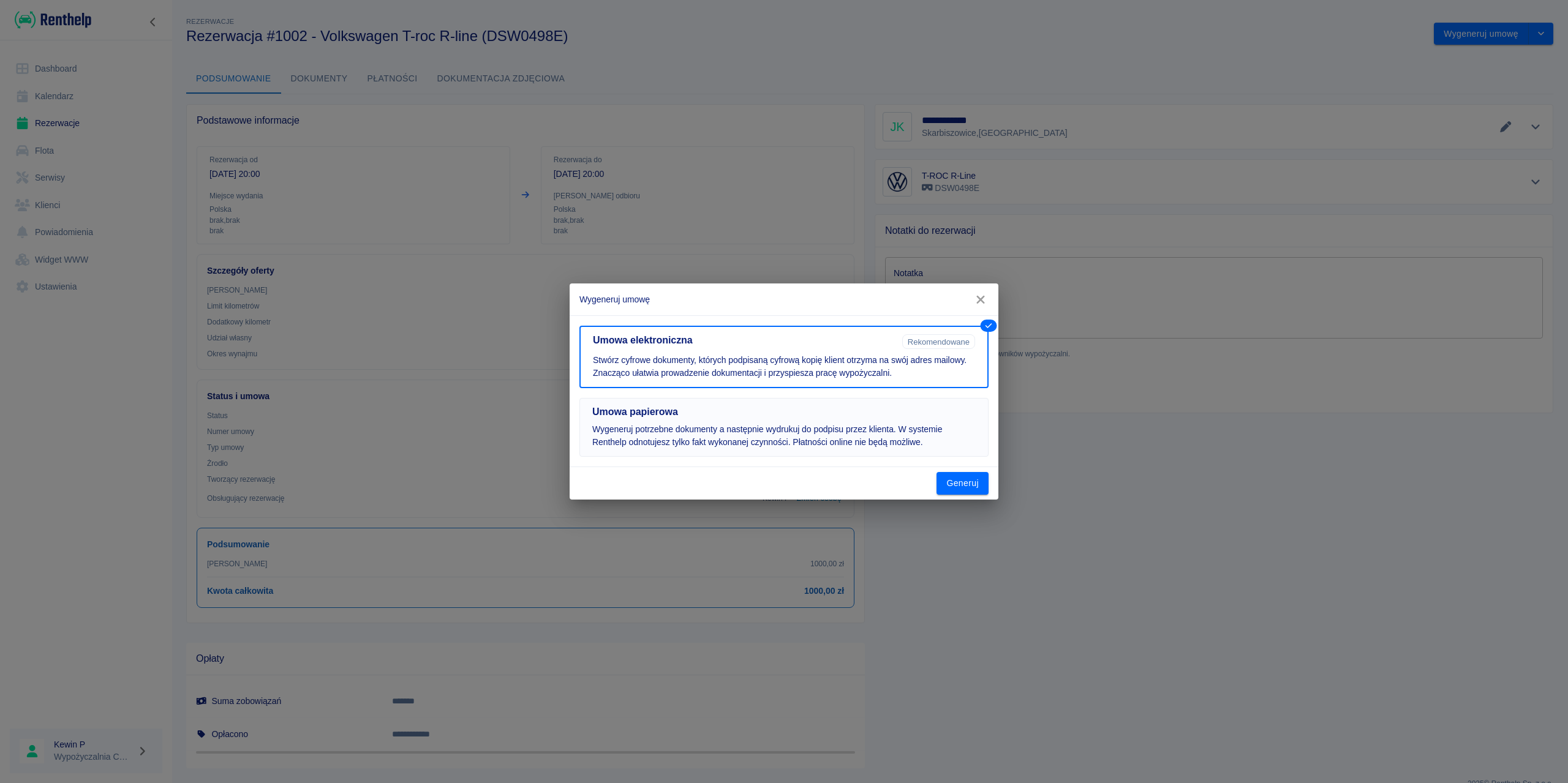
click at [802, 441] on p "Wygeneruj potrzebne dokumenty a następnie wydrukuj do podpisu przez klienta. W …" at bounding box center [784, 436] width 384 height 26
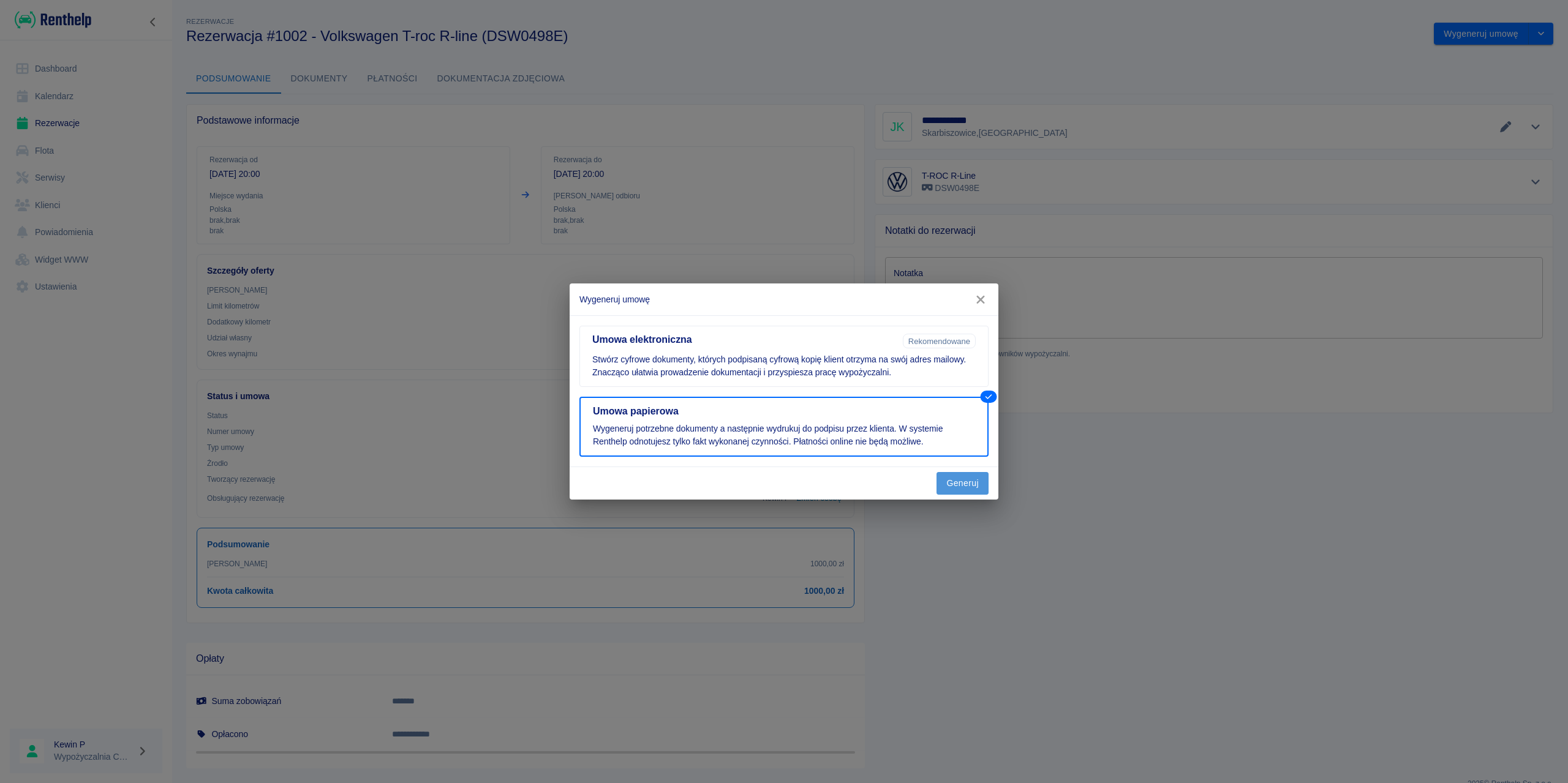
click at [954, 484] on button "Generuj" at bounding box center [962, 483] width 52 height 23
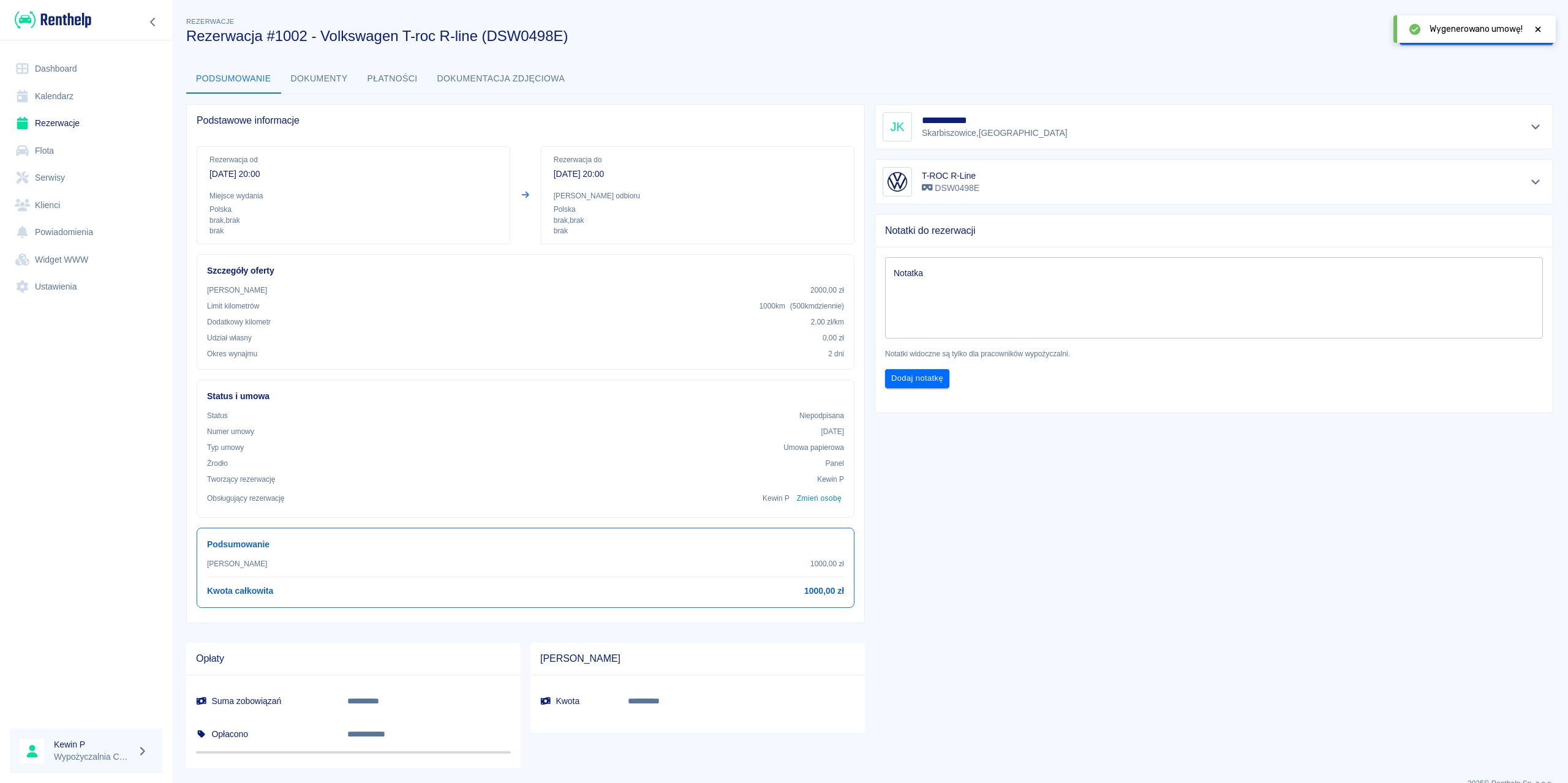
click at [1540, 36] on div "Wygenerowano umowę!" at bounding box center [1475, 28] width 163 height 28
click at [1540, 27] on icon at bounding box center [1538, 29] width 11 height 8
click at [1536, 33] on icon "drop-down" at bounding box center [1541, 33] width 10 height 8
click at [1495, 36] on button "Oznacz: umowa podpisana" at bounding box center [1464, 33] width 129 height 23
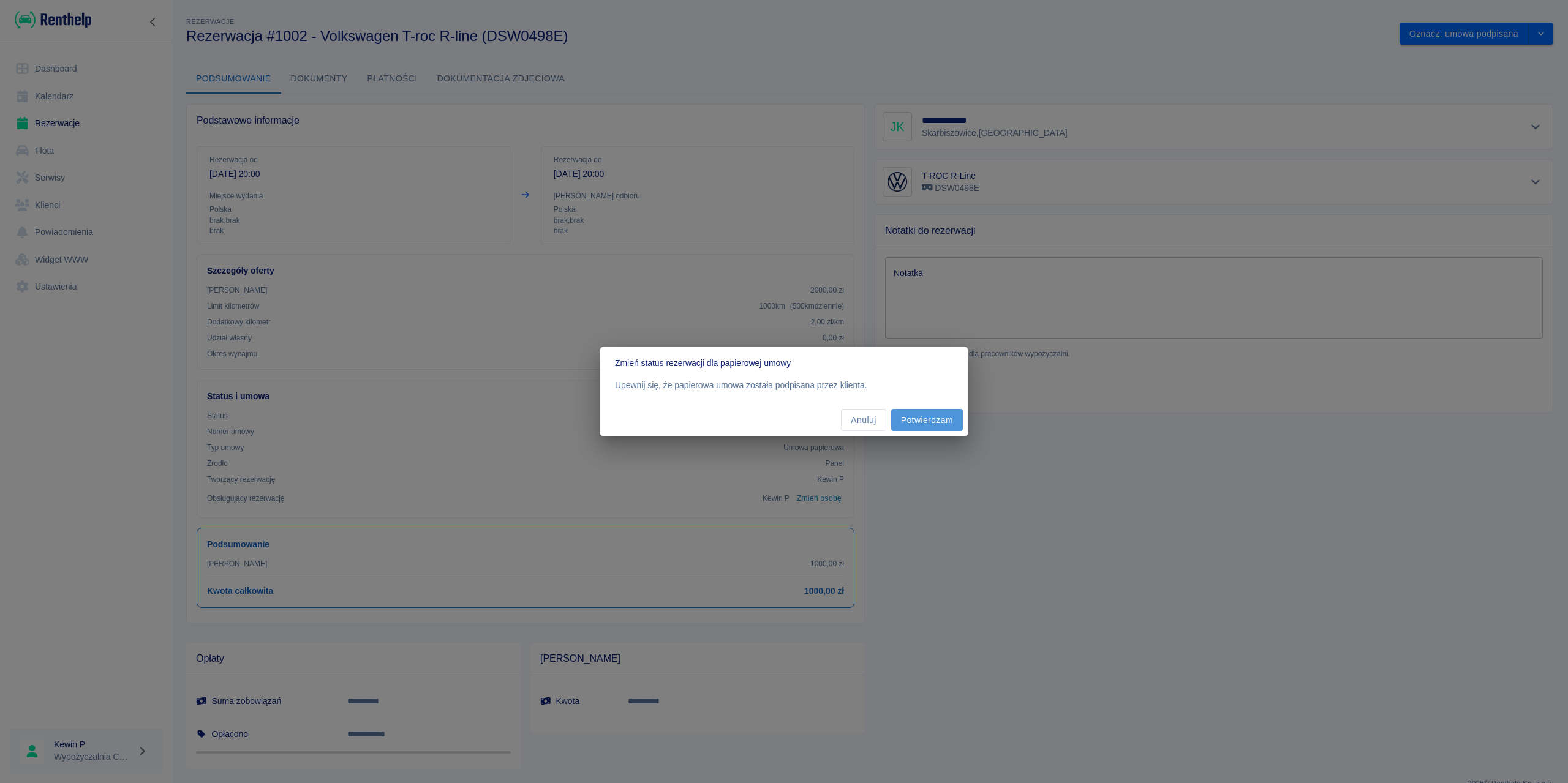
click at [931, 419] on button "Potwierdzam" at bounding box center [927, 420] width 72 height 23
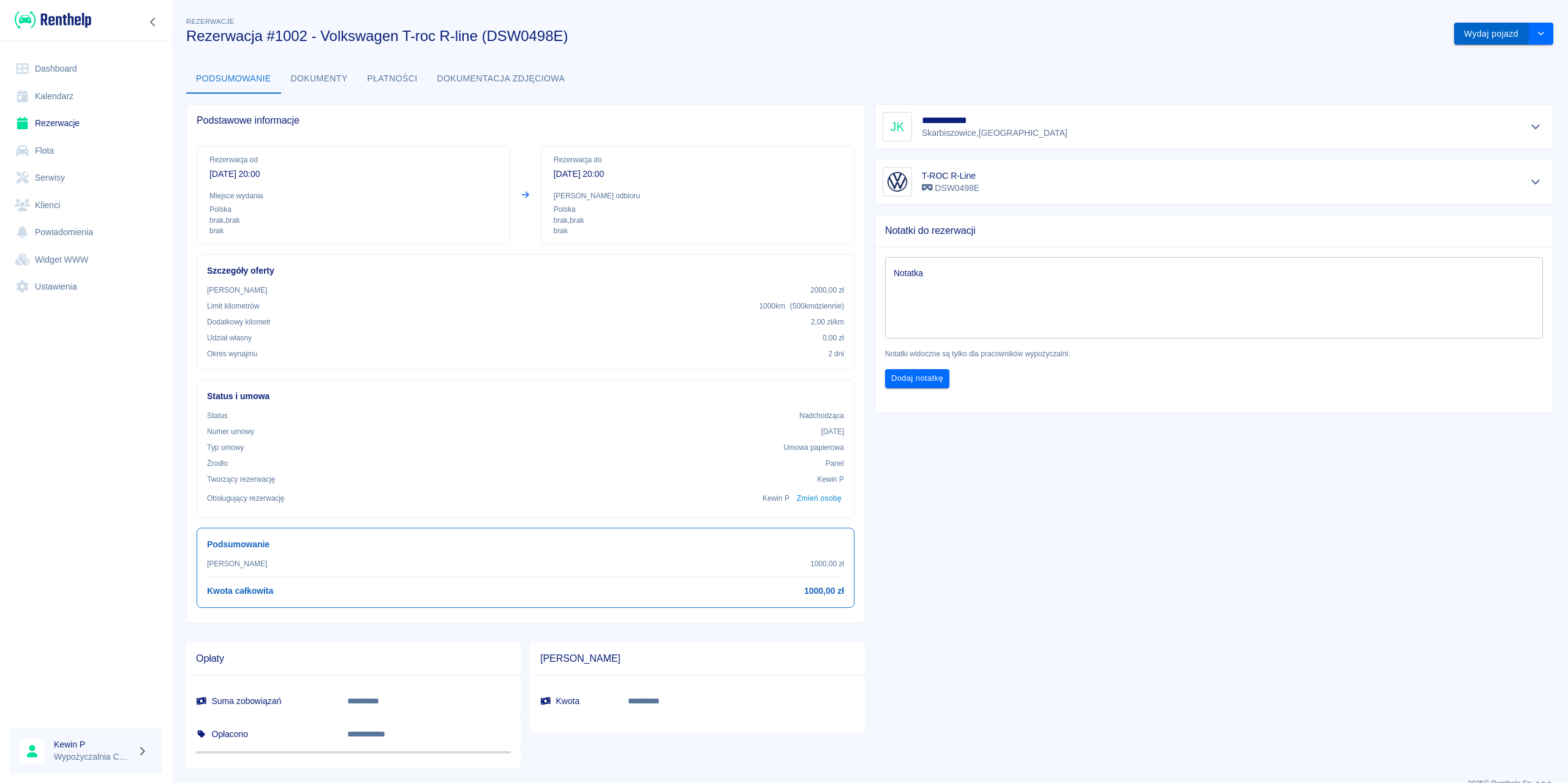
click at [1501, 35] on button "Wydaj pojazd" at bounding box center [1492, 33] width 75 height 23
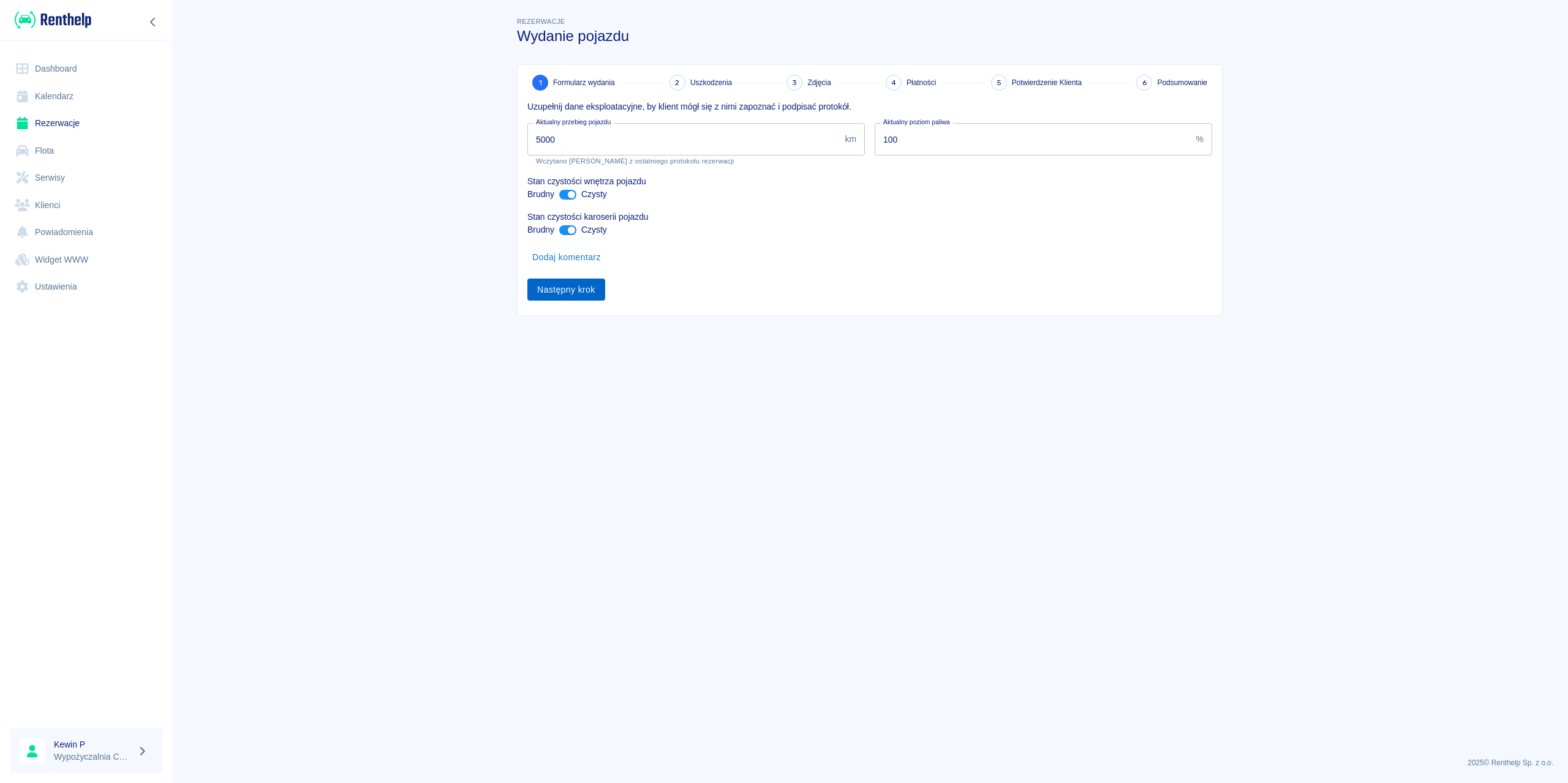
click at [596, 287] on button "Następny krok" at bounding box center [565, 289] width 78 height 23
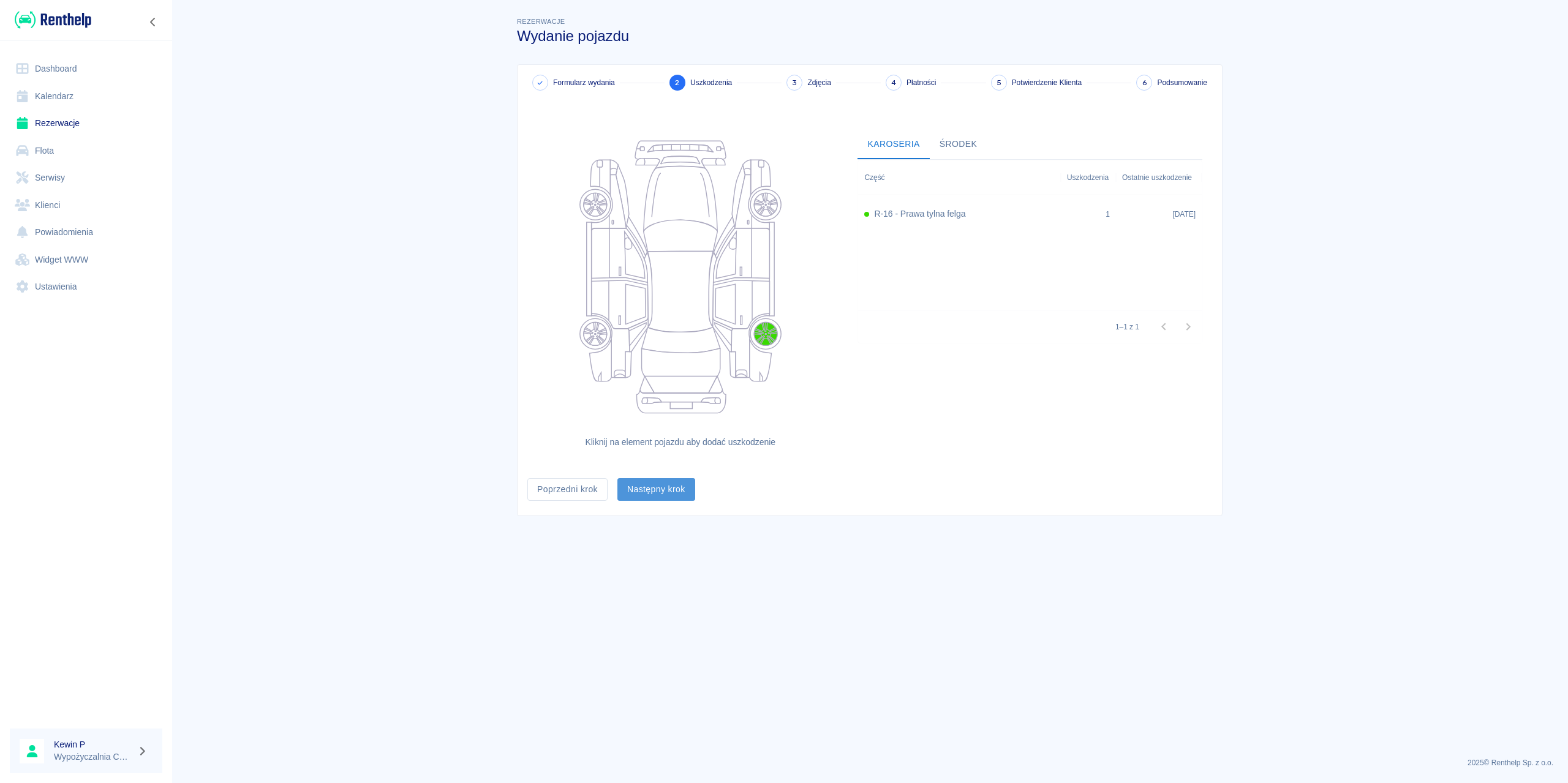
click at [651, 489] on button "Następny krok" at bounding box center [656, 489] width 78 height 23
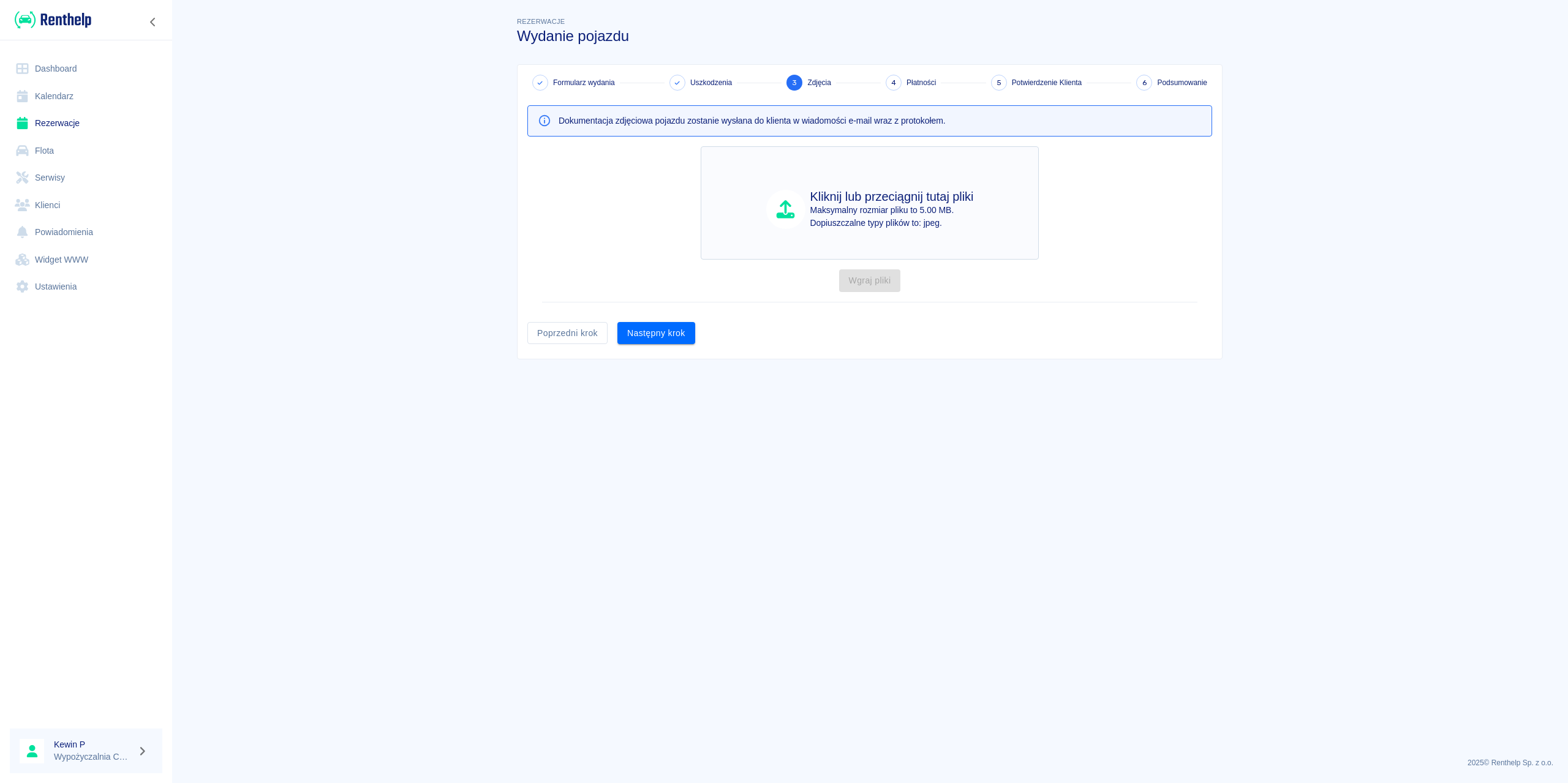
click at [897, 202] on h4 "Kliknij lub przeciągnij tutaj pliki" at bounding box center [892, 197] width 163 height 15
type input "C:\fakepath\1_1.jpeg"
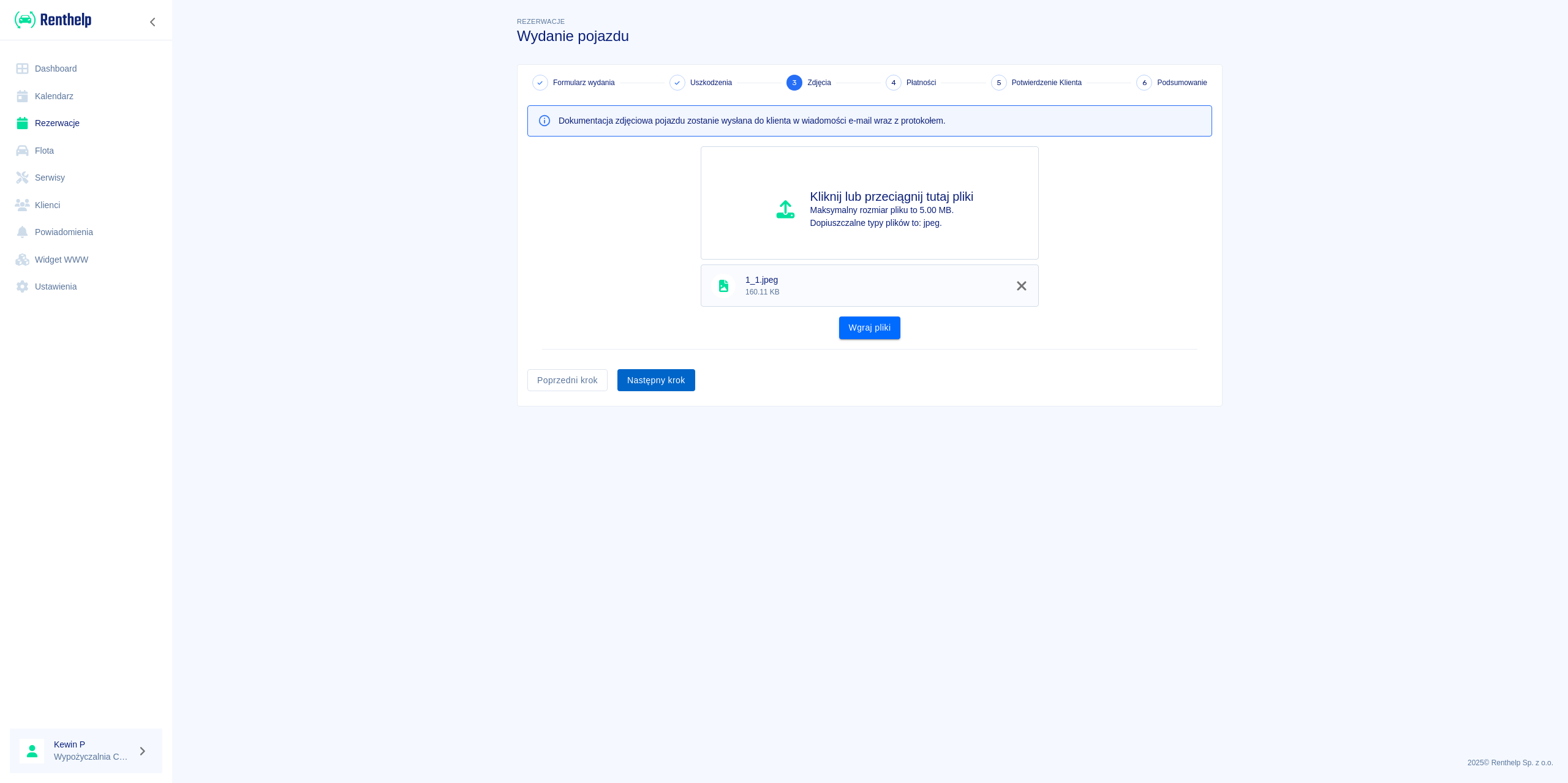
click at [672, 389] on button "Następny krok" at bounding box center [656, 380] width 78 height 23
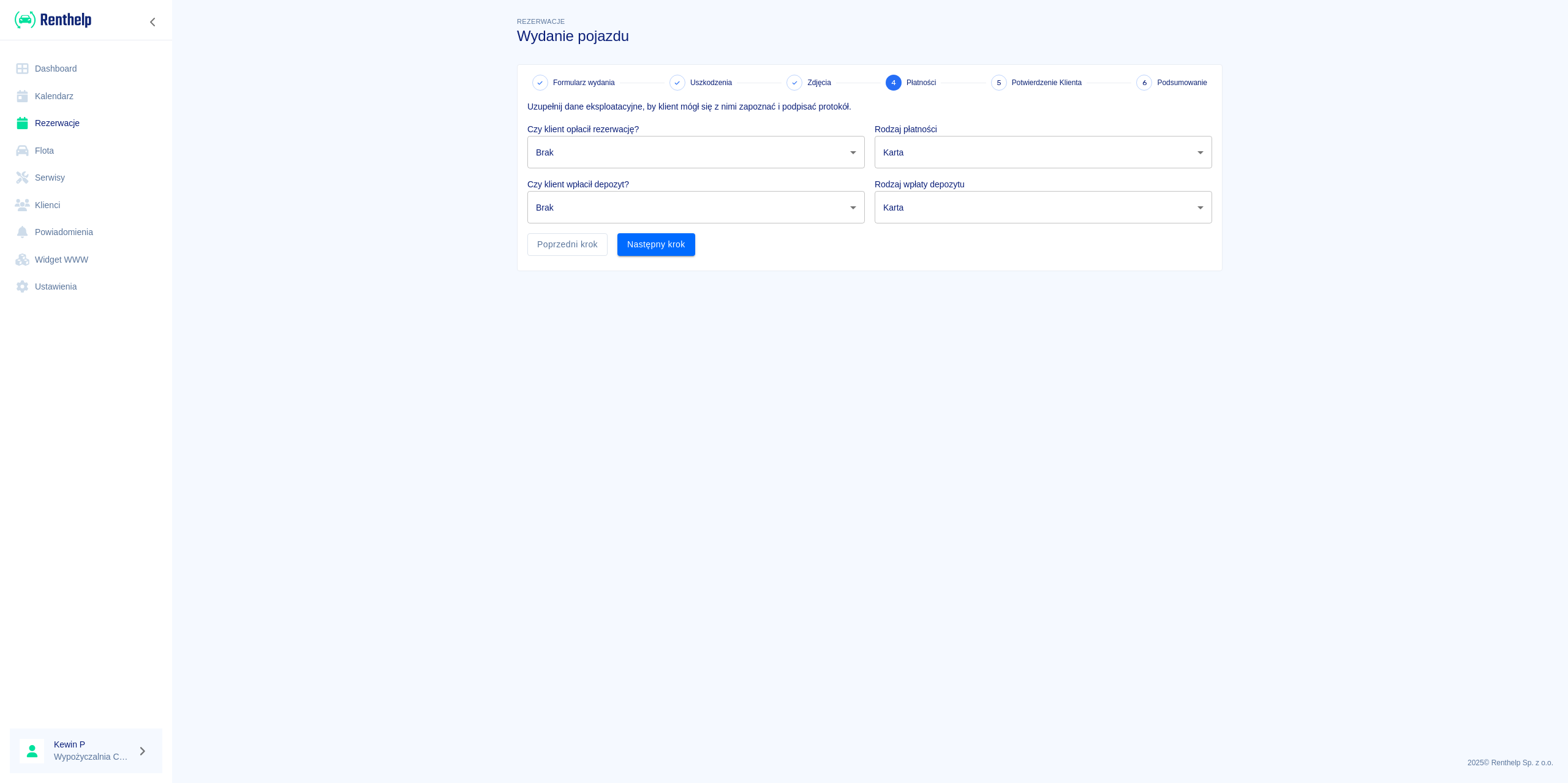
click at [613, 153] on body "Używamy plików Cookies, by zapewnić Ci najlepsze możliwe doświadczenie. Aby dow…" at bounding box center [784, 391] width 1568 height 783
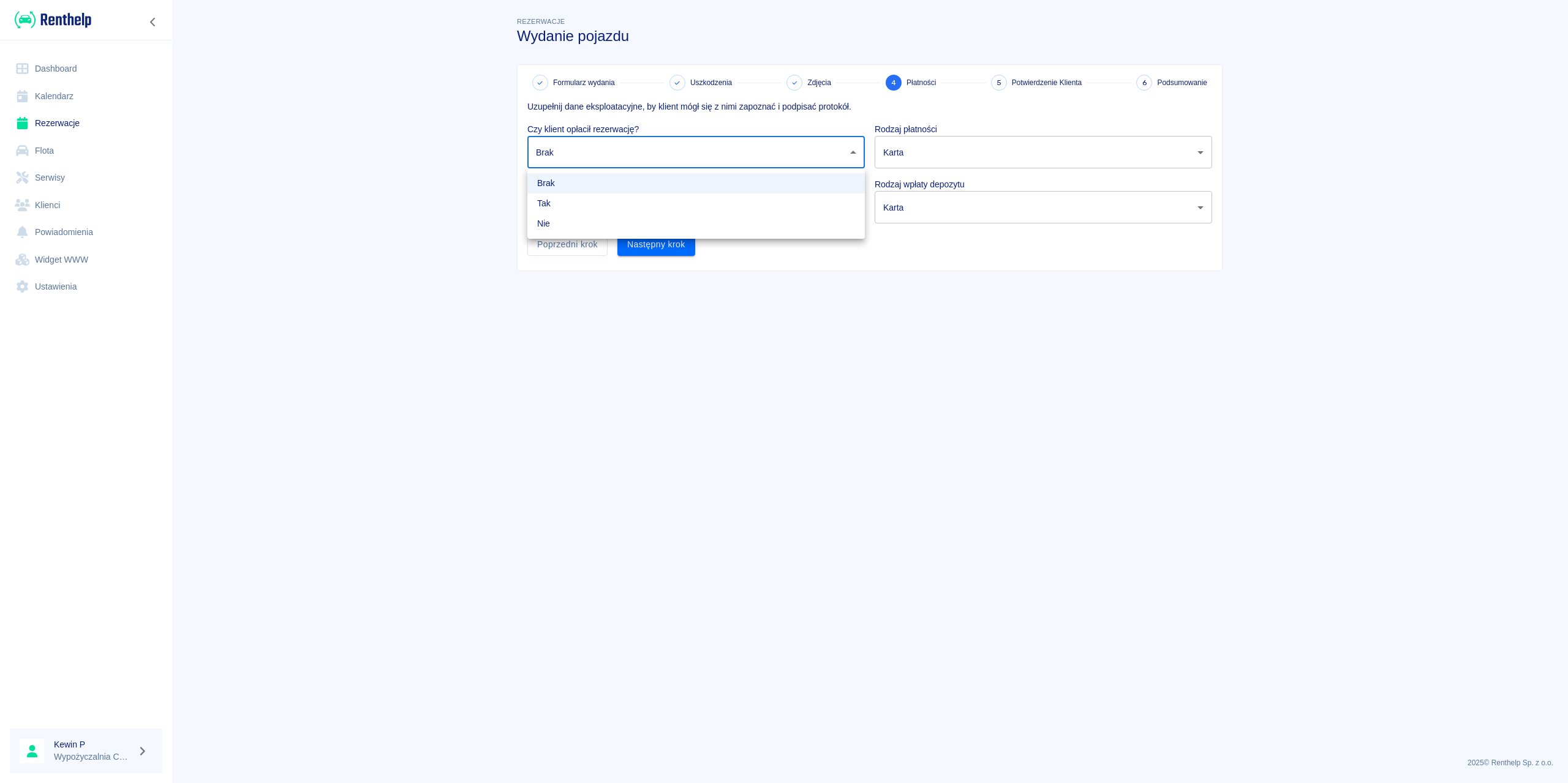
click at [612, 152] on div at bounding box center [784, 391] width 1568 height 783
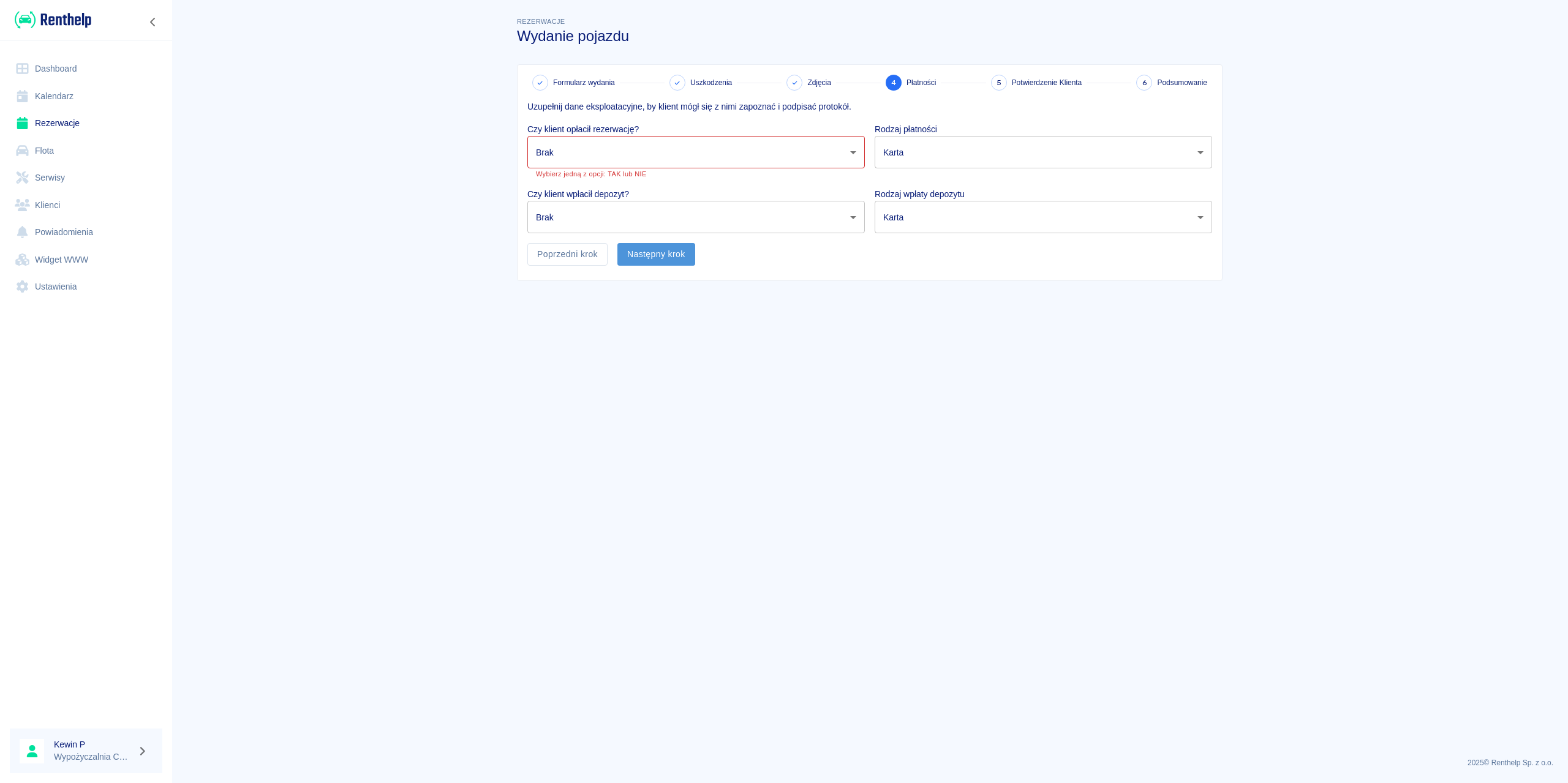
click at [659, 248] on button "Następny krok" at bounding box center [656, 254] width 78 height 23
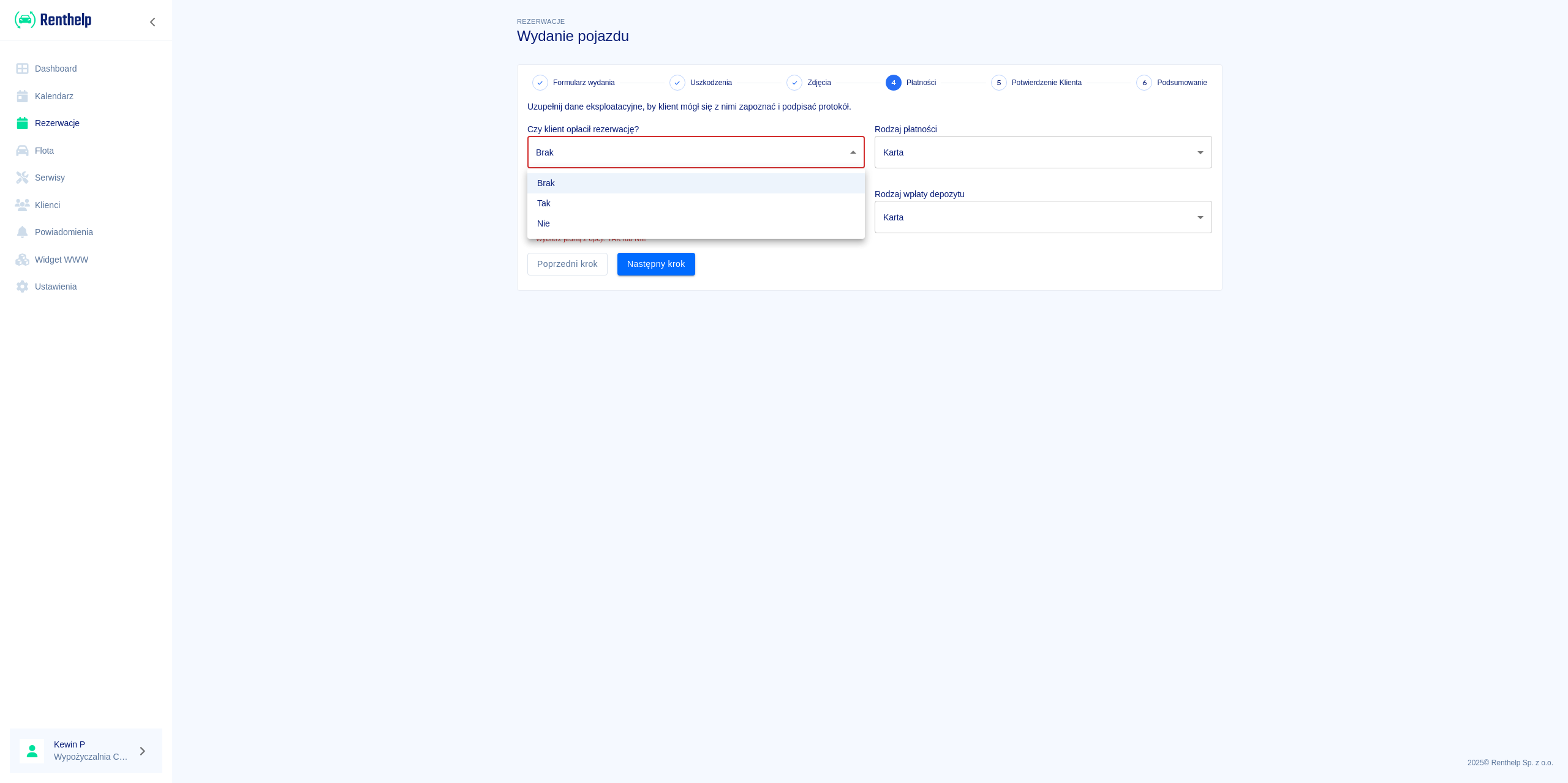
click at [622, 158] on body "Używamy plików Cookies, by zapewnić Ci najlepsze możliwe doświadczenie. Aby dow…" at bounding box center [784, 391] width 1568 height 783
click at [562, 210] on li "Tak" at bounding box center [696, 203] width 338 height 20
type input "true"
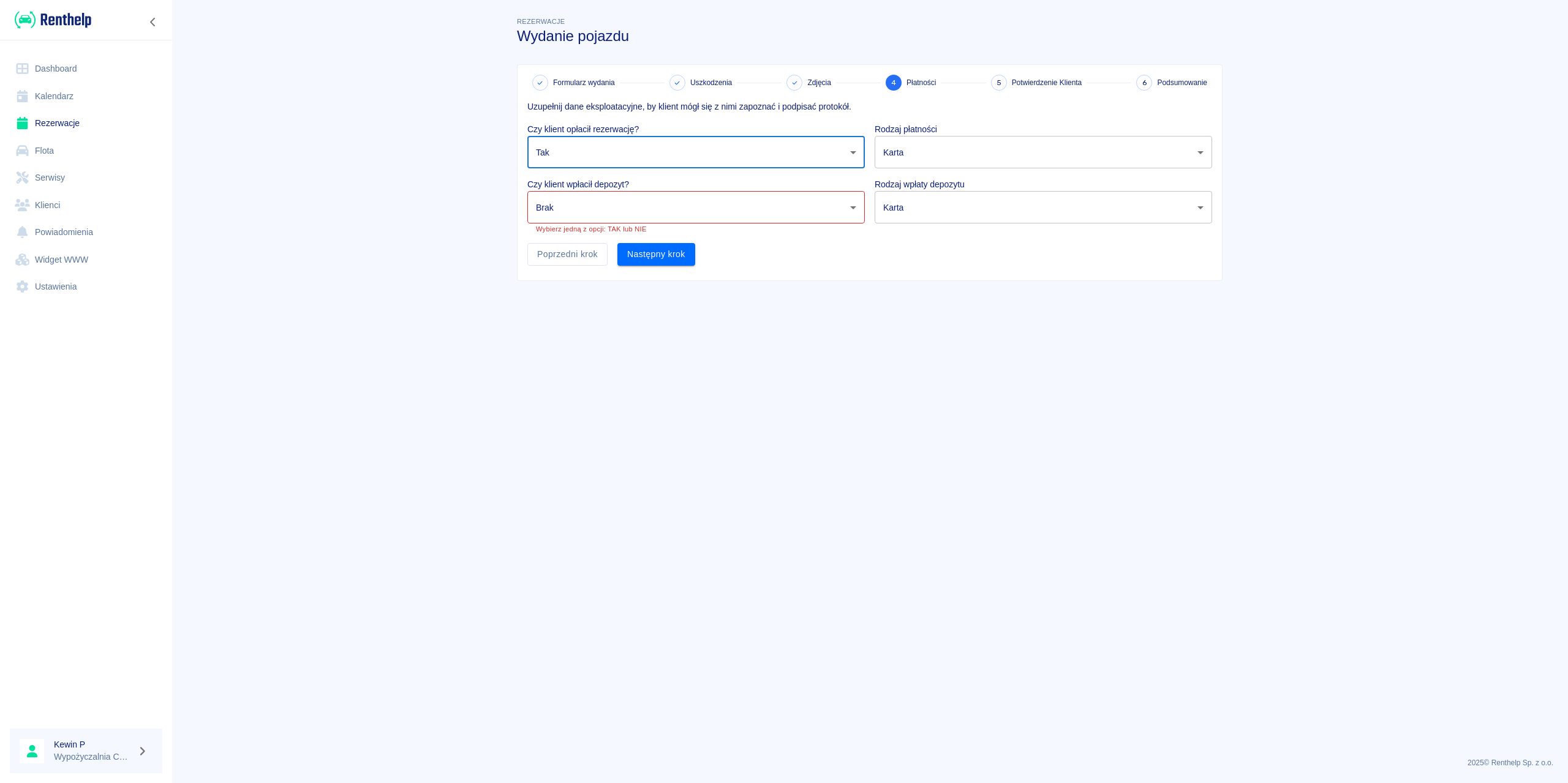
click at [563, 208] on div "Brak Tak Nie" at bounding box center [784, 391] width 1568 height 783
click at [574, 216] on body "Używamy plików Cookies, by zapewnić Ci najlepsze możliwe doświadczenie. Aby dow…" at bounding box center [784, 391] width 1568 height 783
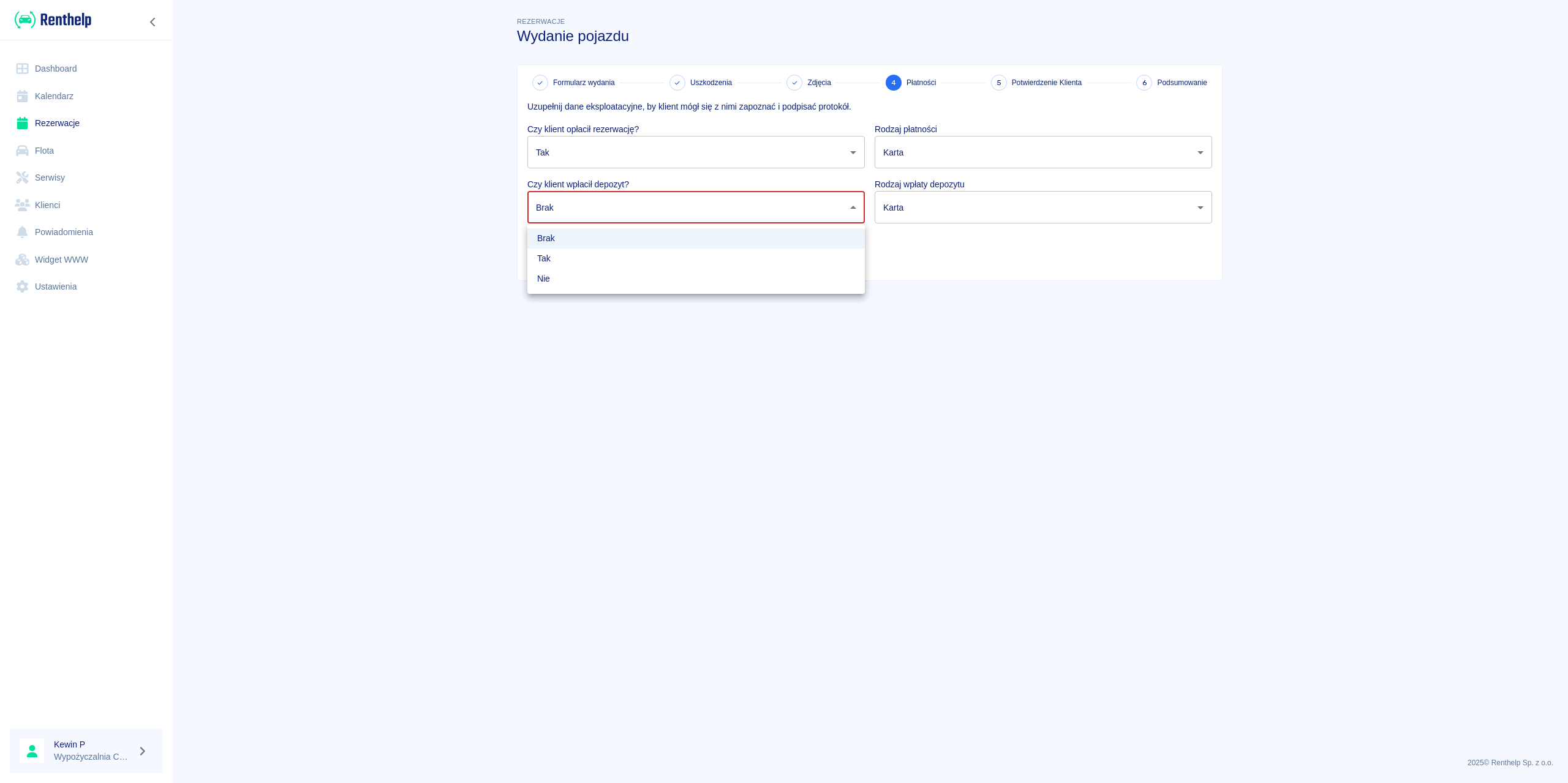
click at [560, 246] on li "Brak" at bounding box center [696, 238] width 338 height 20
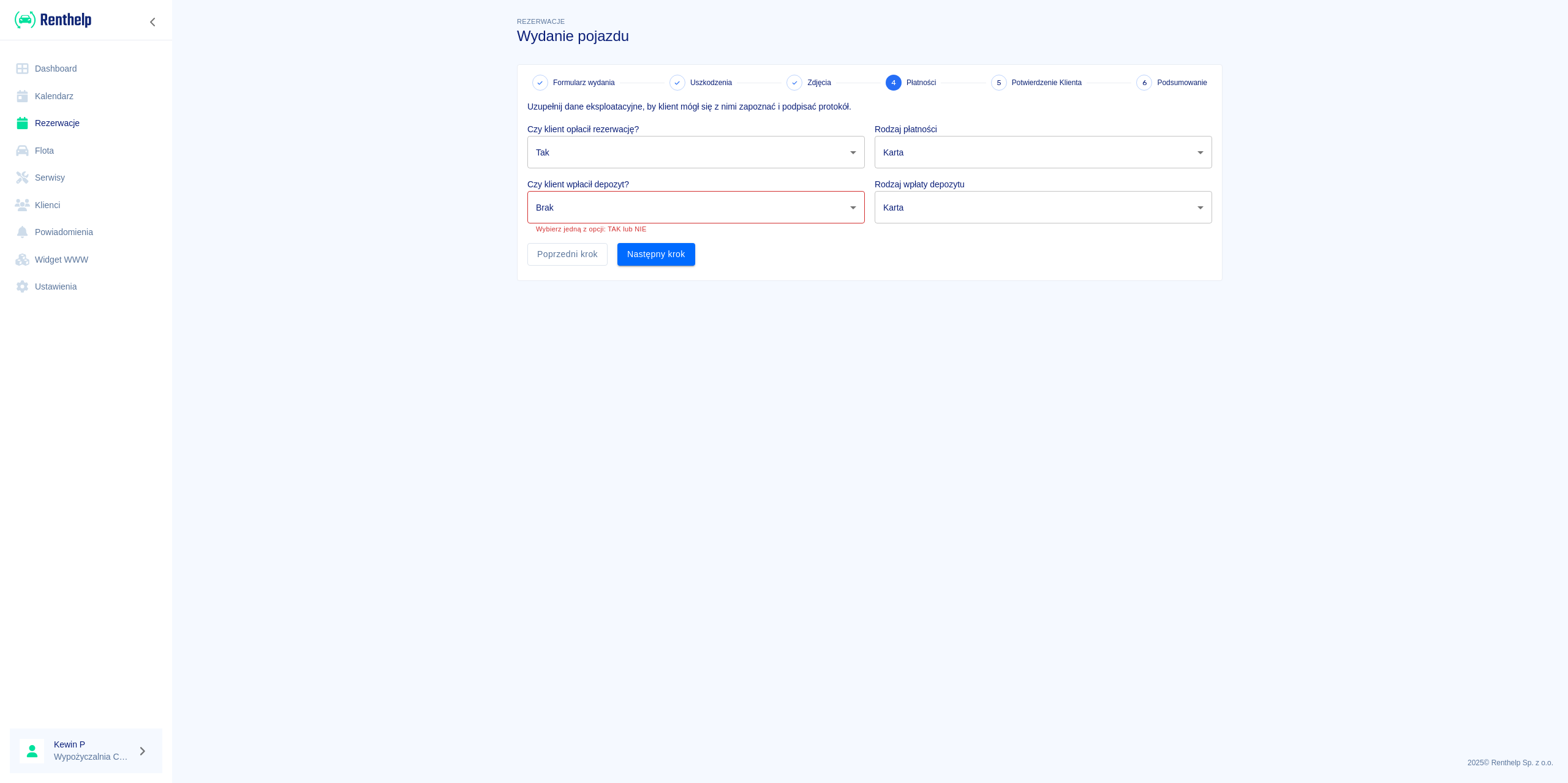
click at [571, 218] on body "Używamy plików Cookies, by zapewnić Ci najlepsze możliwe doświadczenie. Aby dow…" at bounding box center [784, 391] width 1568 height 783
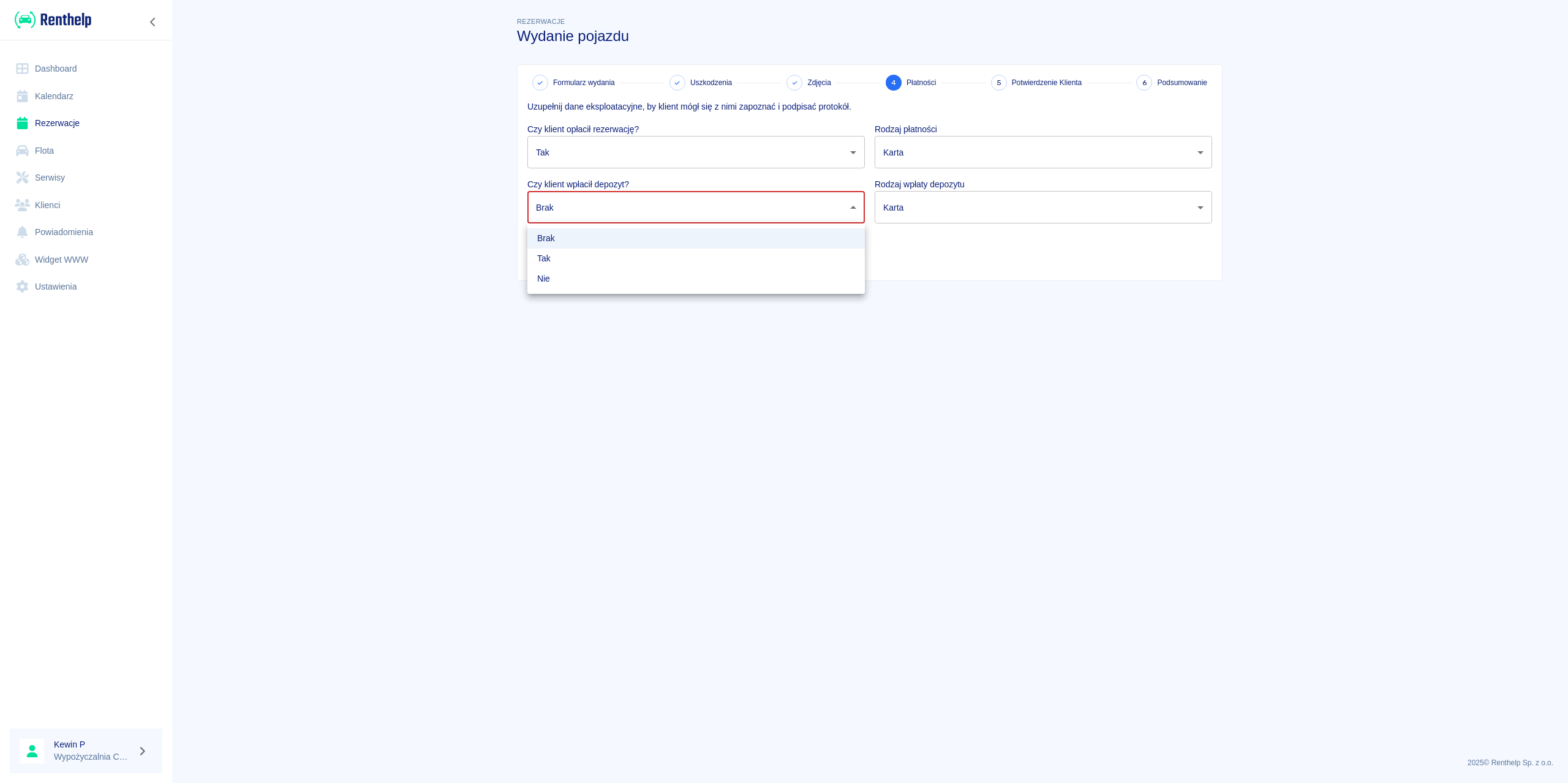
click at [551, 259] on li "Tak" at bounding box center [696, 258] width 338 height 20
type input "true"
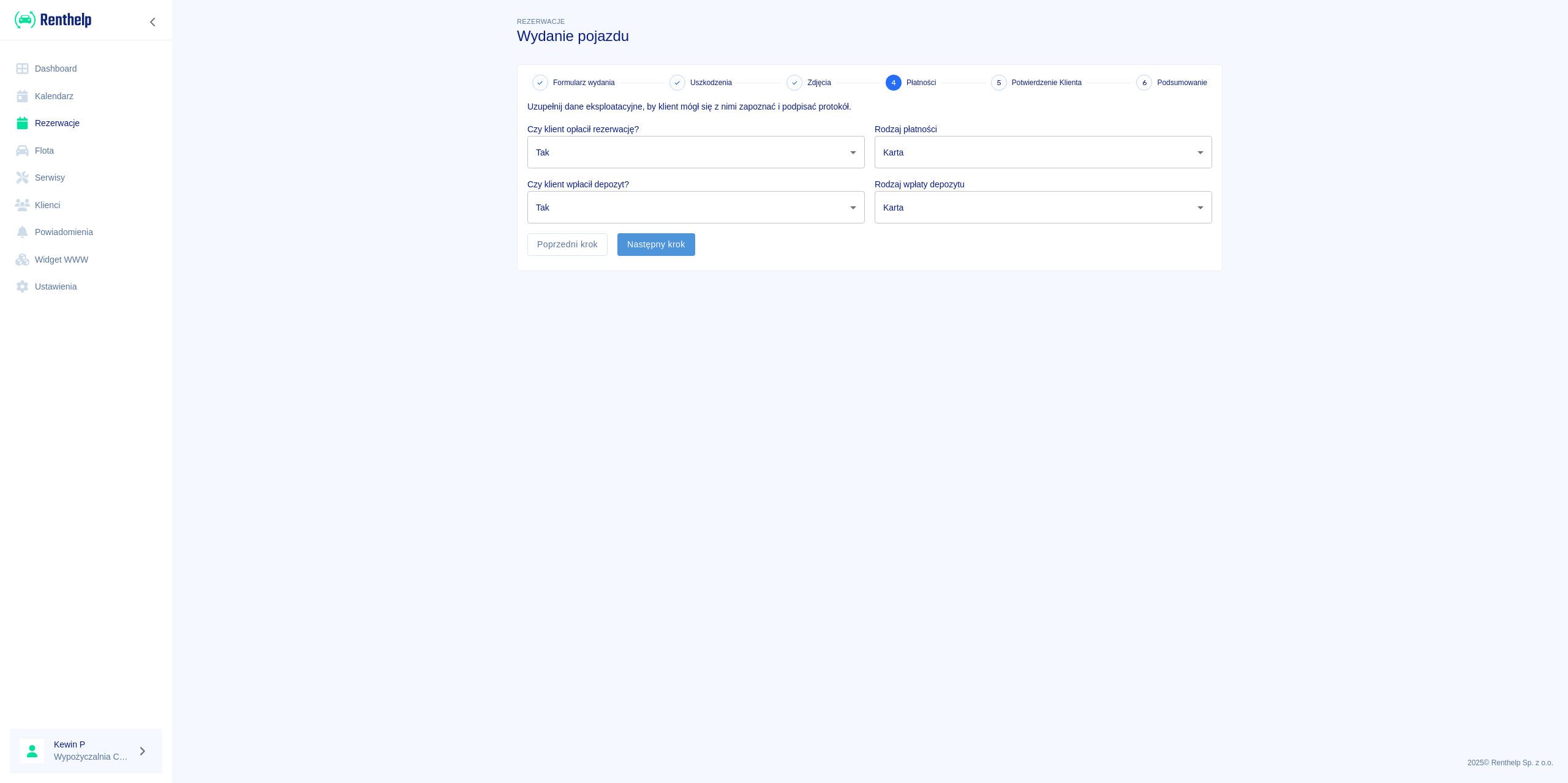
click at [664, 243] on button "Następny krok" at bounding box center [656, 244] width 78 height 23
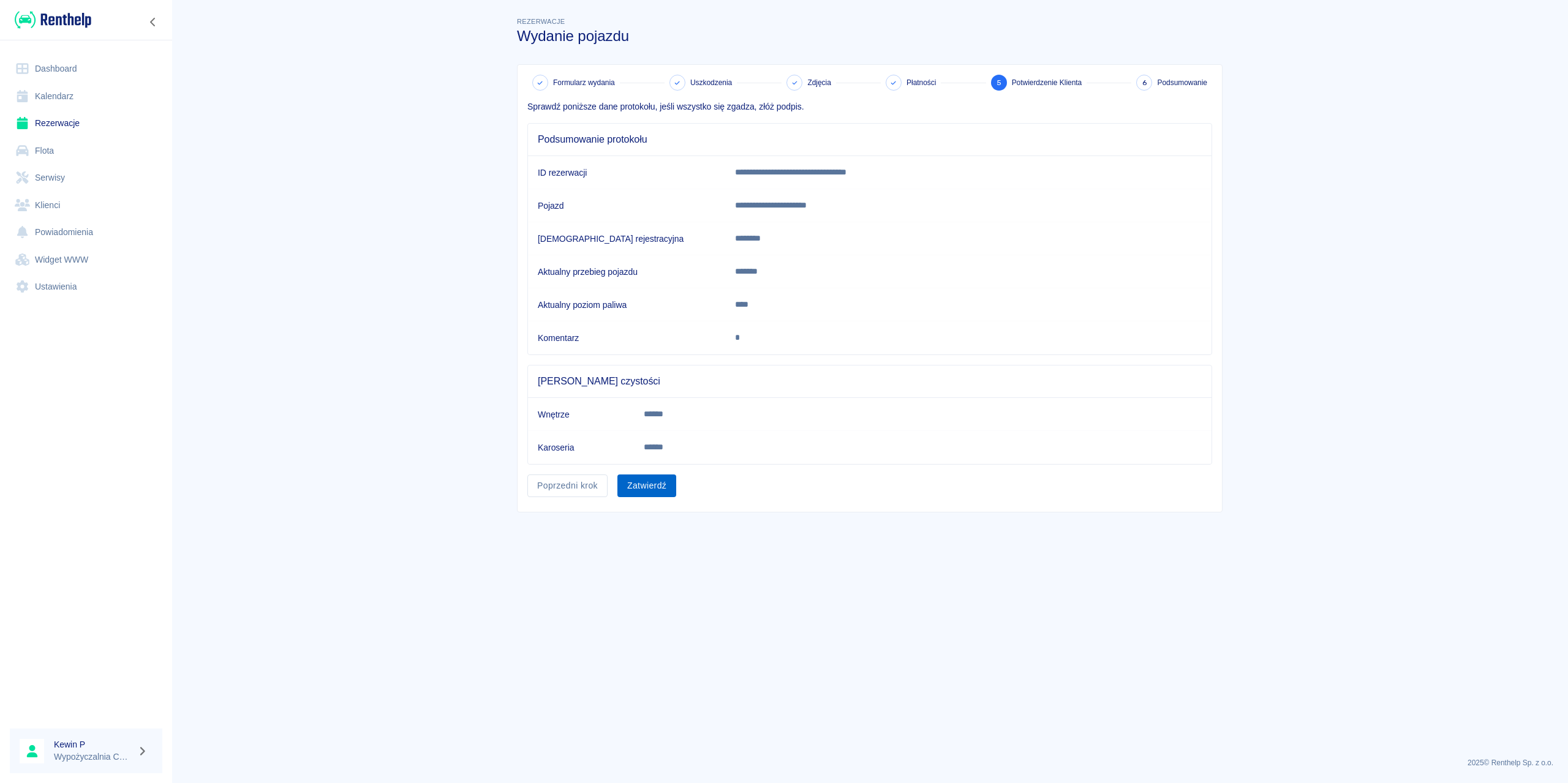
click at [661, 483] on button "Zatwierdź" at bounding box center [646, 485] width 59 height 23
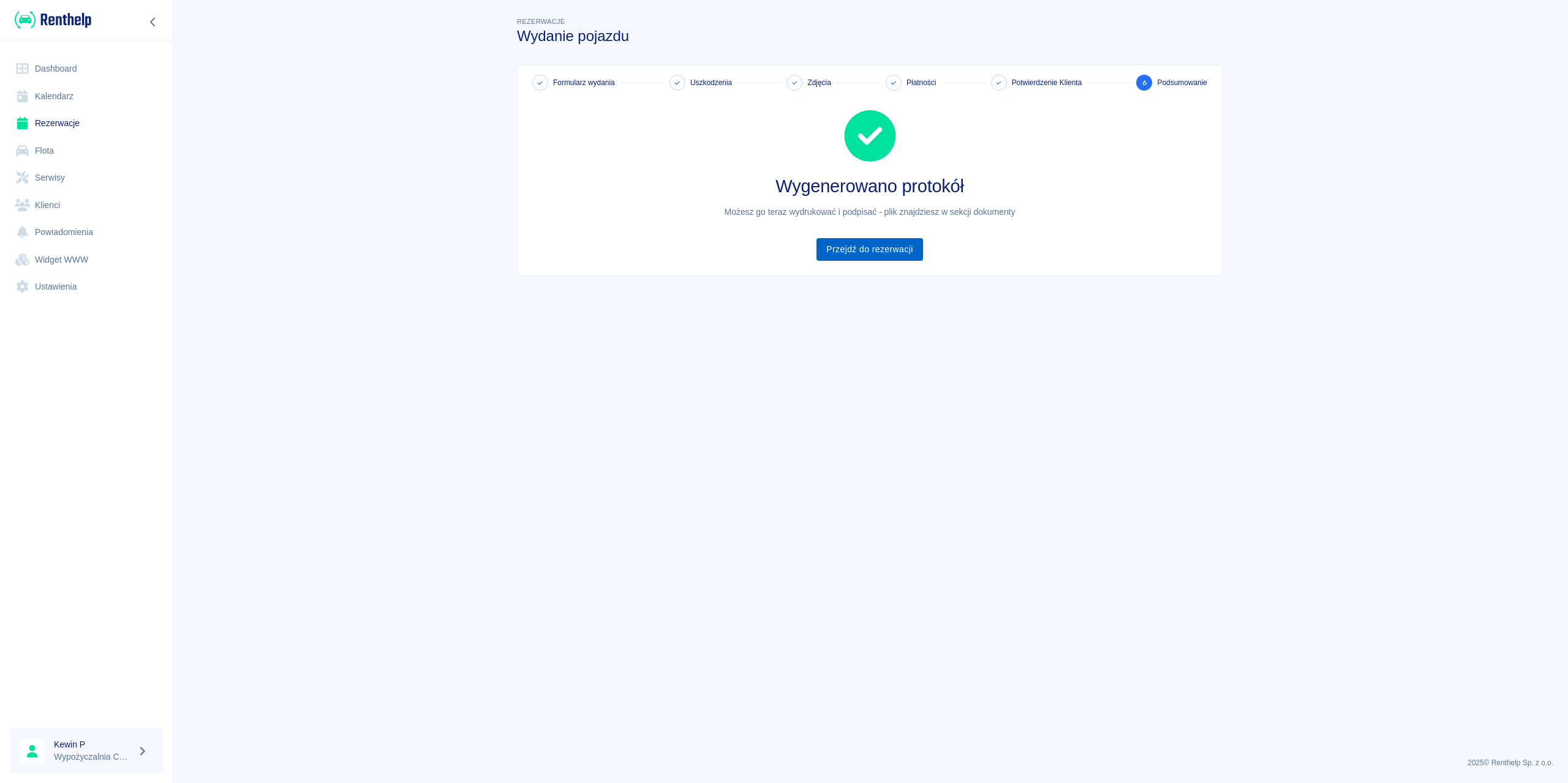
click at [836, 253] on link "Przejdź do rezerwacji" at bounding box center [869, 249] width 106 height 23
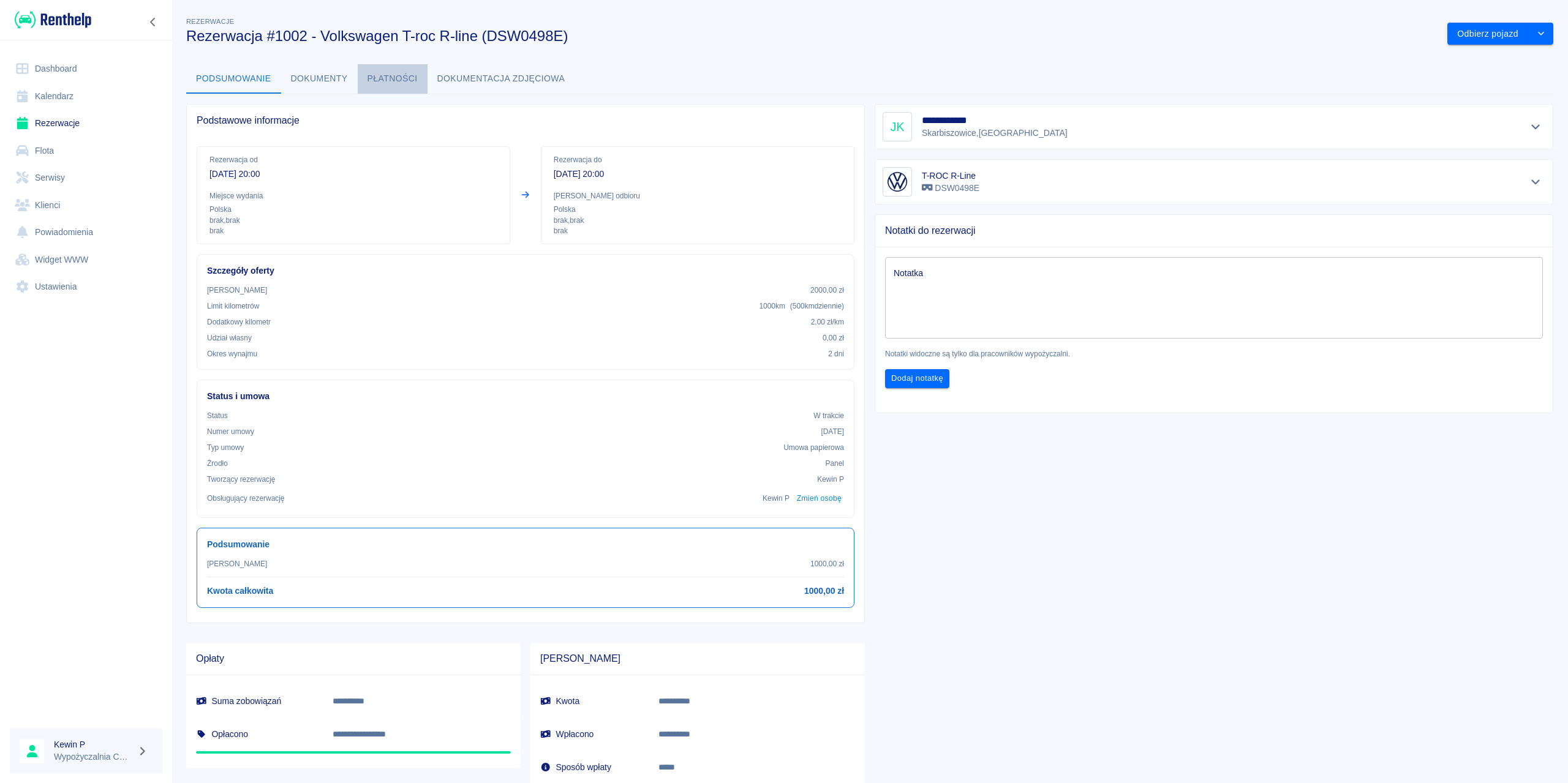
click at [394, 79] on button "Płatności" at bounding box center [393, 78] width 70 height 29
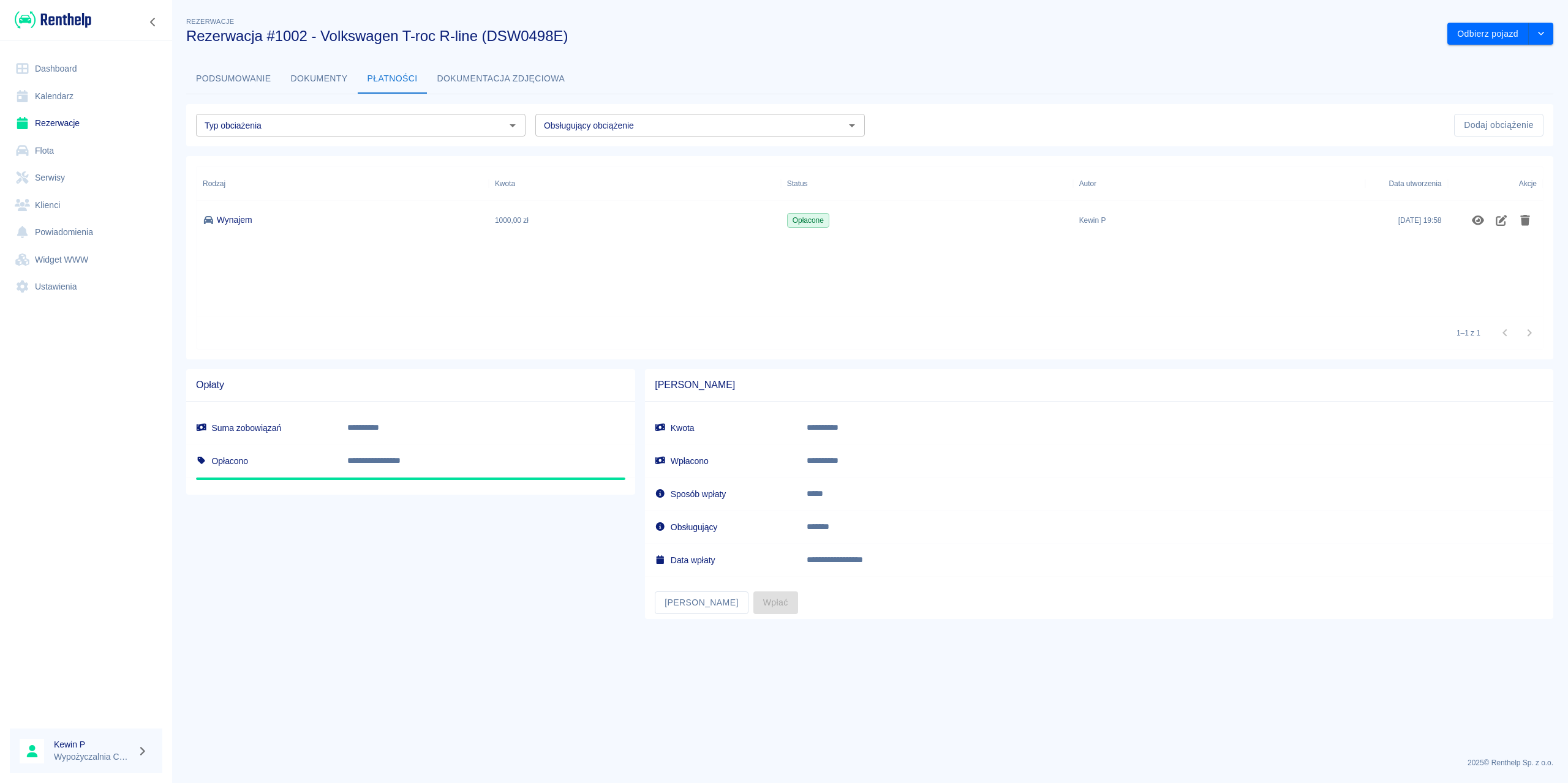
click at [483, 81] on button "Dokumentacja zdjęciowa" at bounding box center [501, 78] width 148 height 29
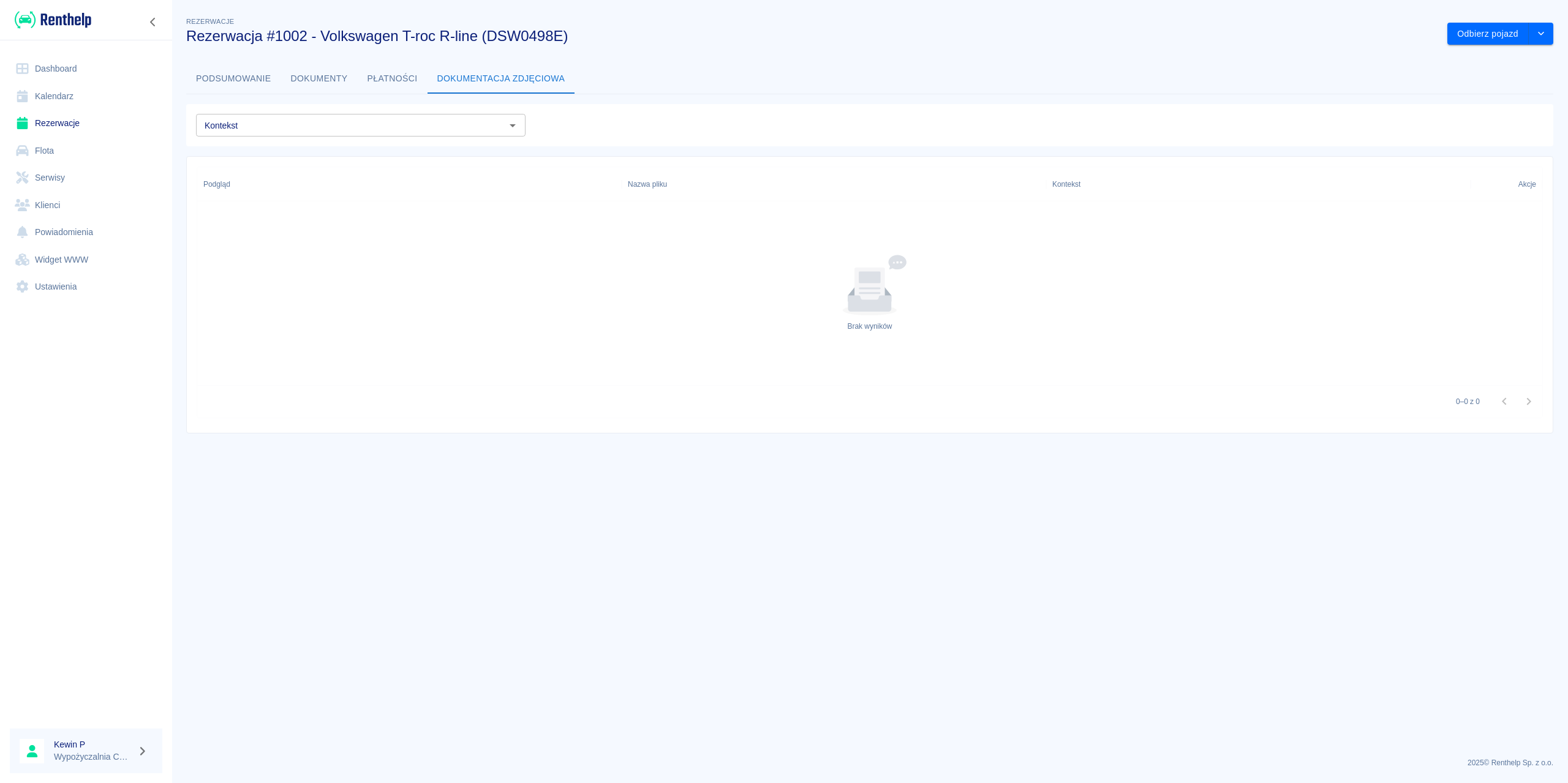
click at [318, 82] on button "Dokumenty" at bounding box center [319, 78] width 77 height 29
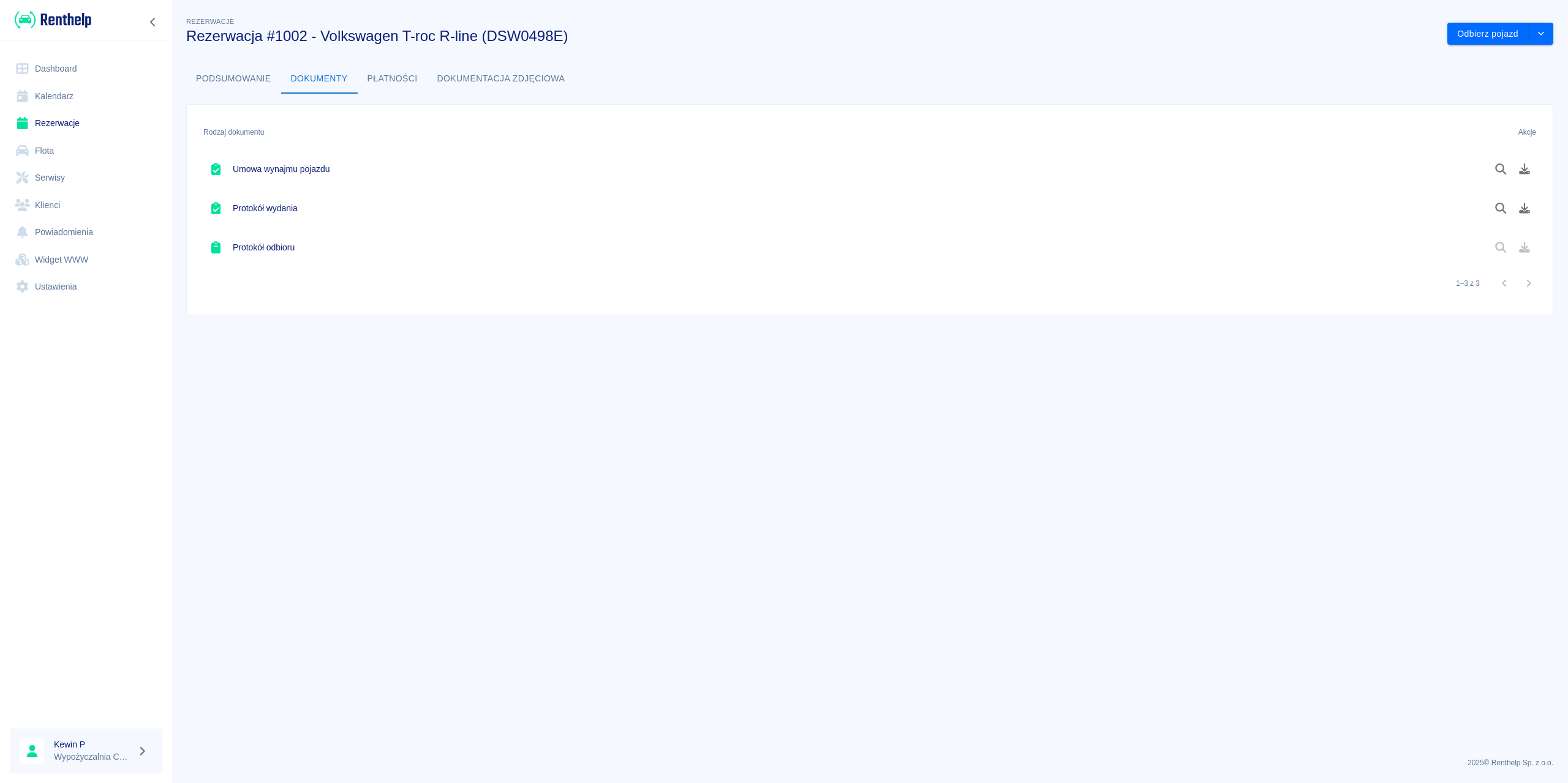
click at [216, 83] on button "Podsumowanie" at bounding box center [234, 78] width 95 height 29
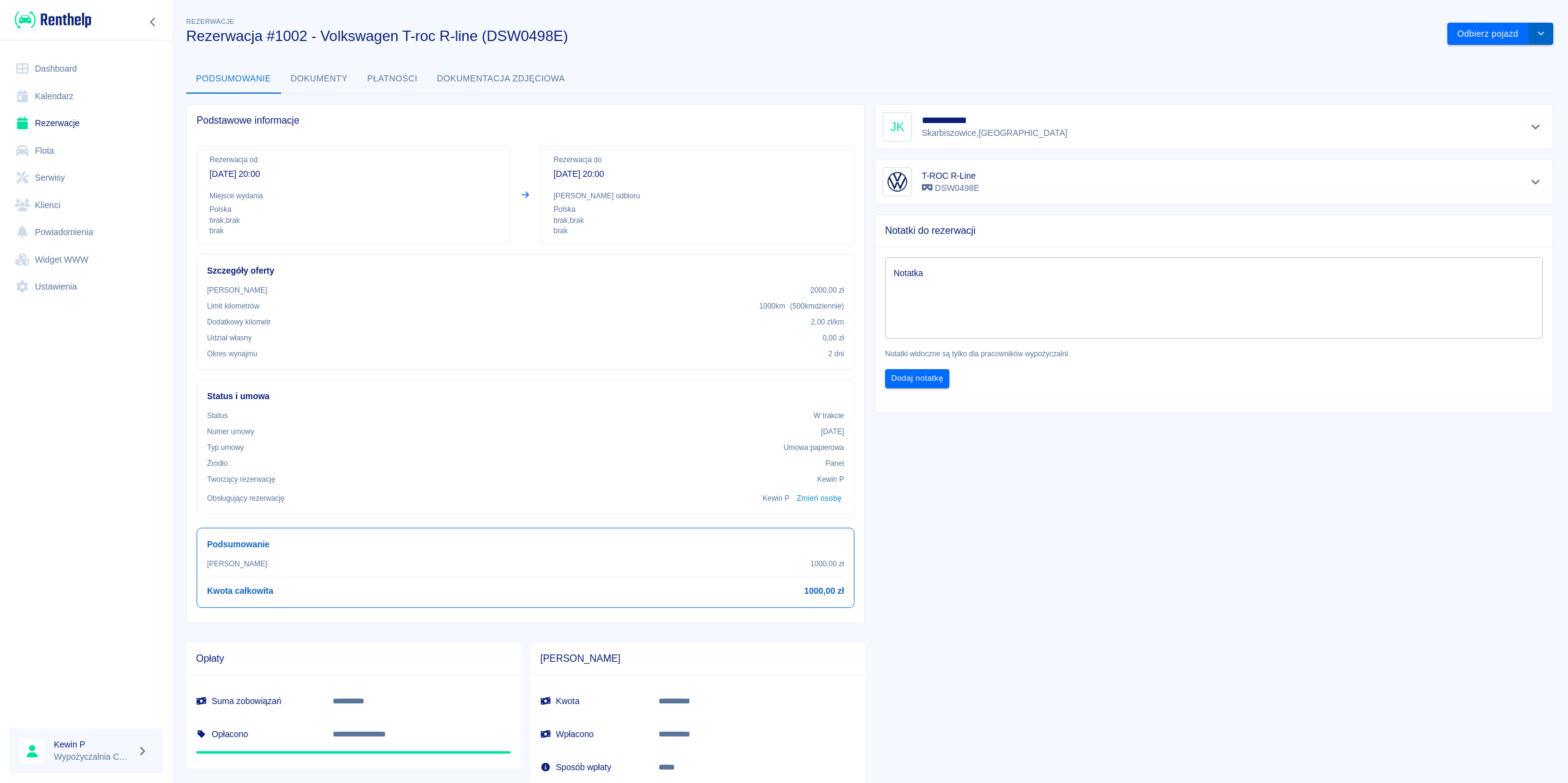
click at [1536, 34] on icon "drop-down" at bounding box center [1541, 33] width 10 height 8
click at [1505, 61] on li "Przedłuż rezerwację" at bounding box center [1491, 59] width 96 height 20
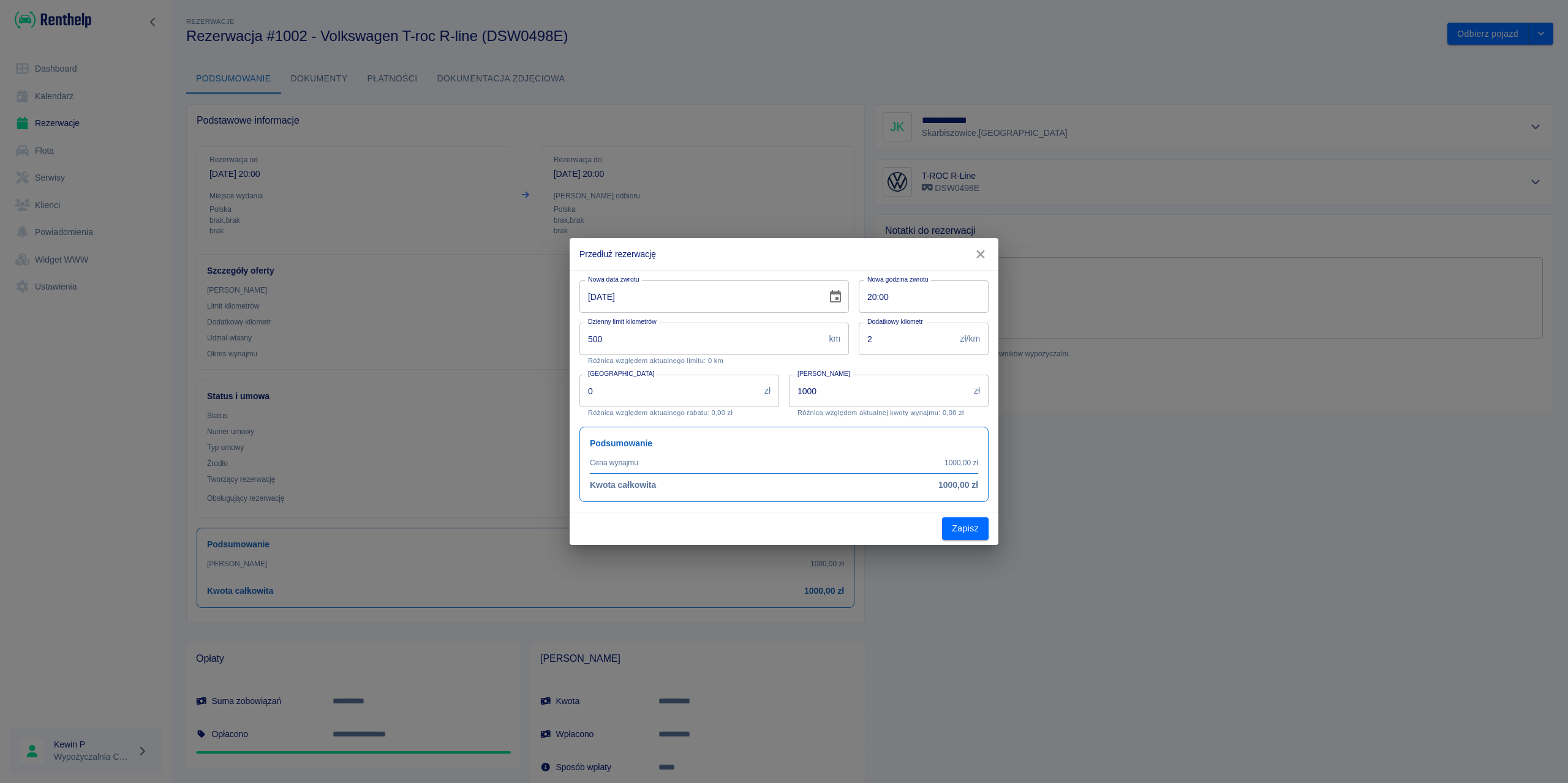
click at [835, 298] on icon "Choose date, selected date is 29 sie 2025" at bounding box center [836, 297] width 15 height 15
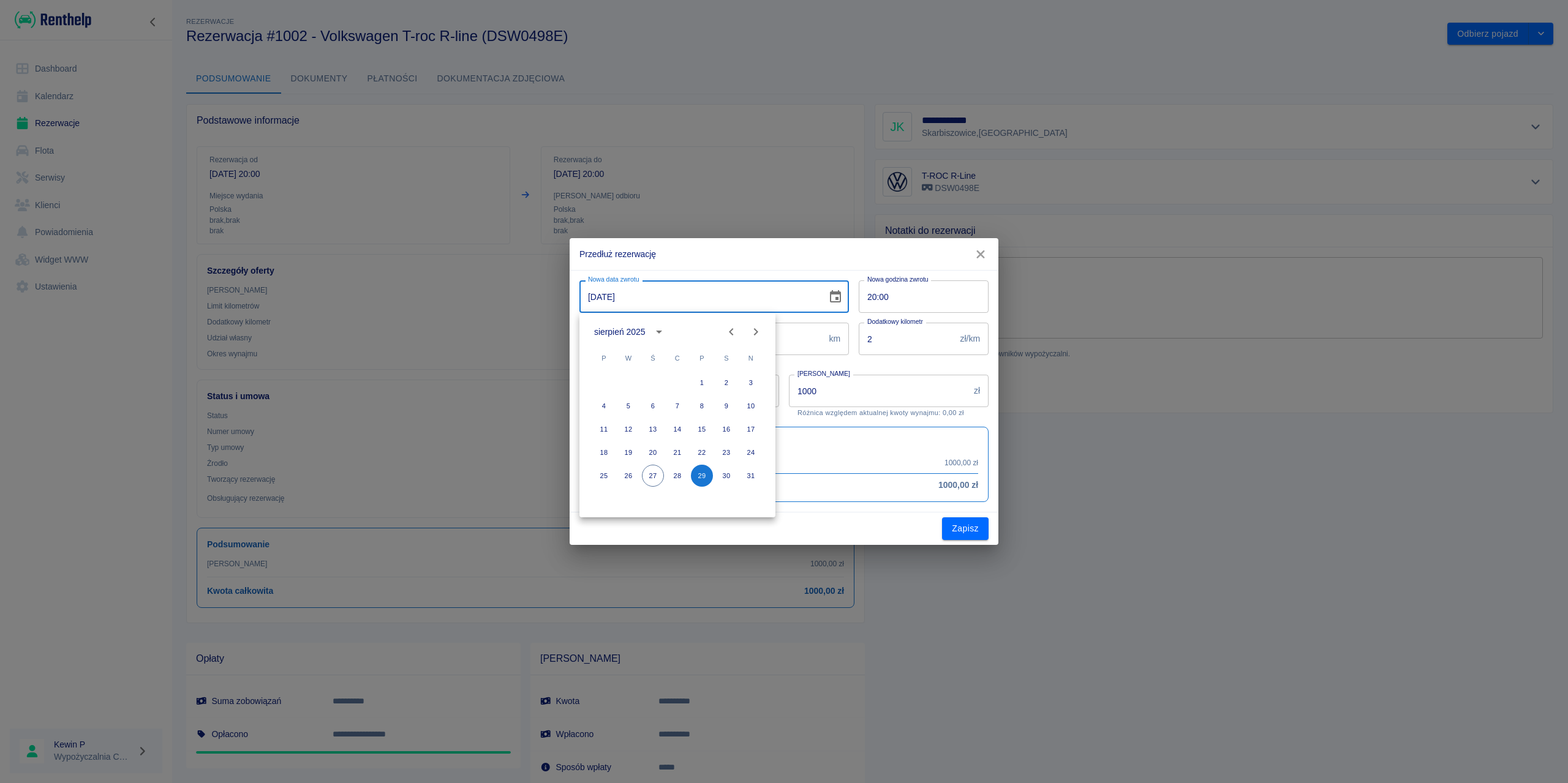
click at [758, 329] on icon "Next month" at bounding box center [756, 332] width 15 height 15
click at [652, 404] on button "10" at bounding box center [653, 406] width 22 height 22
type input "10-09-2025"
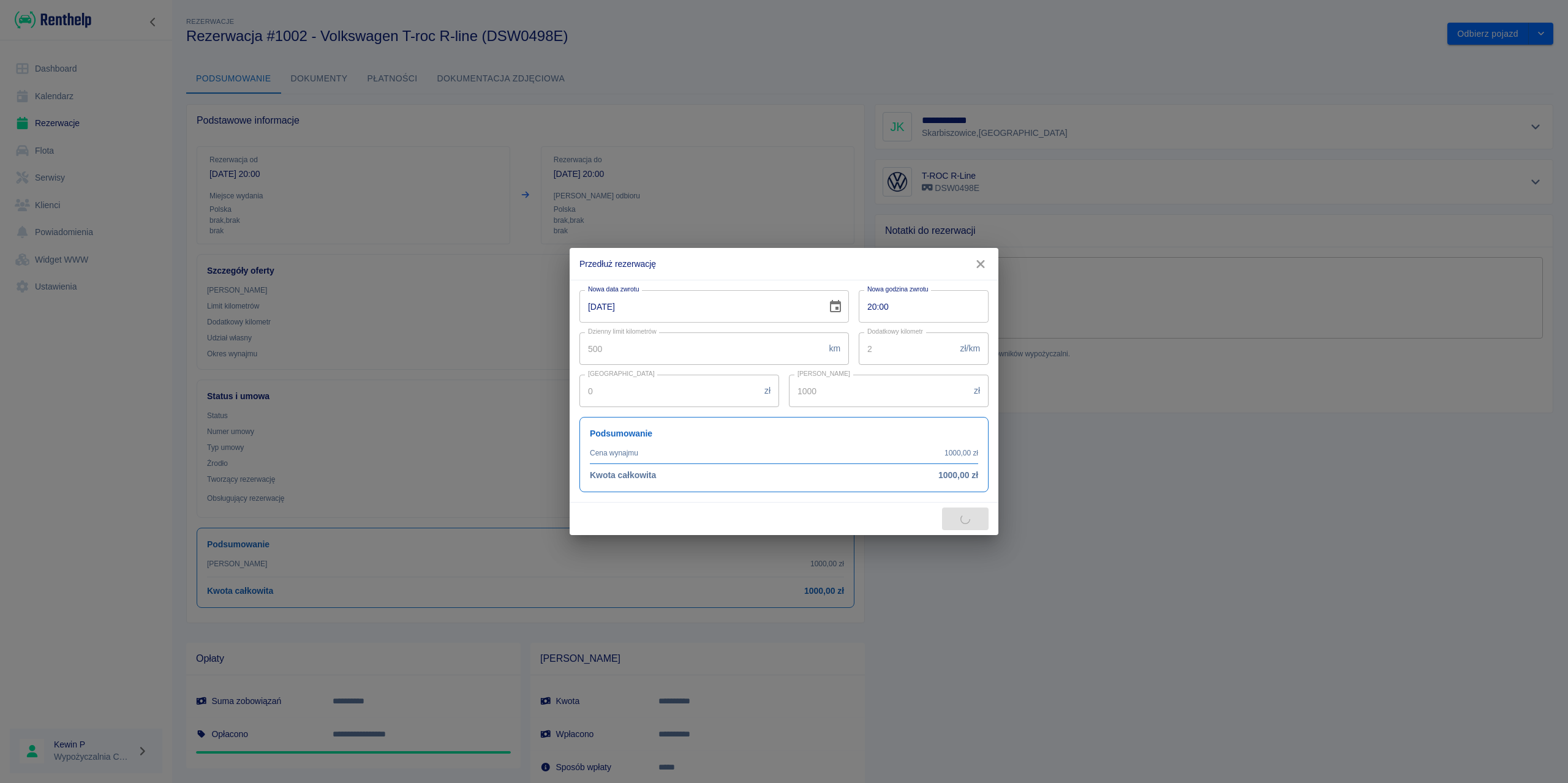
type input "7000"
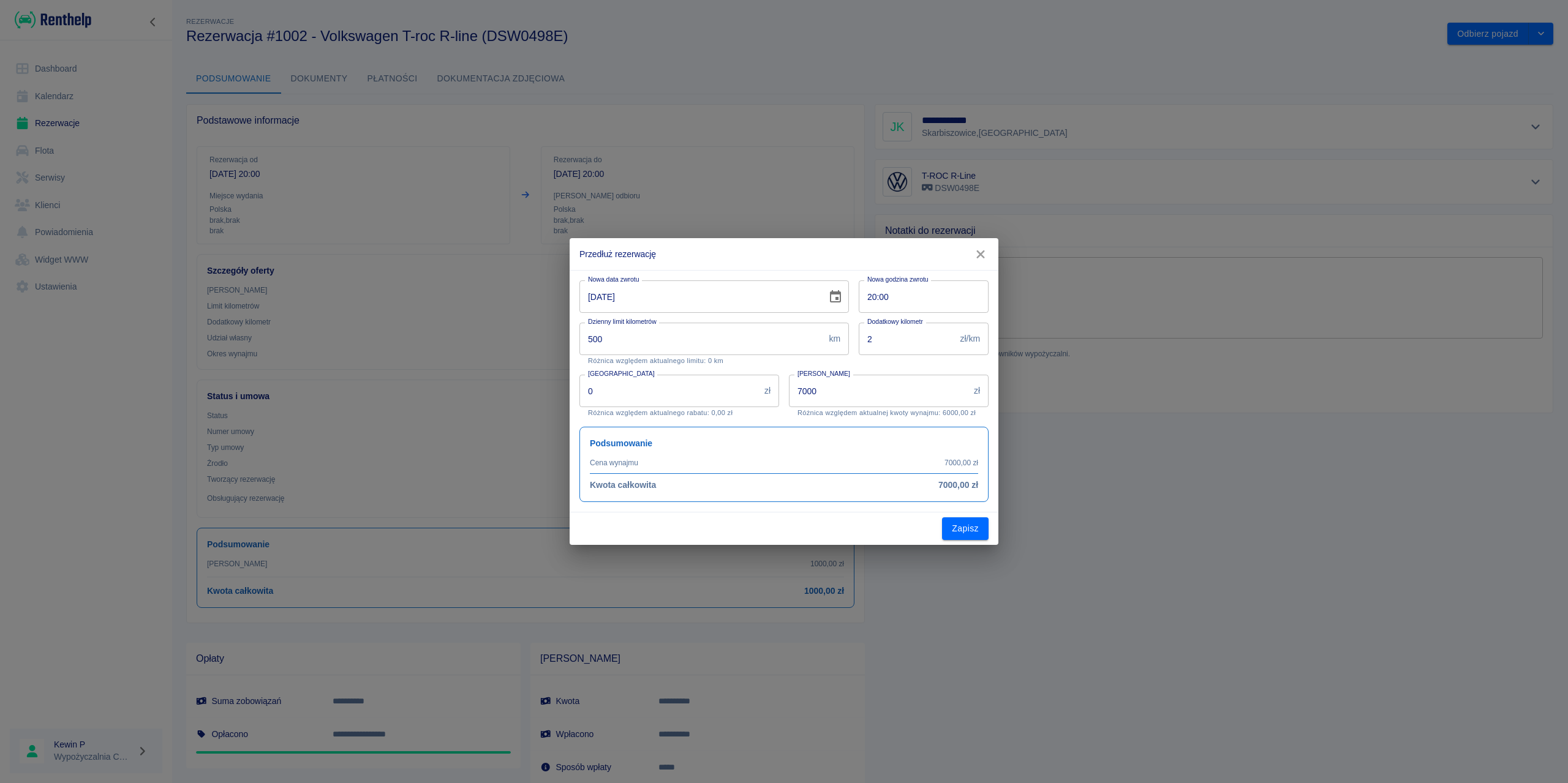
click at [658, 344] on input "500" at bounding box center [701, 339] width 244 height 33
drag, startPoint x: 635, startPoint y: 344, endPoint x: 530, endPoint y: 347, distance: 105.0
click at [530, 347] on div "Przedłuż rezerwację Nowa data zwrotu 10-09-2025 Nowa data zwrotu Nowa godzina z…" at bounding box center [784, 391] width 1568 height 783
type input "5000"
click at [852, 371] on div "Kwota wynajmu 7000 zł Kwota wynajmu Różnica względem aktualnej kwoty wynajmu: 6…" at bounding box center [883, 391] width 209 height 52
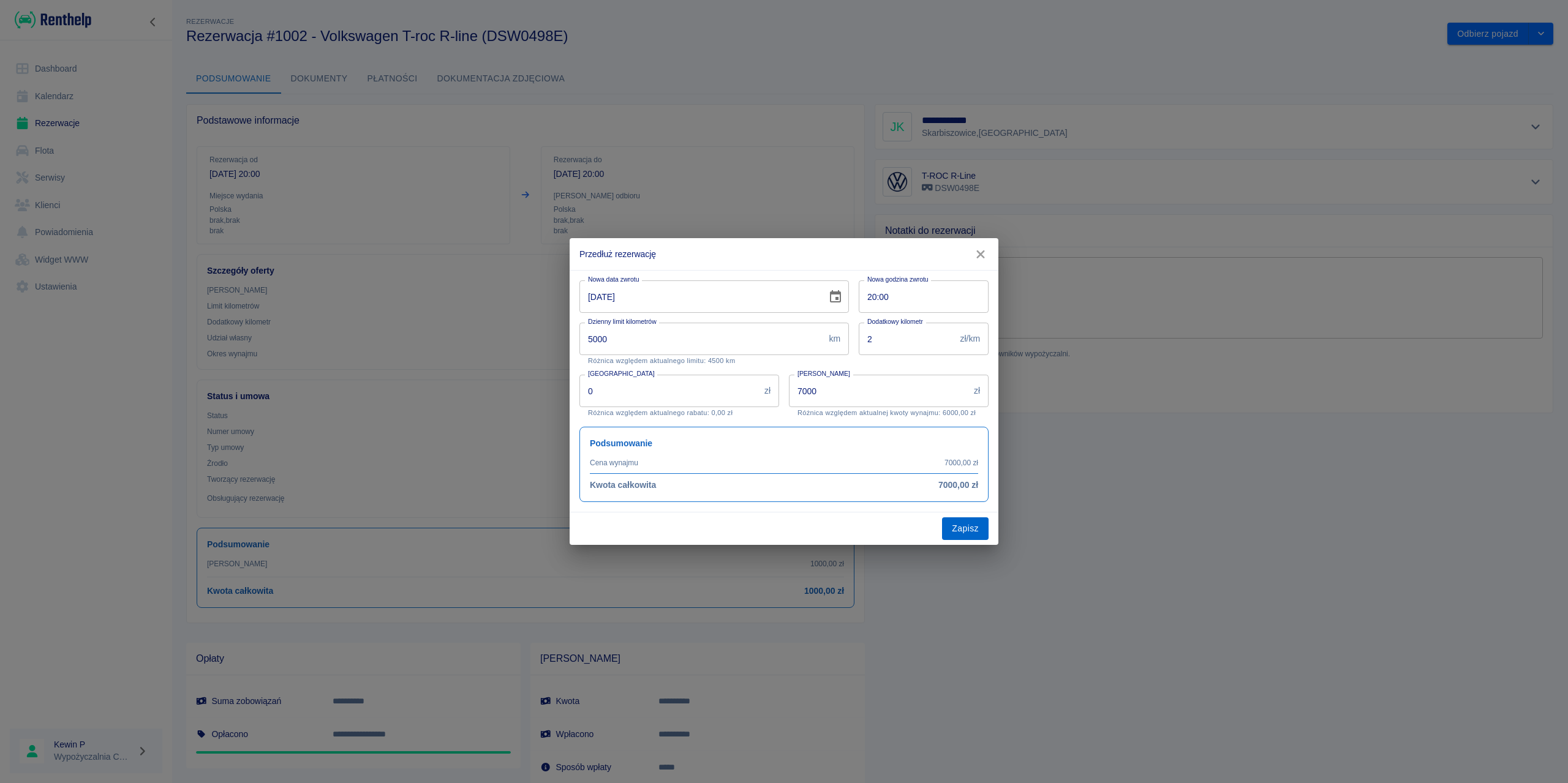
click at [963, 534] on button "Zapisz" at bounding box center [966, 529] width 47 height 23
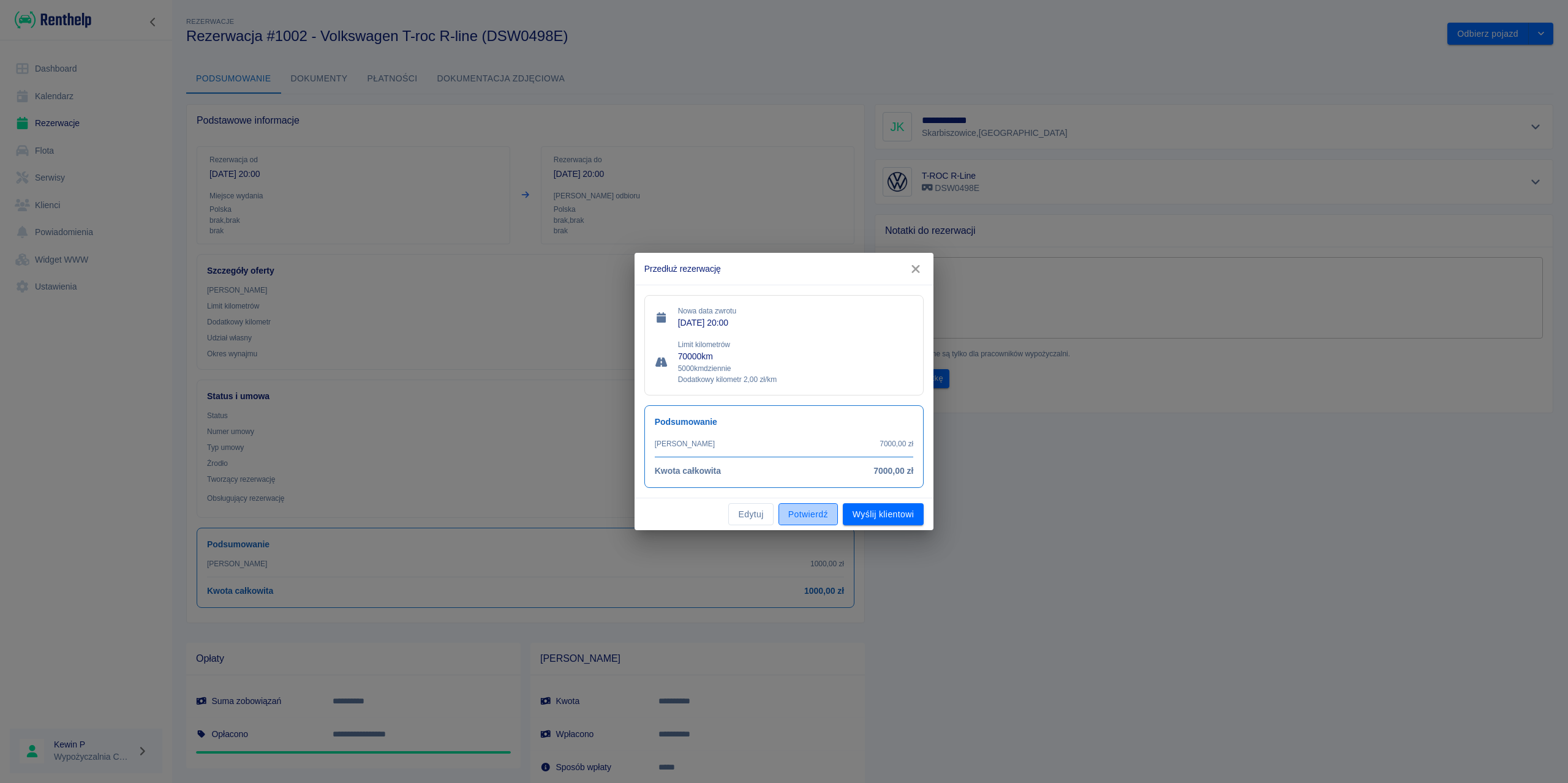
click at [827, 514] on button "Potwierdź" at bounding box center [808, 514] width 59 height 23
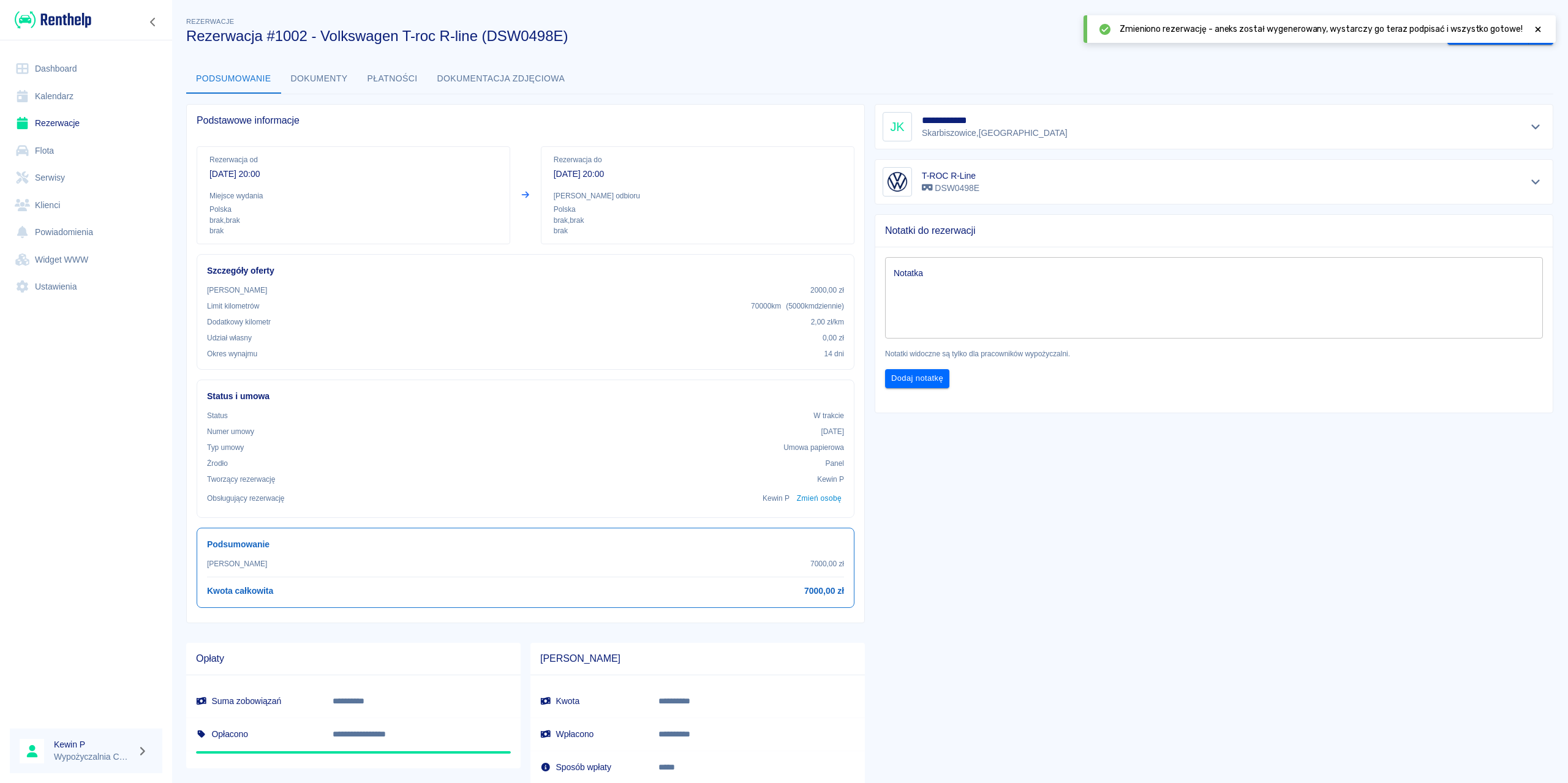
click at [1535, 26] on icon at bounding box center [1538, 29] width 11 height 8
click at [1538, 34] on icon "drop-down" at bounding box center [1540, 33] width 6 height 3
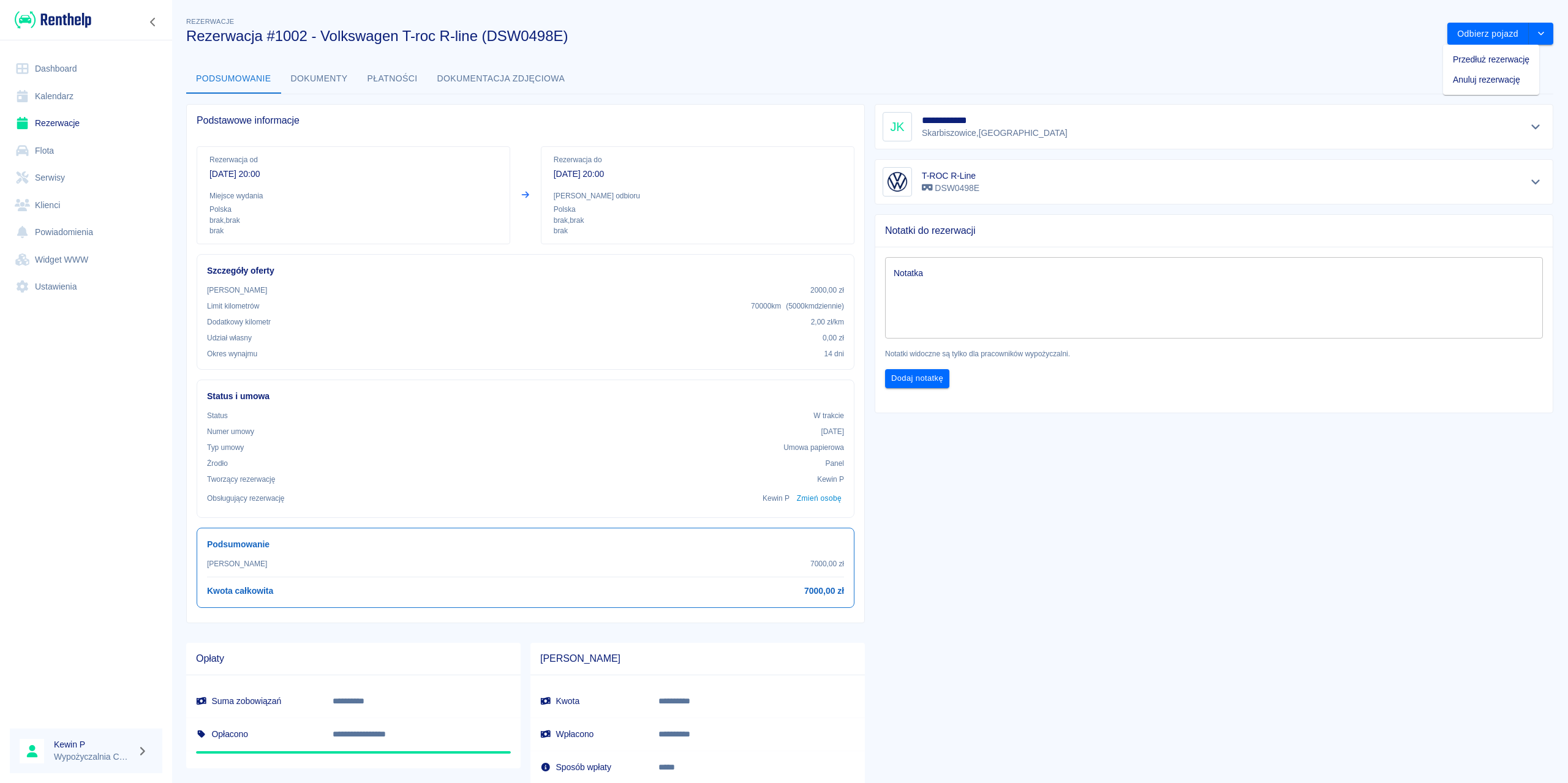
click at [1485, 59] on li "Przedłuż rezerwację" at bounding box center [1491, 59] width 96 height 20
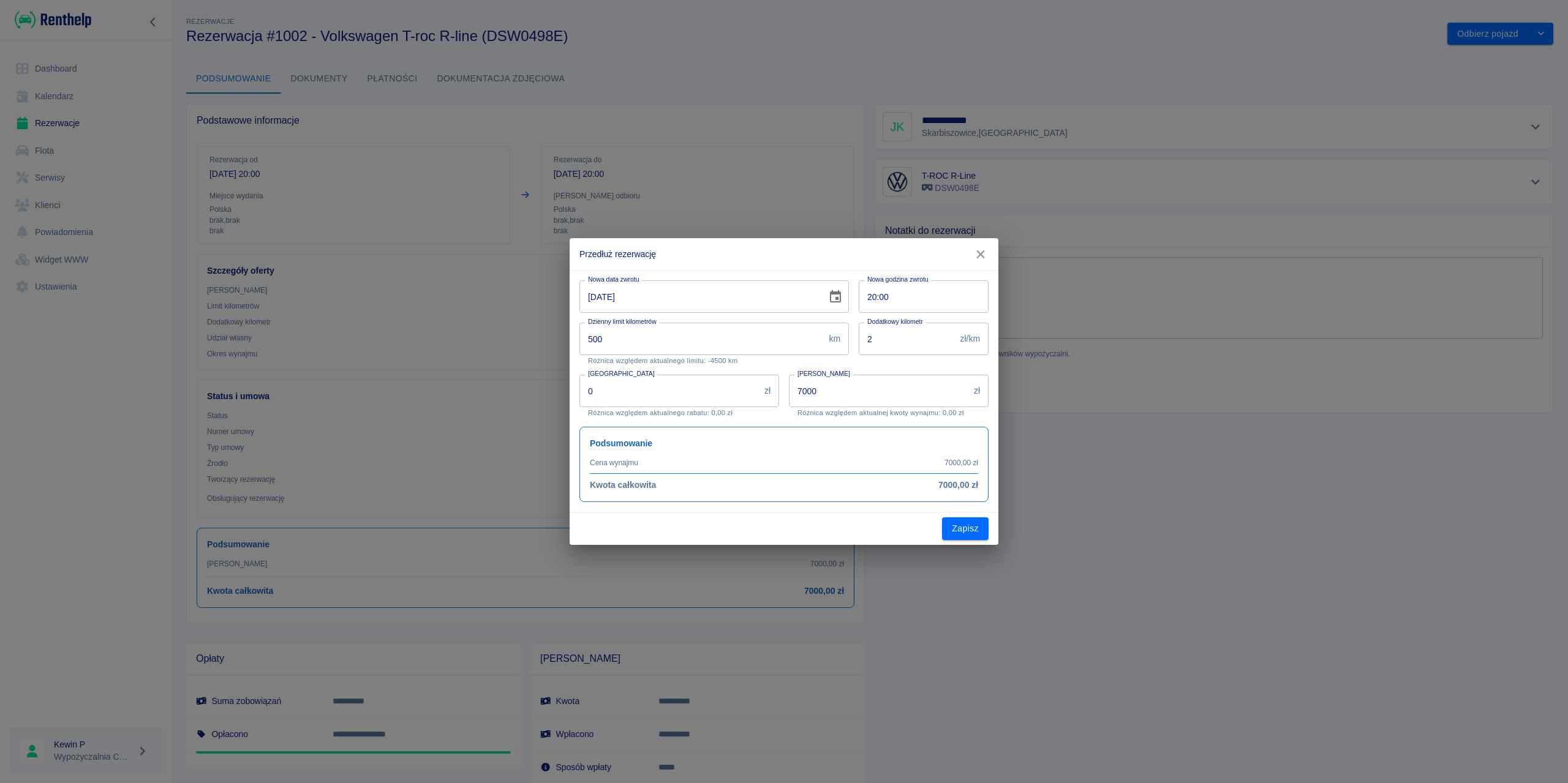
click at [828, 297] on icon "Choose date, selected date is 10 wrz 2025" at bounding box center [836, 297] width 15 height 15
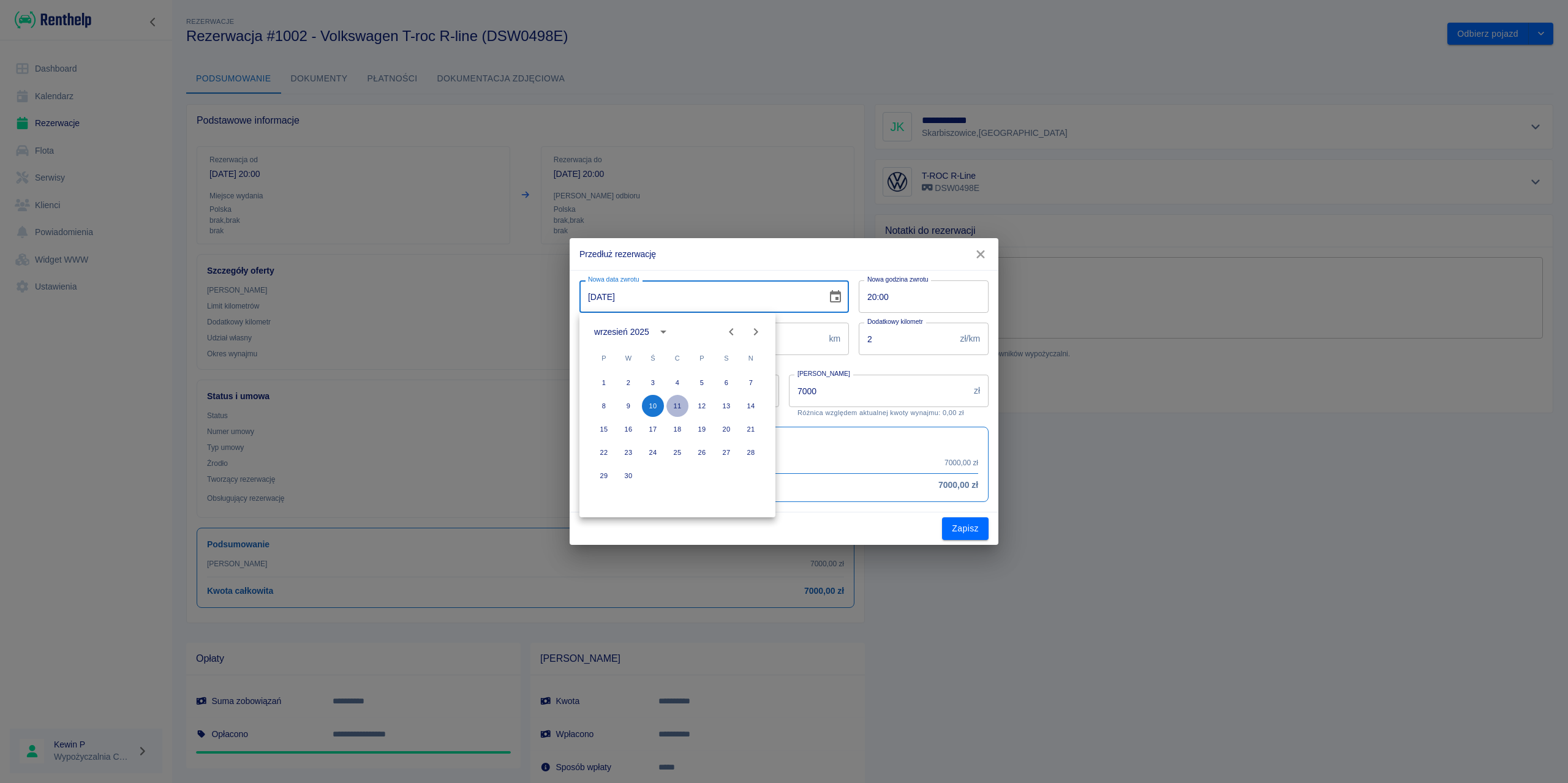
click at [680, 407] on button "11" at bounding box center [677, 406] width 22 height 22
type input "11-09-2025"
type input "7500"
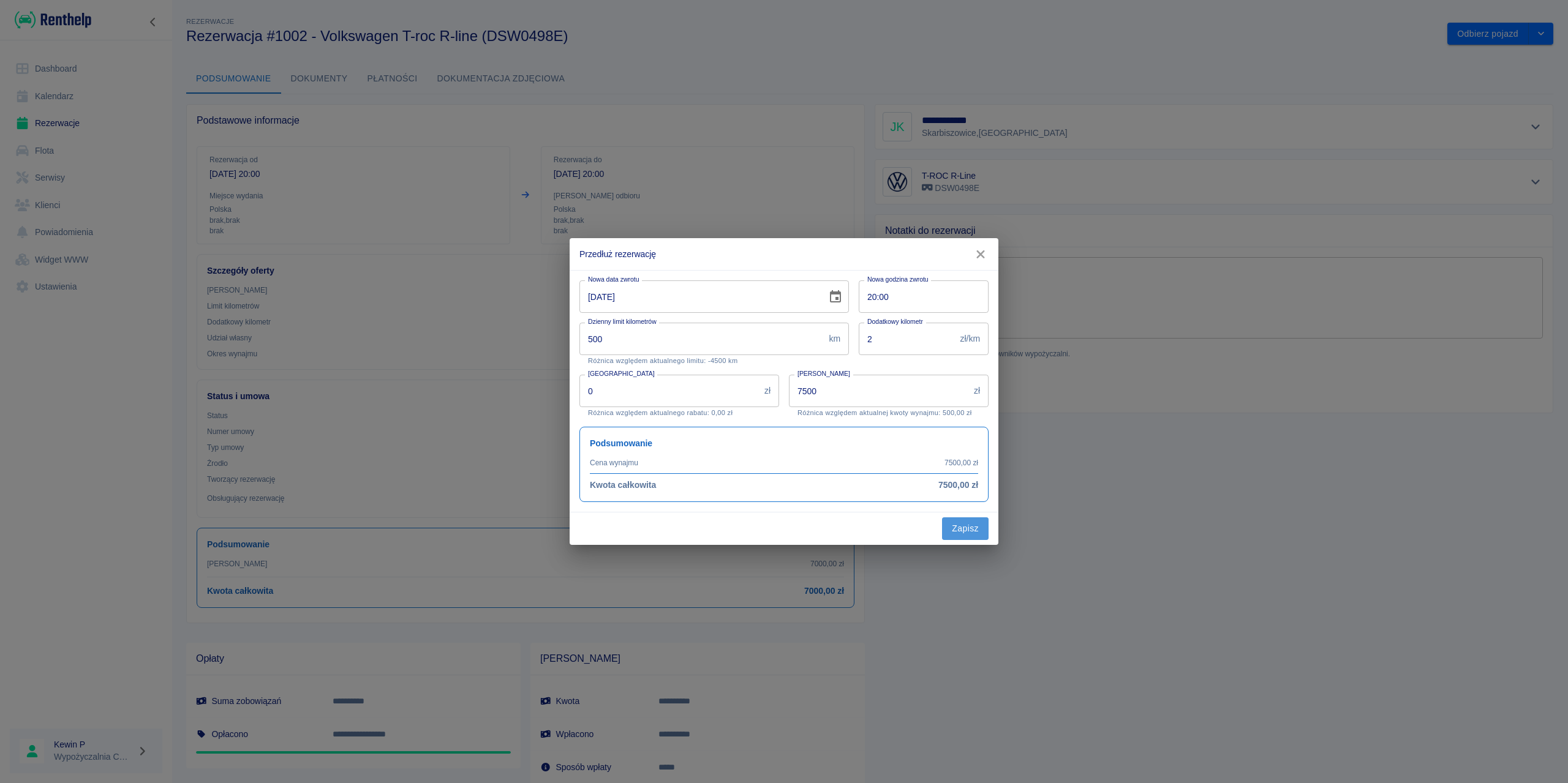
click at [950, 525] on button "Zapisz" at bounding box center [966, 529] width 47 height 23
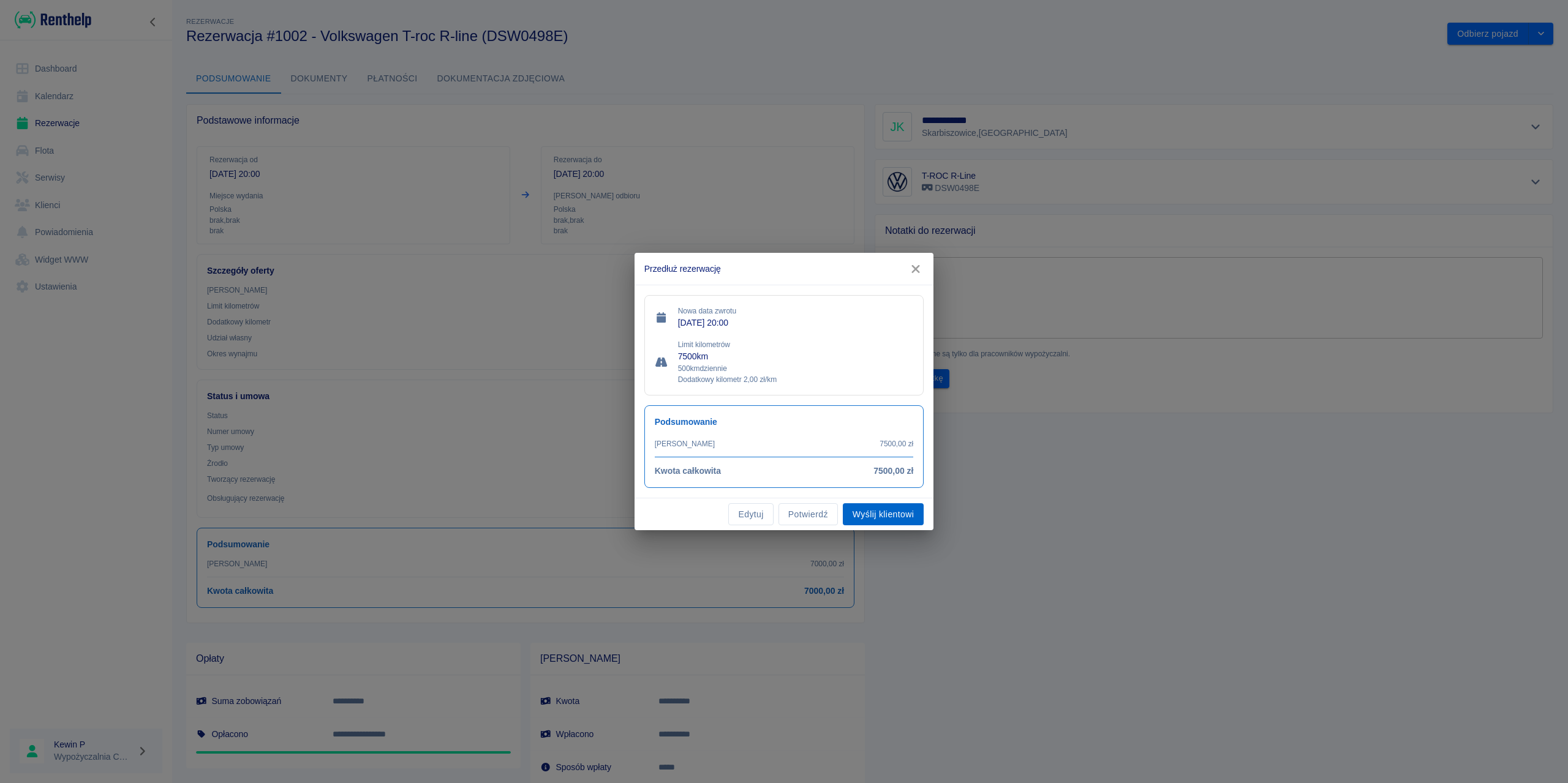
click at [894, 511] on button "Wyślij klientowi" at bounding box center [883, 514] width 81 height 23
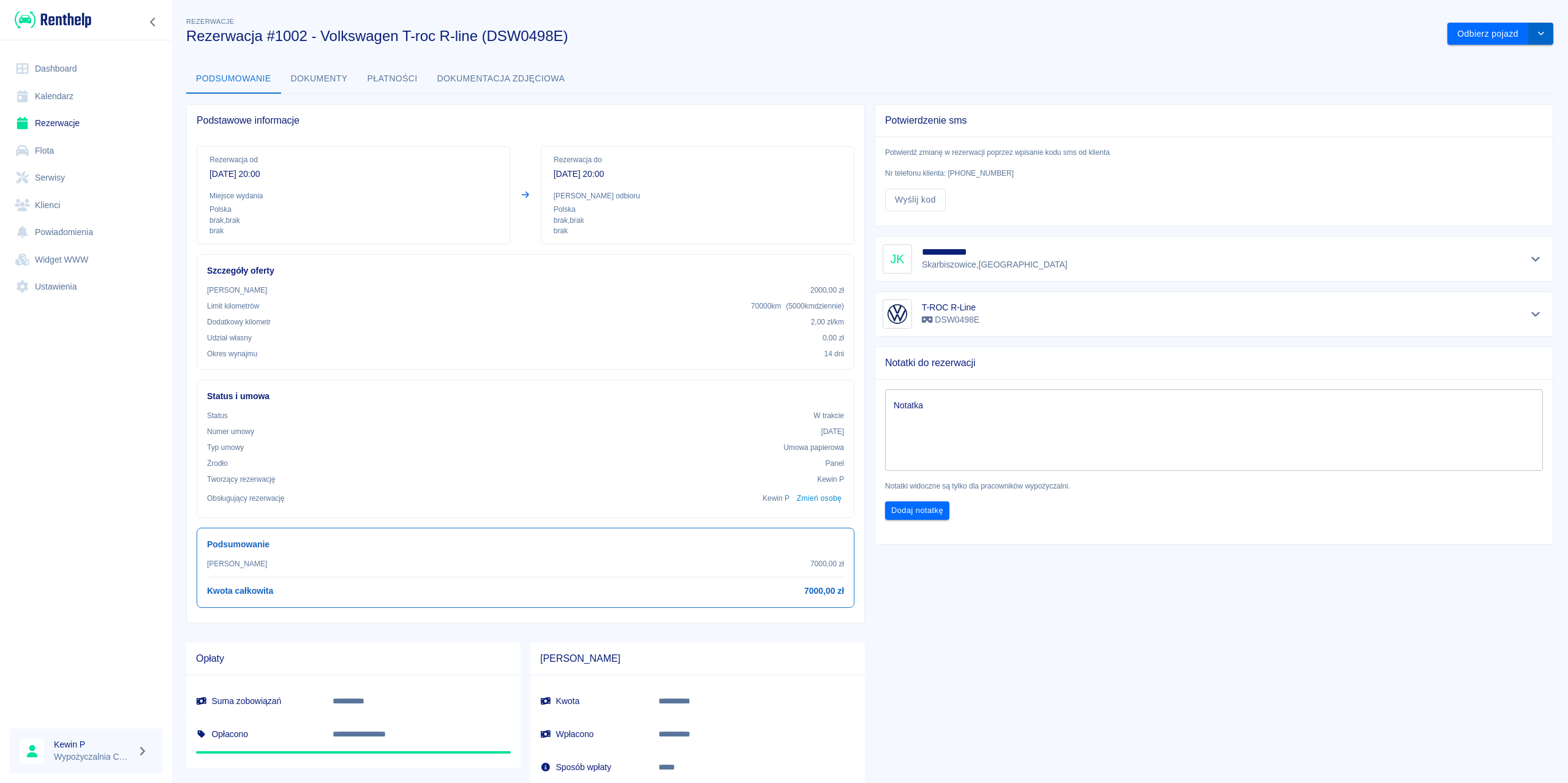
click at [1536, 32] on icon "drop-down" at bounding box center [1541, 33] width 10 height 8
click at [1455, 82] on li "Anuluj rezerwację" at bounding box center [1491, 80] width 96 height 20
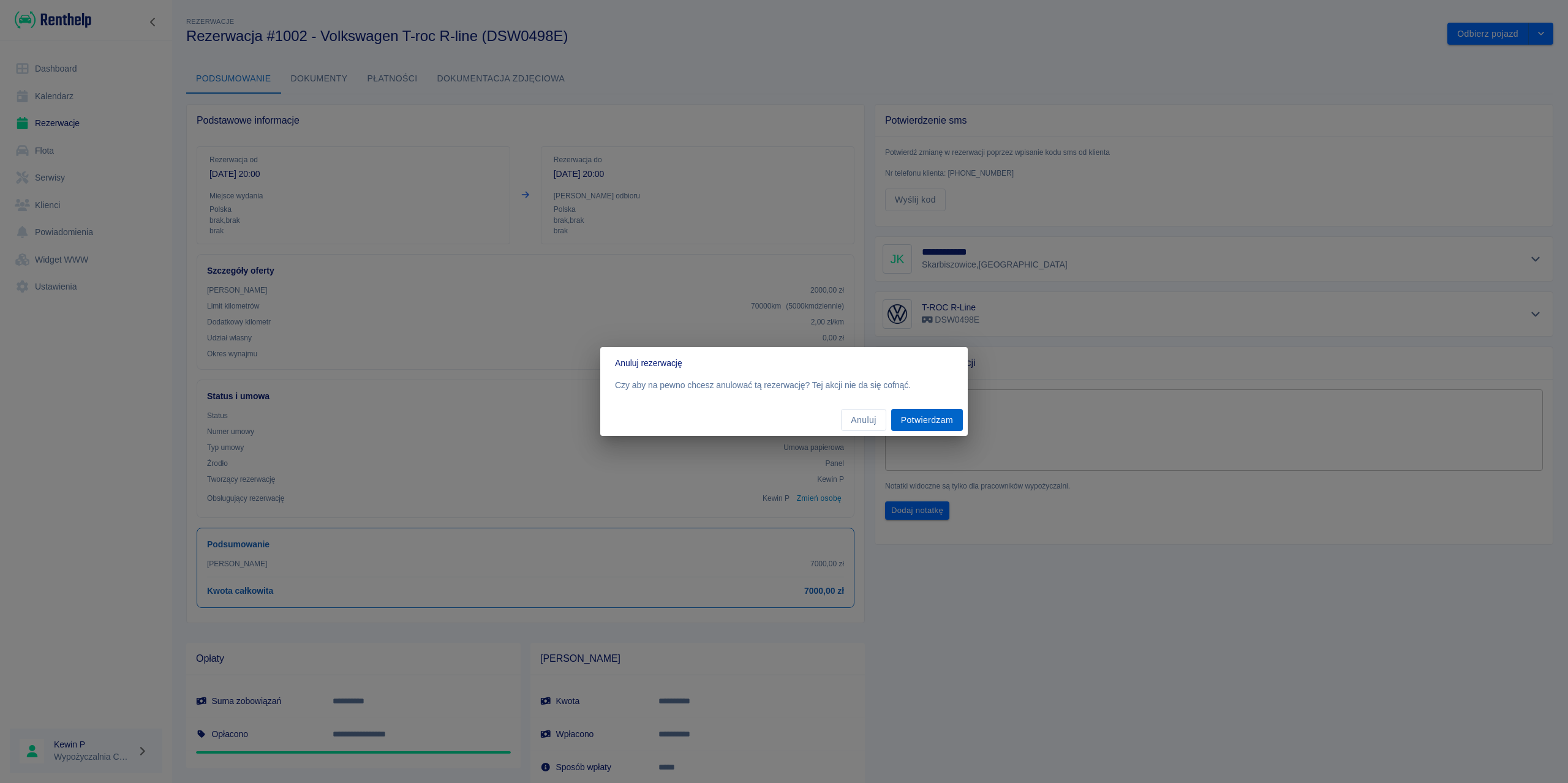
click at [917, 421] on button "Potwierdzam" at bounding box center [927, 420] width 72 height 23
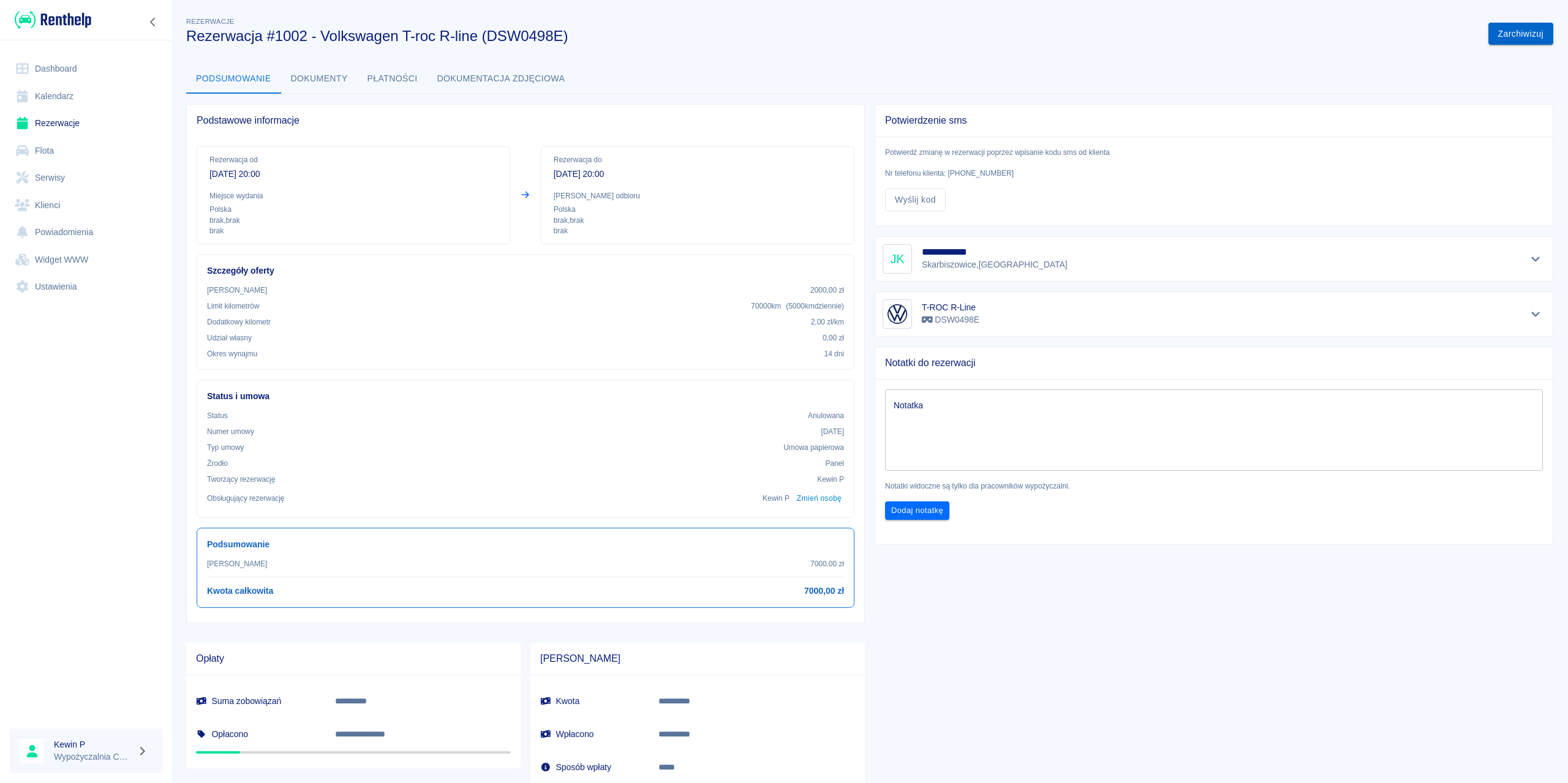
click at [1518, 29] on button "Zarchiwizuj" at bounding box center [1521, 33] width 65 height 23
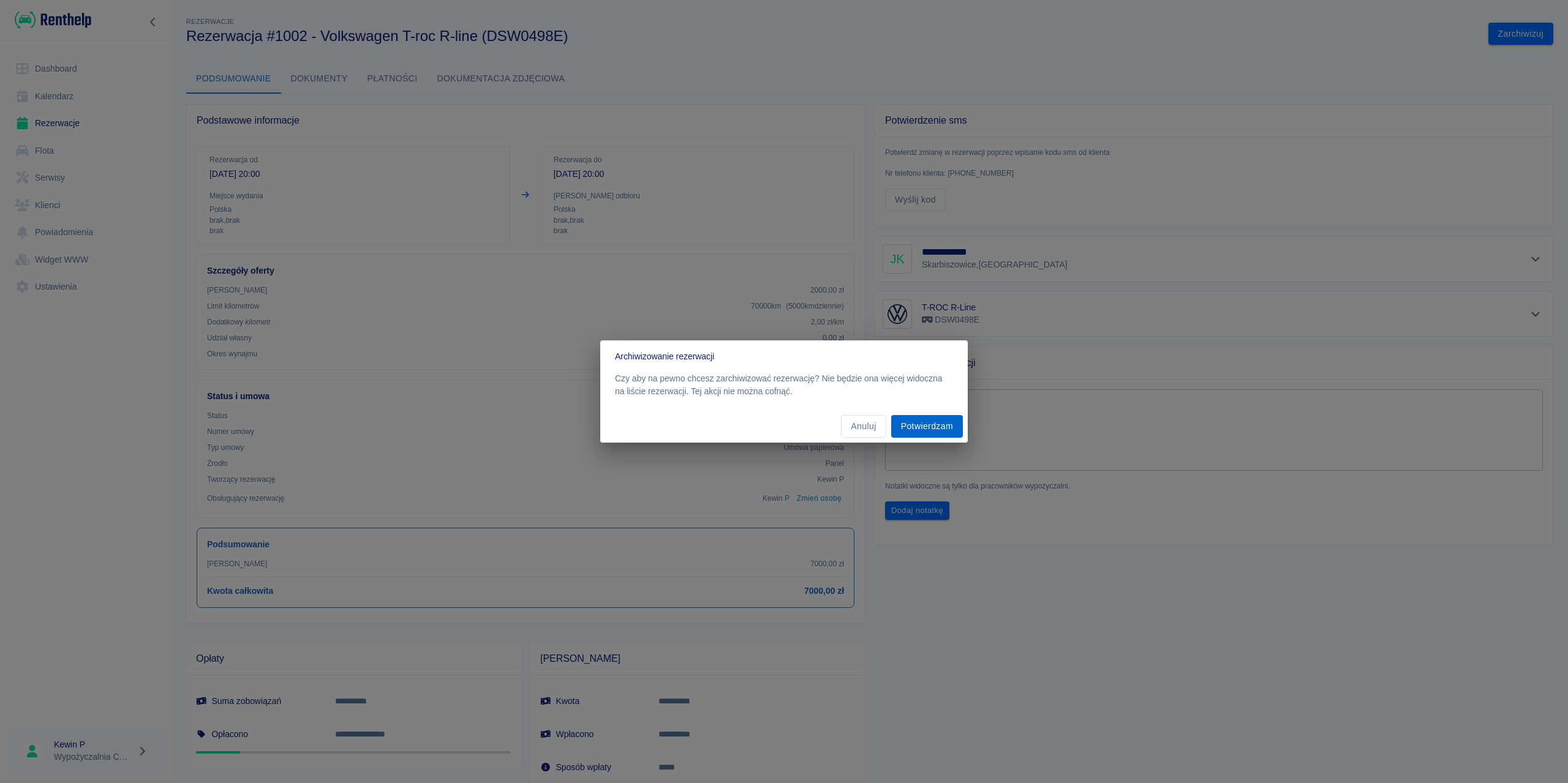
click at [920, 428] on button "Potwierdzam" at bounding box center [927, 426] width 72 height 23
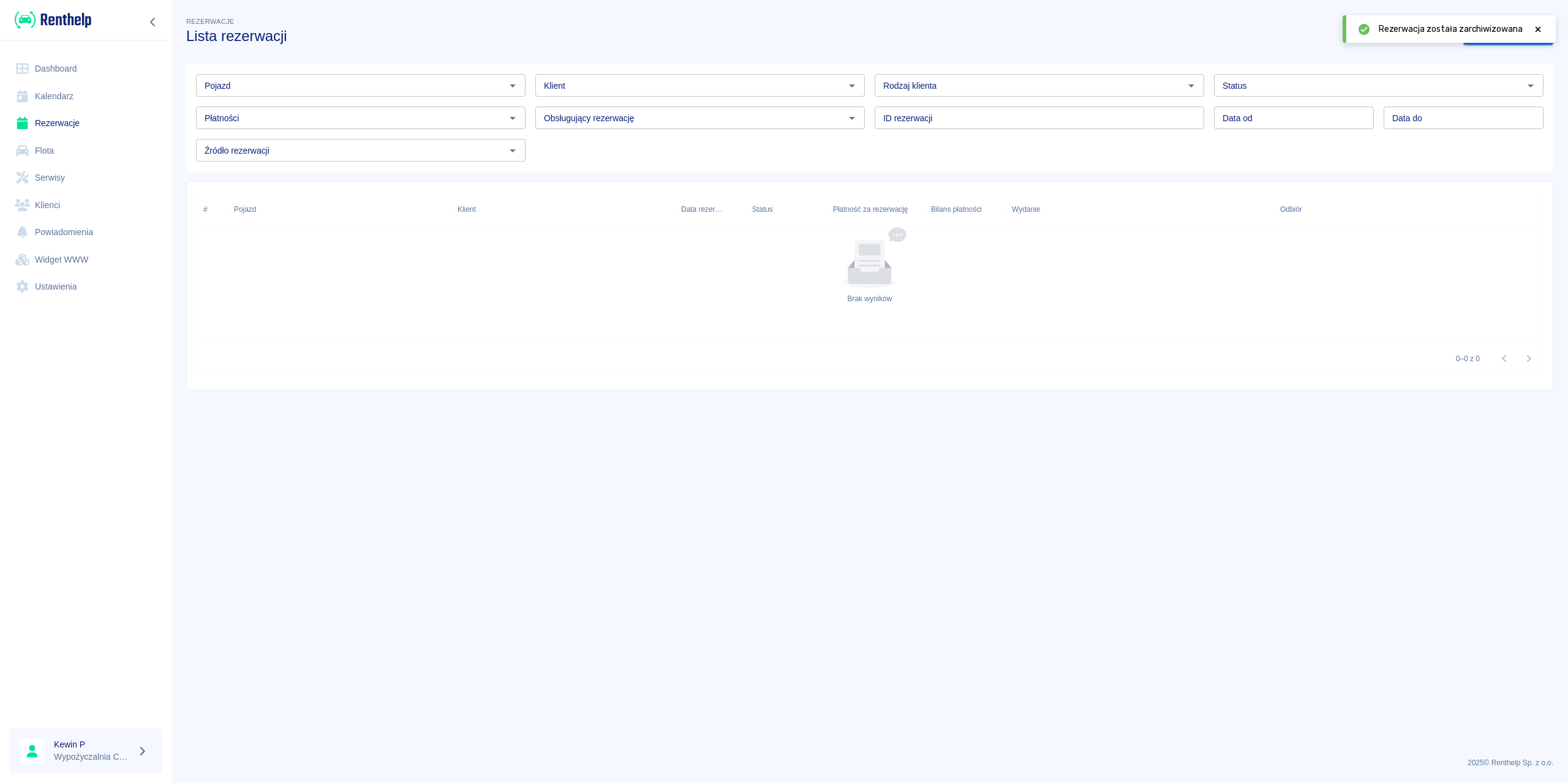
click at [1535, 29] on icon at bounding box center [1538, 29] width 11 height 8
click at [1505, 36] on link "Dodaj rezerwację" at bounding box center [1509, 33] width 90 height 23
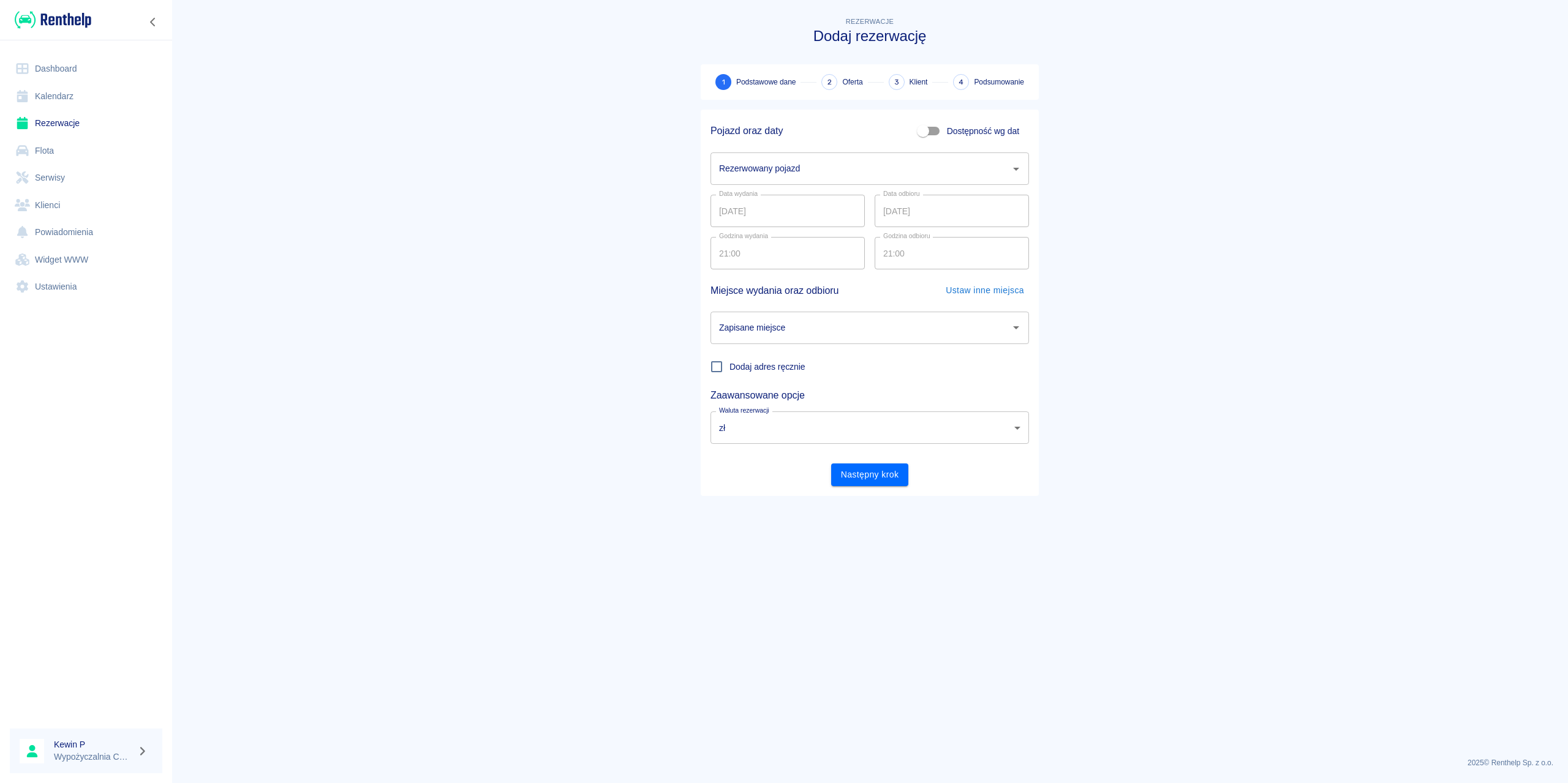
click at [781, 163] on div "Rezerwowany pojazd Rezerwowany pojazd" at bounding box center [870, 168] width 319 height 33
click at [761, 213] on li "T-ROC R-Line - DSW0498E" at bounding box center [870, 220] width 319 height 20
type input "T-ROC R-Line - DSW0498E"
drag, startPoint x: 834, startPoint y: 218, endPoint x: 911, endPoint y: 218, distance: 77.0
click at [837, 218] on input "27.08.2025" at bounding box center [787, 211] width 154 height 33
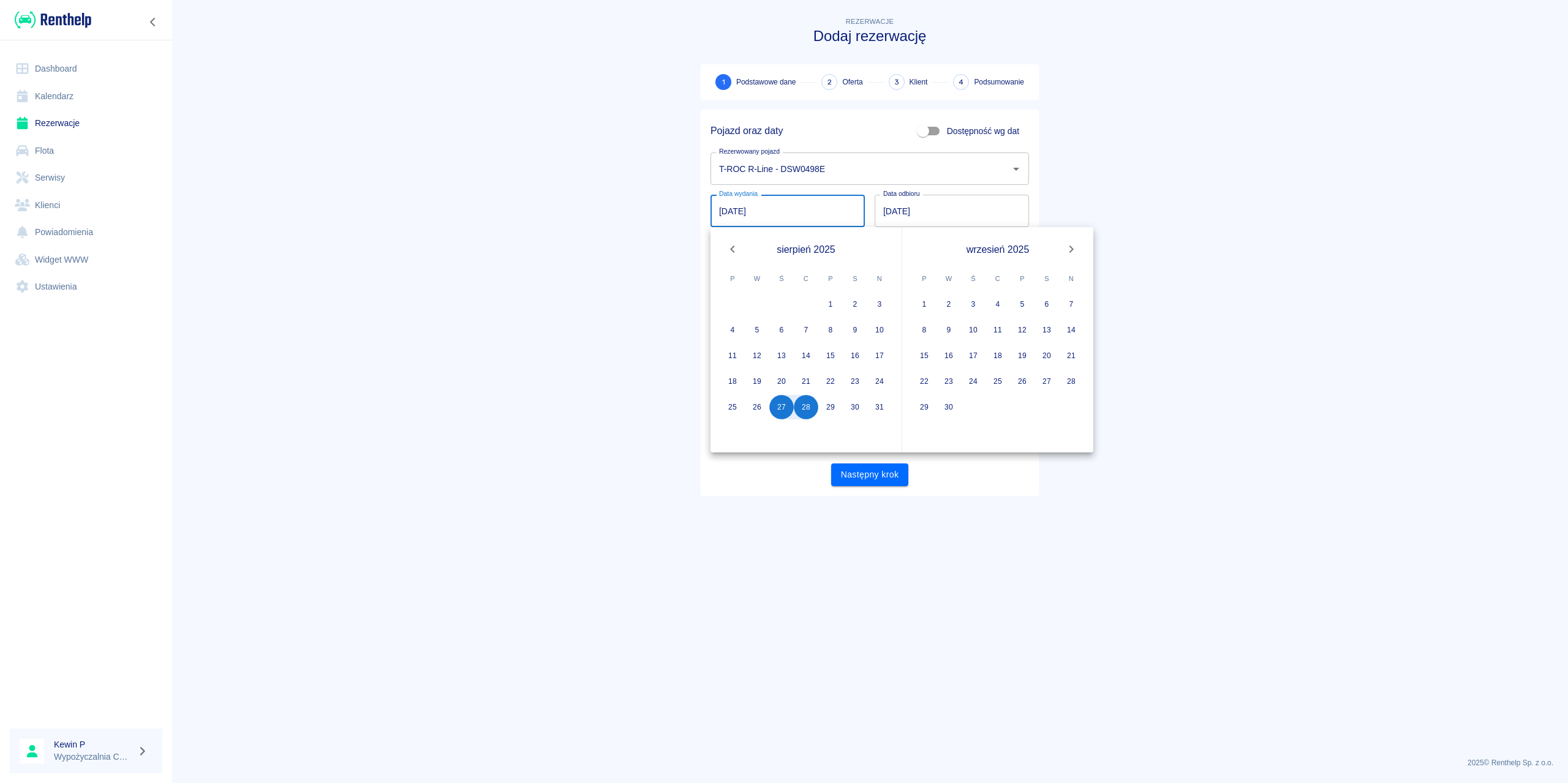
click at [915, 216] on input "28.08.2025" at bounding box center [952, 211] width 154 height 33
click at [829, 413] on button "29" at bounding box center [830, 407] width 24 height 24
type input "29.08.2025"
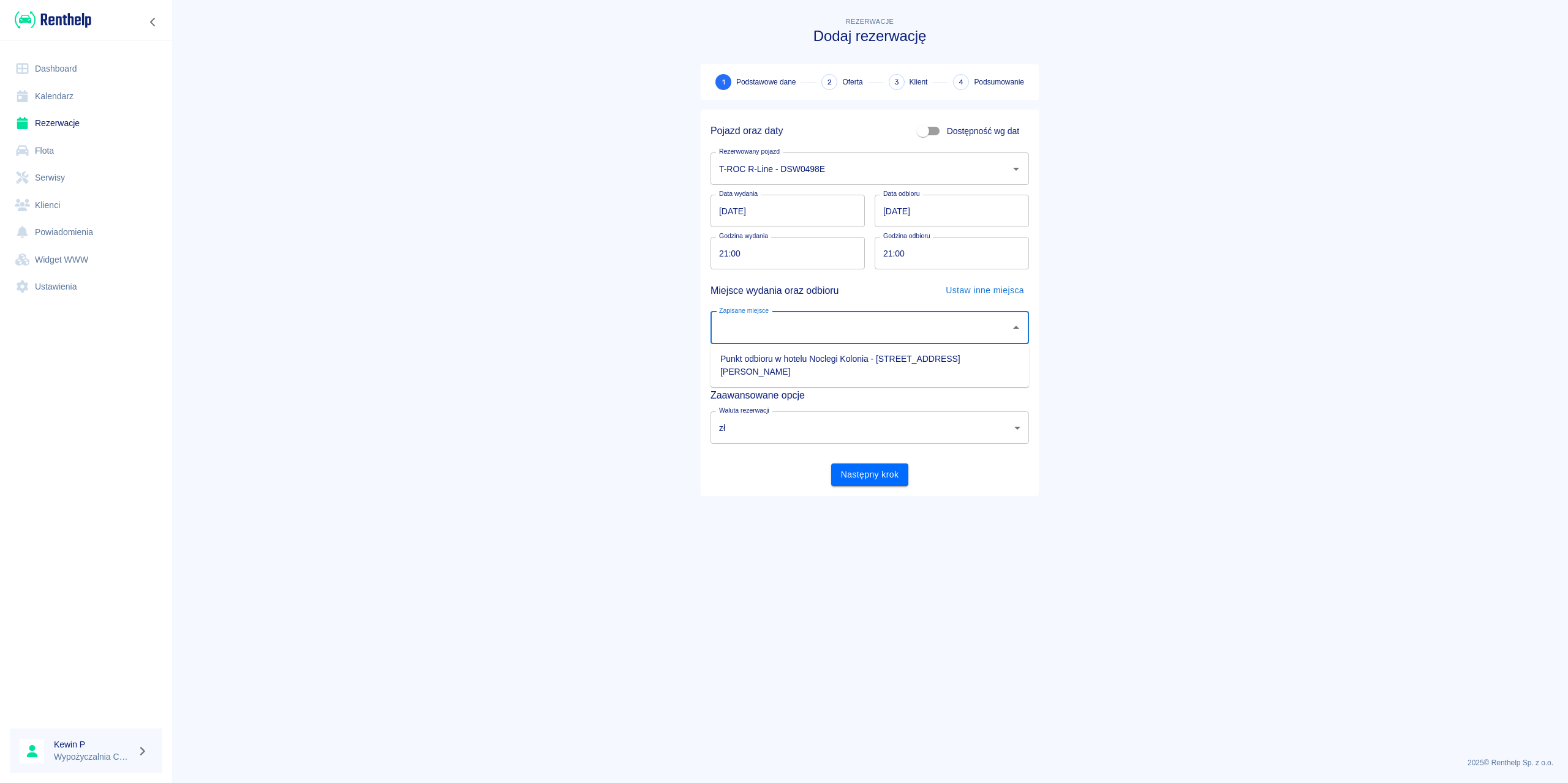
click at [802, 336] on input "Zapisane miejsce" at bounding box center [861, 328] width 289 height 22
click at [817, 292] on h5 "Miejsce wydania oraz odbioru" at bounding box center [775, 291] width 128 height 22
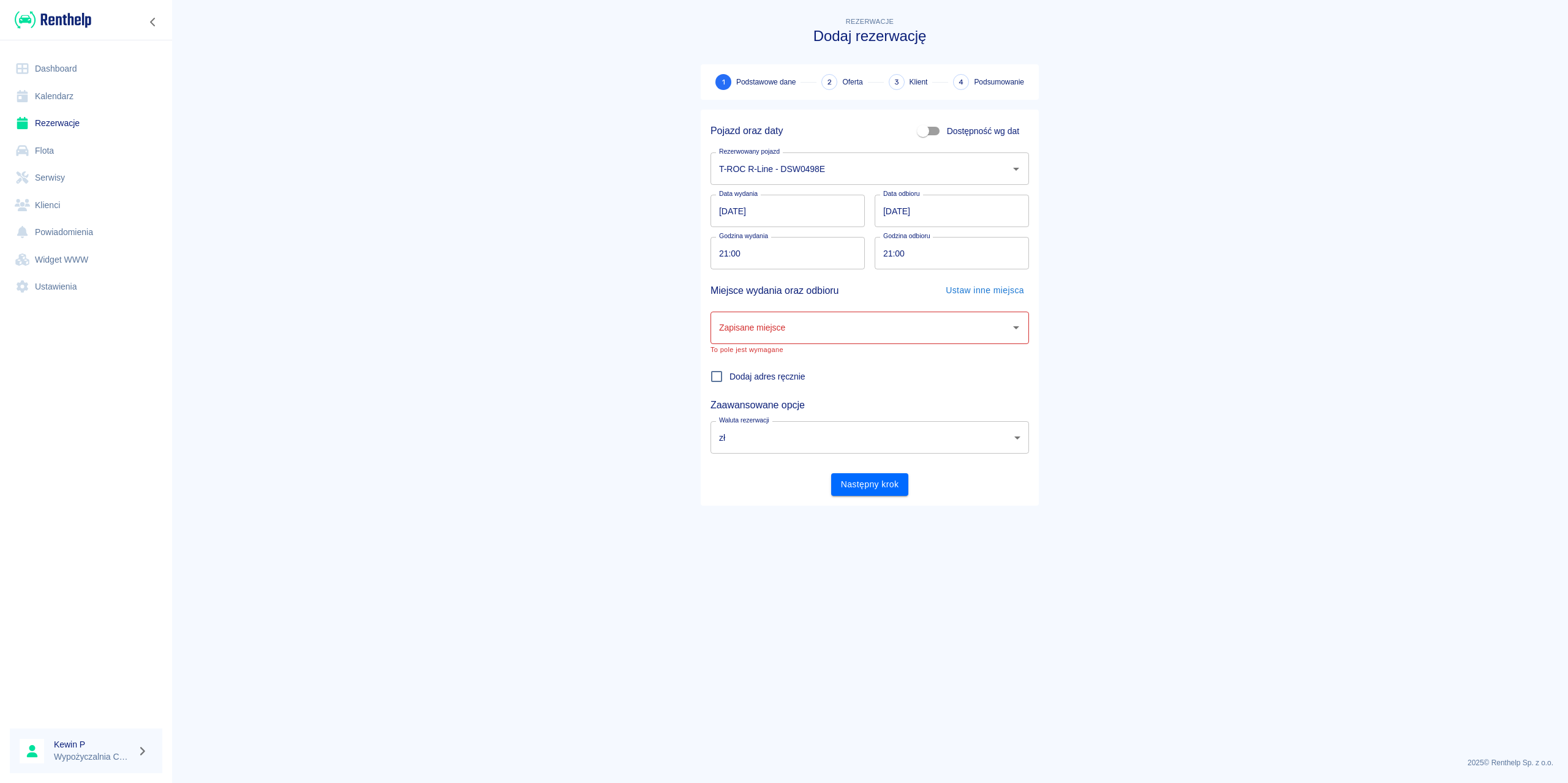
click at [781, 378] on span "Dodaj adres ręcznie" at bounding box center [767, 376] width 76 height 13
click at [730, 378] on input "Dodaj adres ręcznie" at bounding box center [716, 376] width 26 height 26
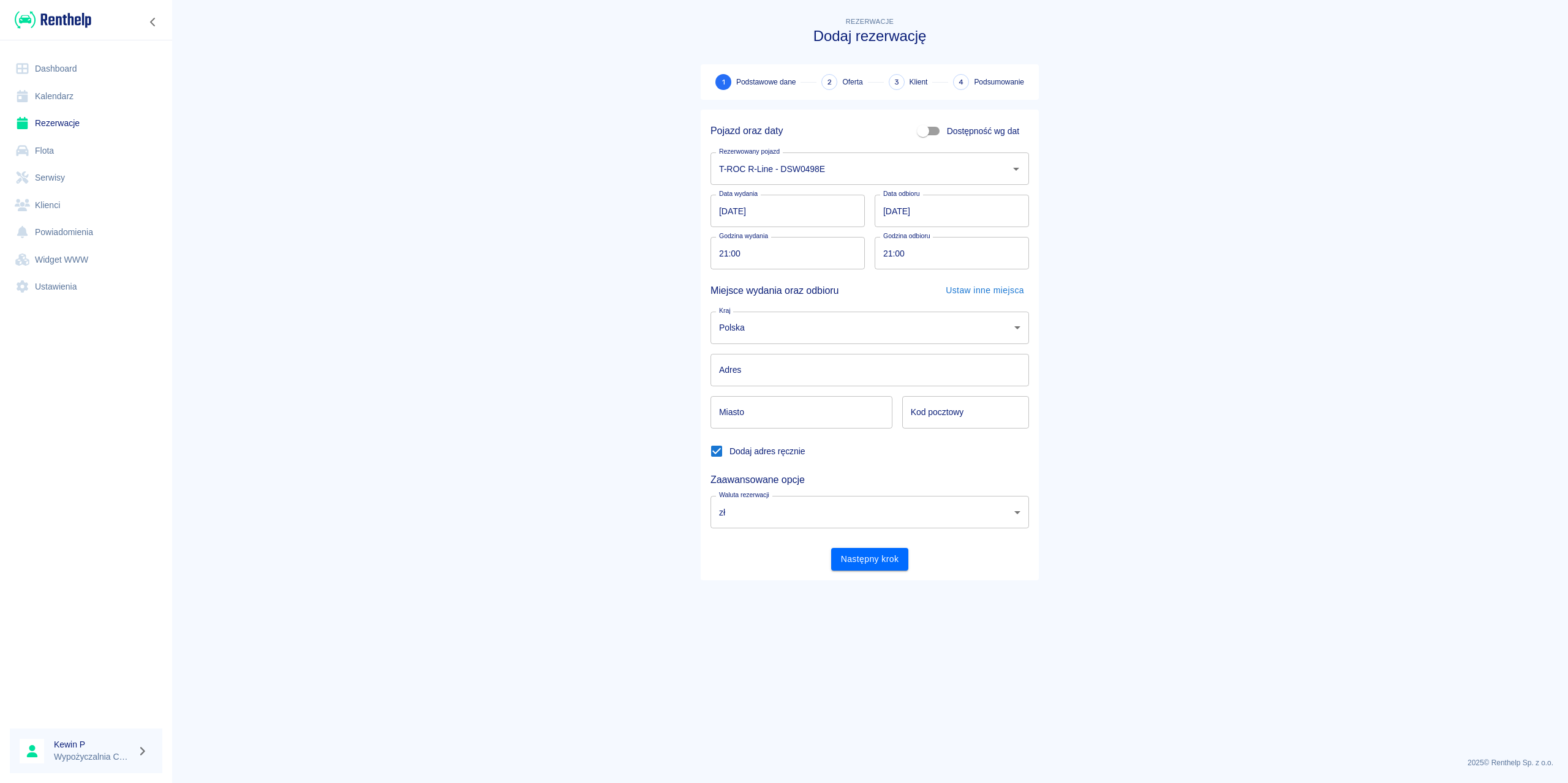
click at [742, 450] on span "Dodaj adres ręcznie" at bounding box center [767, 451] width 76 height 13
click at [730, 450] on input "Dodaj adres ręcznie" at bounding box center [716, 451] width 26 height 26
checkbox input "false"
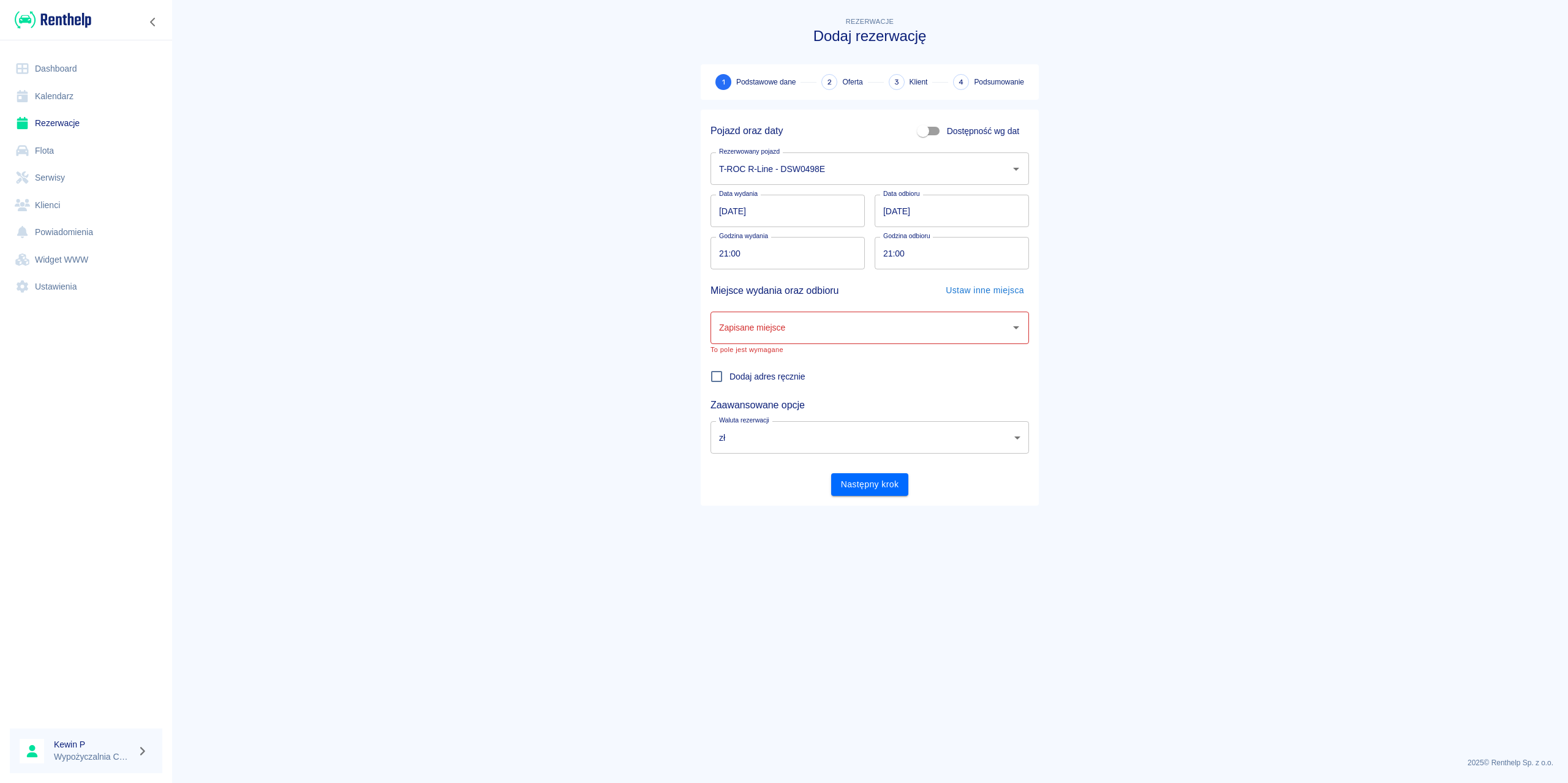
click at [776, 338] on input "Zapisane miejsce" at bounding box center [861, 328] width 289 height 22
click at [771, 357] on li "Punkt odbioru w hotelu Noclegi Kolonia - Świdnica, Stanisława Wokulskiego 4a" at bounding box center [870, 366] width 319 height 33
type input "Punkt odbioru w hotelu Noclegi Kolonia - Świdnica, Stanisława Wokulskiego 4a"
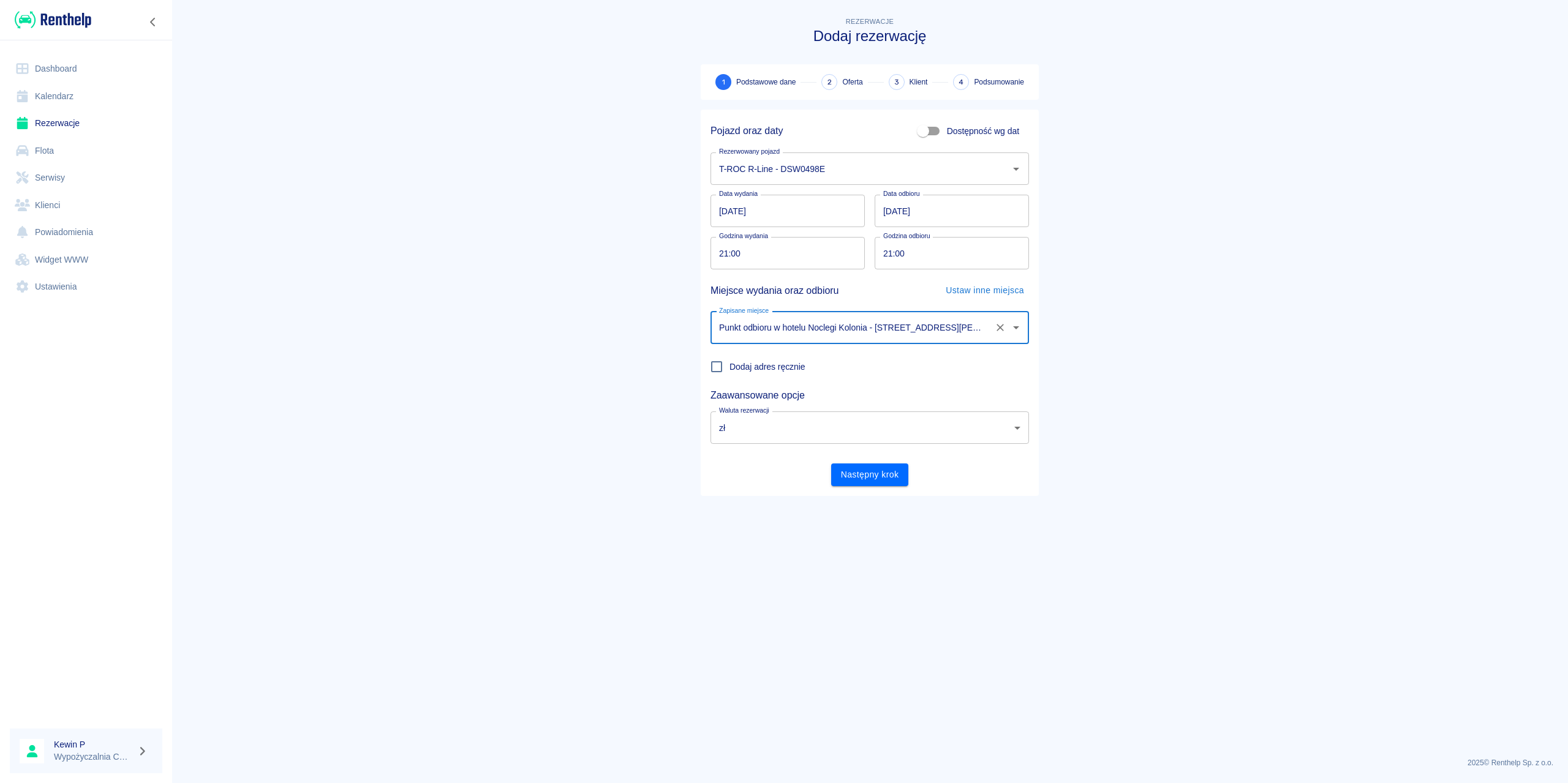
click at [839, 467] on button "Następny krok" at bounding box center [870, 474] width 78 height 23
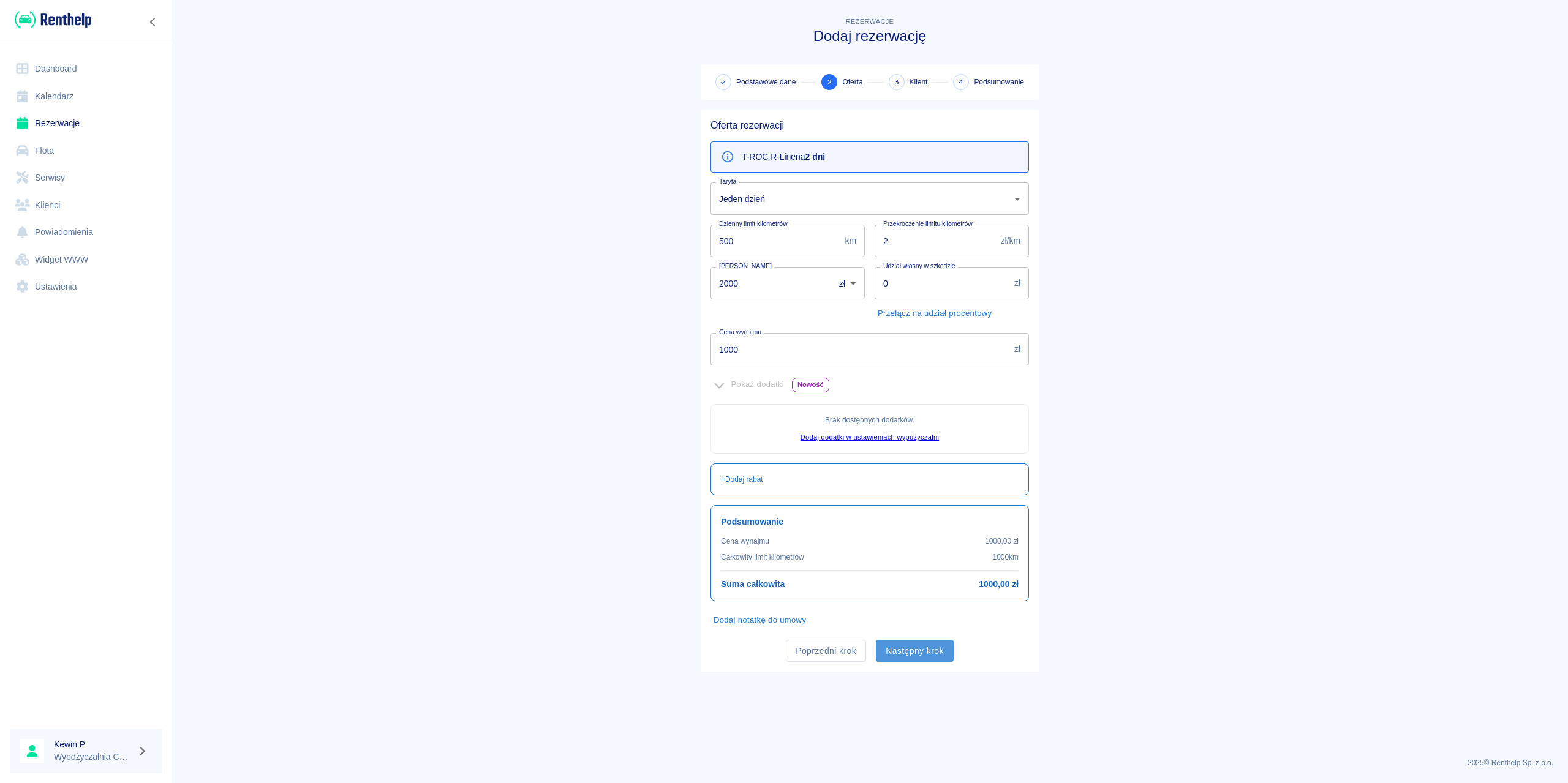
click at [891, 646] on button "Następny krok" at bounding box center [914, 651] width 78 height 23
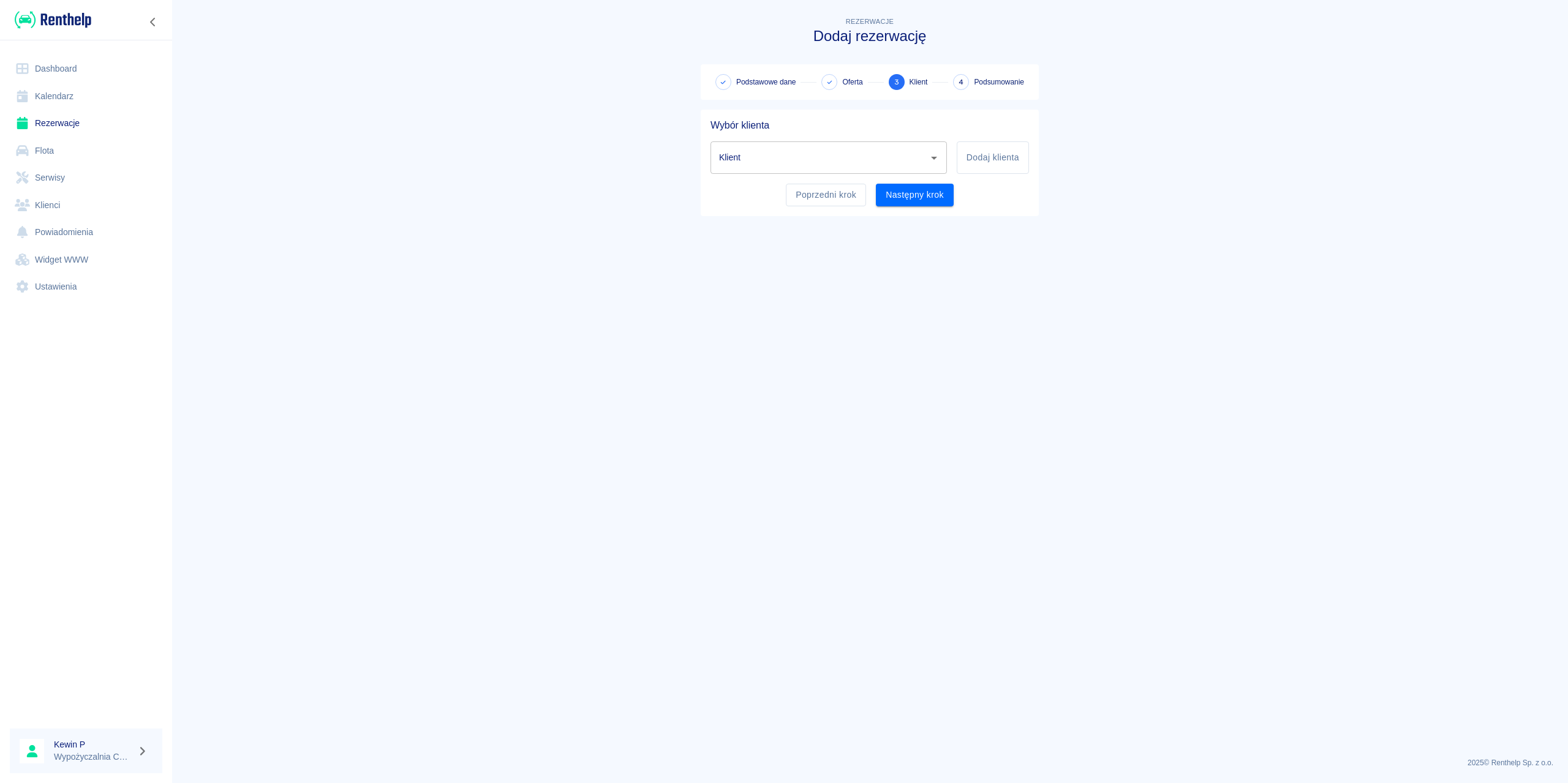
click at [938, 158] on icon "Otwórz" at bounding box center [934, 158] width 15 height 15
click at [870, 193] on li "jan kowalski (+48123454152)" at bounding box center [829, 188] width 237 height 20
type input "jan kowalski (+48123454152)"
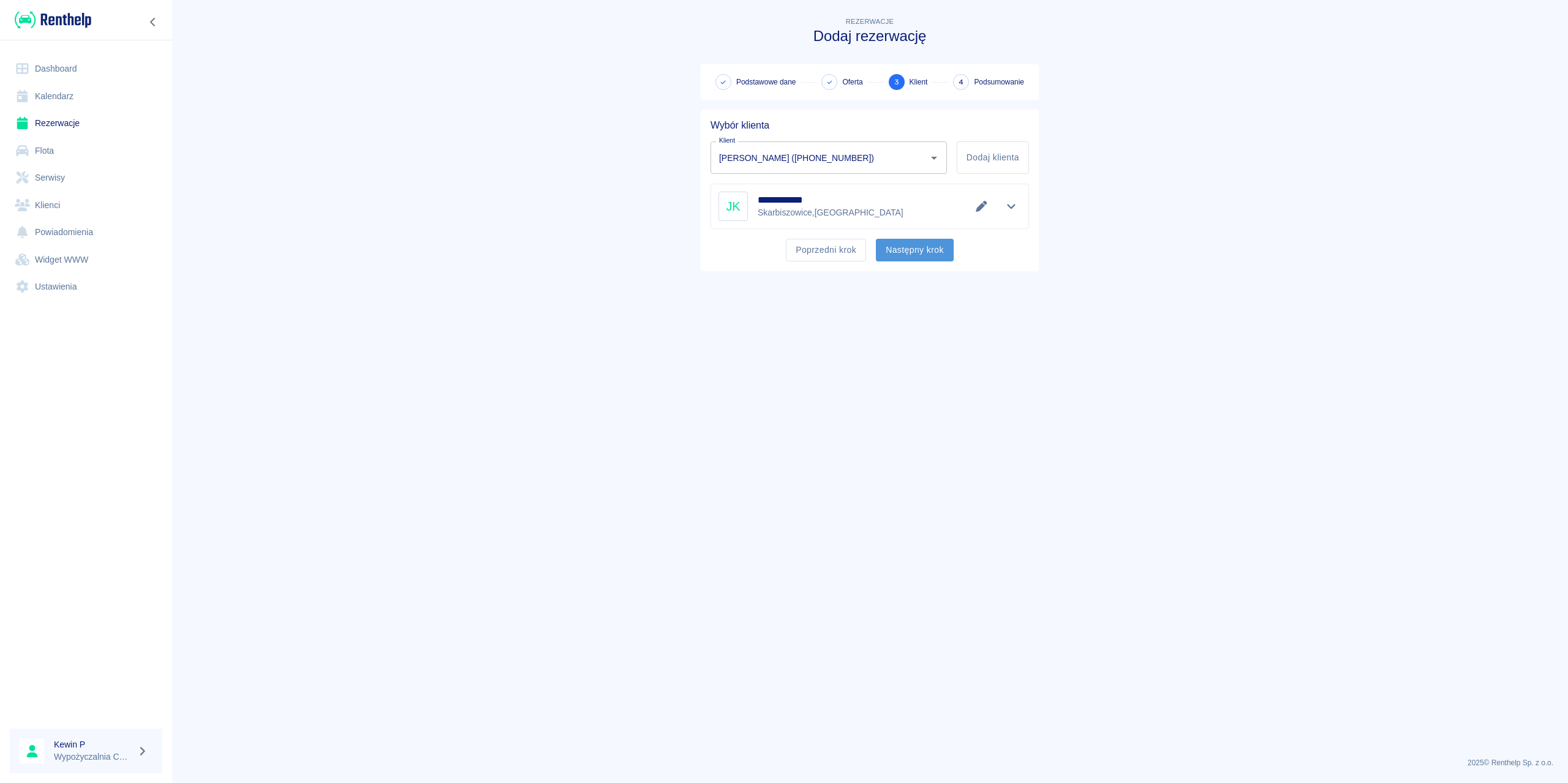
click at [927, 248] on button "Następny krok" at bounding box center [914, 249] width 78 height 23
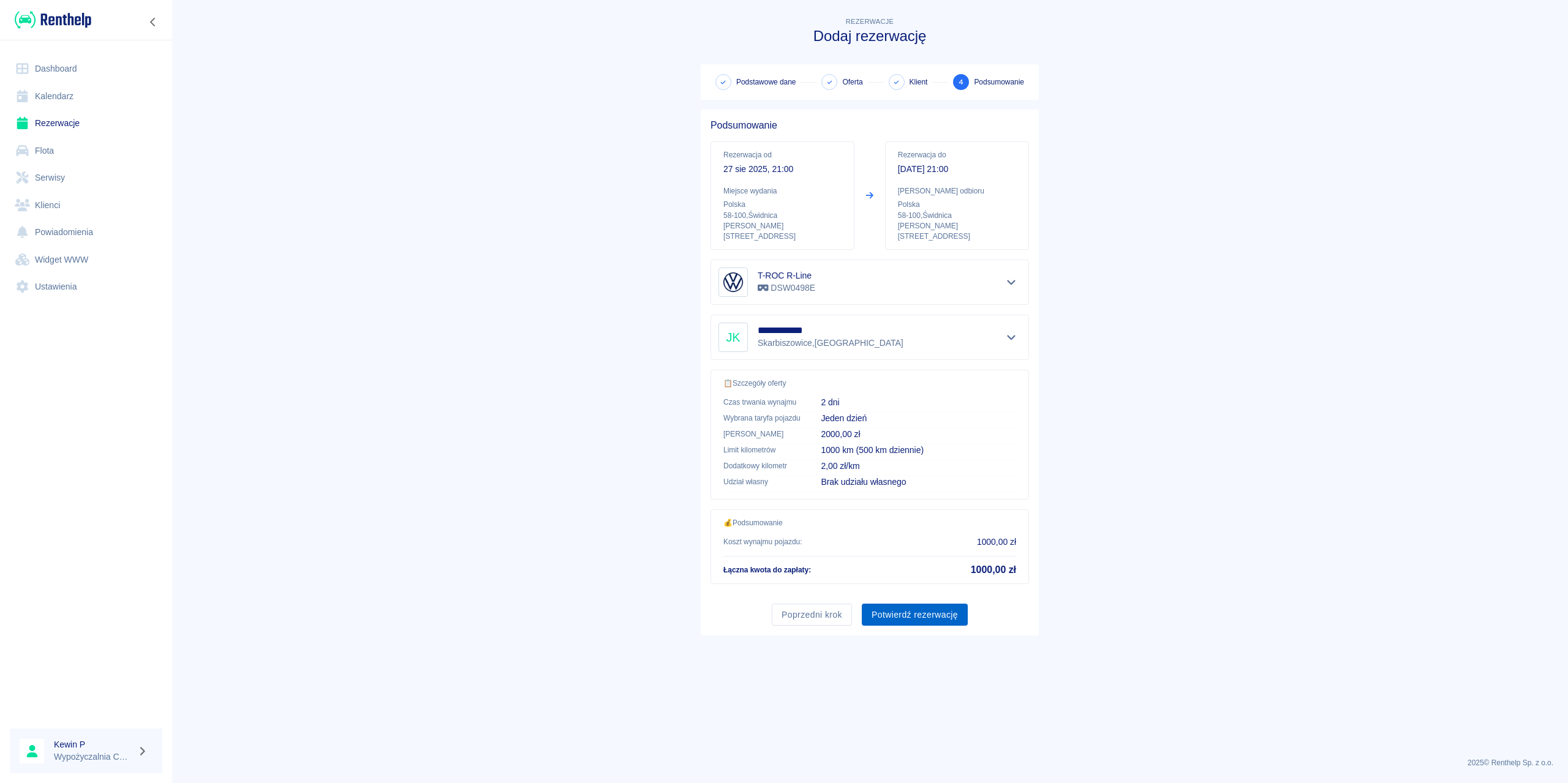
drag, startPoint x: 917, startPoint y: 608, endPoint x: 909, endPoint y: 530, distance: 78.4
click at [917, 607] on button "Potwierdź rezerwację" at bounding box center [914, 615] width 106 height 23
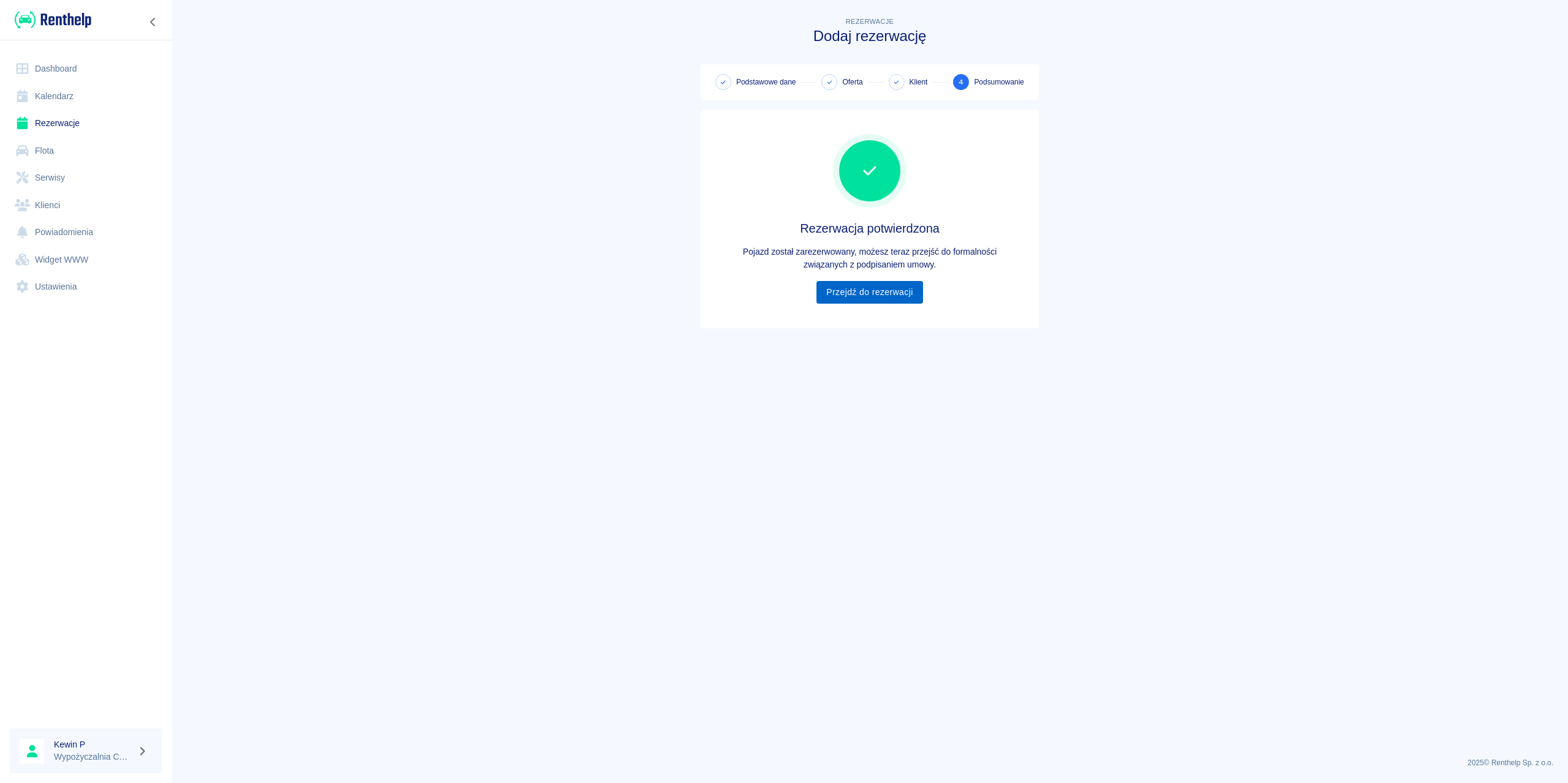
click at [884, 297] on link "Przejdź do rezerwacji" at bounding box center [869, 292] width 106 height 23
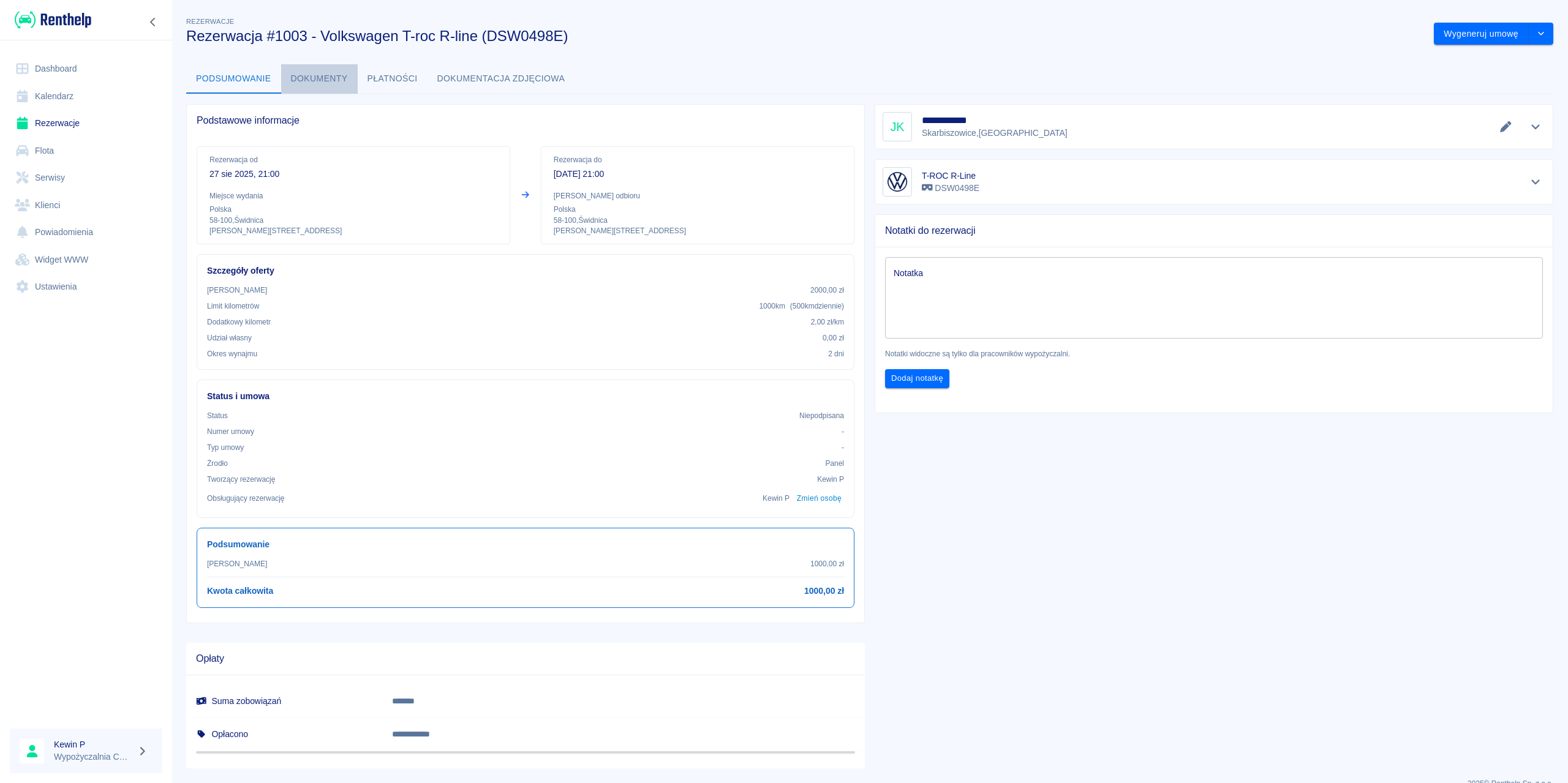
click at [335, 76] on button "Dokumenty" at bounding box center [319, 78] width 77 height 29
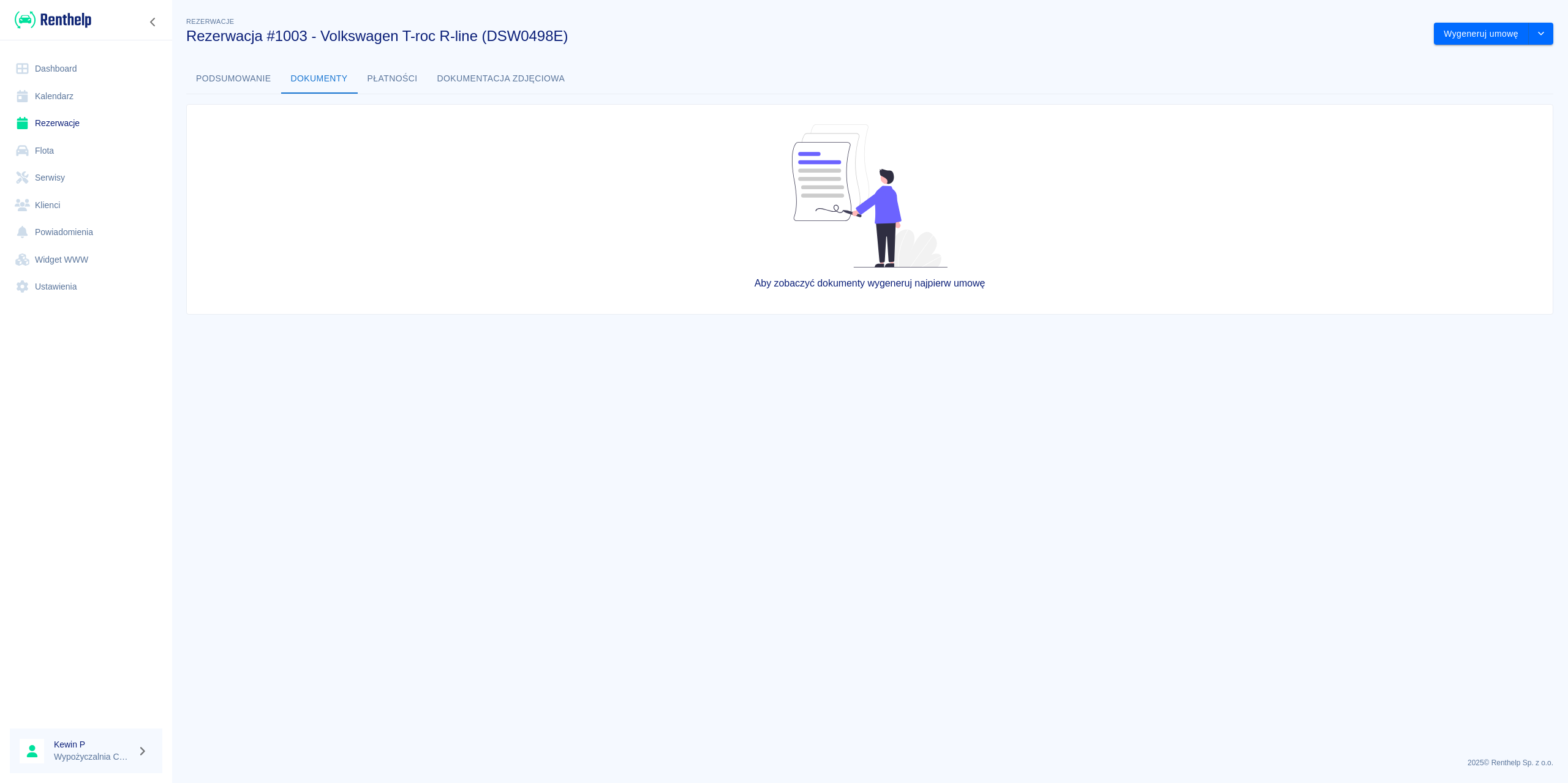
click at [364, 78] on button "Płatności" at bounding box center [393, 78] width 70 height 29
click at [479, 74] on button "Dokumentacja zdjęciowa" at bounding box center [501, 78] width 148 height 29
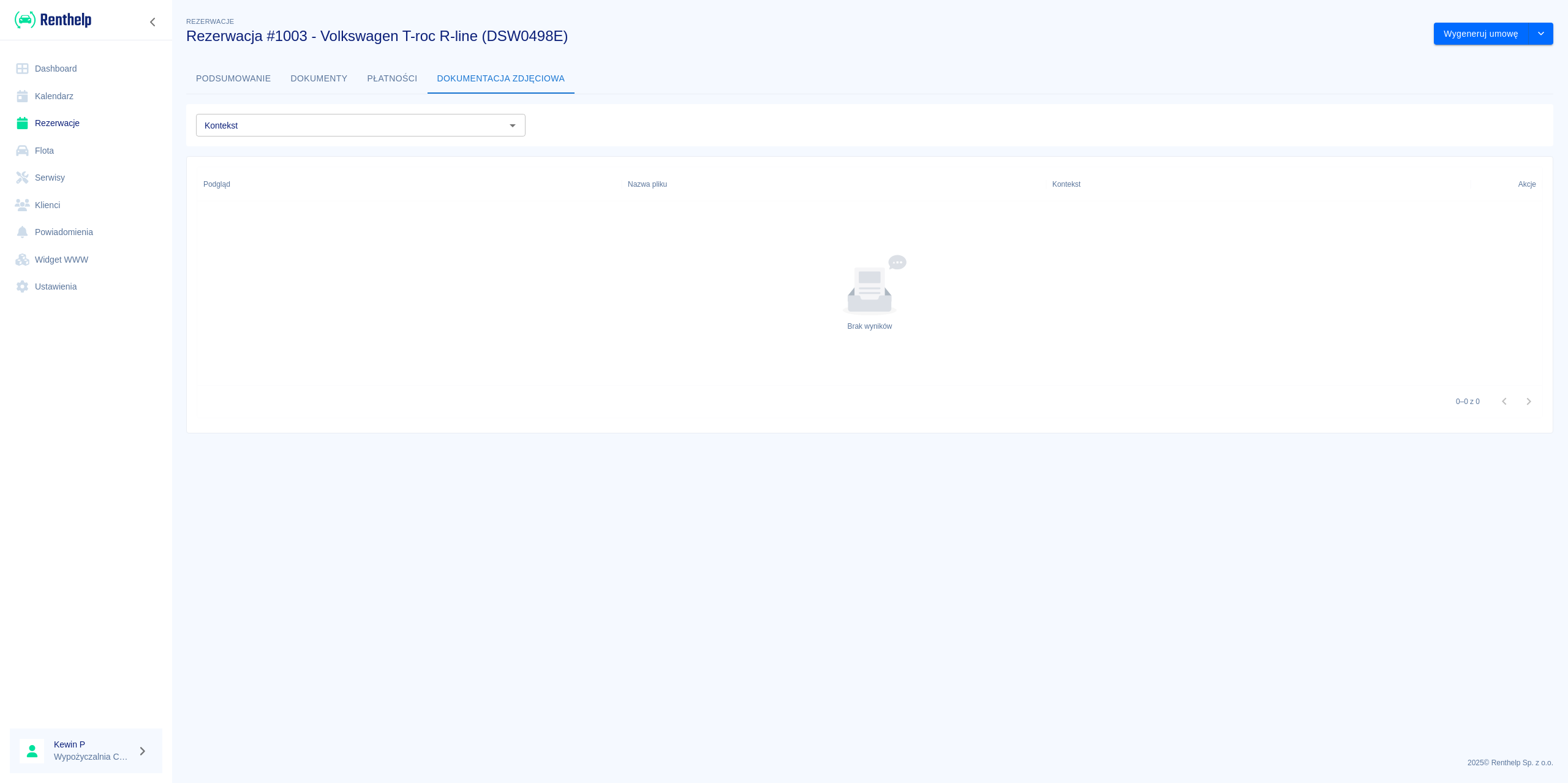
drag, startPoint x: 248, startPoint y: 87, endPoint x: 148, endPoint y: 117, distance: 104.4
click at [247, 87] on button "Podsumowanie" at bounding box center [234, 78] width 95 height 29
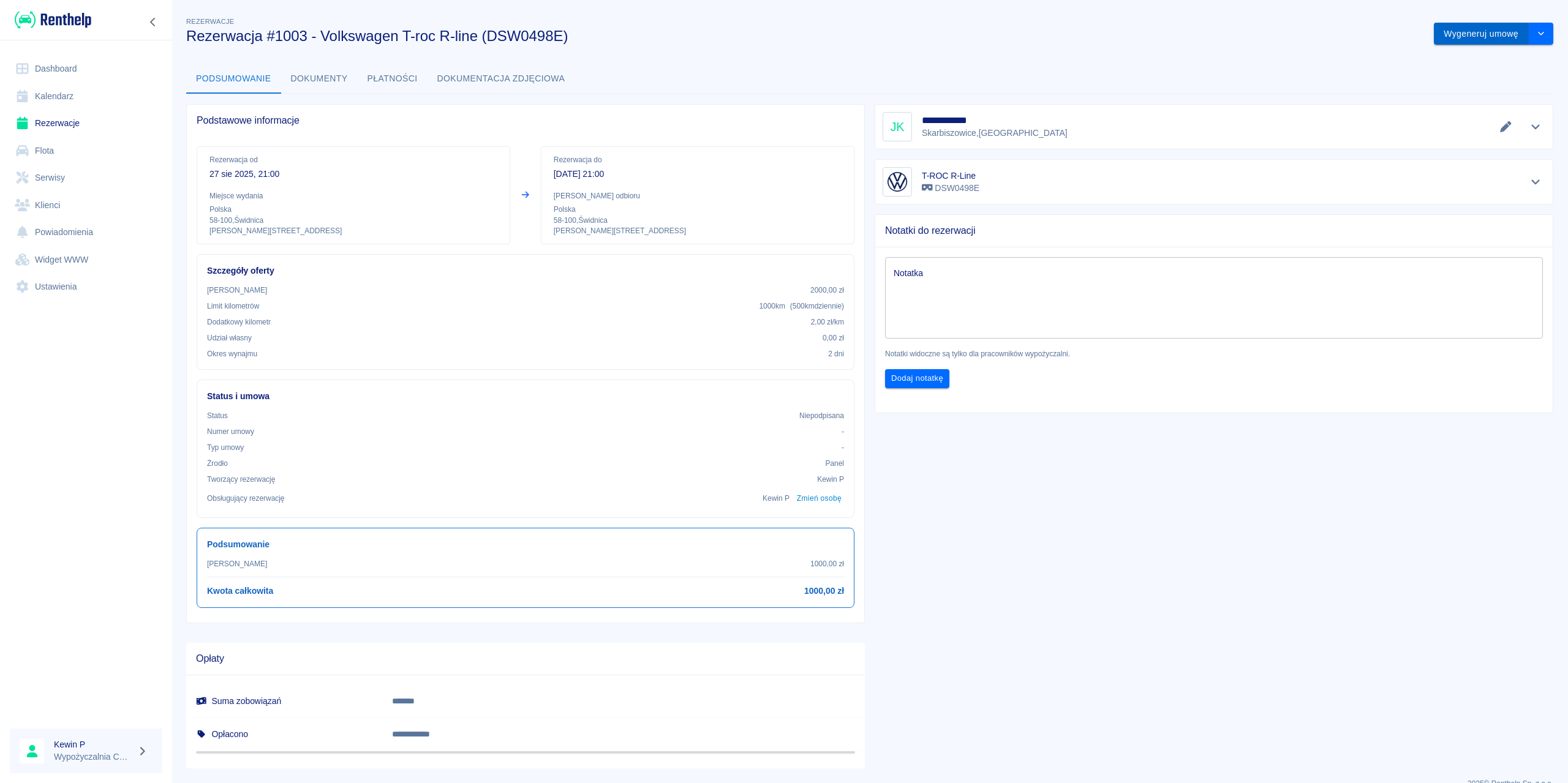
click at [1504, 36] on button "Wygeneruj umowę" at bounding box center [1482, 33] width 95 height 23
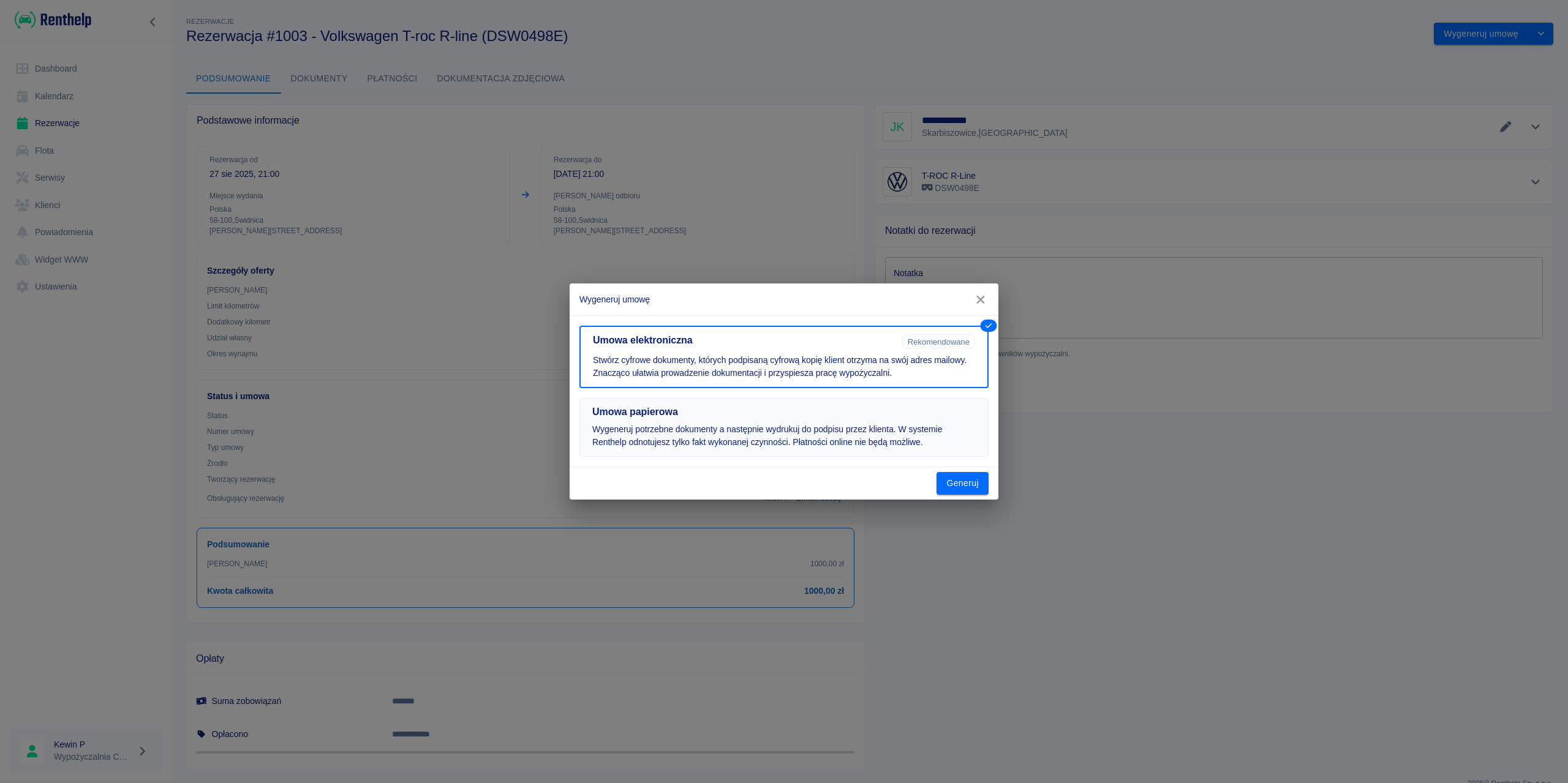
click at [921, 432] on p "Wygeneruj potrzebne dokumenty a następnie wydrukuj do podpisu przez klienta. W …" at bounding box center [784, 436] width 384 height 26
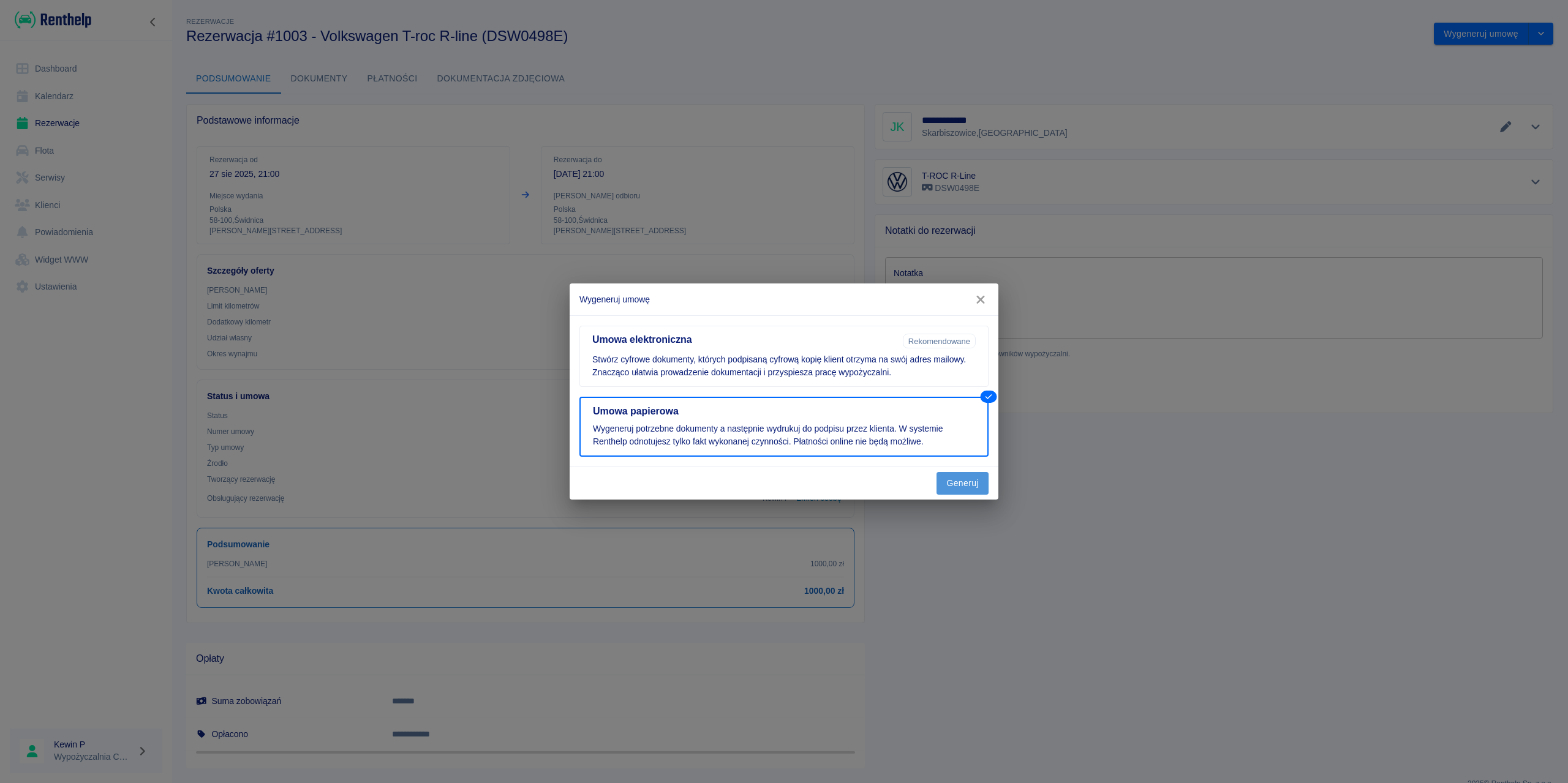
click at [967, 486] on button "Generuj" at bounding box center [962, 483] width 52 height 23
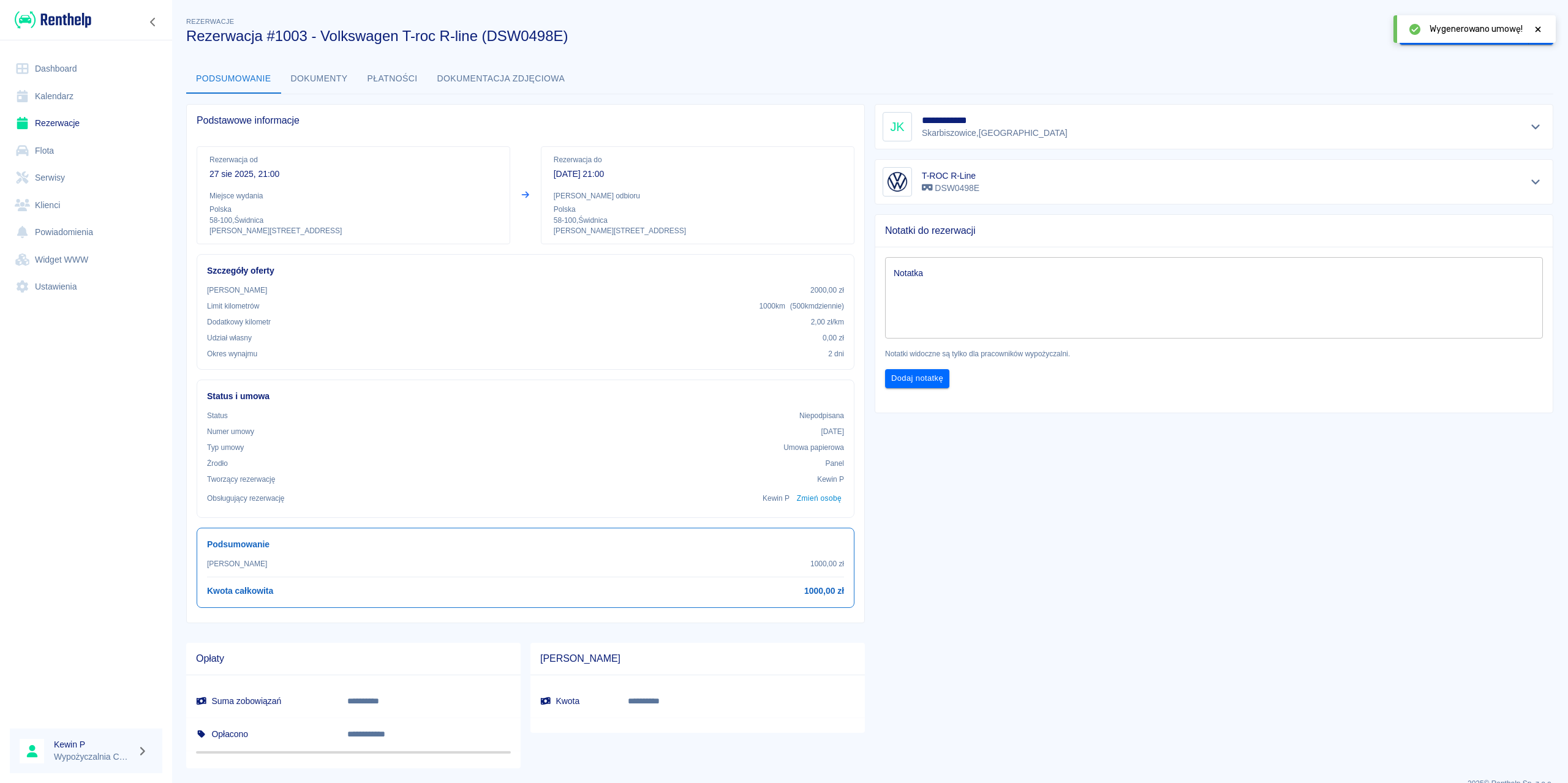
click at [1539, 31] on icon at bounding box center [1538, 29] width 11 height 8
click at [1485, 32] on button "Oznacz: umowa podpisana" at bounding box center [1464, 33] width 129 height 23
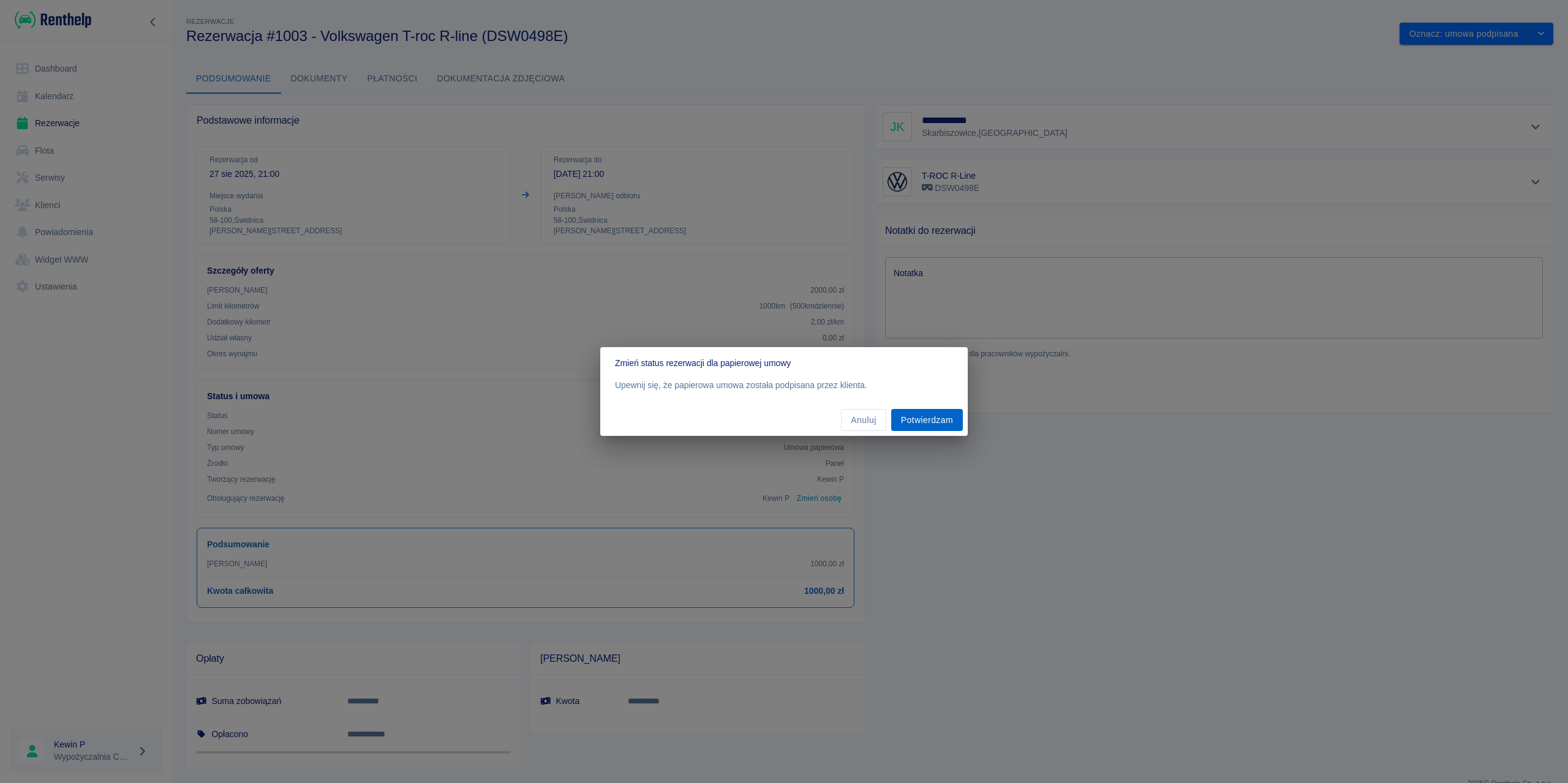
click at [939, 409] on div "Anuluj Potwierdzam" at bounding box center [784, 420] width 368 height 33
click at [933, 417] on button "Potwierdzam" at bounding box center [927, 420] width 72 height 23
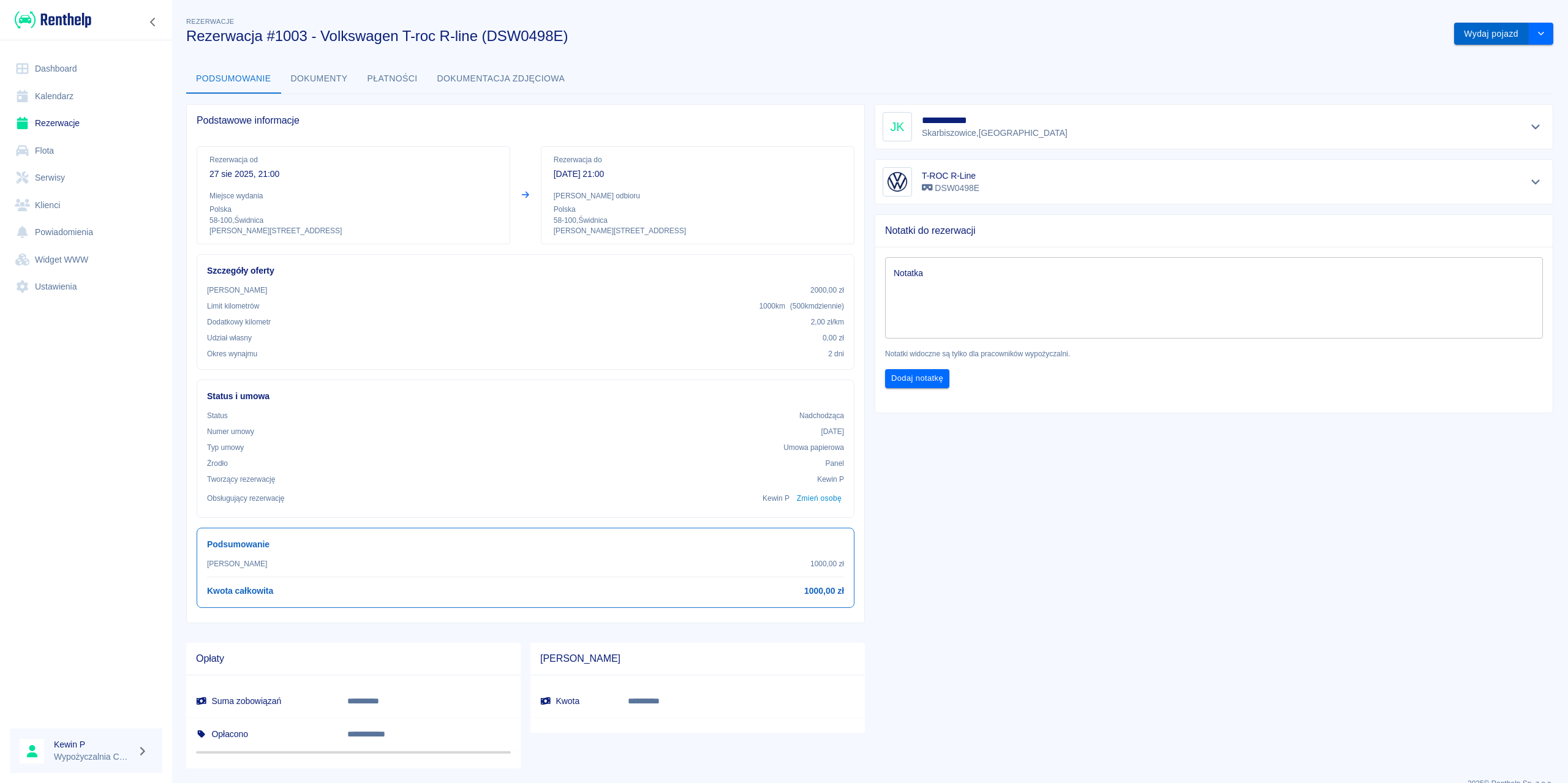
click at [1466, 29] on button "Wydaj pojazd" at bounding box center [1492, 33] width 75 height 23
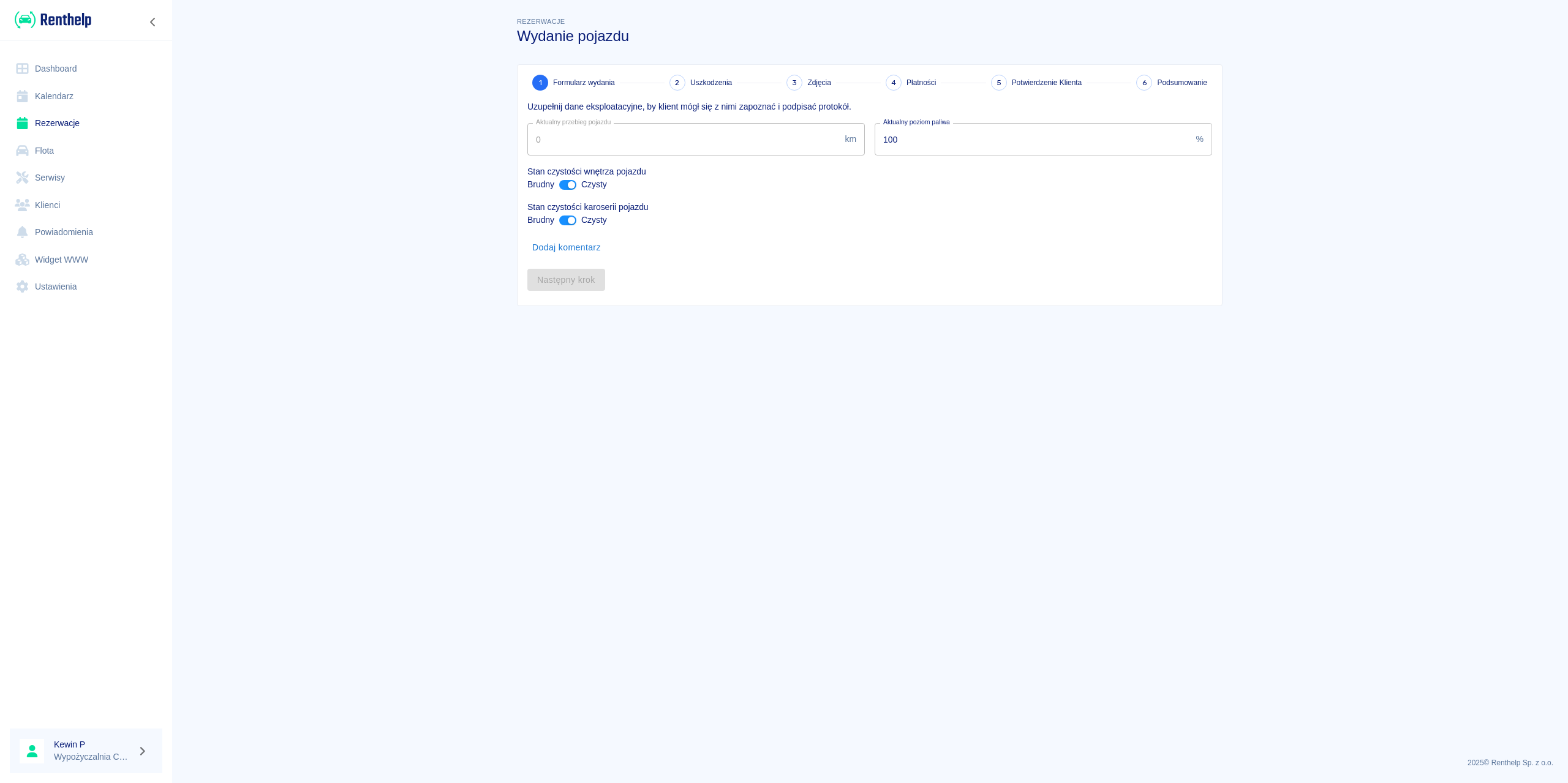
type input "5000"
click at [591, 295] on button "Następny krok" at bounding box center [565, 289] width 78 height 23
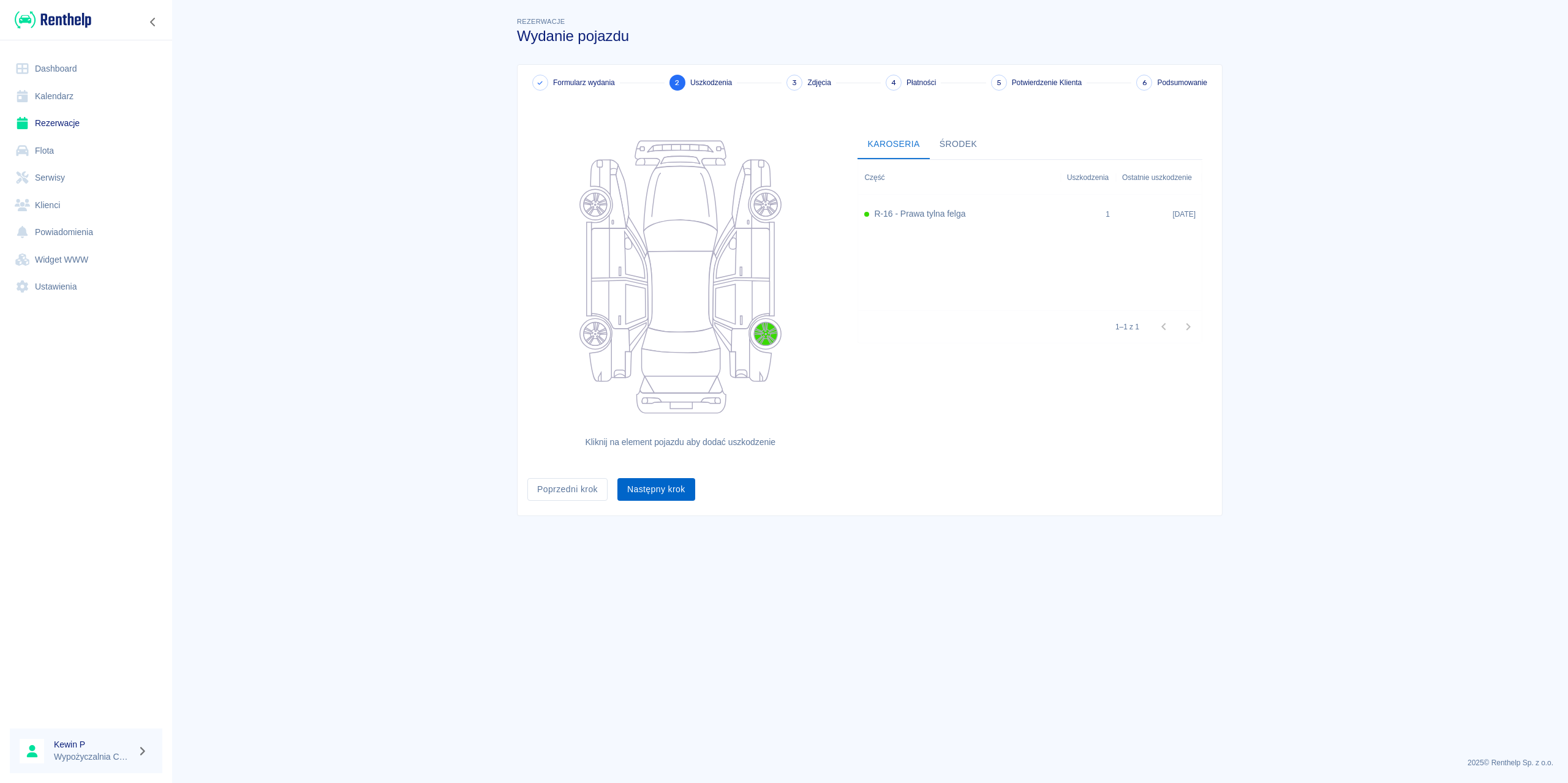
click at [661, 484] on button "Następny krok" at bounding box center [656, 489] width 78 height 23
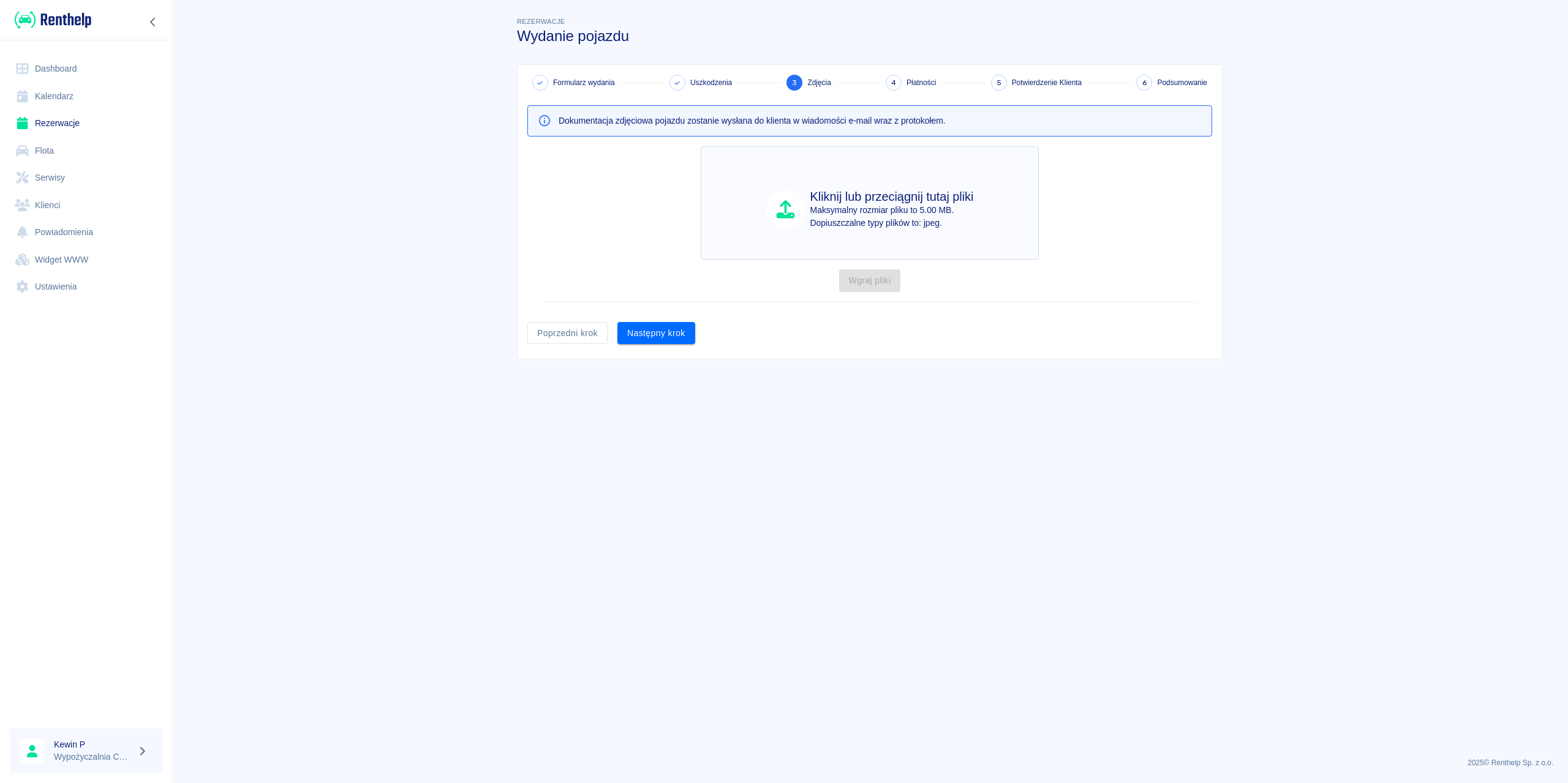
click at [864, 241] on div "Kliknij lub przeciągnij tutaj pliki Maksymalny rozmiar pliku to 5.00 MB. Dopius…" at bounding box center [869, 203] width 338 height 113
type input "C:\fakepath\2_1.jpeg"
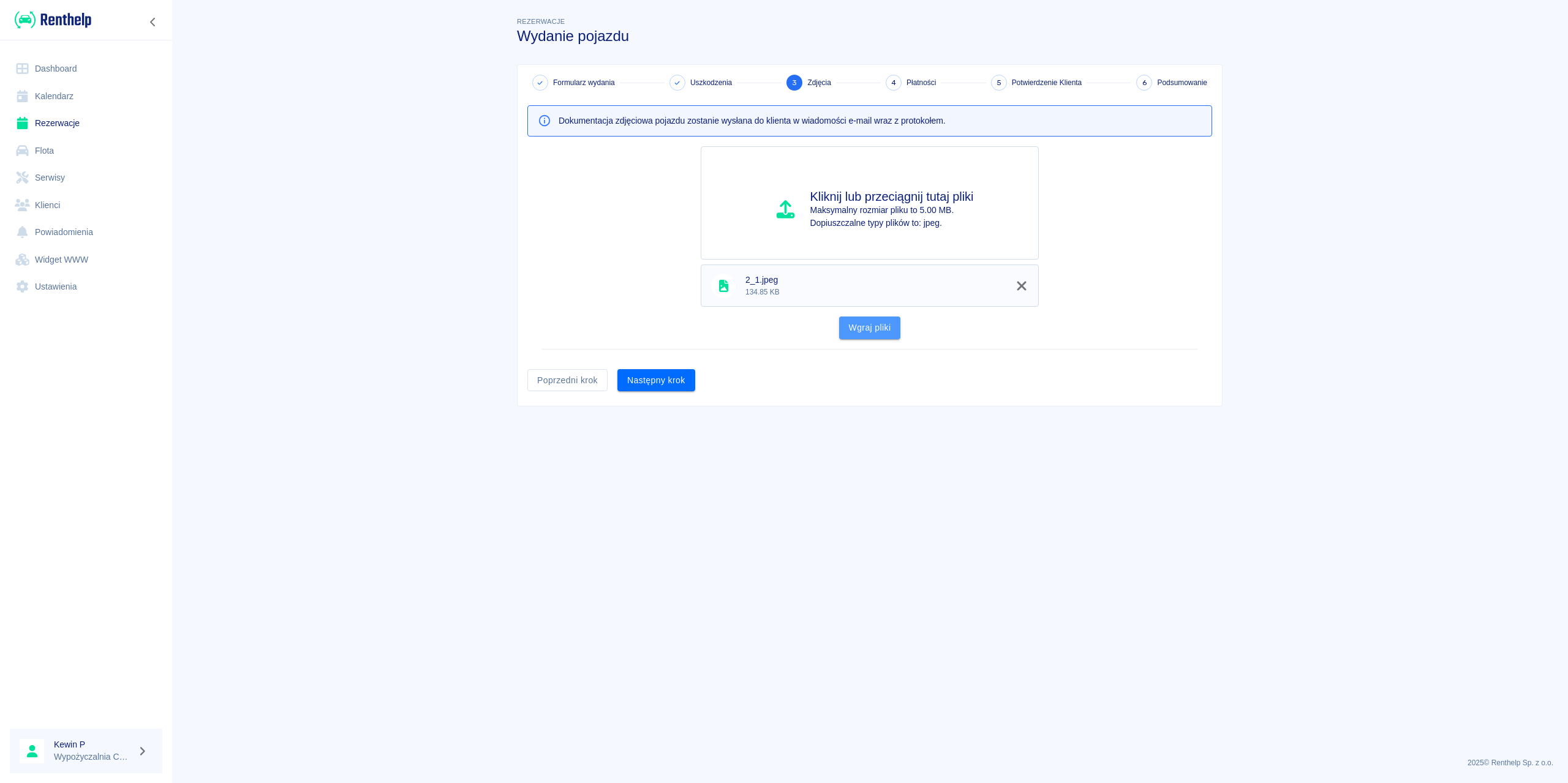
click at [855, 320] on button "Wgraj pliki" at bounding box center [870, 328] width 62 height 23
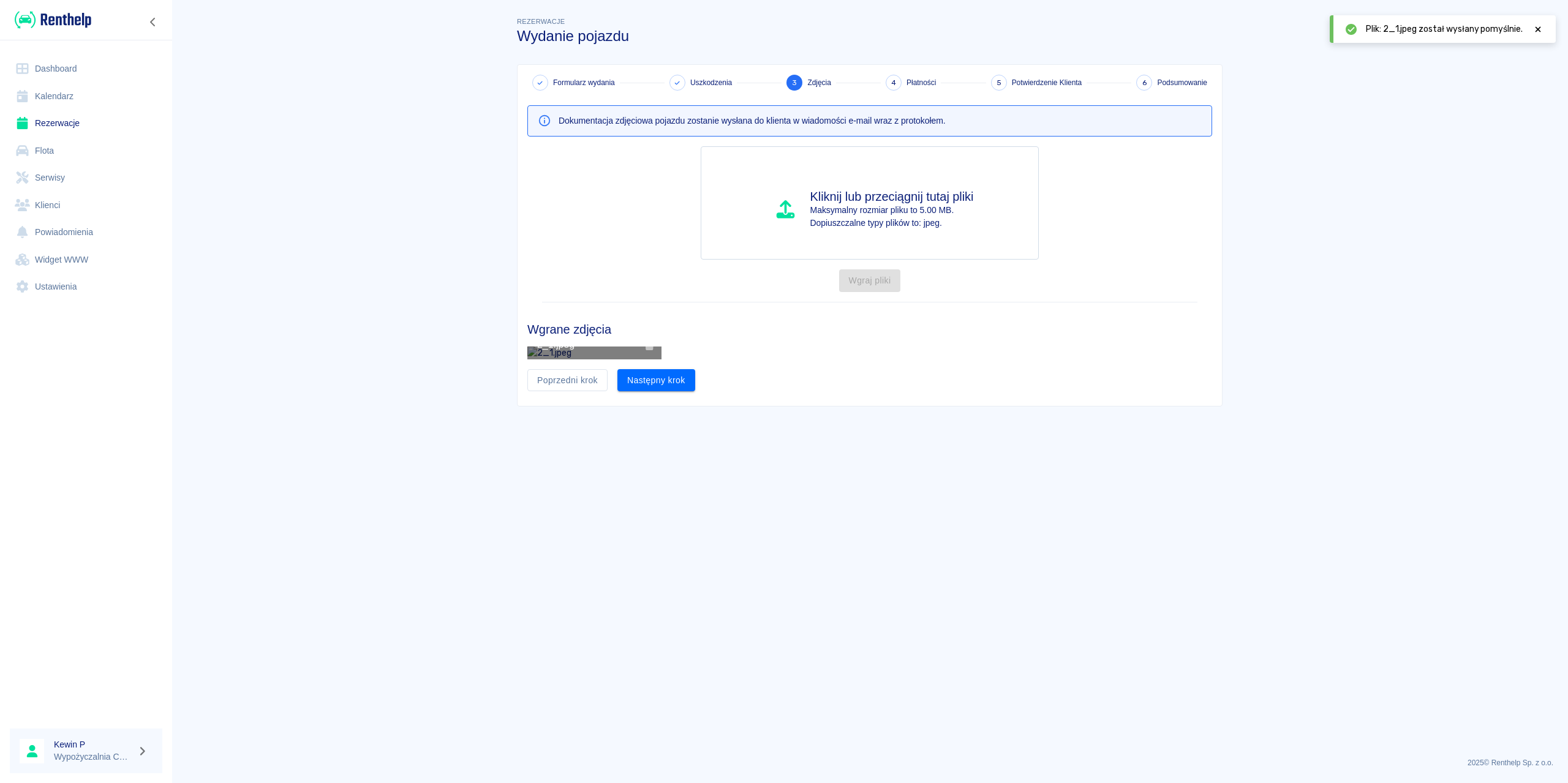
click at [671, 392] on button "Następny krok" at bounding box center [656, 380] width 78 height 23
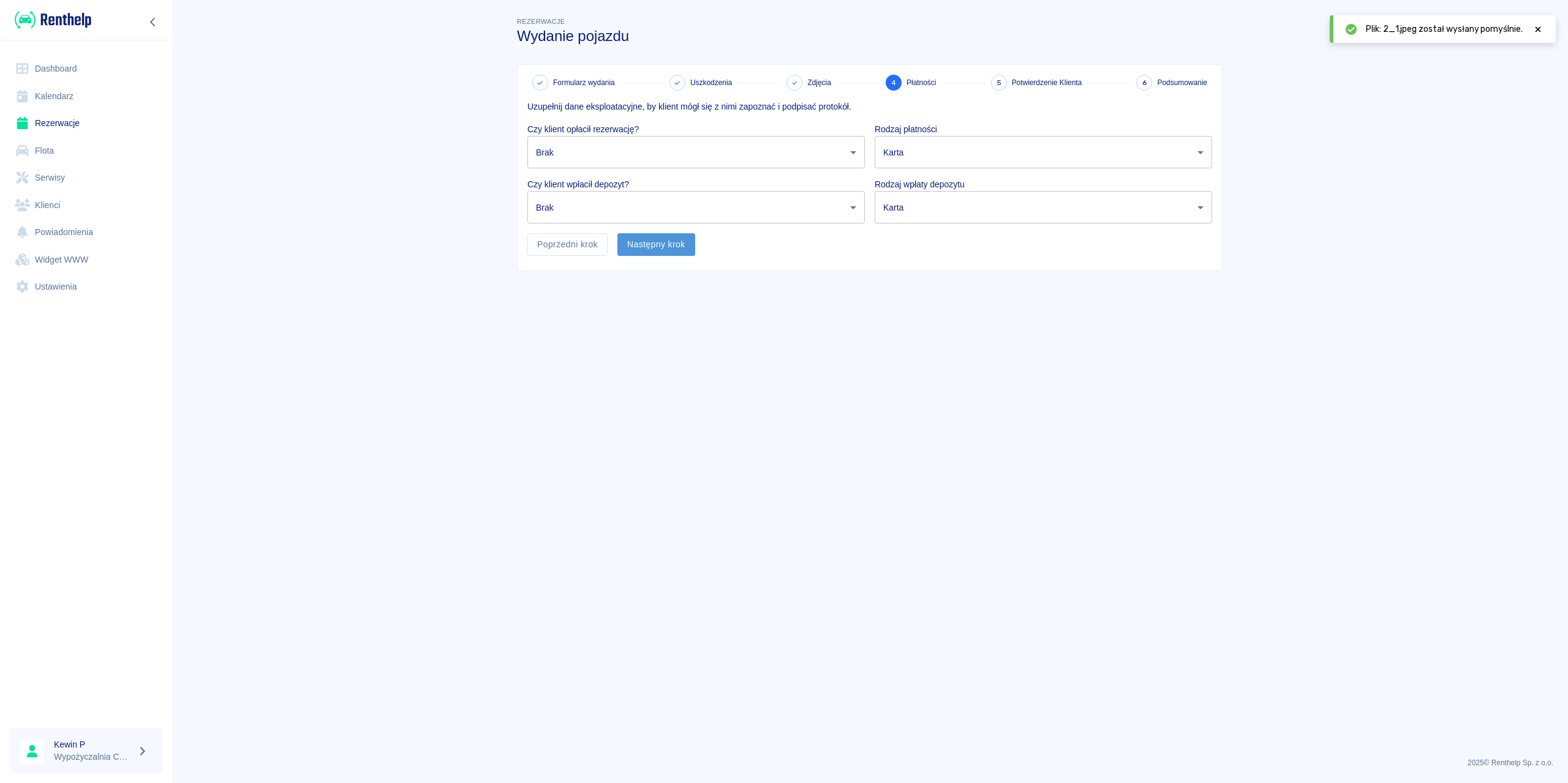
click at [645, 247] on button "Następny krok" at bounding box center [656, 244] width 78 height 23
click at [656, 150] on body "Używamy plików Cookies, by zapewnić Ci najlepsze możliwe doświadczenie. Aby dow…" at bounding box center [784, 391] width 1568 height 783
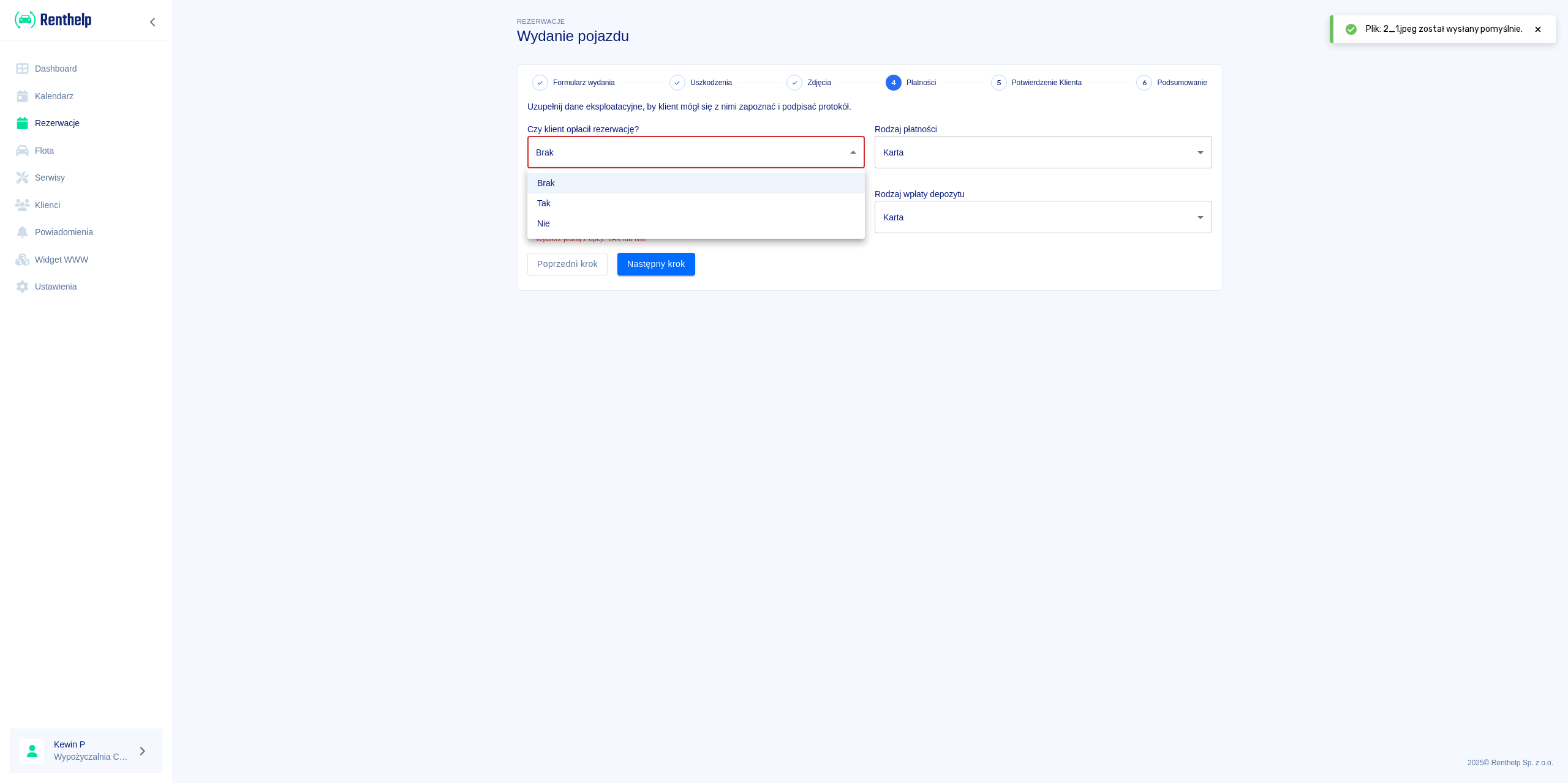
click at [579, 204] on li "Tak" at bounding box center [696, 203] width 338 height 20
type input "true"
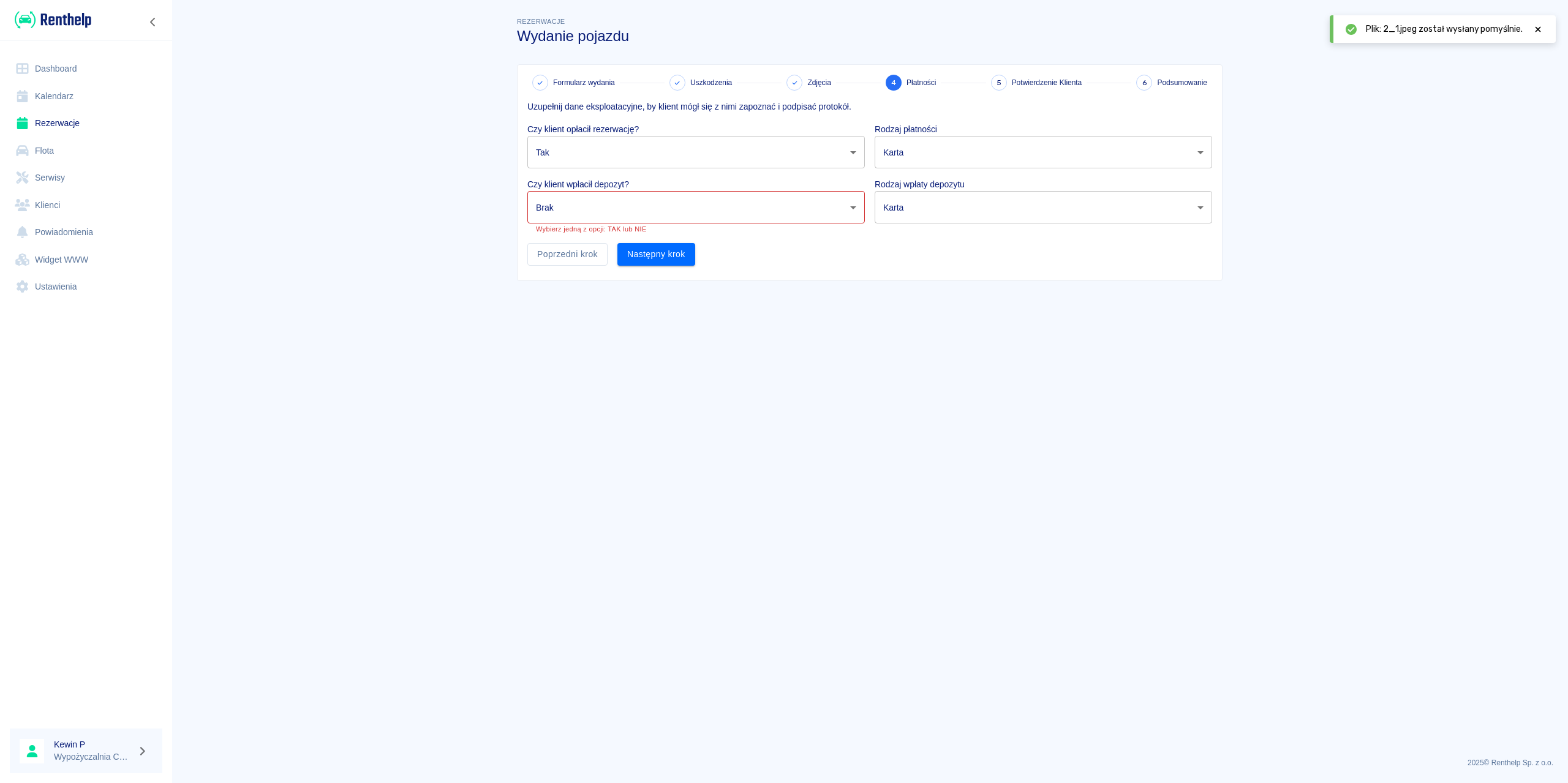
click at [579, 215] on body "Używamy plików Cookies, by zapewnić Ci najlepsze możliwe doświadczenie. Aby dow…" at bounding box center [784, 391] width 1568 height 783
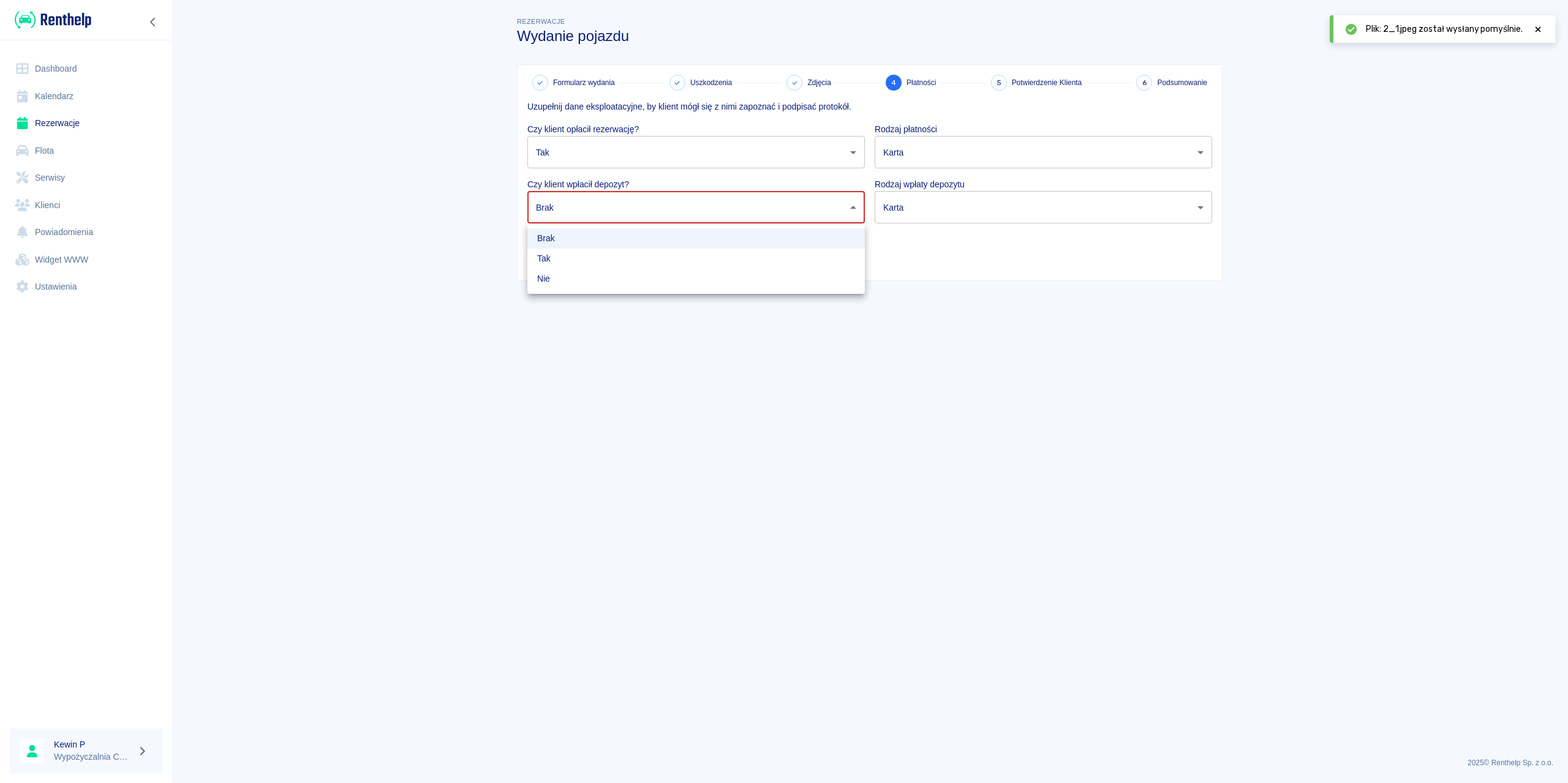
click at [549, 253] on li "Tak" at bounding box center [696, 258] width 338 height 20
type input "true"
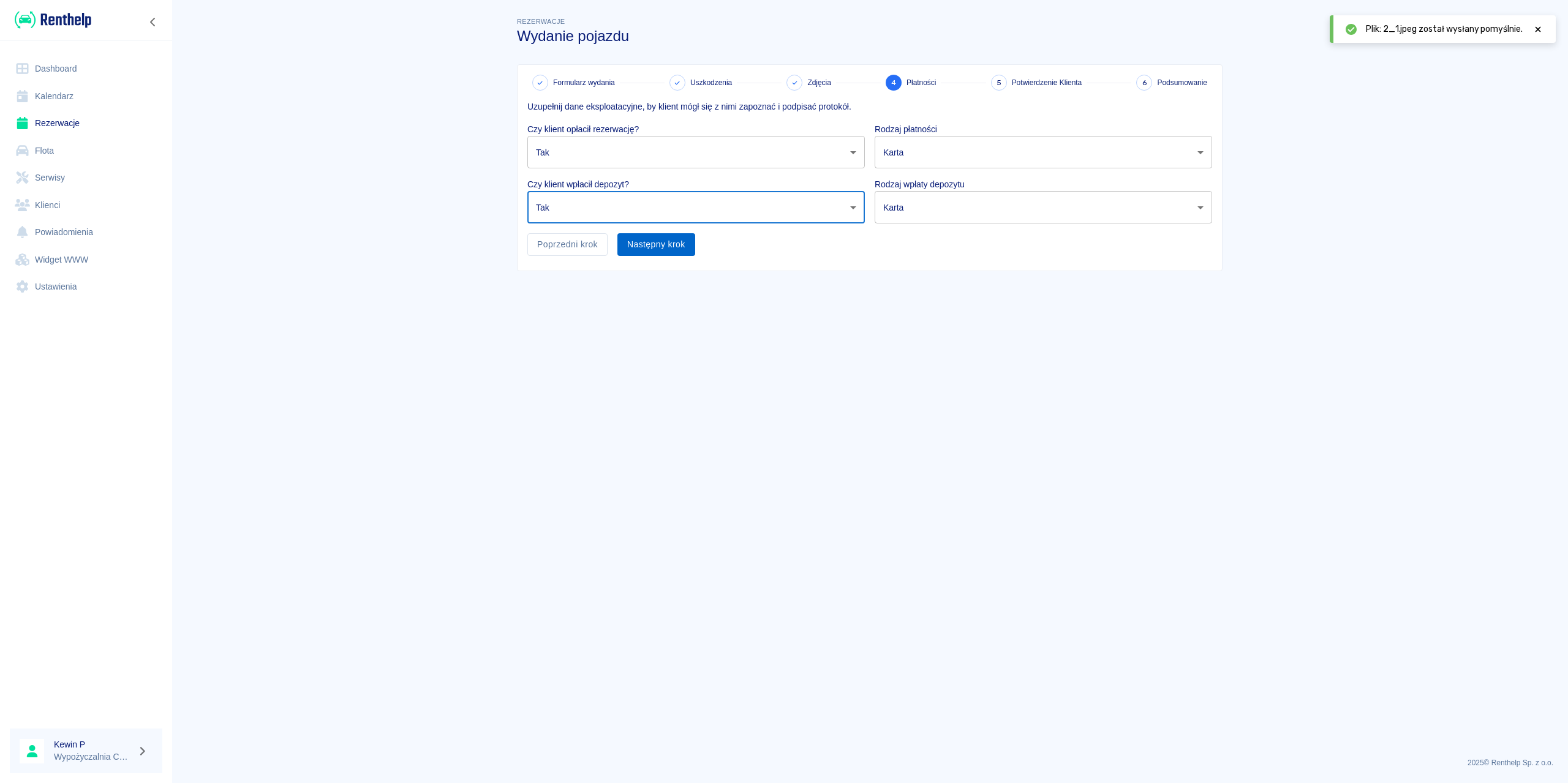
click at [668, 246] on button "Następny krok" at bounding box center [656, 244] width 78 height 23
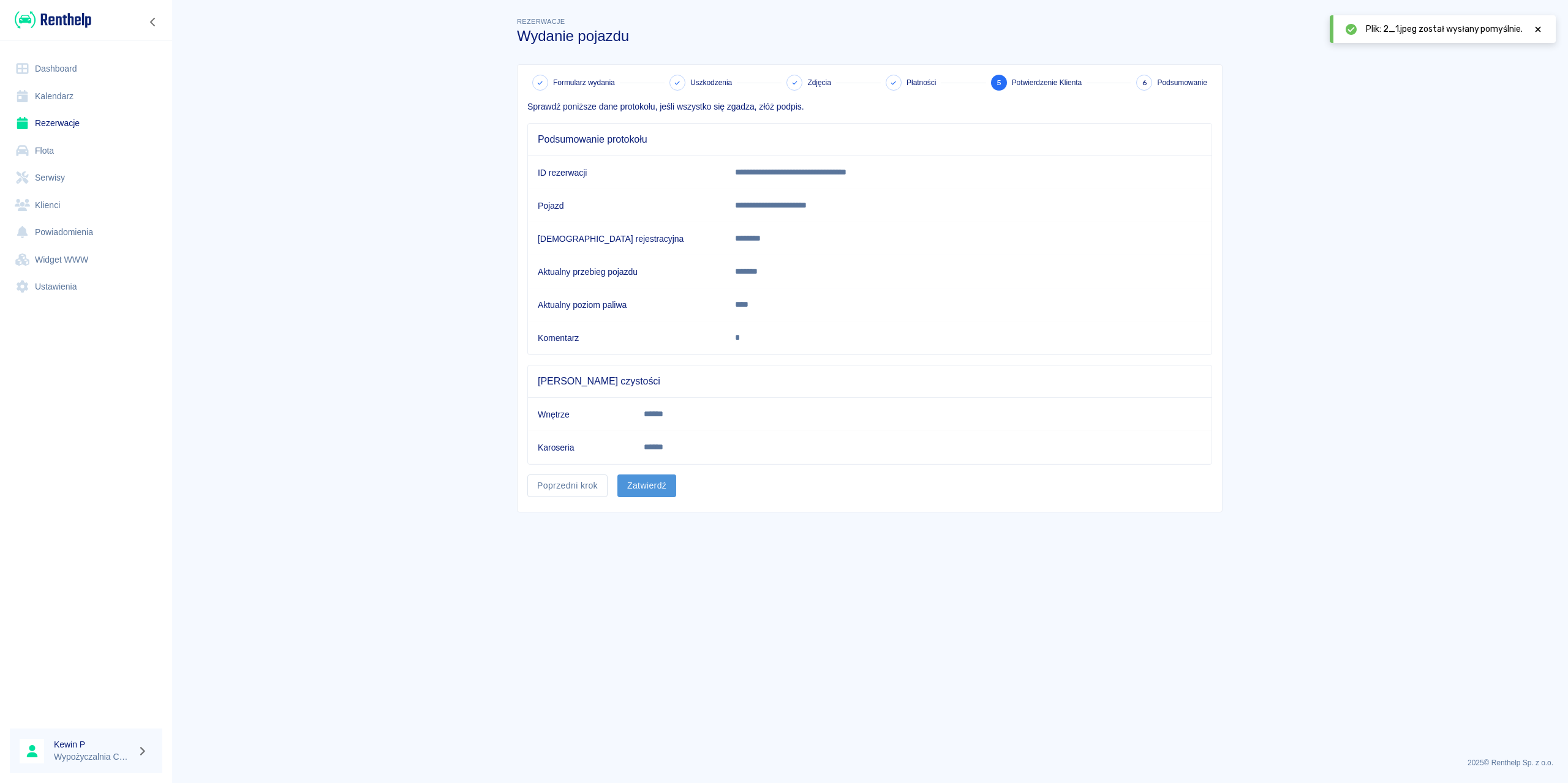
click at [655, 488] on button "Zatwierdź" at bounding box center [646, 485] width 59 height 23
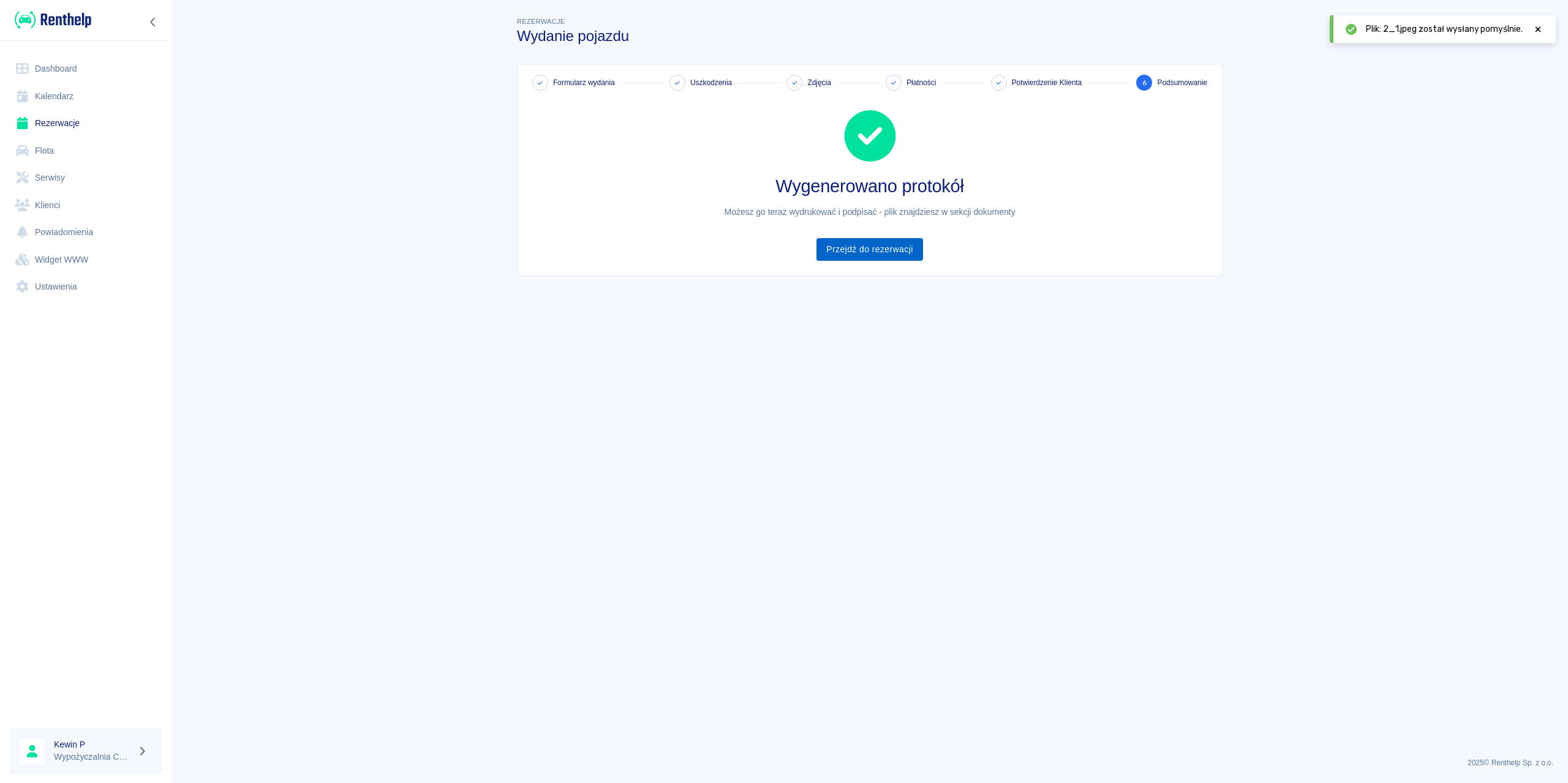
click at [897, 252] on link "Przejdź do rezerwacji" at bounding box center [869, 249] width 106 height 23
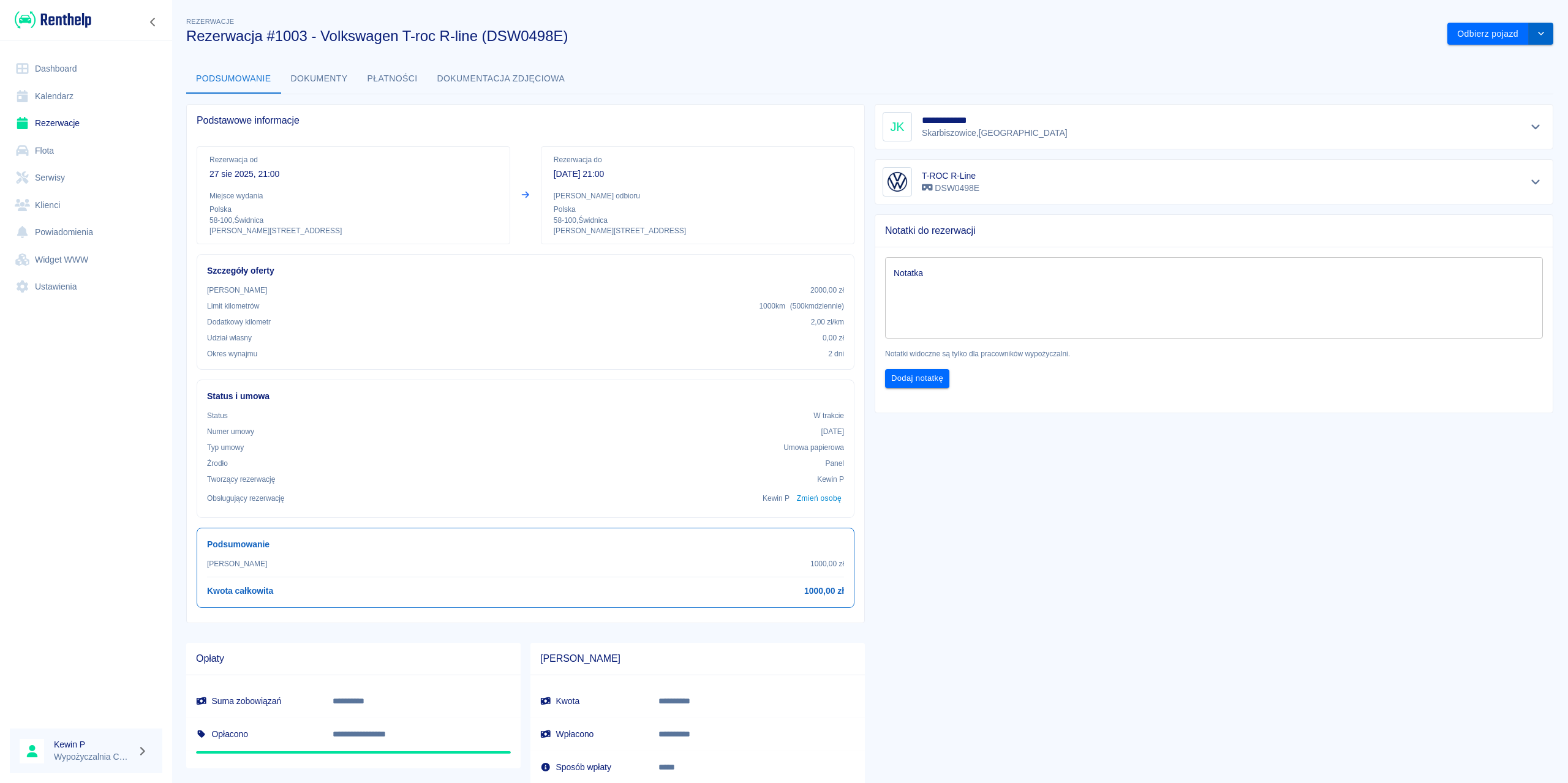
click at [1536, 29] on icon "drop-down" at bounding box center [1541, 33] width 10 height 8
click at [1500, 37] on button "Odbierz pojazd" at bounding box center [1489, 33] width 82 height 23
click at [1538, 29] on icon at bounding box center [1538, 29] width 6 height 6
click at [1478, 34] on button "Odbierz pojazd" at bounding box center [1489, 33] width 82 height 23
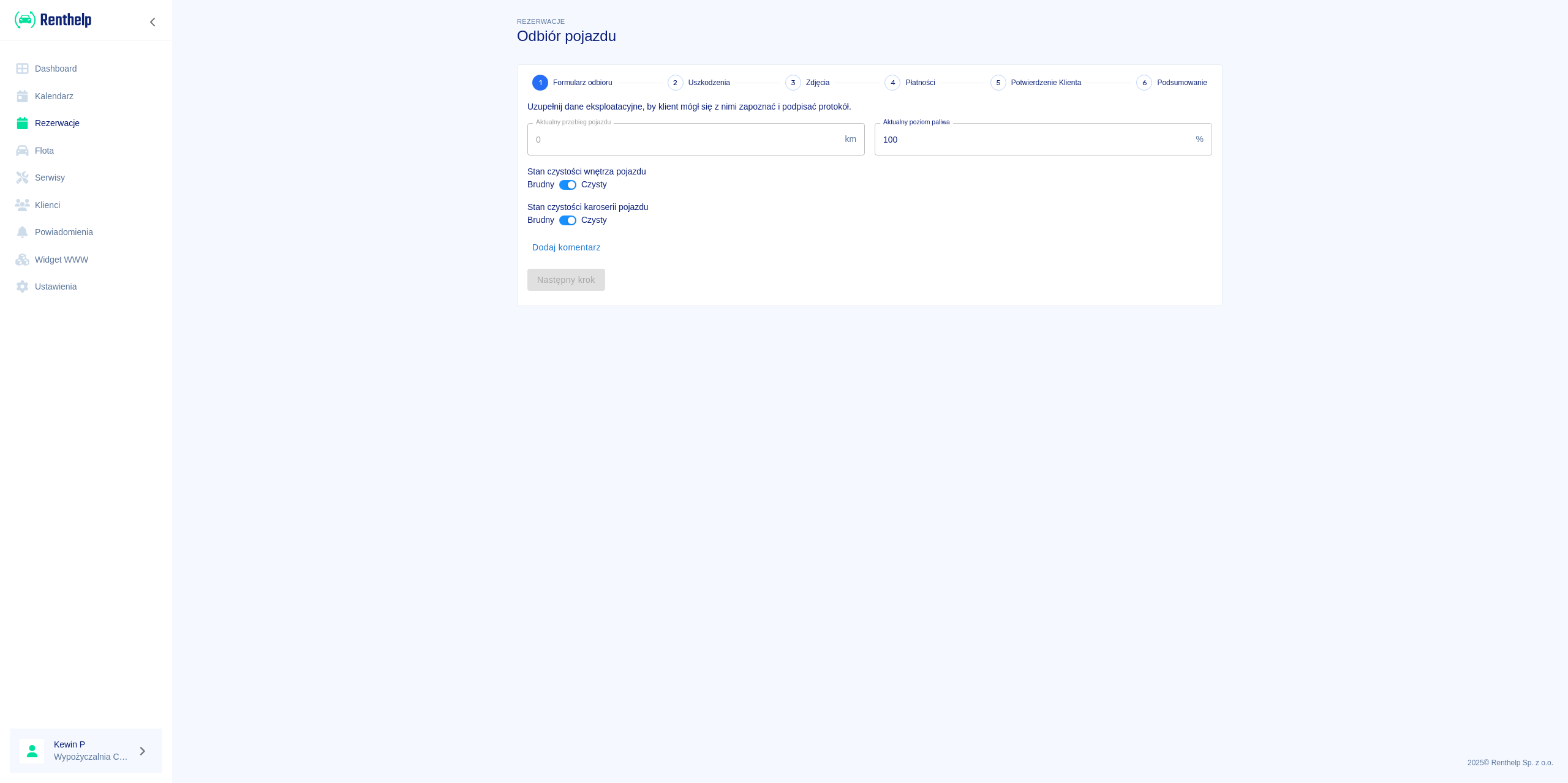
type input "5000"
click at [563, 286] on button "Następny krok" at bounding box center [565, 289] width 78 height 23
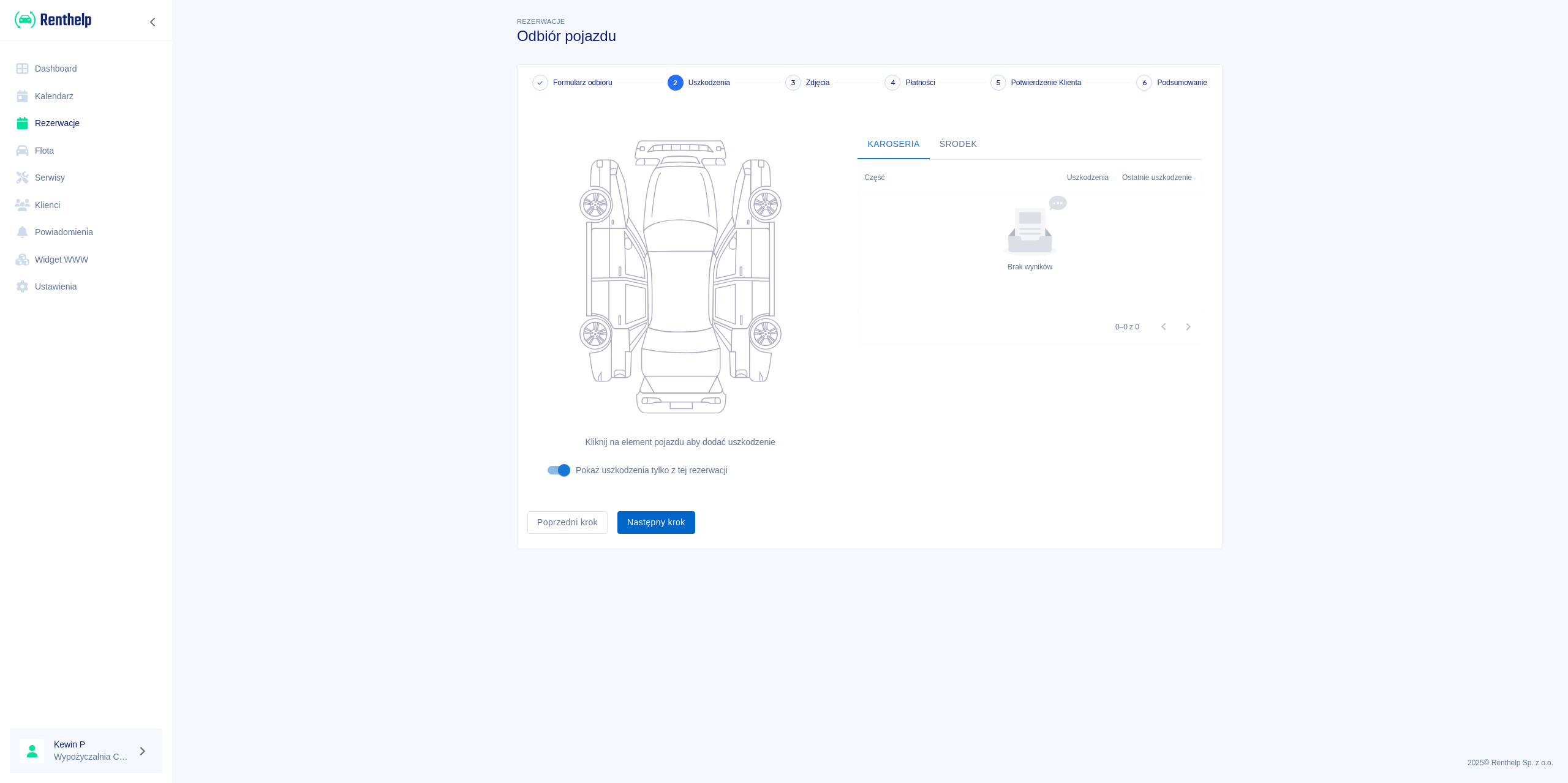
click at [652, 519] on button "Następny krok" at bounding box center [656, 522] width 78 height 23
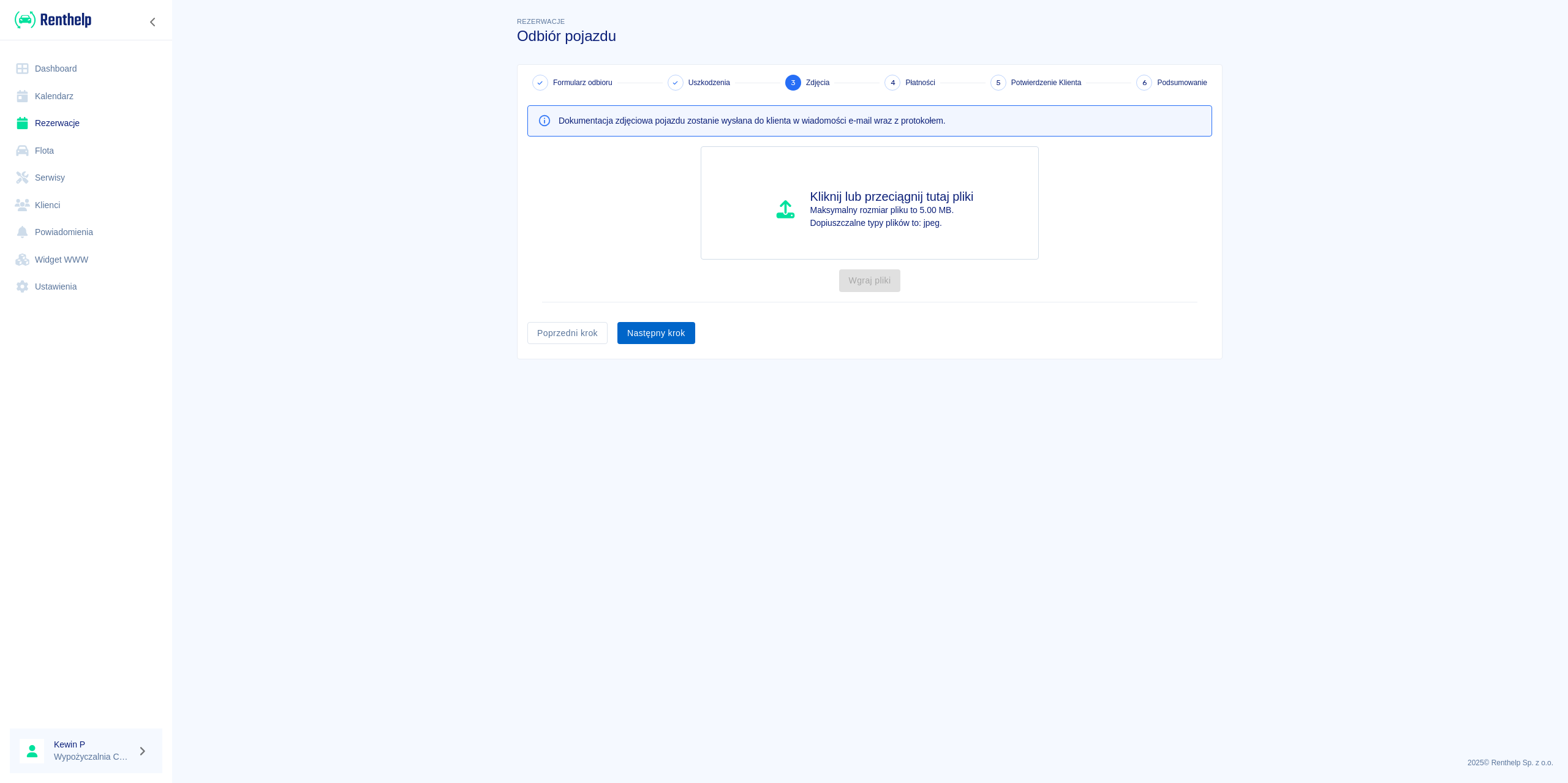
click at [666, 336] on button "Następny krok" at bounding box center [656, 333] width 78 height 23
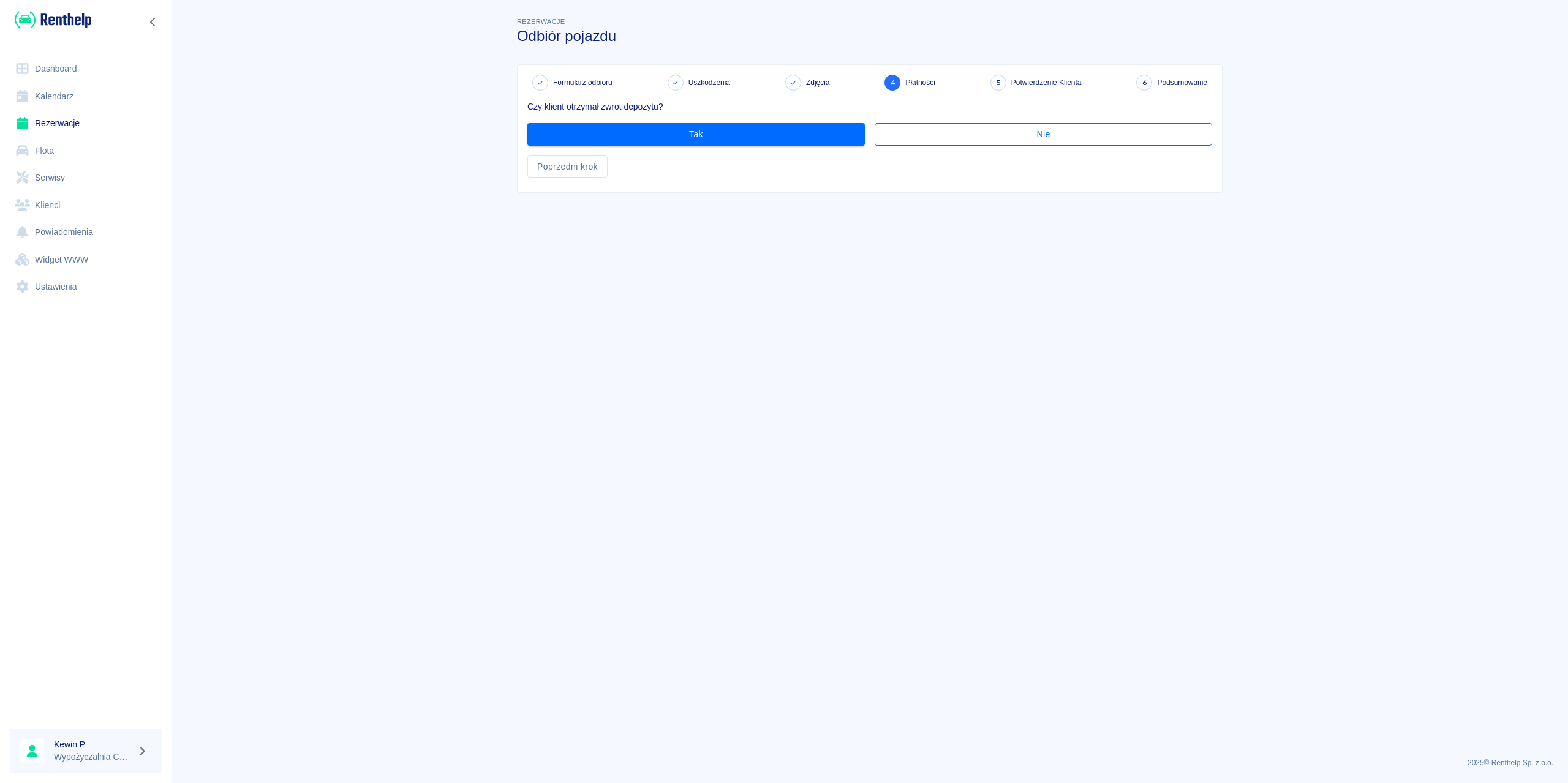
click at [972, 143] on button "Nie" at bounding box center [1043, 134] width 338 height 23
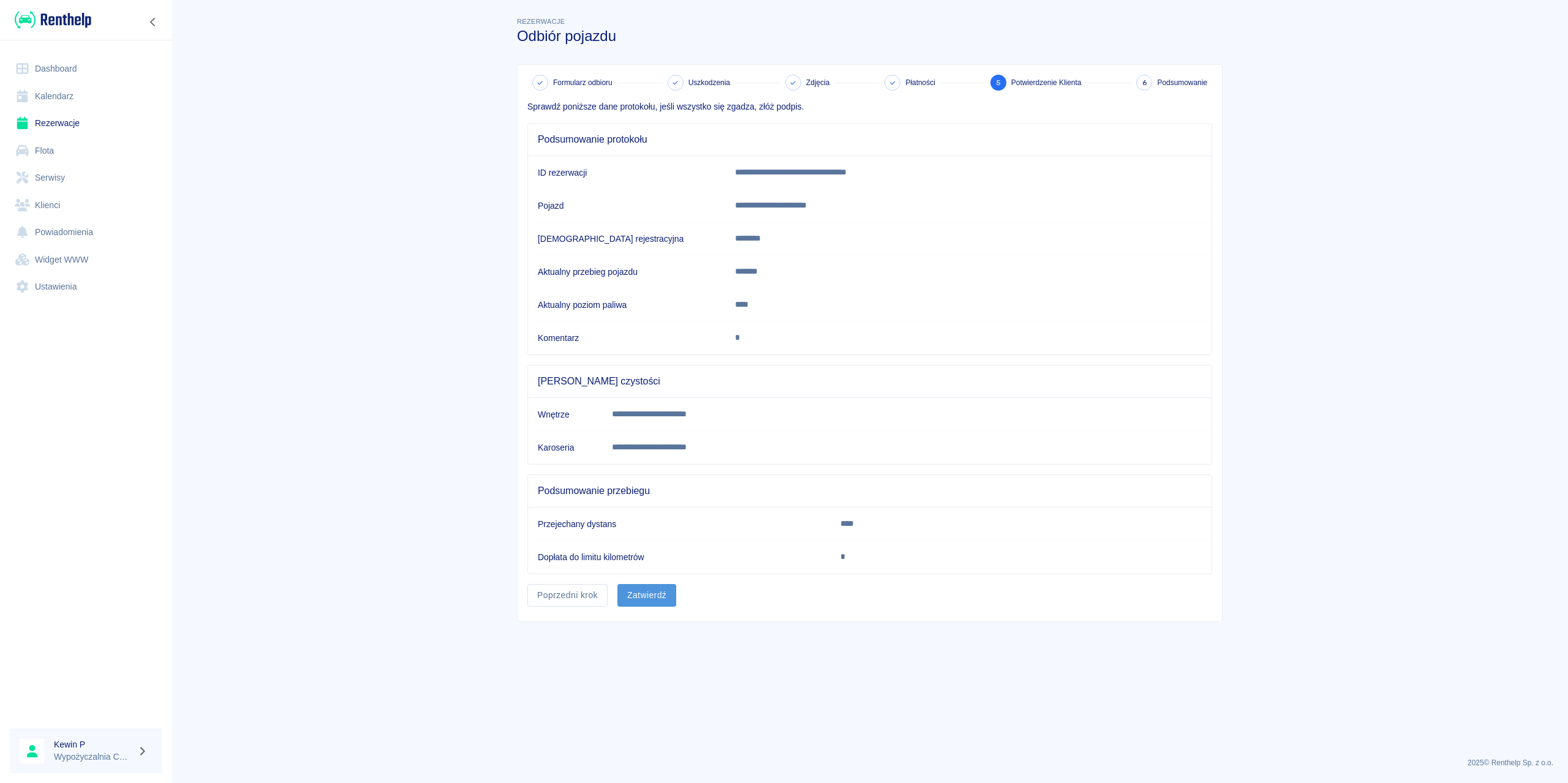
click at [641, 596] on button "Zatwierdź" at bounding box center [646, 595] width 59 height 23
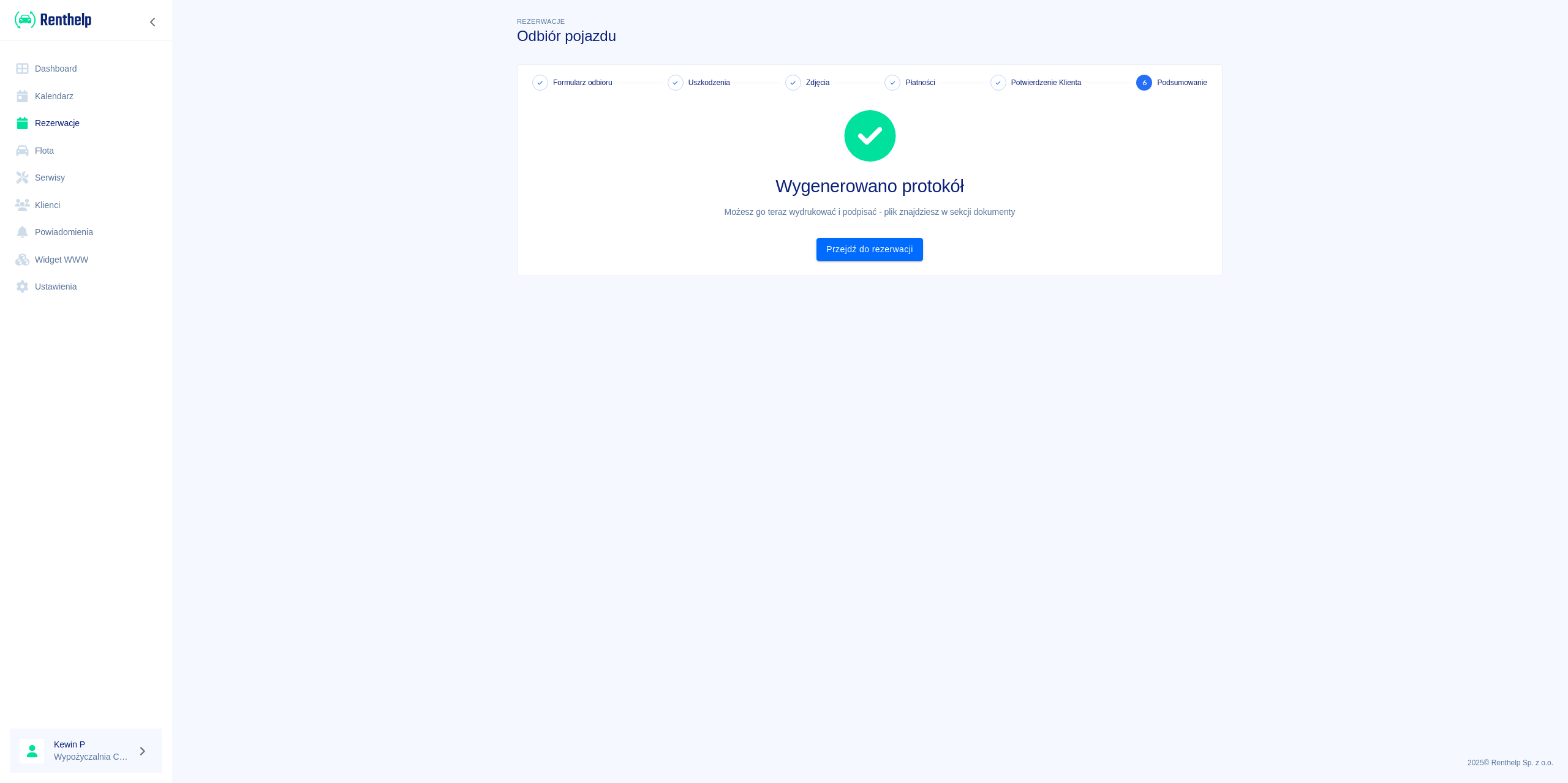
click at [123, 726] on div "Kewin P Wypożyczalnia CarPort" at bounding box center [86, 750] width 172 height 64
drag, startPoint x: 119, startPoint y: 755, endPoint x: 126, endPoint y: 752, distance: 7.6
click at [119, 753] on p "Wypożyczalnia CarPort" at bounding box center [93, 757] width 78 height 13
click at [136, 753] on button "button" at bounding box center [143, 751] width 20 height 18
drag, startPoint x: 98, startPoint y: 744, endPoint x: 87, endPoint y: 746, distance: 11.2
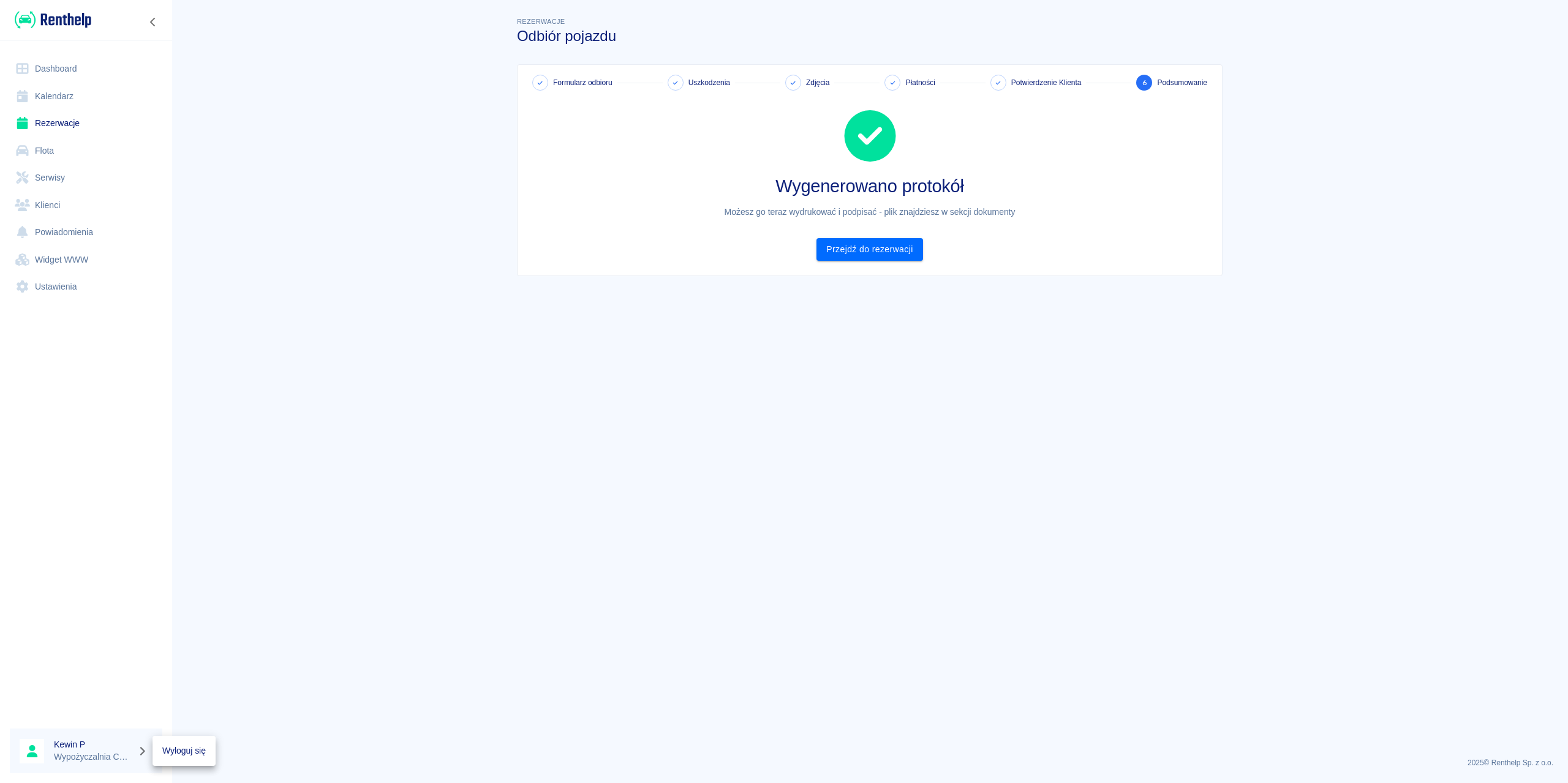
click at [97, 744] on div at bounding box center [784, 391] width 1568 height 783
click at [57, 290] on link "Ustawienia" at bounding box center [86, 287] width 153 height 28
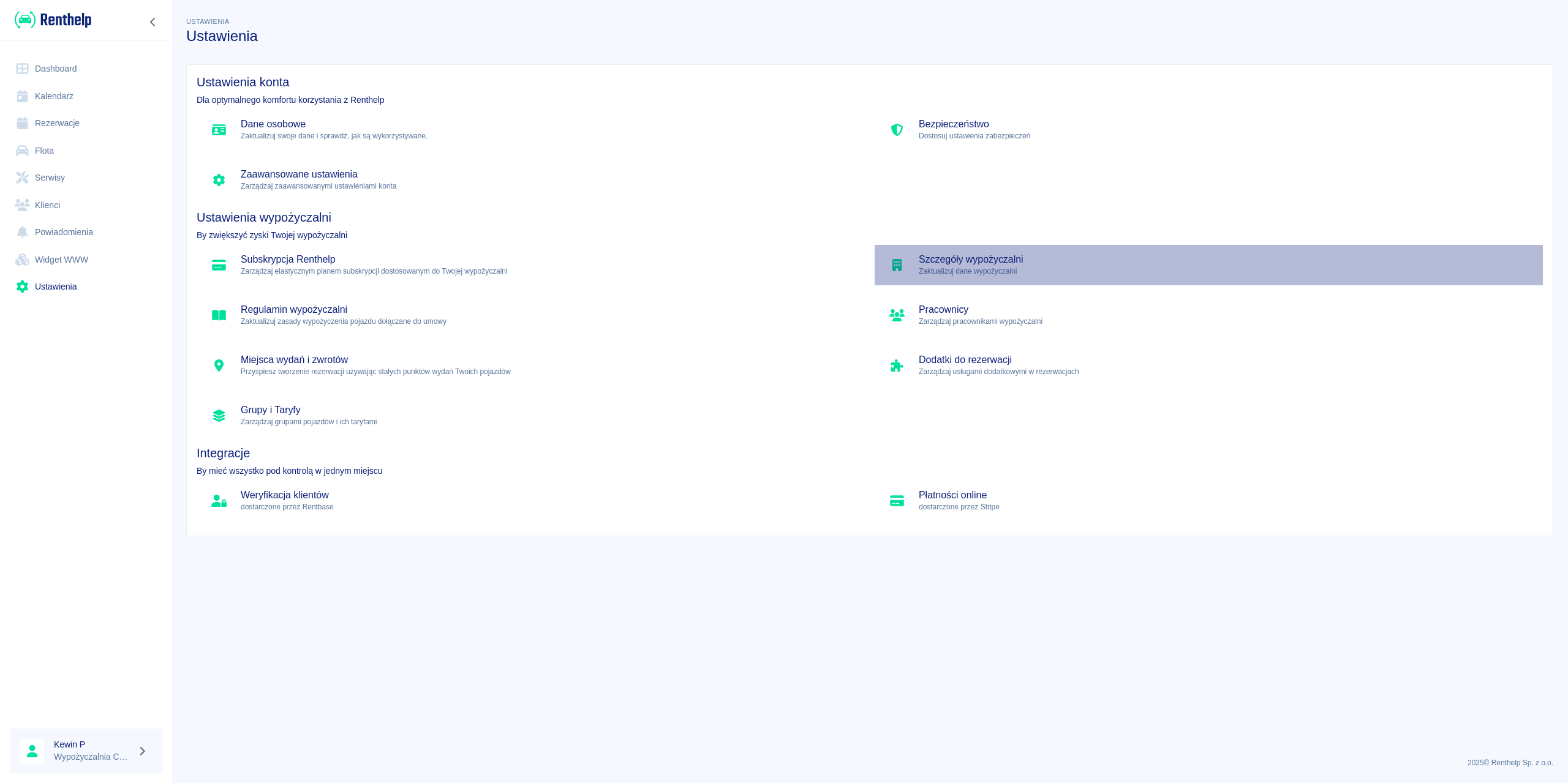
click at [943, 259] on h5 "Szczegóły wypożyczalni" at bounding box center [1226, 259] width 615 height 13
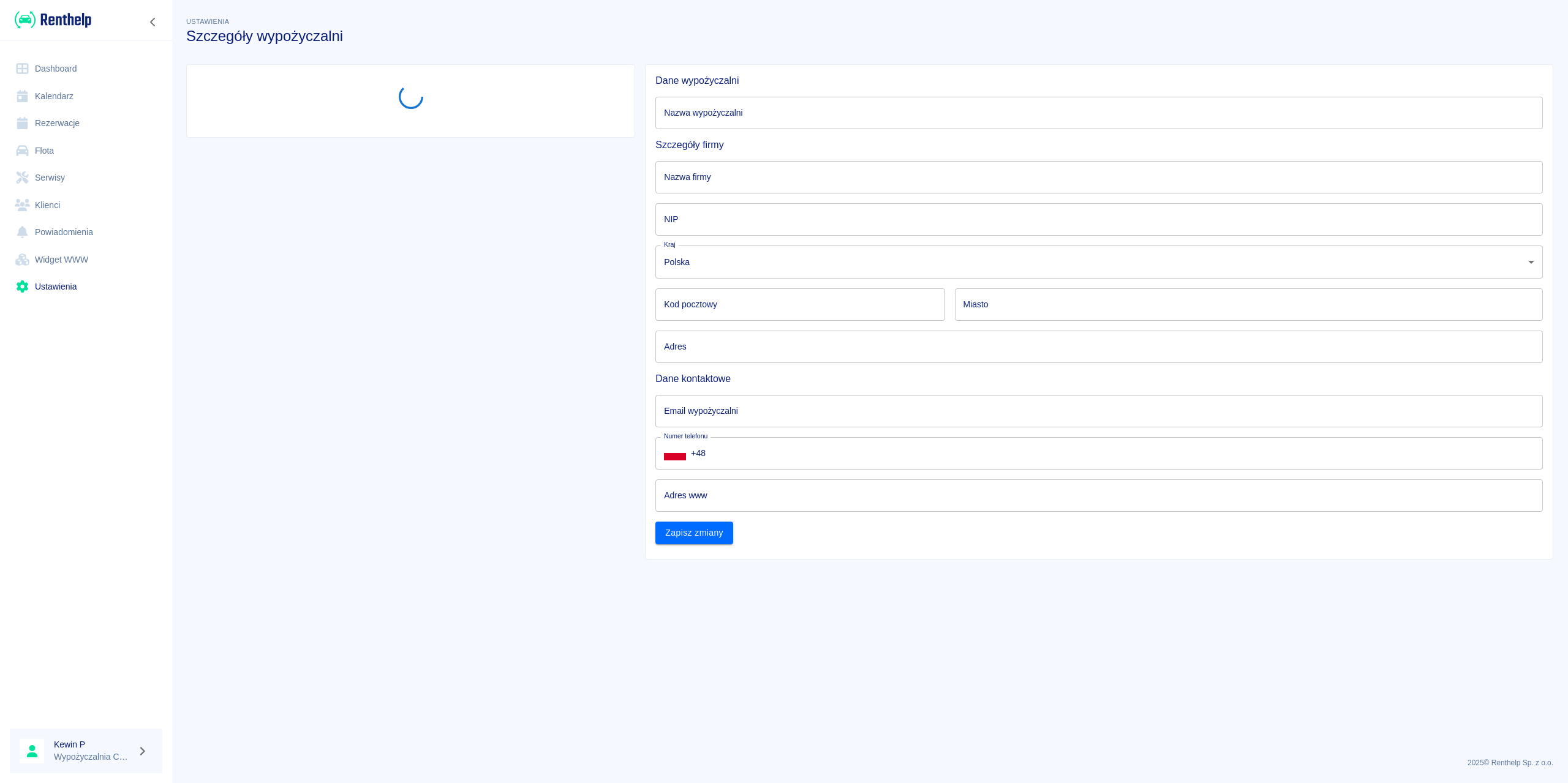
type input "Wypożyczalnia CarPort"
type input "8842707313"
type input "58-100"
type input "Świdnica"
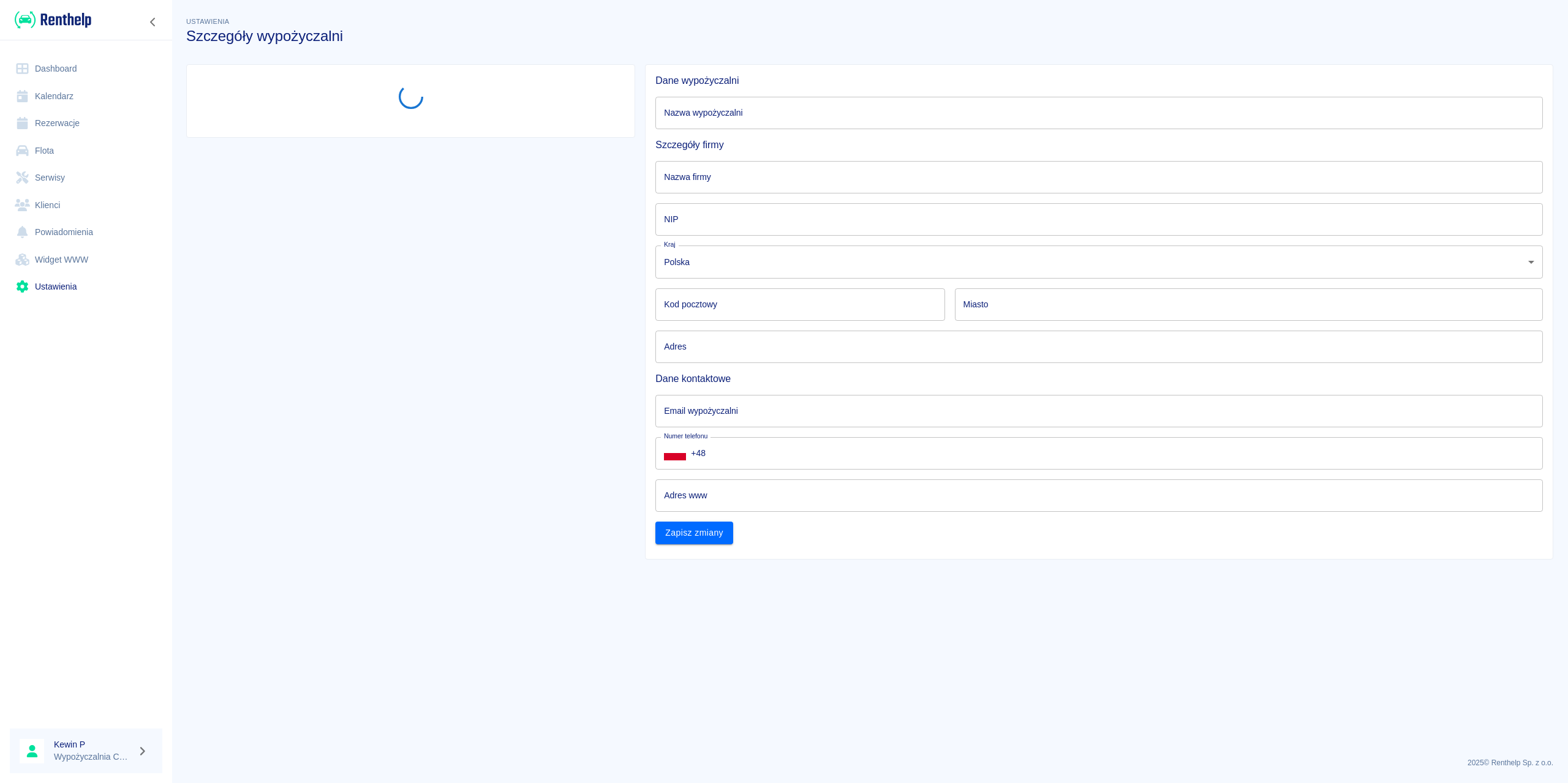
type input "[PERSON_NAME][STREET_ADDRESS]"
type input "[EMAIL_ADDRESS][DOMAIN_NAME]"
type input "[PHONE_NUMBER]"
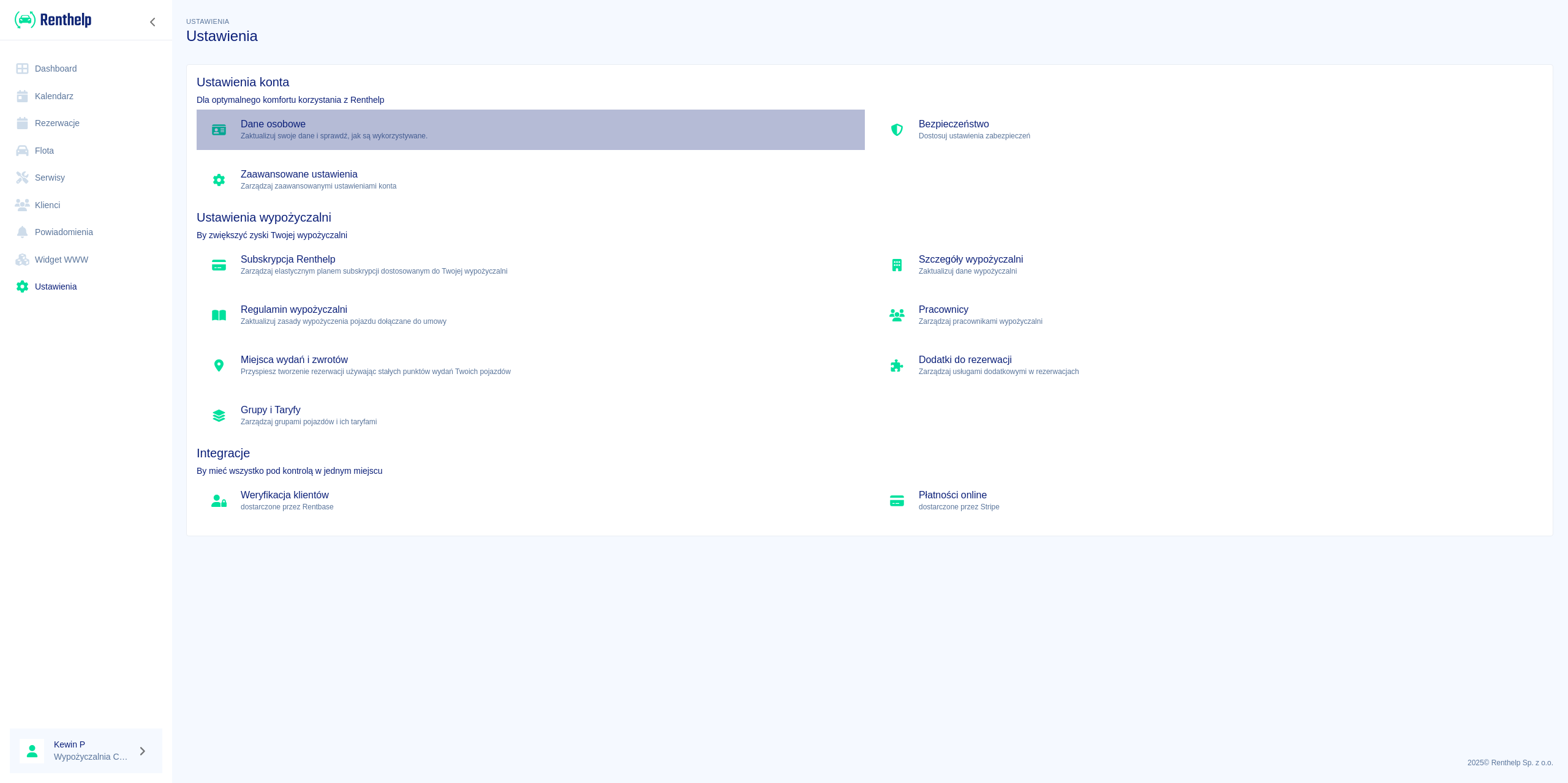
click at [354, 132] on p "Zaktualizuj swoje dane i sprawdź, jak są wykorzystywane." at bounding box center [548, 135] width 615 height 11
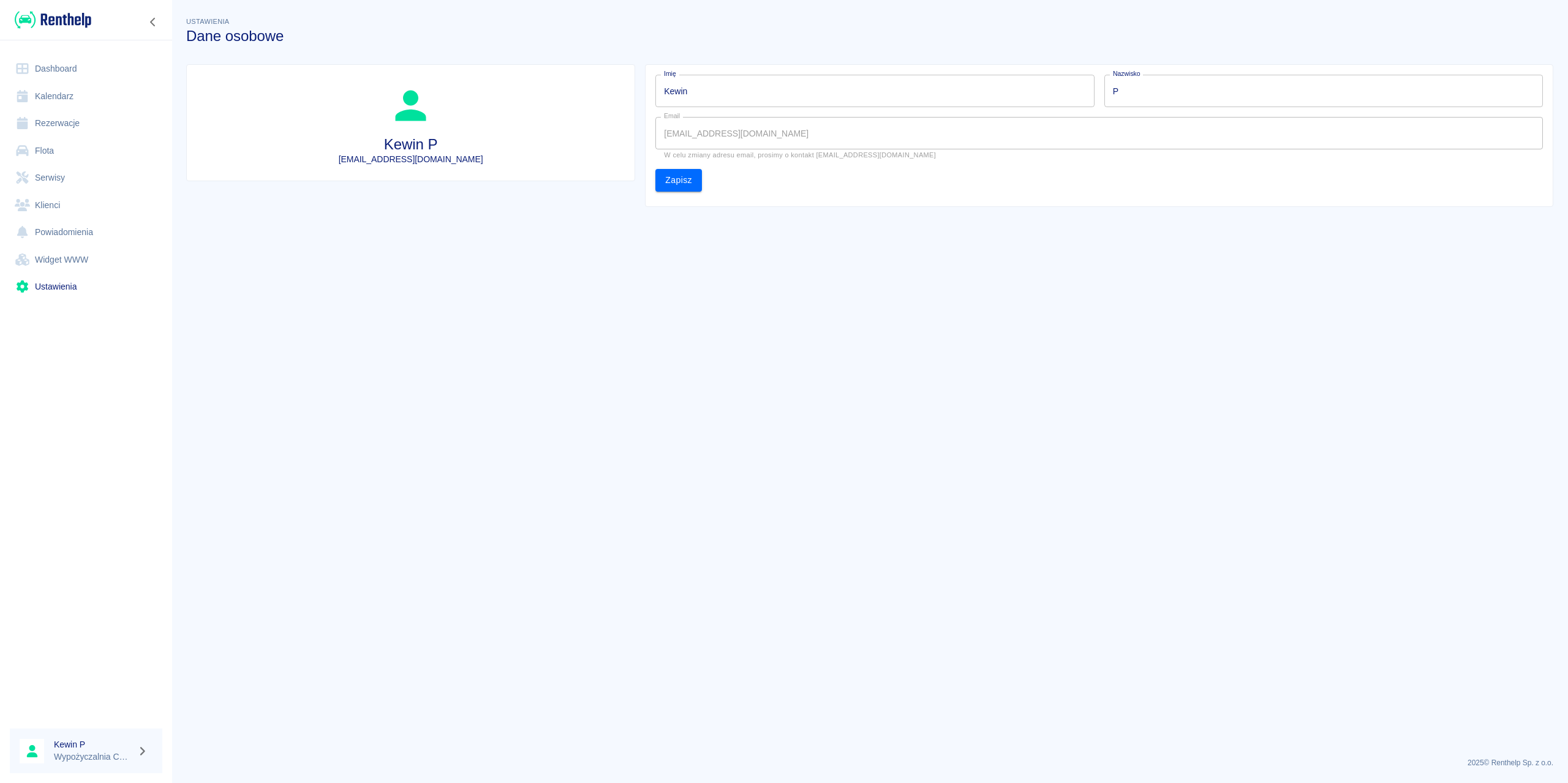
click at [1171, 93] on input "P" at bounding box center [1324, 91] width 439 height 33
drag, startPoint x: 572, startPoint y: 82, endPoint x: 495, endPoint y: 82, distance: 77.0
click at [495, 83] on div "Kewin P [EMAIL_ADDRESS][DOMAIN_NAME] Imię Kewin Imię Nazwisko P Nazwisko Email …" at bounding box center [865, 130] width 1377 height 153
type input "m"
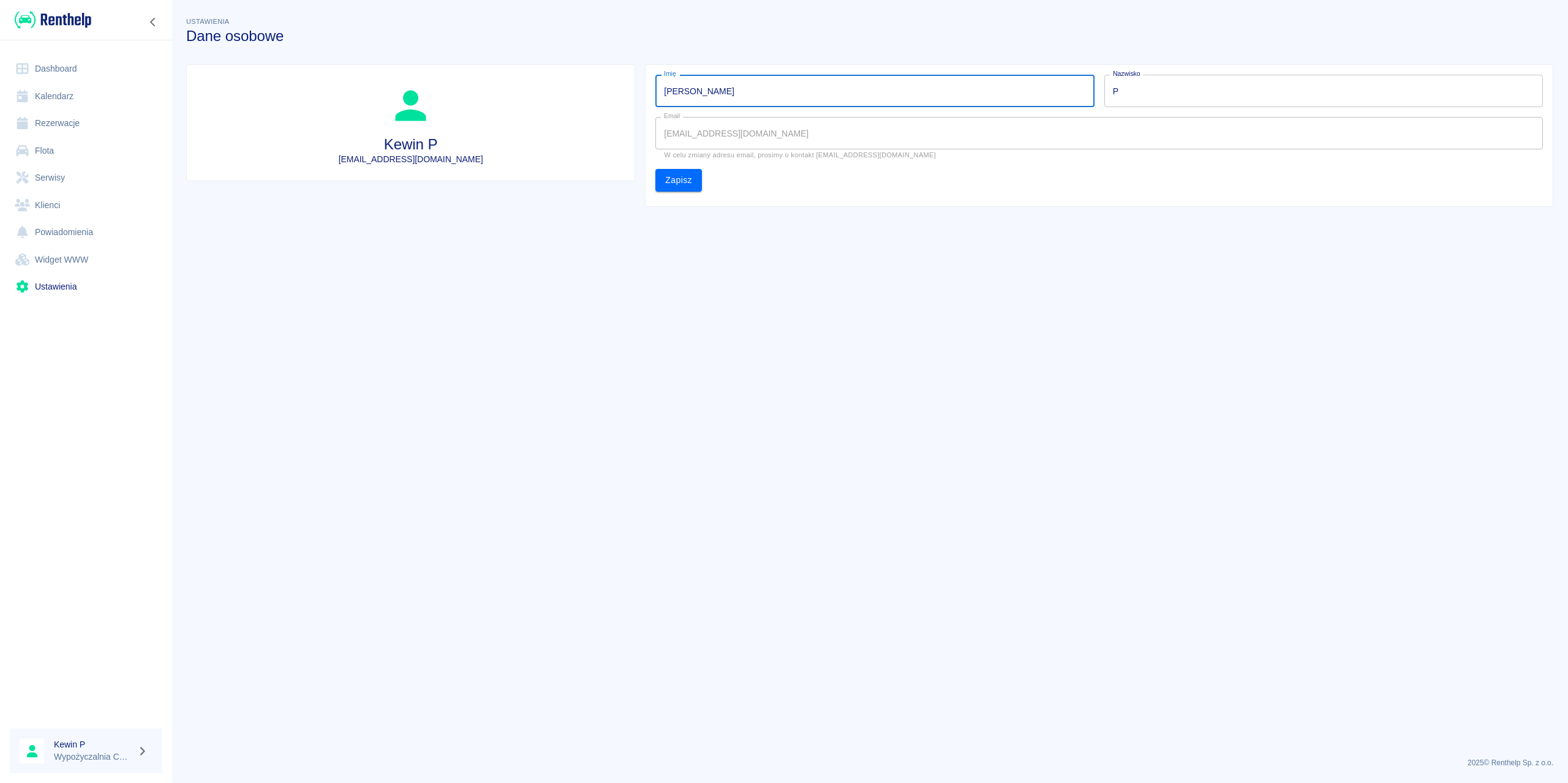
type input "[PERSON_NAME]"
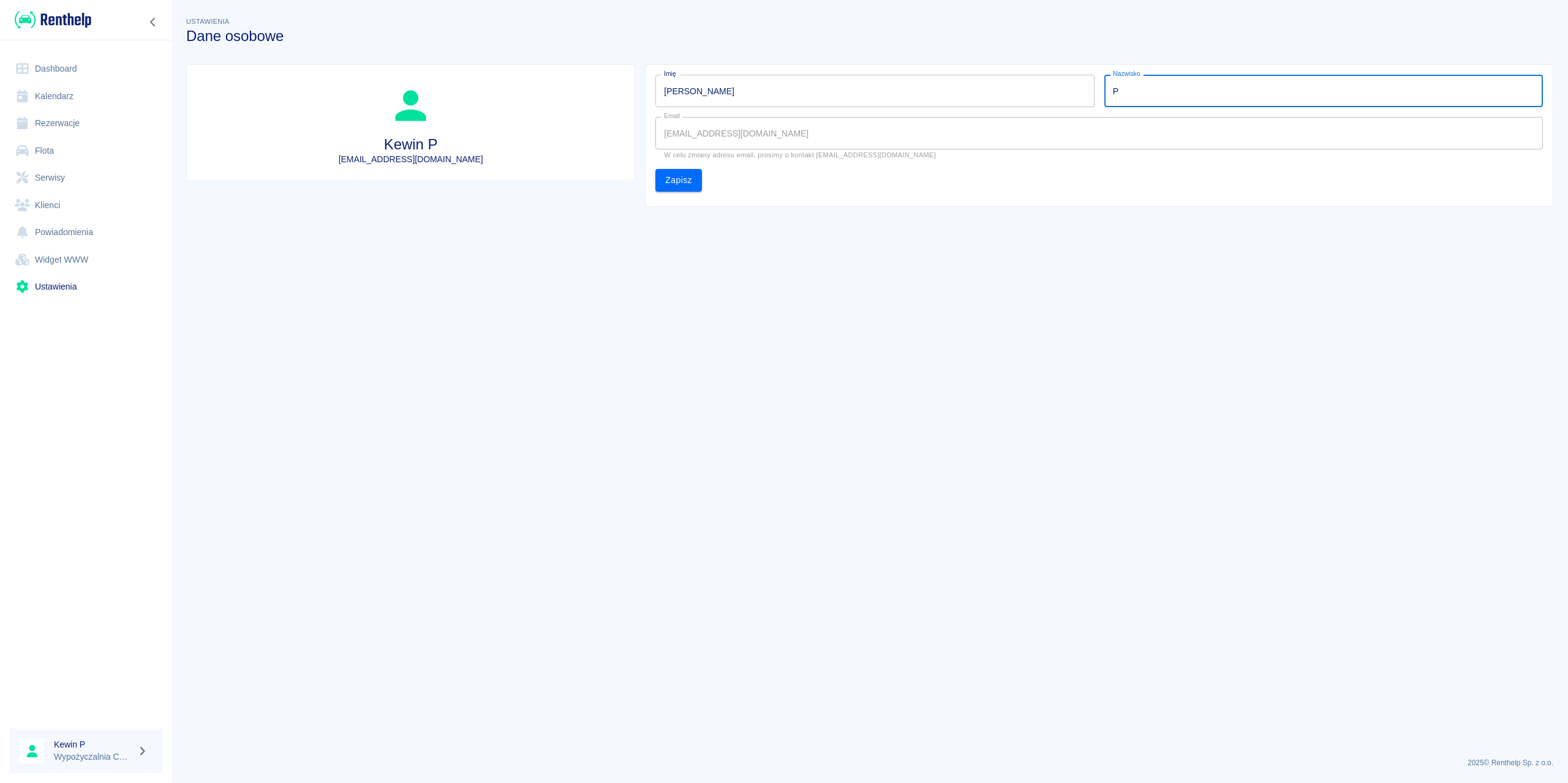
drag, startPoint x: 1138, startPoint y: 109, endPoint x: 1057, endPoint y: 113, distance: 81.1
click at [1061, 114] on div "Imię [PERSON_NAME] Nazwisko P Nazwisko Email [EMAIL_ADDRESS][DOMAIN_NAME] Email…" at bounding box center [1094, 128] width 897 height 127
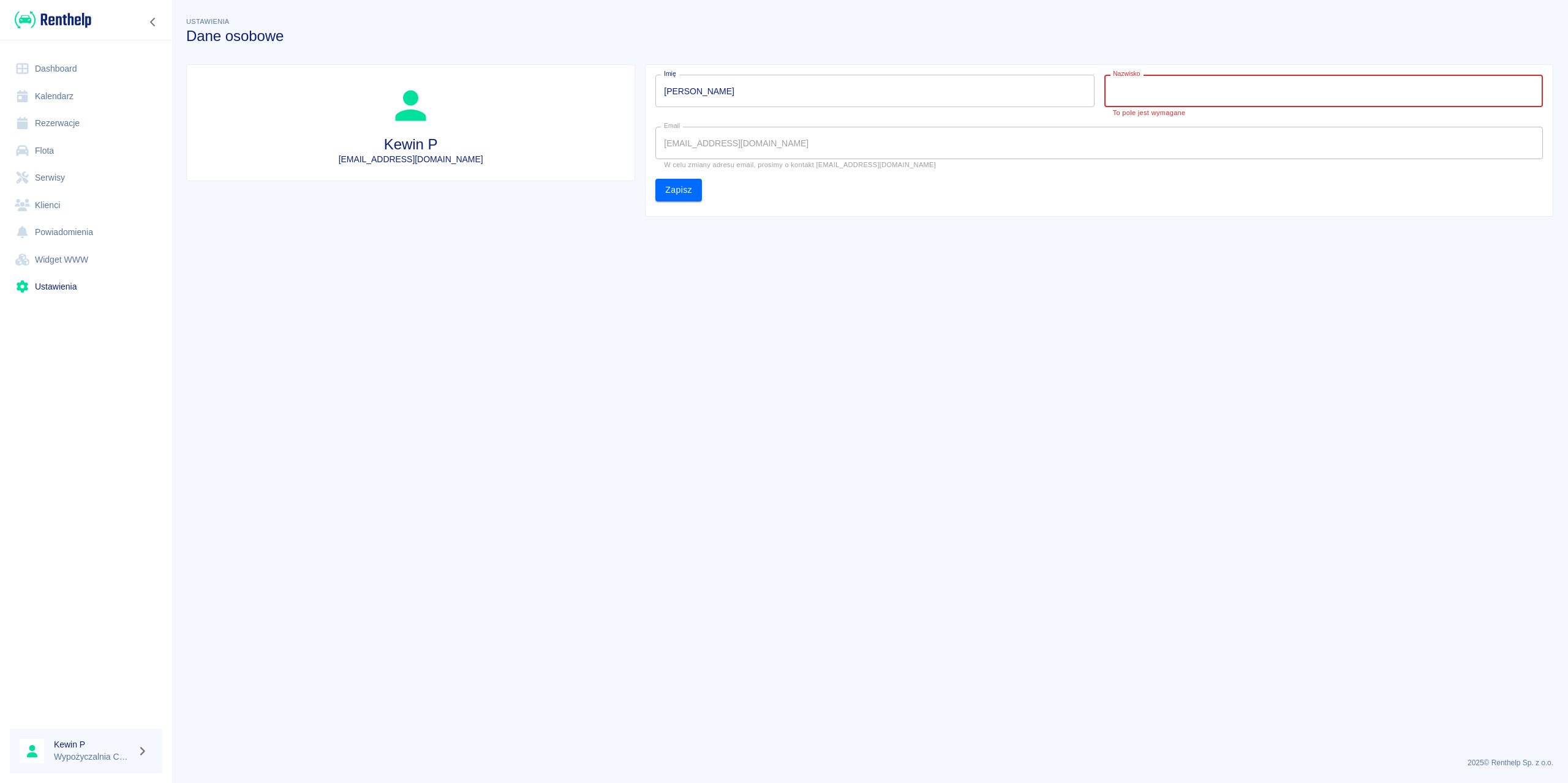
type input "K"
paste input "Dąbrowski"
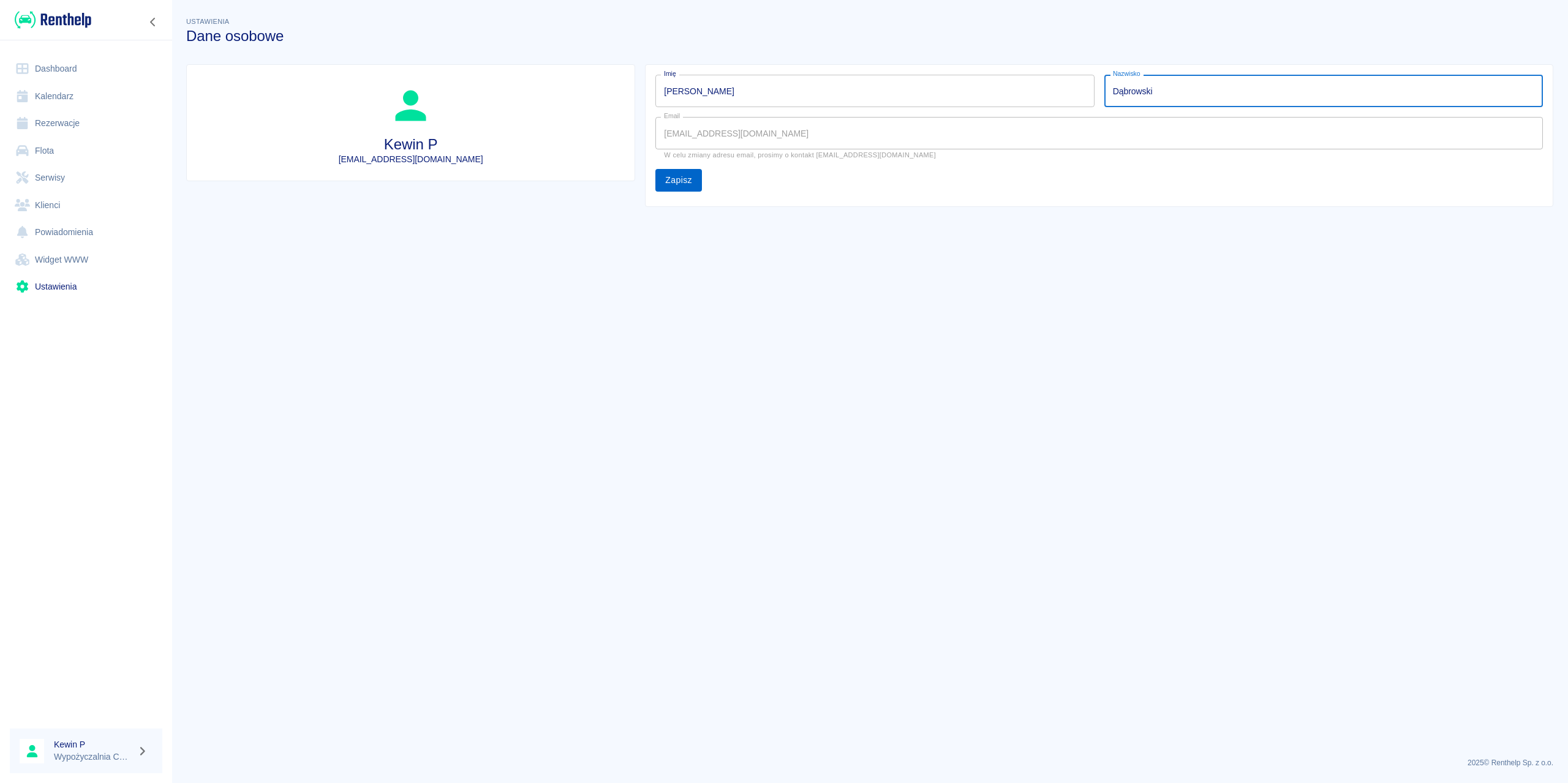
type input "Dąbrowski"
click at [693, 177] on button "Zapisz" at bounding box center [679, 180] width 47 height 23
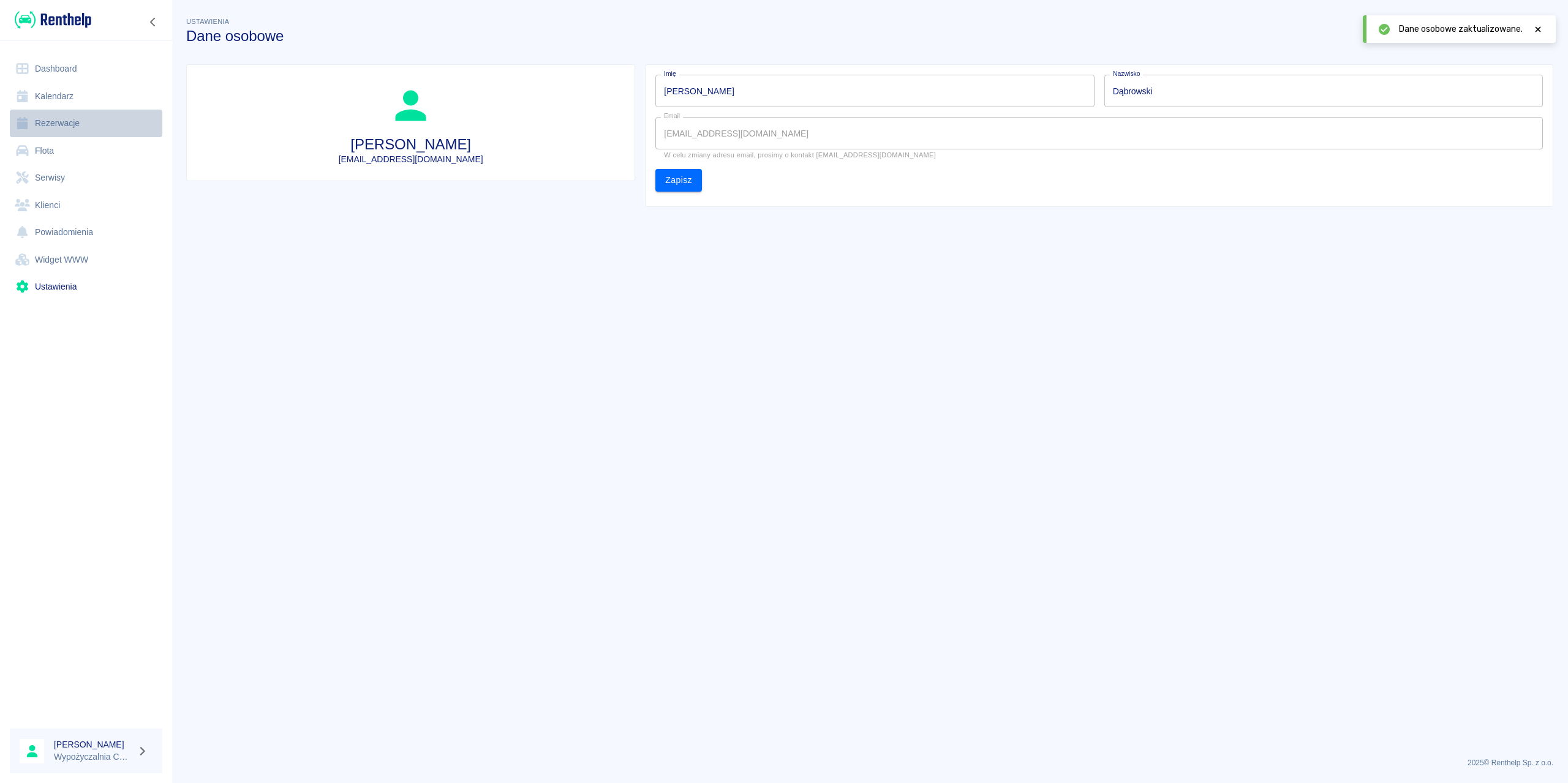
click at [69, 119] on link "Rezerwacje" at bounding box center [86, 123] width 153 height 28
